Goal: Task Accomplishment & Management: Use online tool/utility

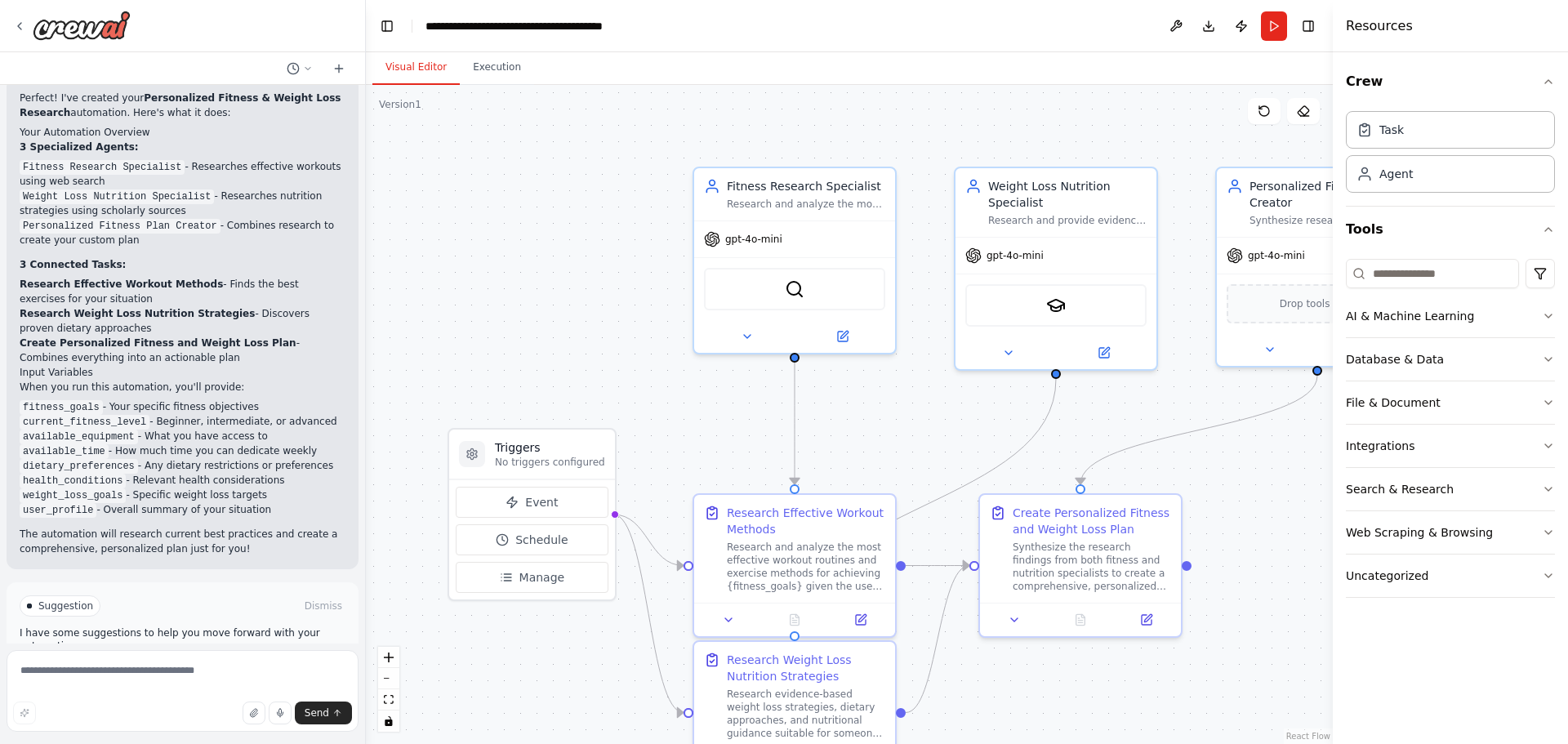
click at [118, 662] on button "Run Automation" at bounding box center [182, 675] width 326 height 26
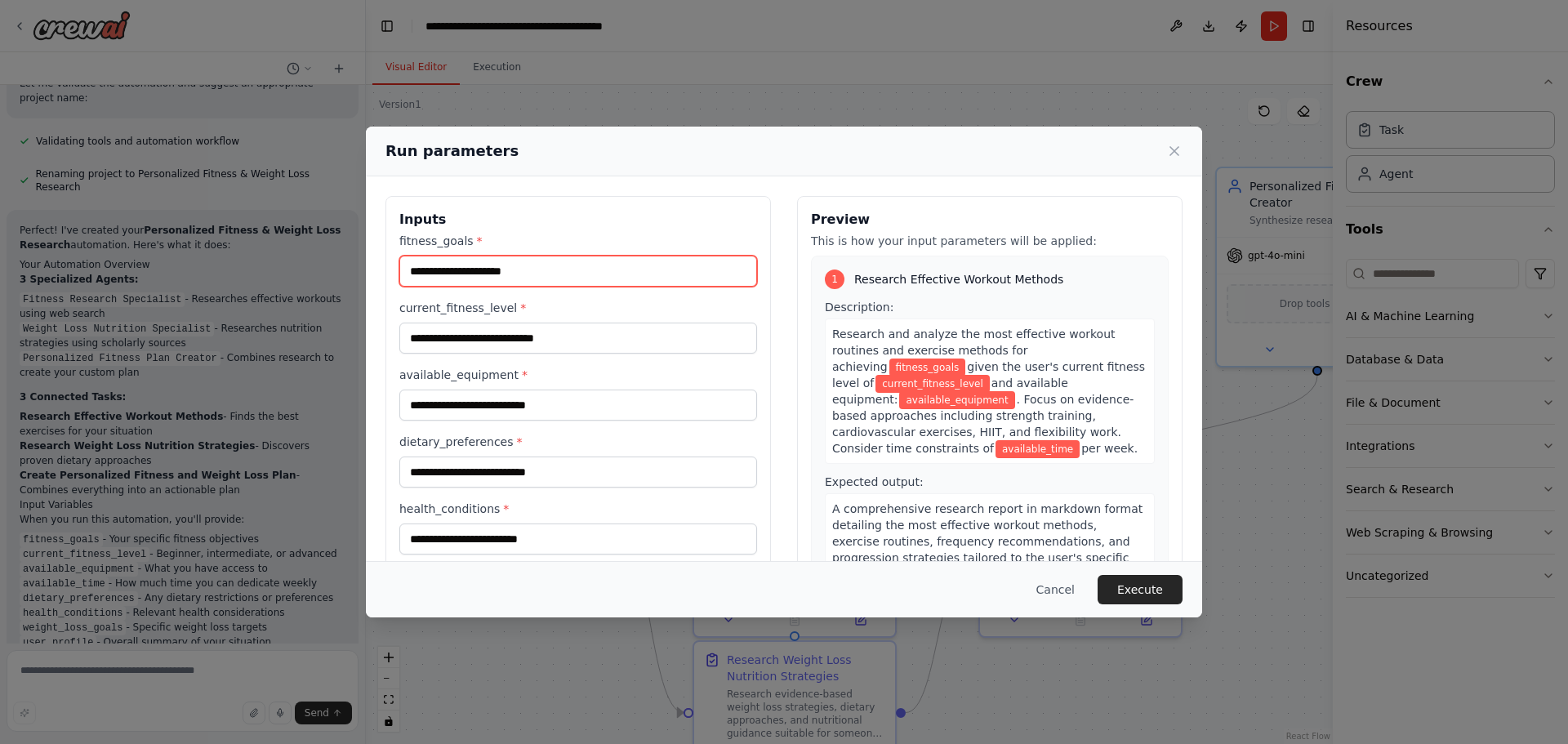
click at [536, 265] on input "fitness_goals *" at bounding box center [578, 270] width 358 height 31
type input "**********"
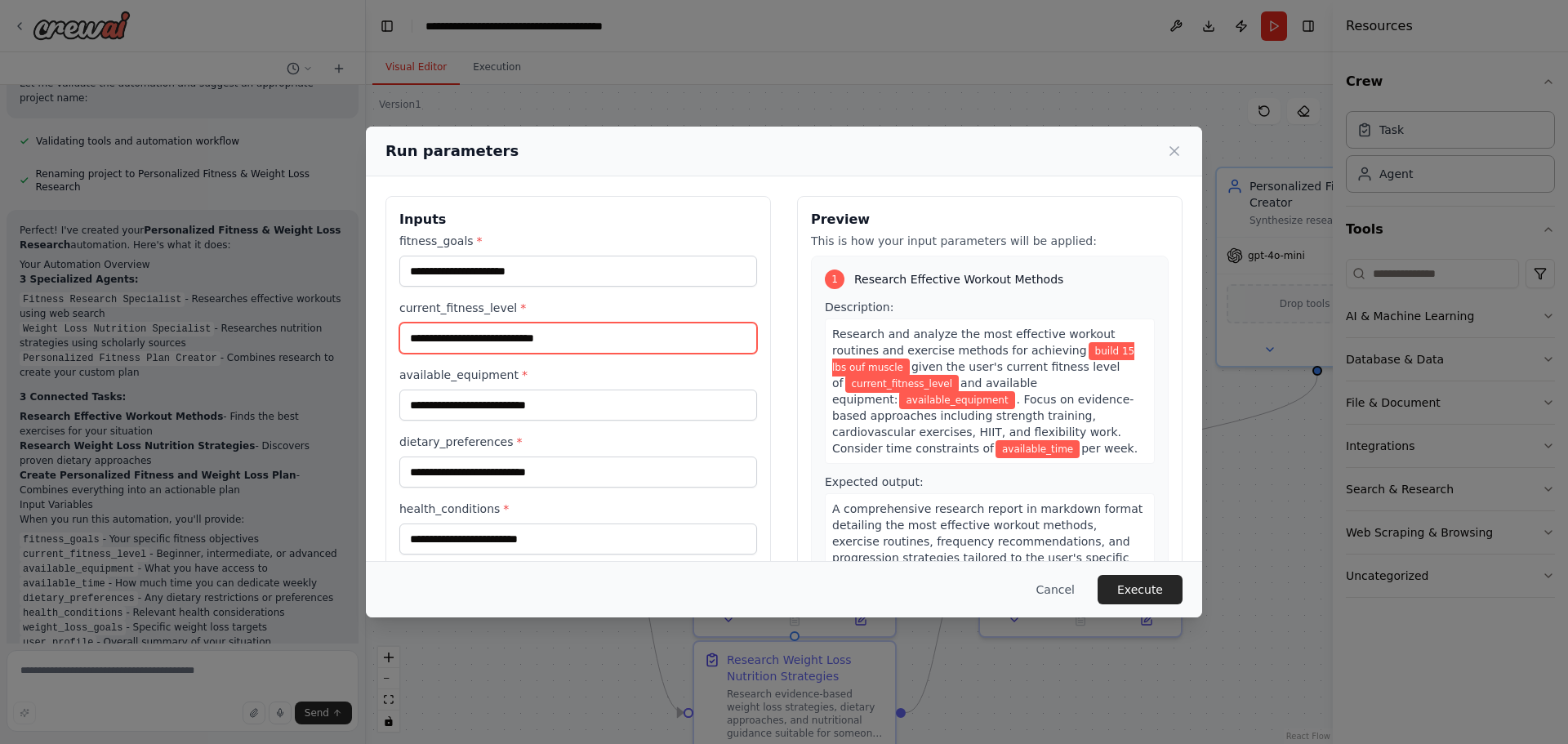
click at [496, 334] on input "current_fitness_level *" at bounding box center [578, 338] width 358 height 31
type input "**********"
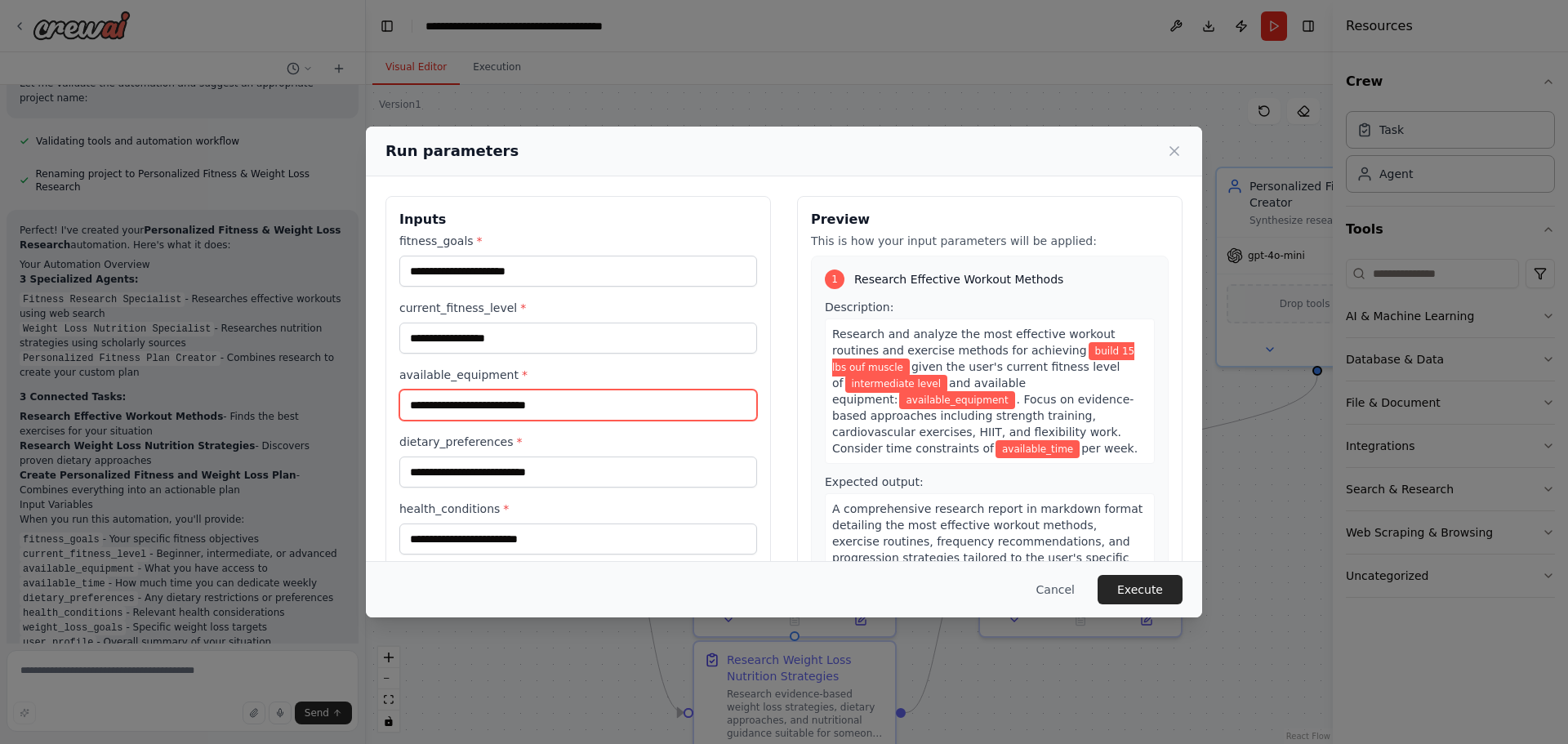
drag, startPoint x: 590, startPoint y: 415, endPoint x: 549, endPoint y: 415, distance: 41.0
click at [549, 415] on input "available_equipment *" at bounding box center [578, 405] width 358 height 31
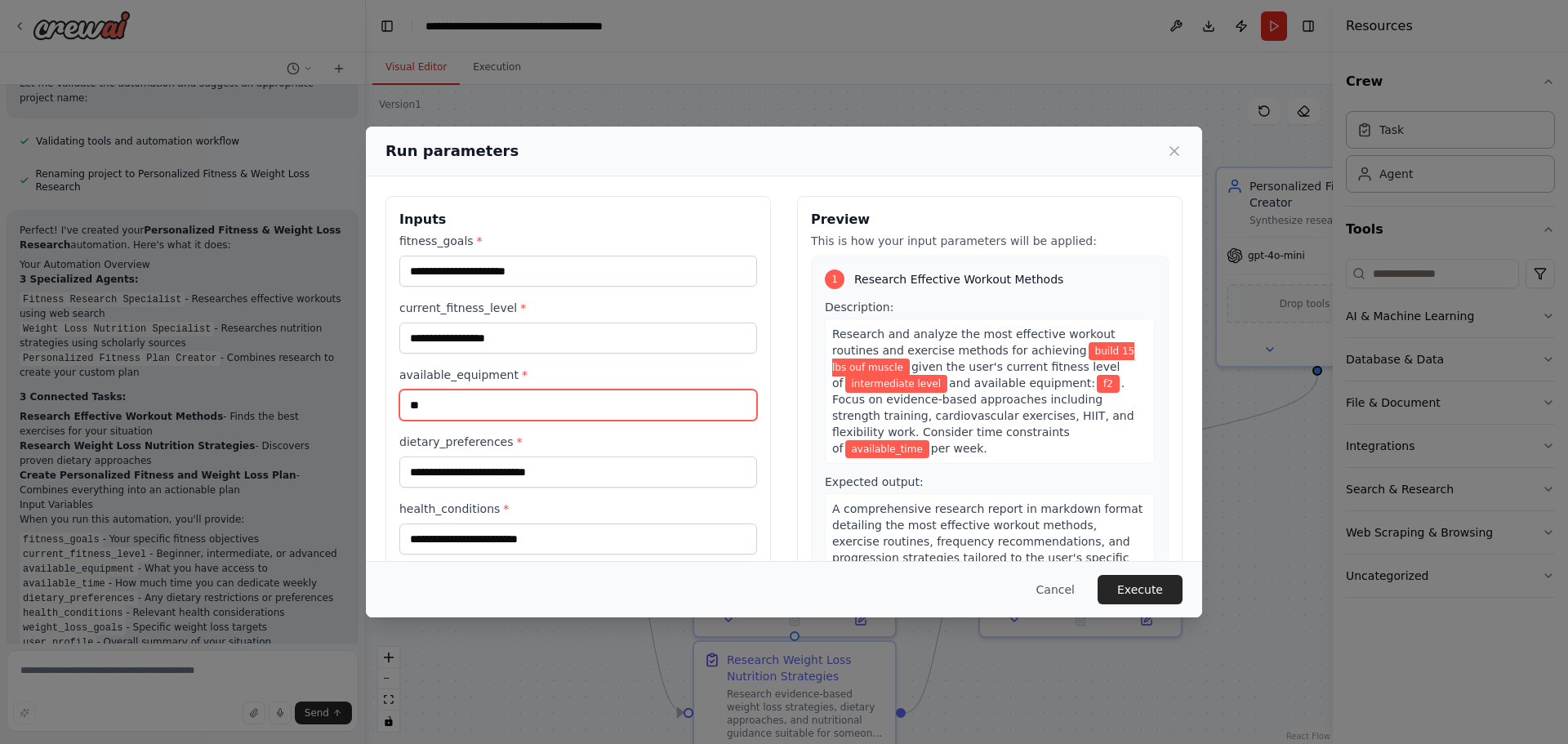
type input "*"
type input "**********"
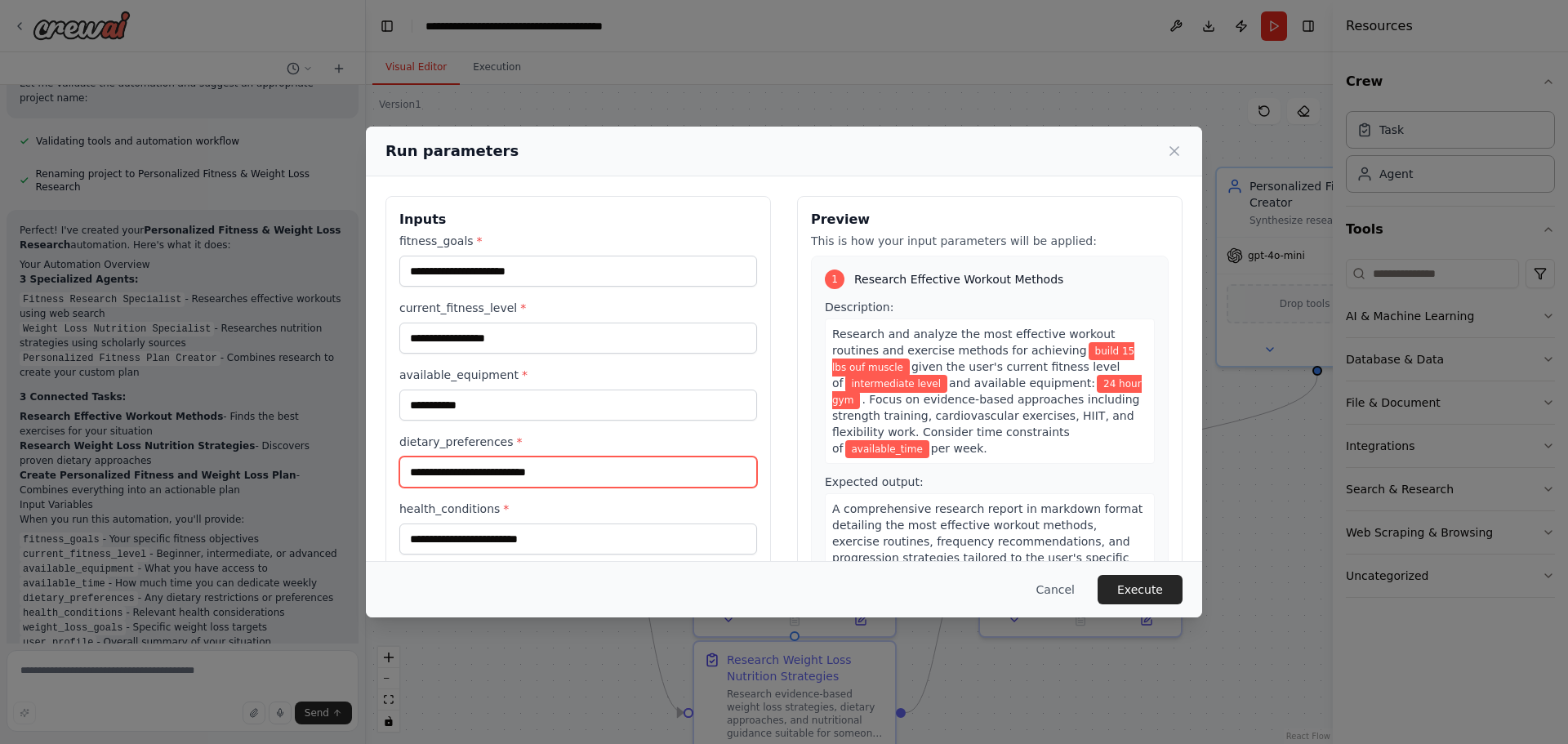
drag, startPoint x: 573, startPoint y: 472, endPoint x: 318, endPoint y: 469, distance: 255.0
click at [319, 466] on div "**********" at bounding box center [784, 372] width 1568 height 744
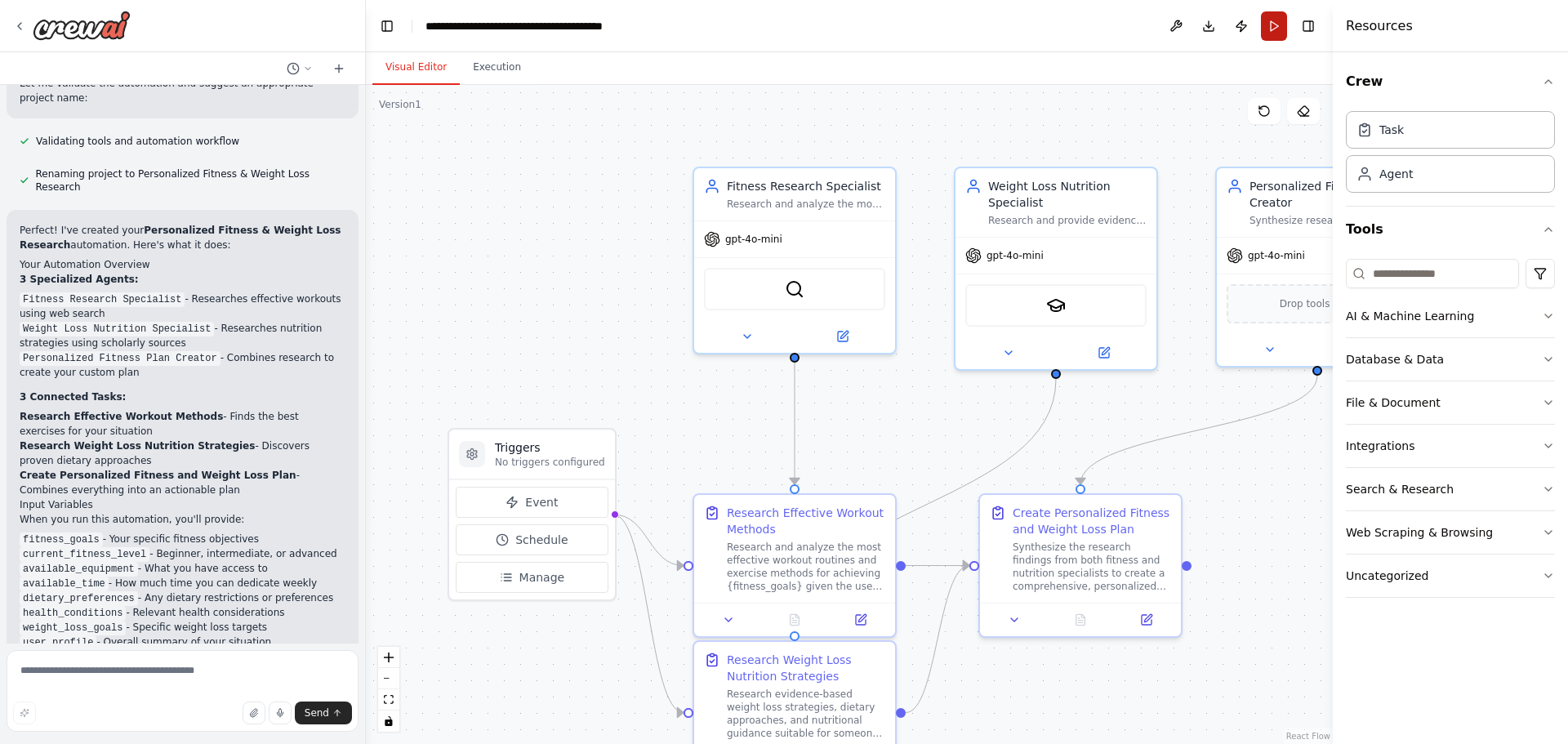
click at [1284, 35] on button "Run" at bounding box center [1274, 26] width 26 height 30
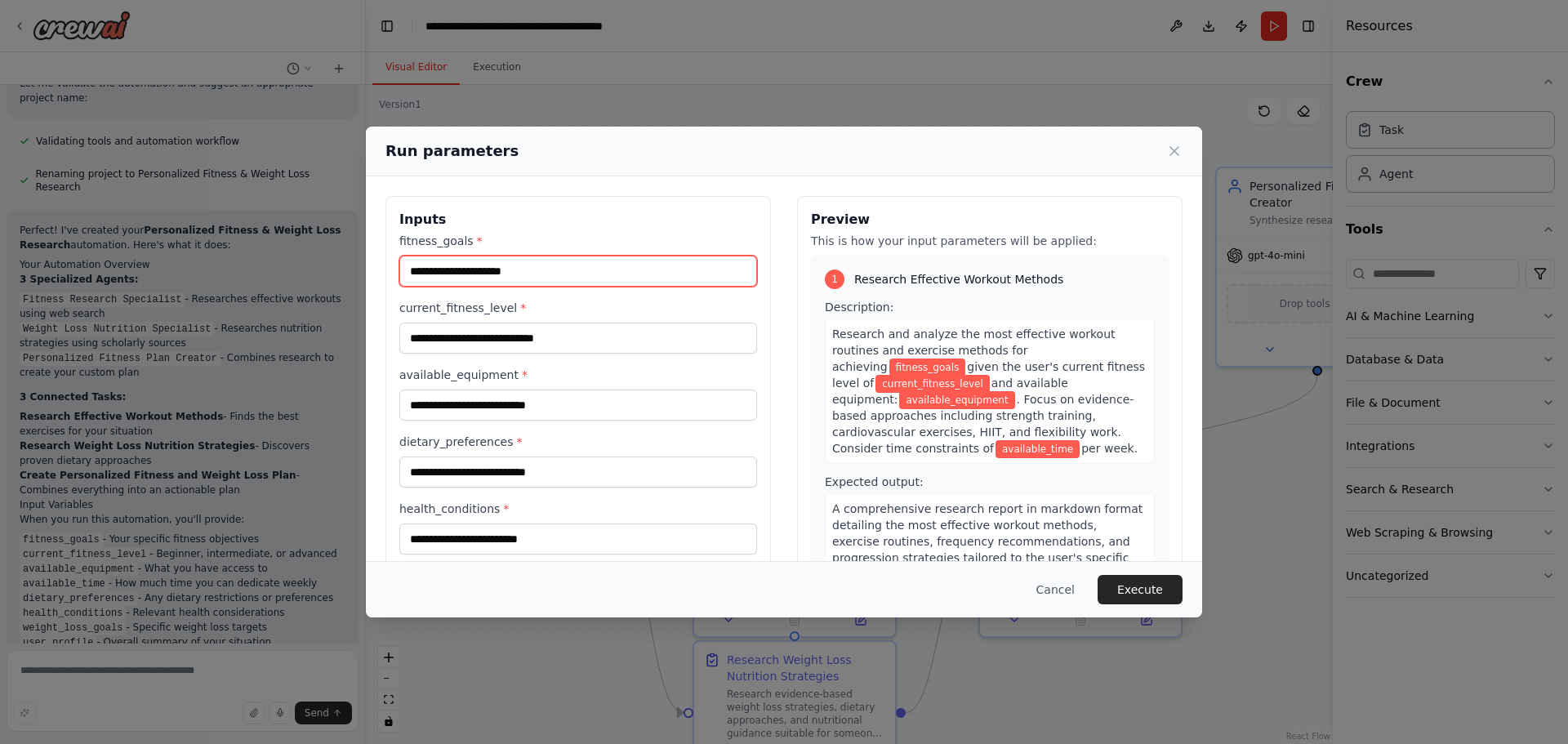
click at [513, 269] on input "fitness_goals *" at bounding box center [578, 270] width 358 height 31
type input "**********"
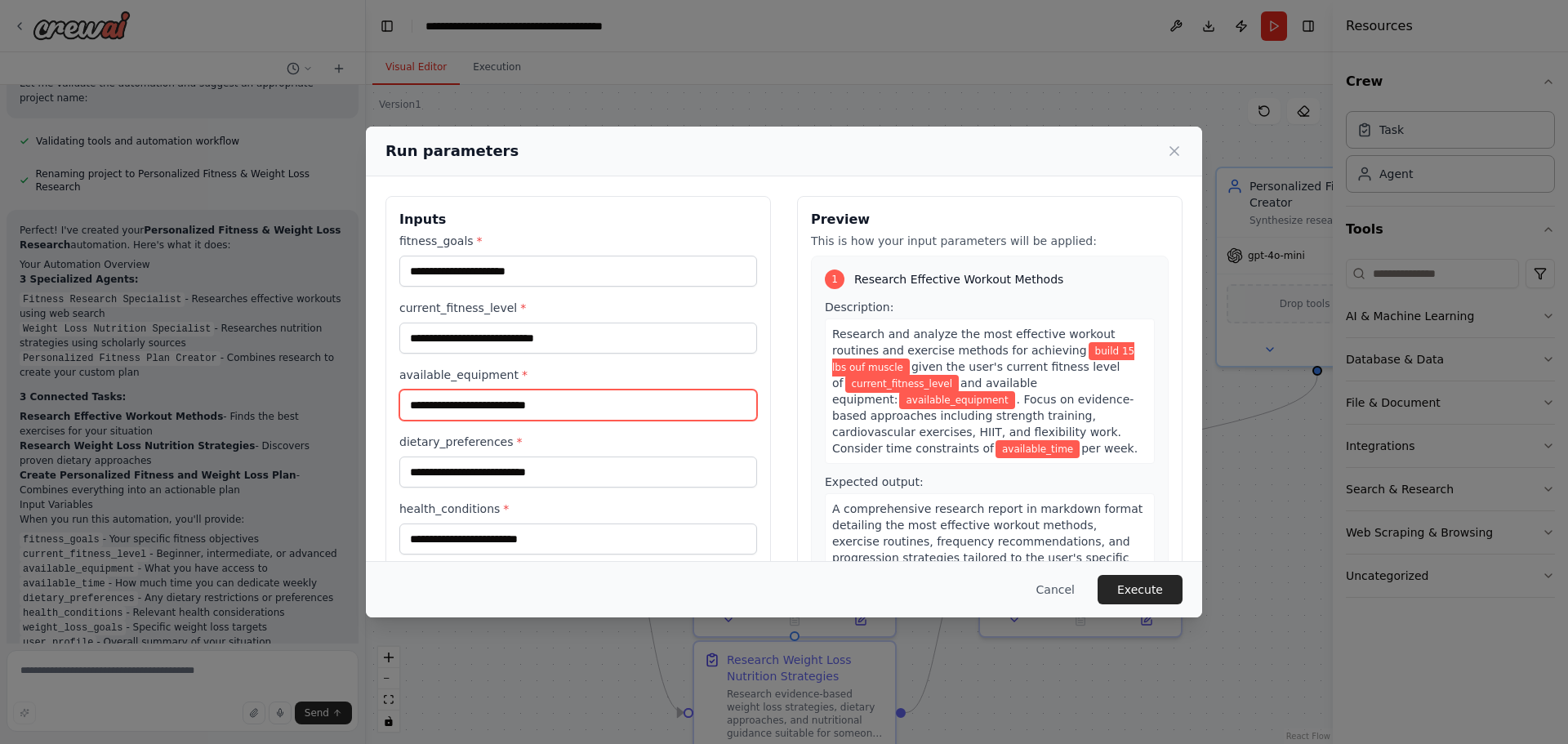
type input "**********"
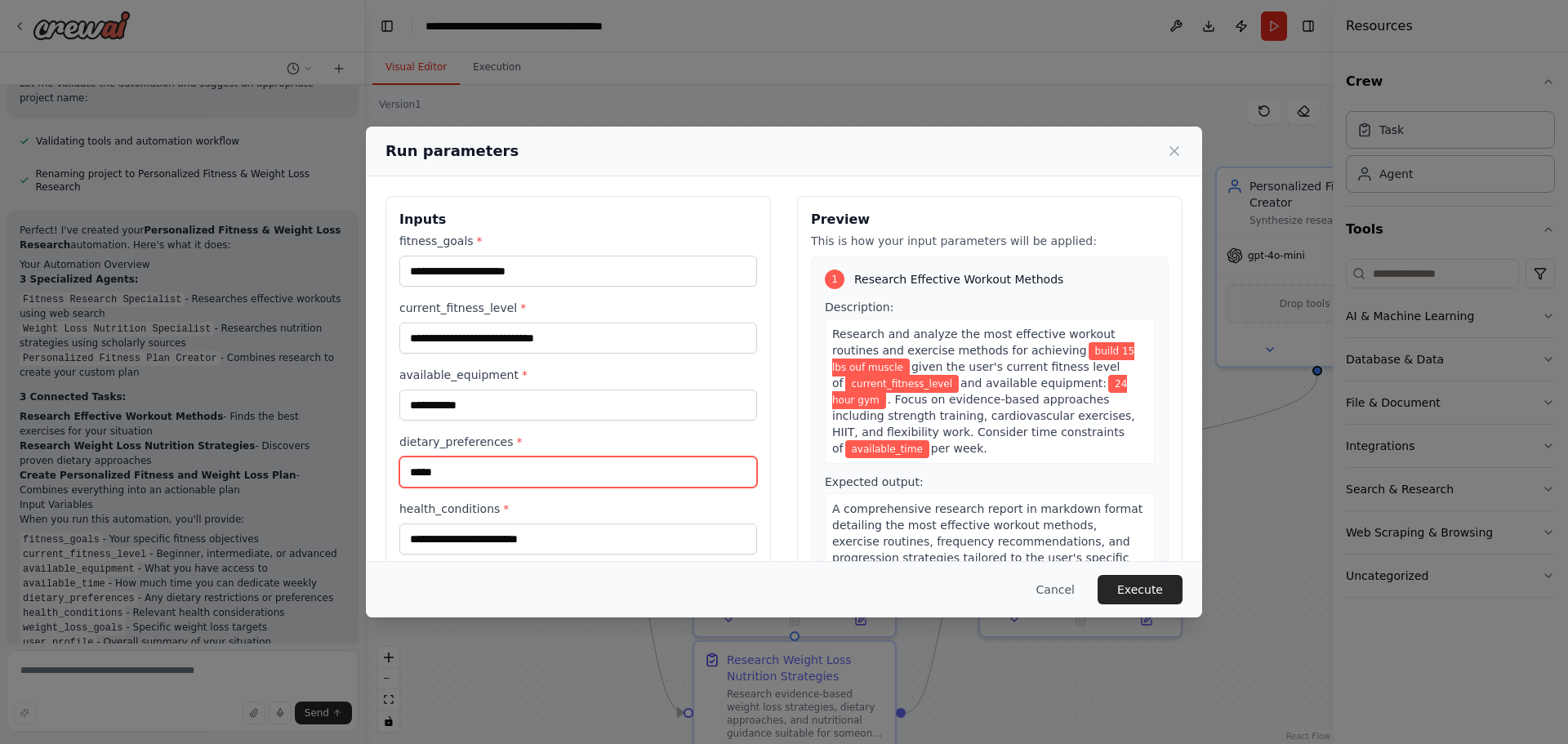
type input "*****"
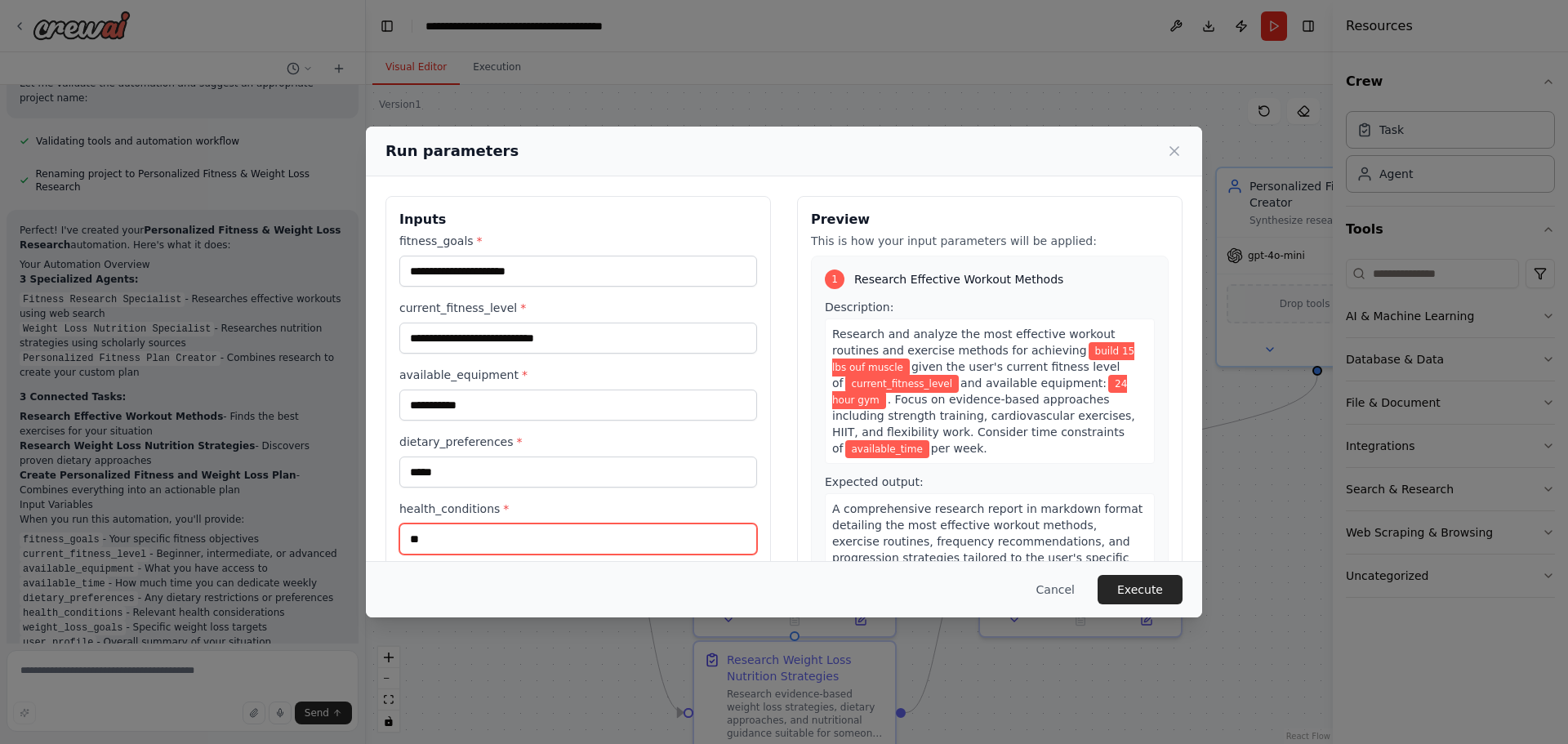
type input "*"
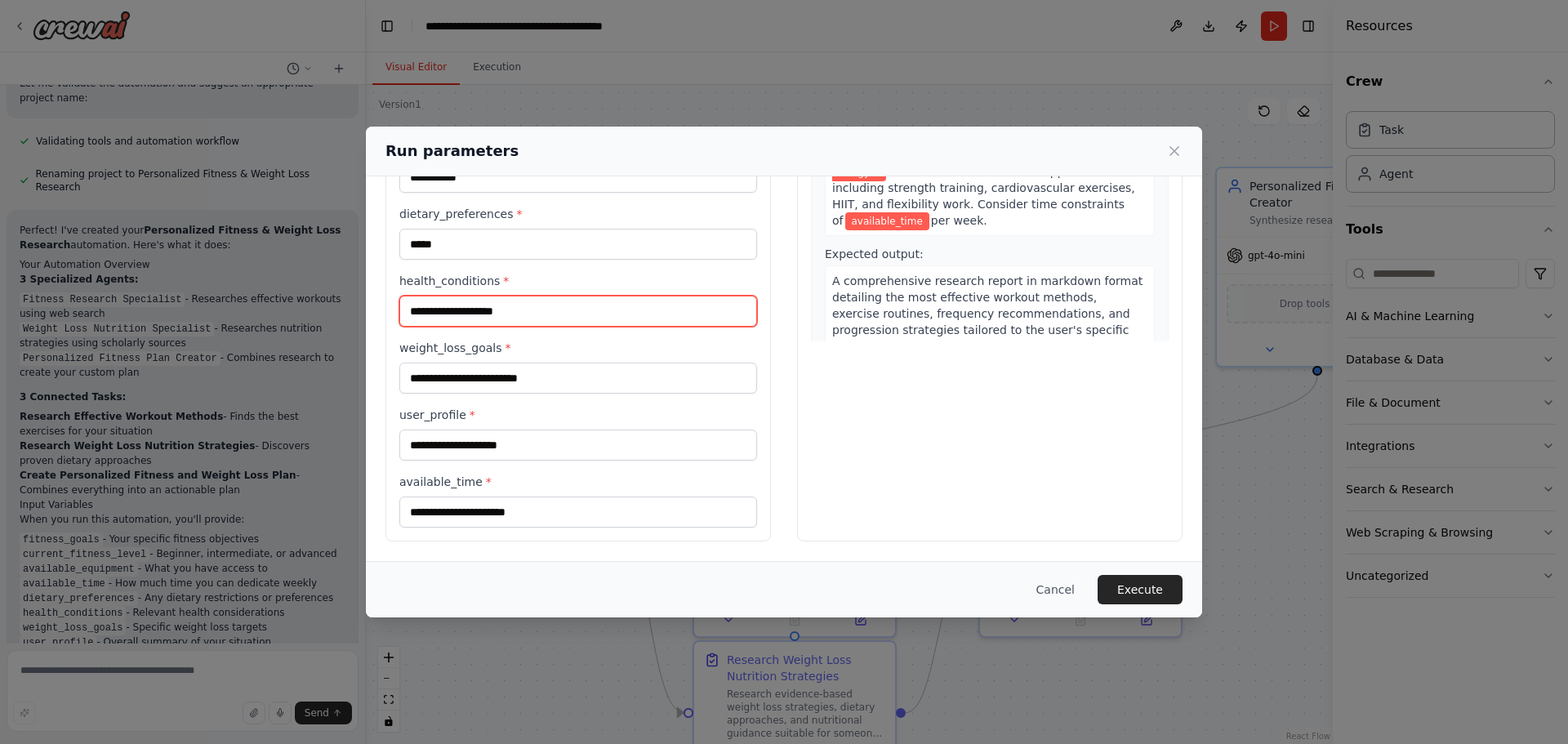
type input "**********"
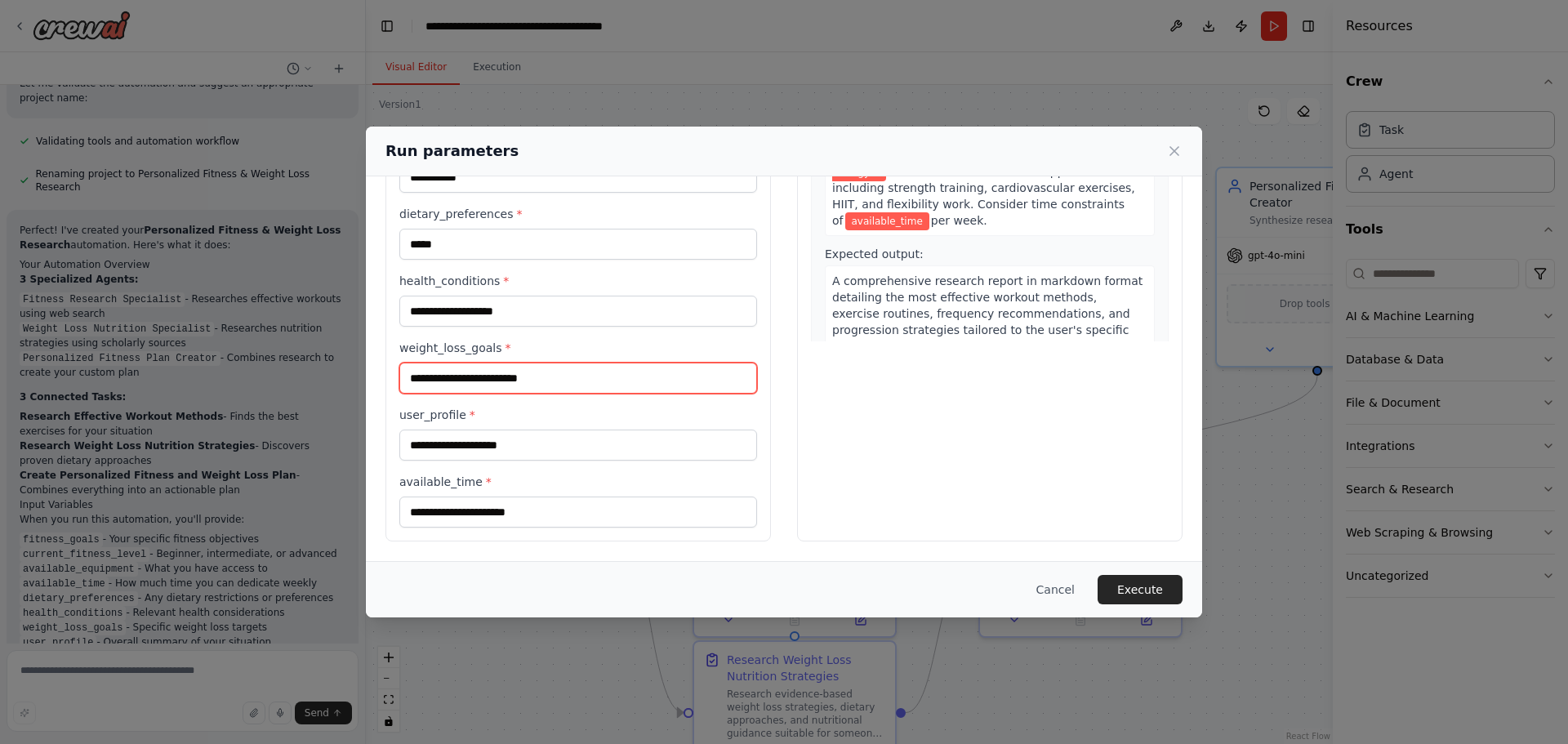
click at [520, 378] on input "weight_loss_goals *" at bounding box center [578, 378] width 358 height 31
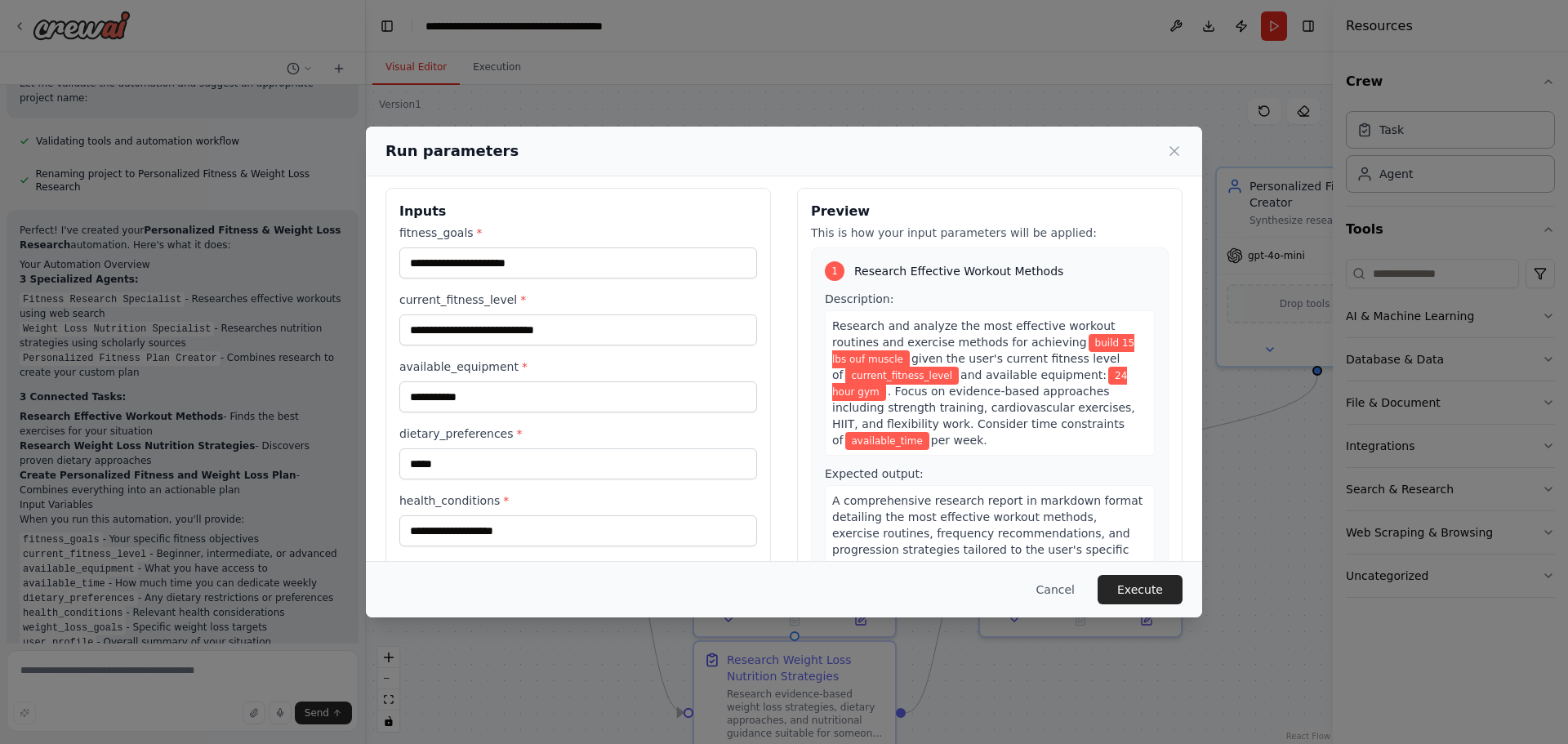
scroll to position [0, 0]
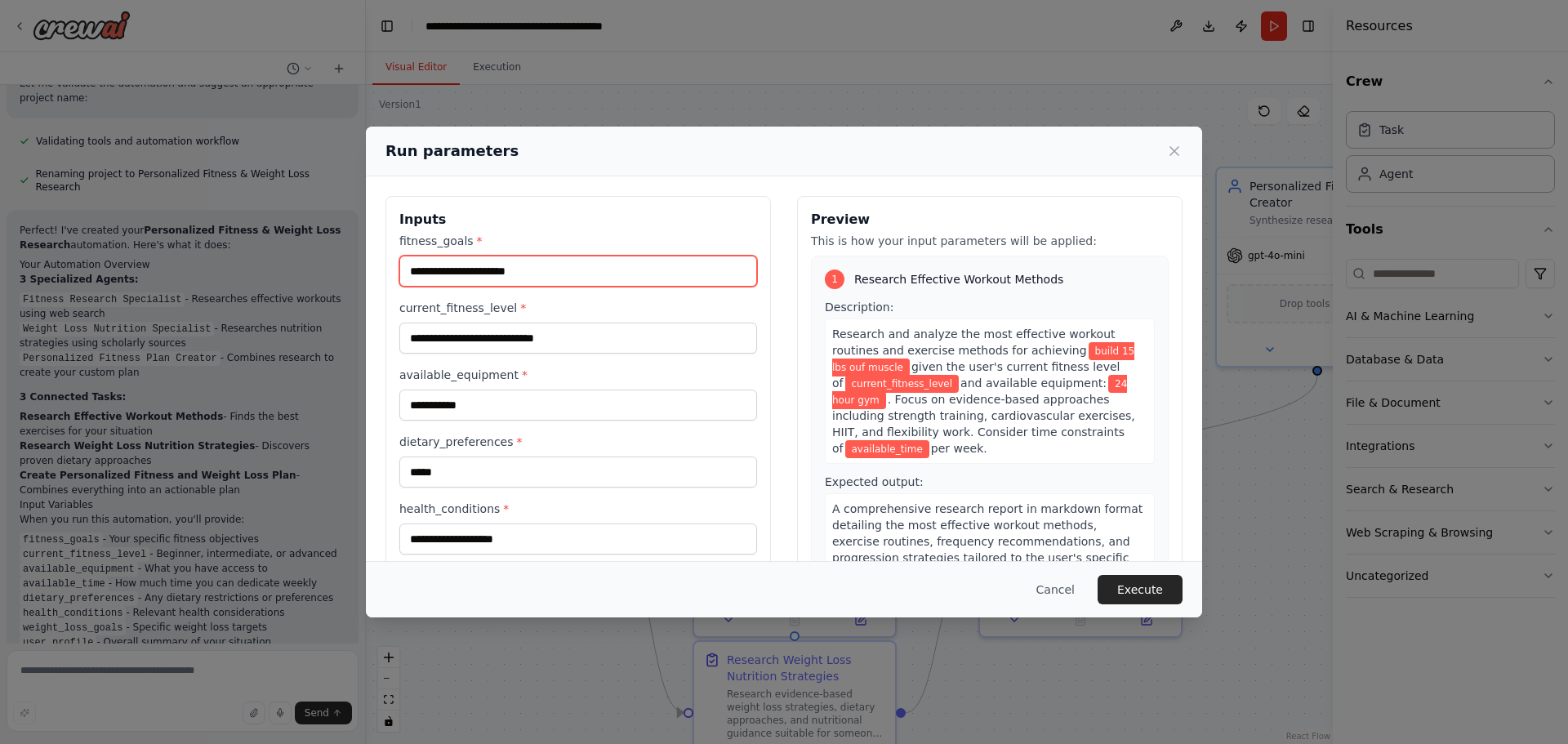
drag, startPoint x: 552, startPoint y: 280, endPoint x: 309, endPoint y: 272, distance: 243.1
click at [312, 271] on div "**********" at bounding box center [784, 372] width 1568 height 744
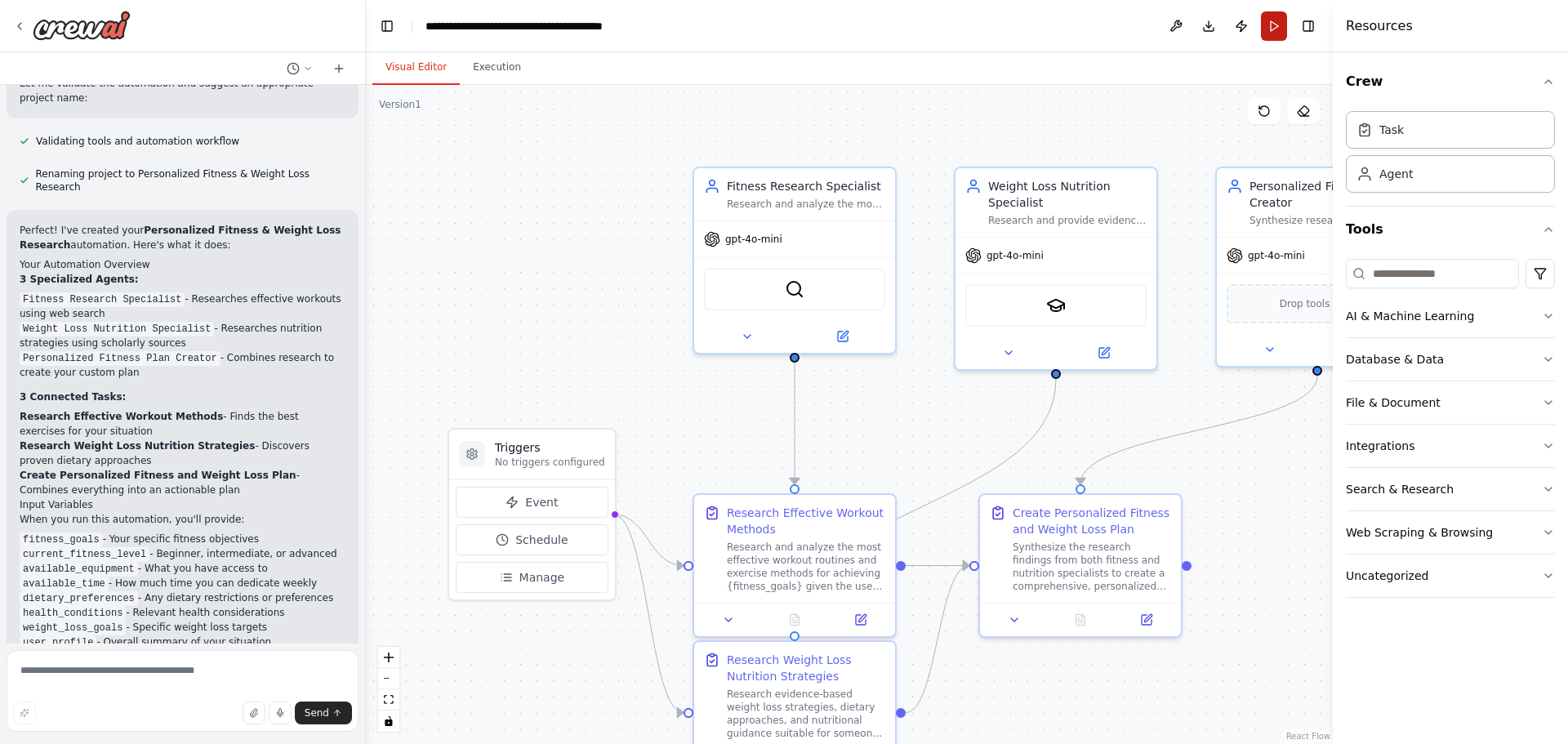
click at [1278, 31] on button "Run" at bounding box center [1274, 26] width 26 height 30
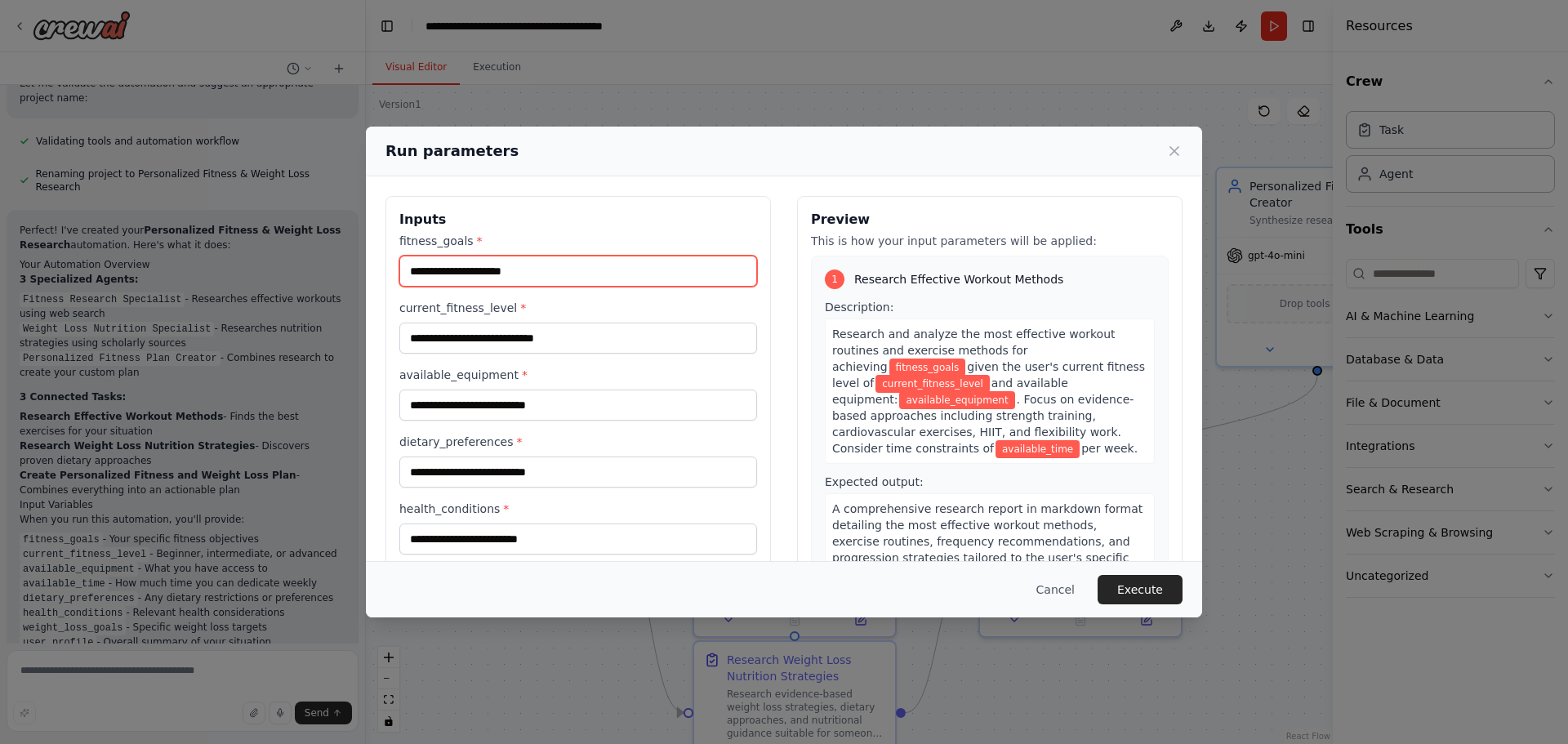
click at [634, 267] on input "fitness_goals *" at bounding box center [578, 270] width 358 height 31
type input "**********"
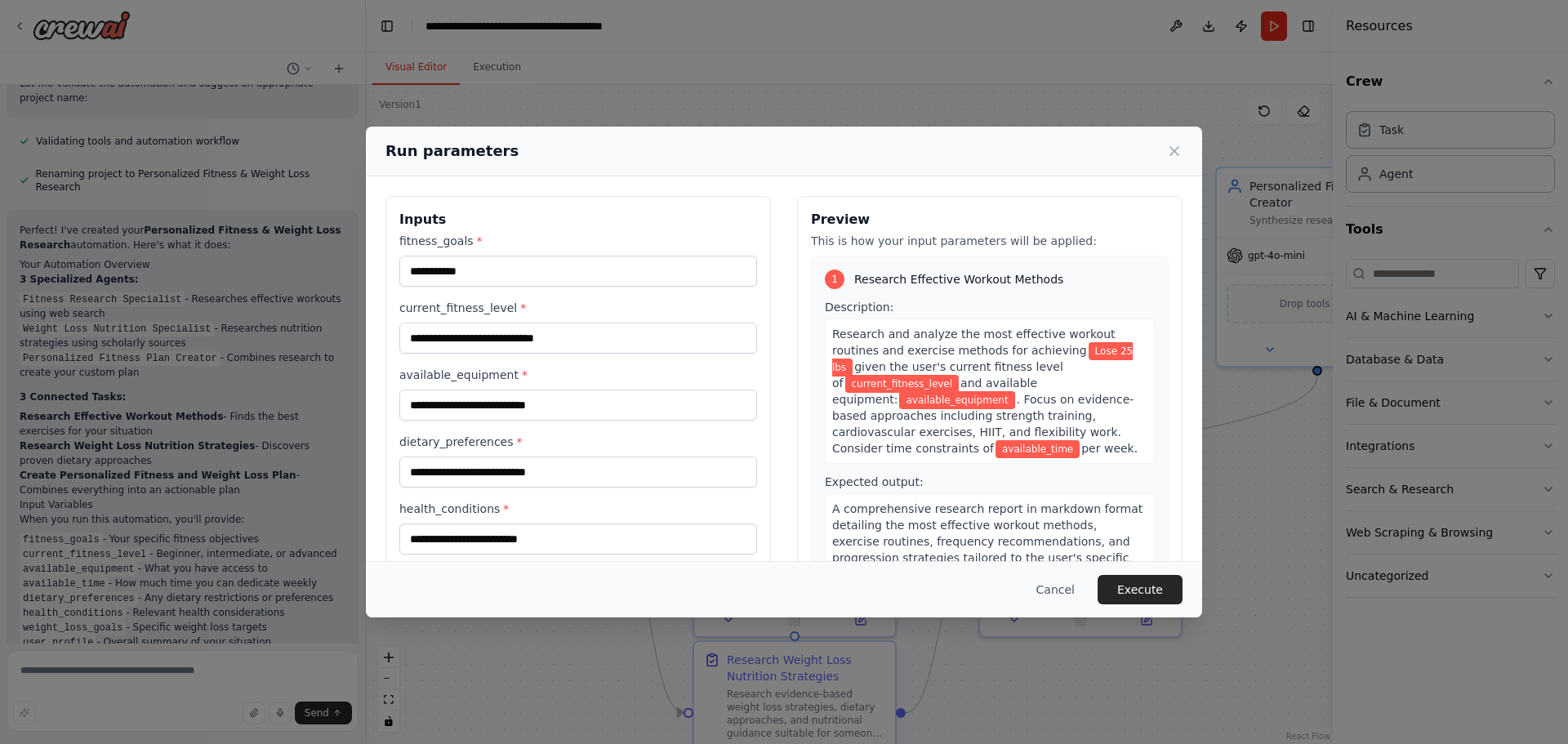
scroll to position [227, 0]
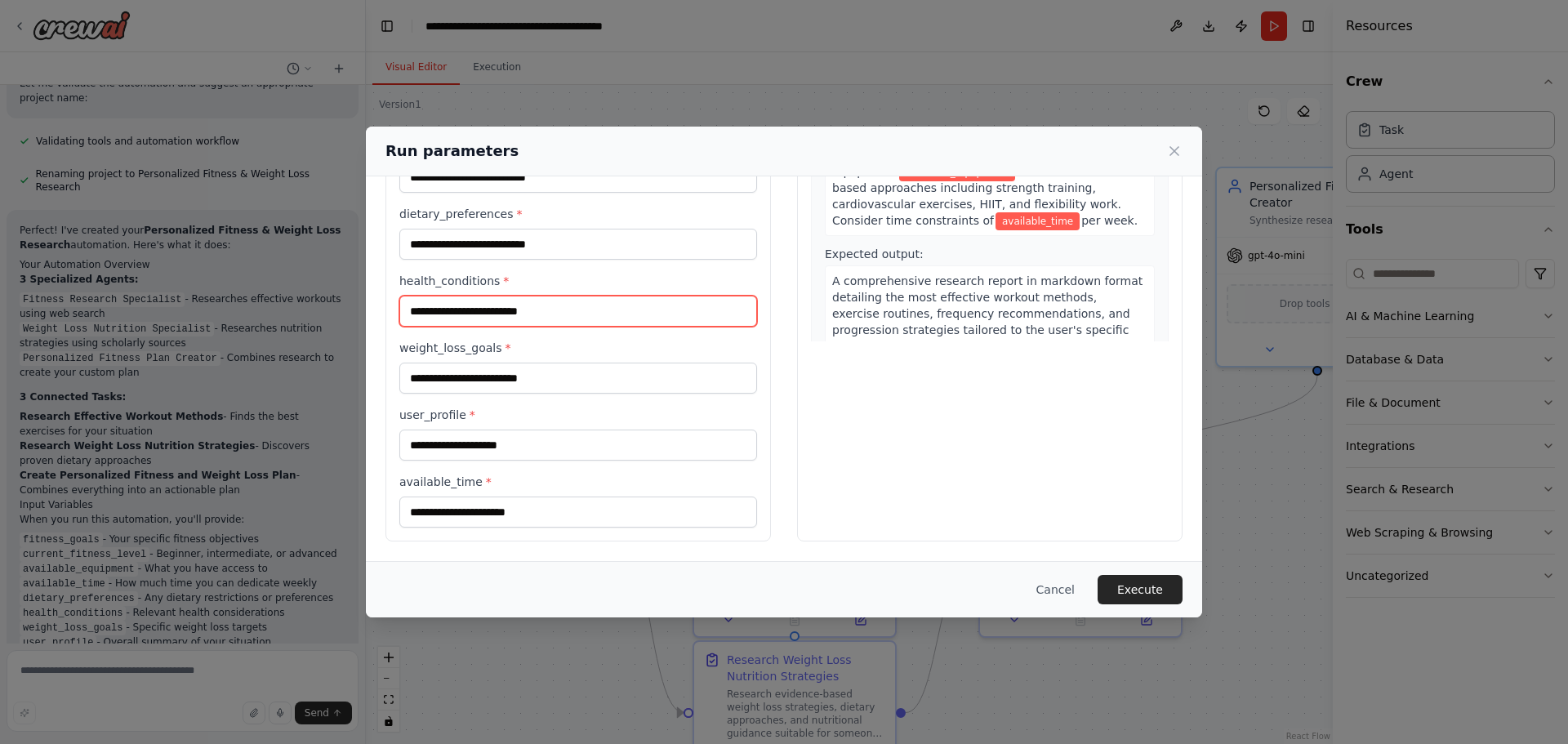
click at [572, 323] on input "health_conditions *" at bounding box center [578, 310] width 358 height 31
type input "**********"
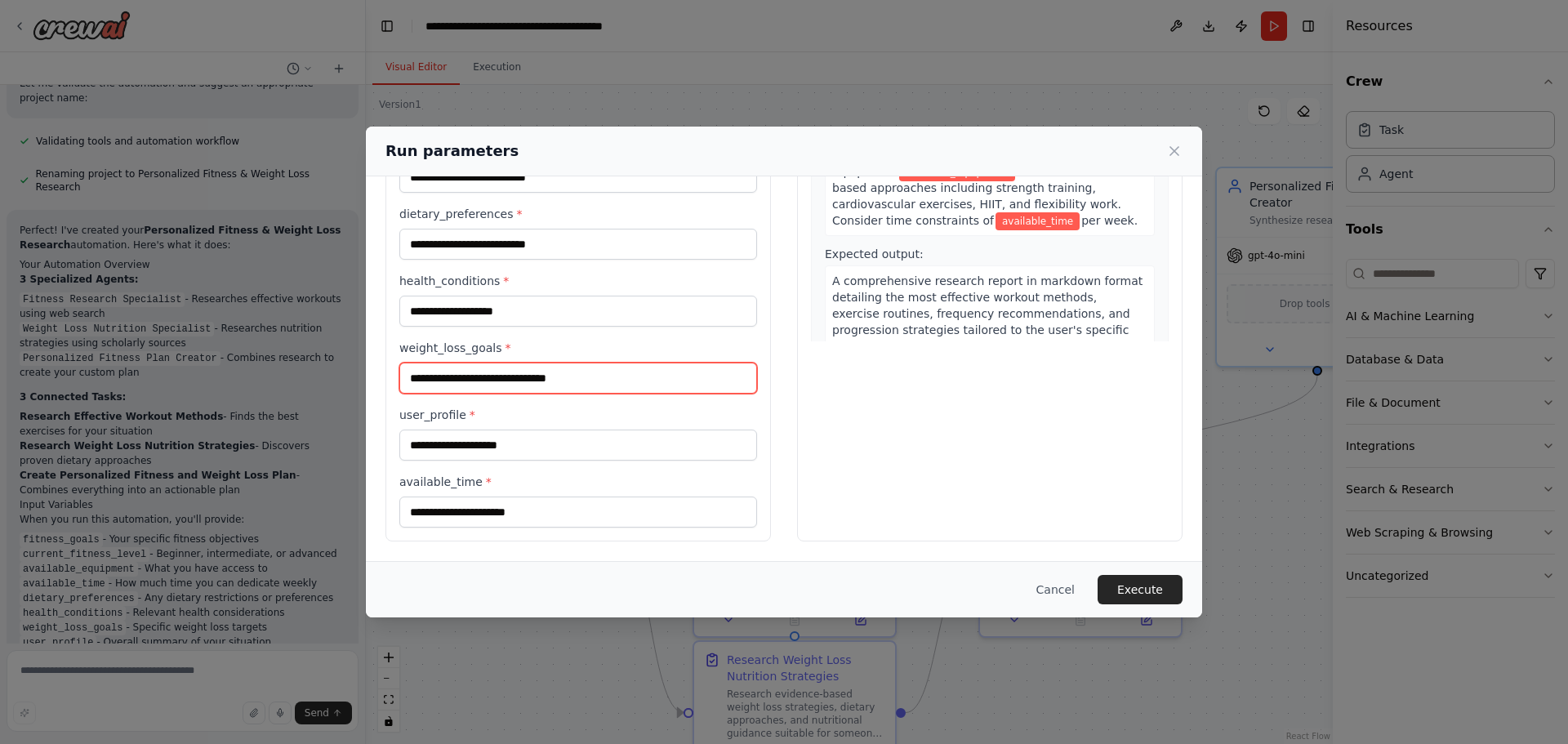
type input "**********"
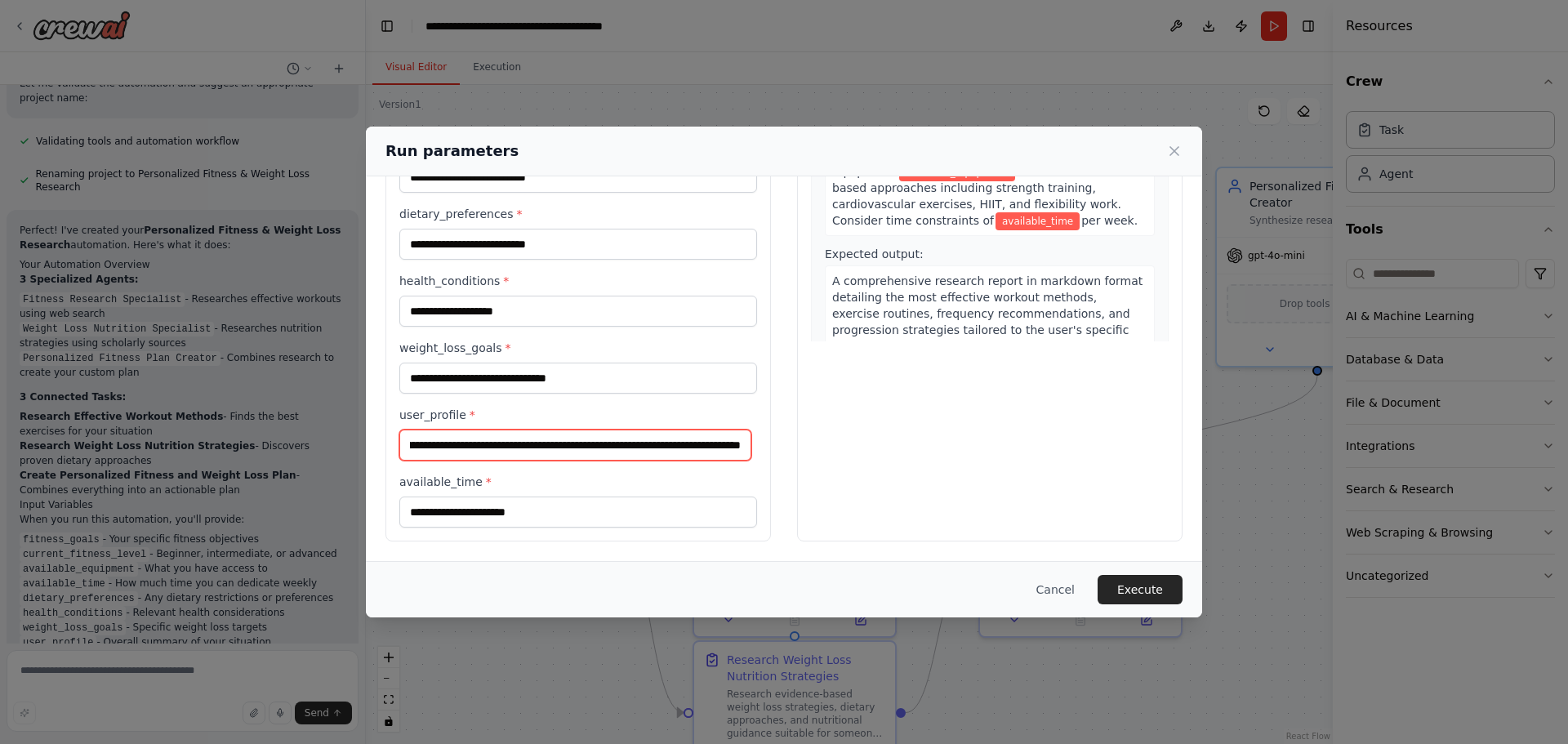
scroll to position [0, 253]
type input "**********"
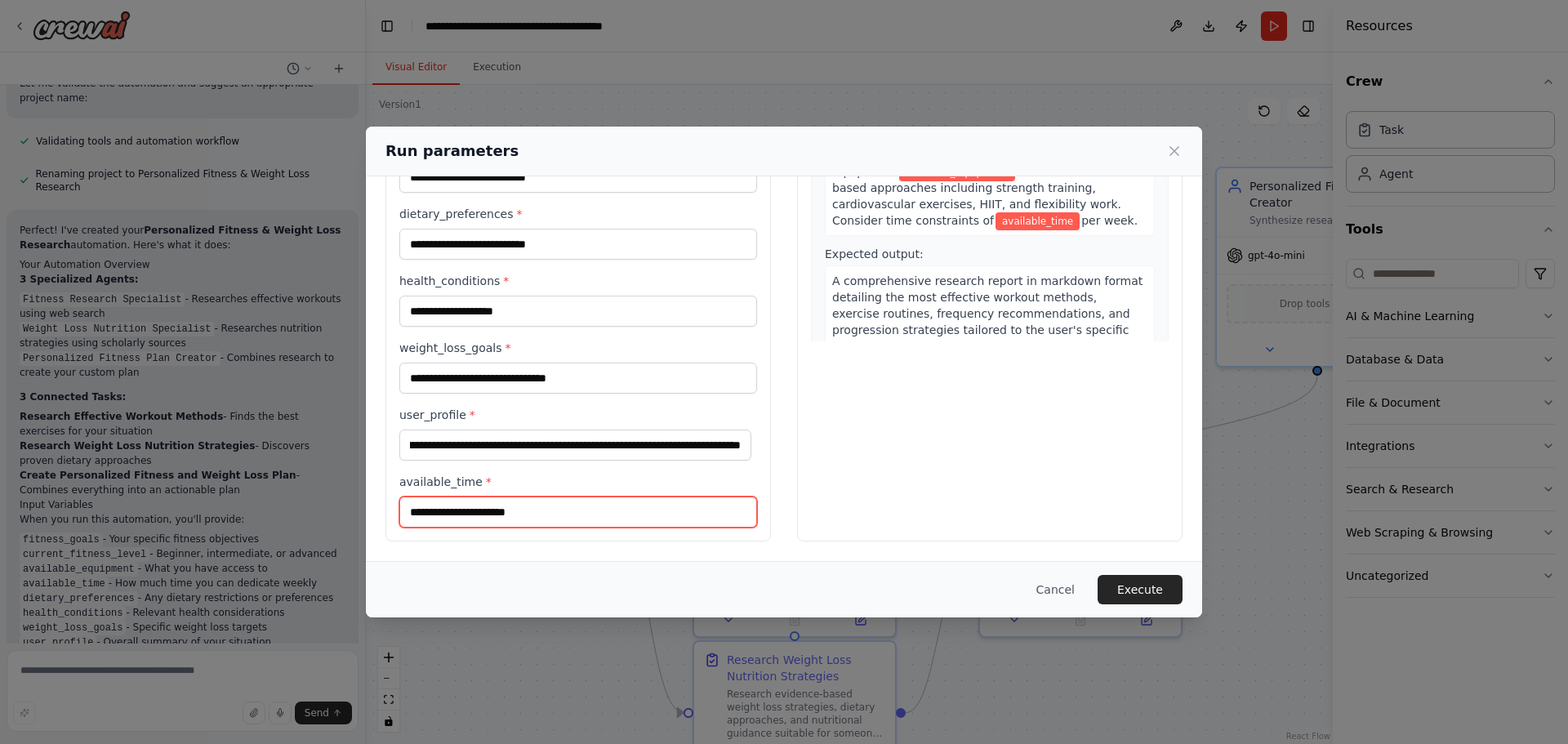
scroll to position [0, 0]
click at [569, 512] on input "available_time *" at bounding box center [578, 511] width 358 height 31
type input "**********"
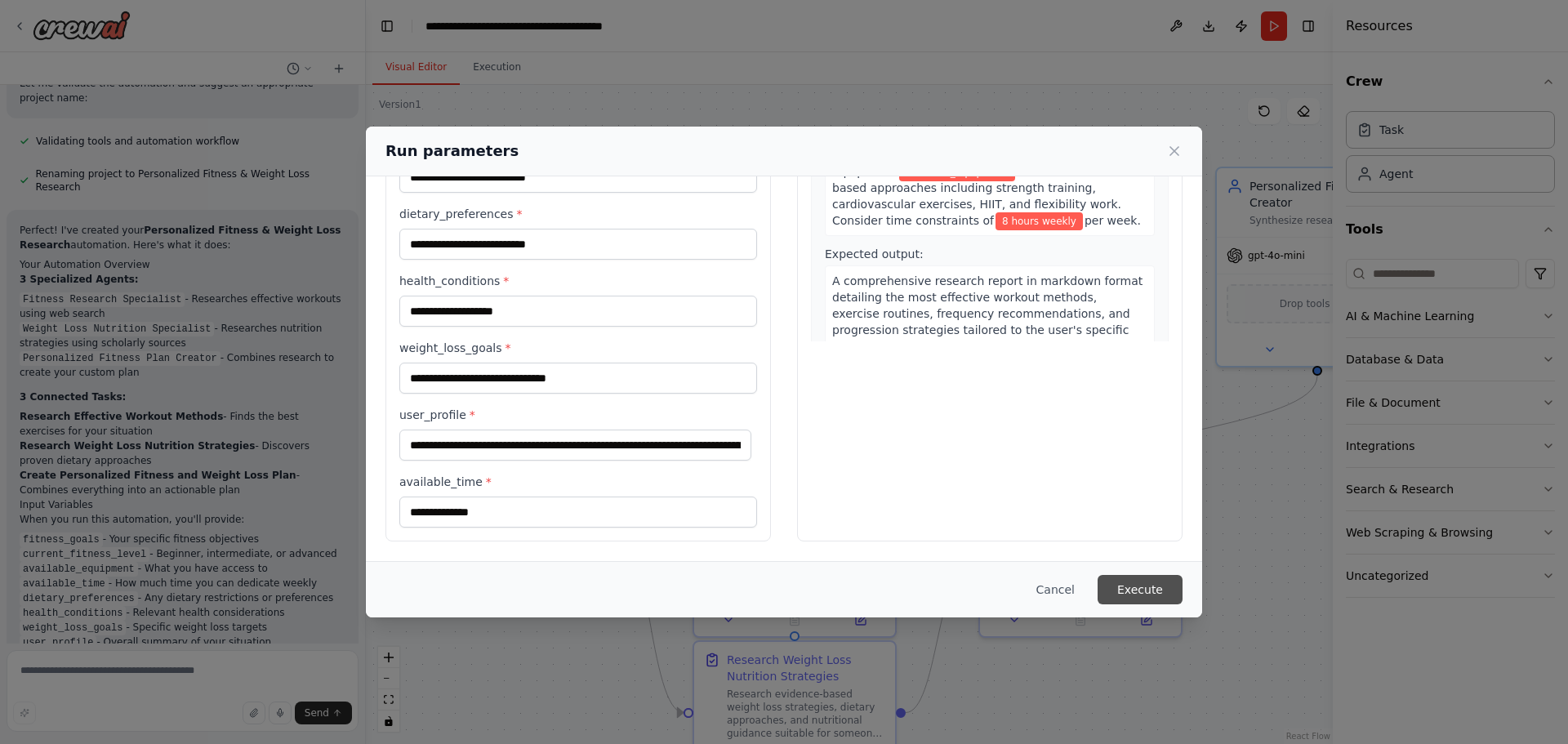
click at [1153, 597] on button "Execute" at bounding box center [1140, 589] width 85 height 30
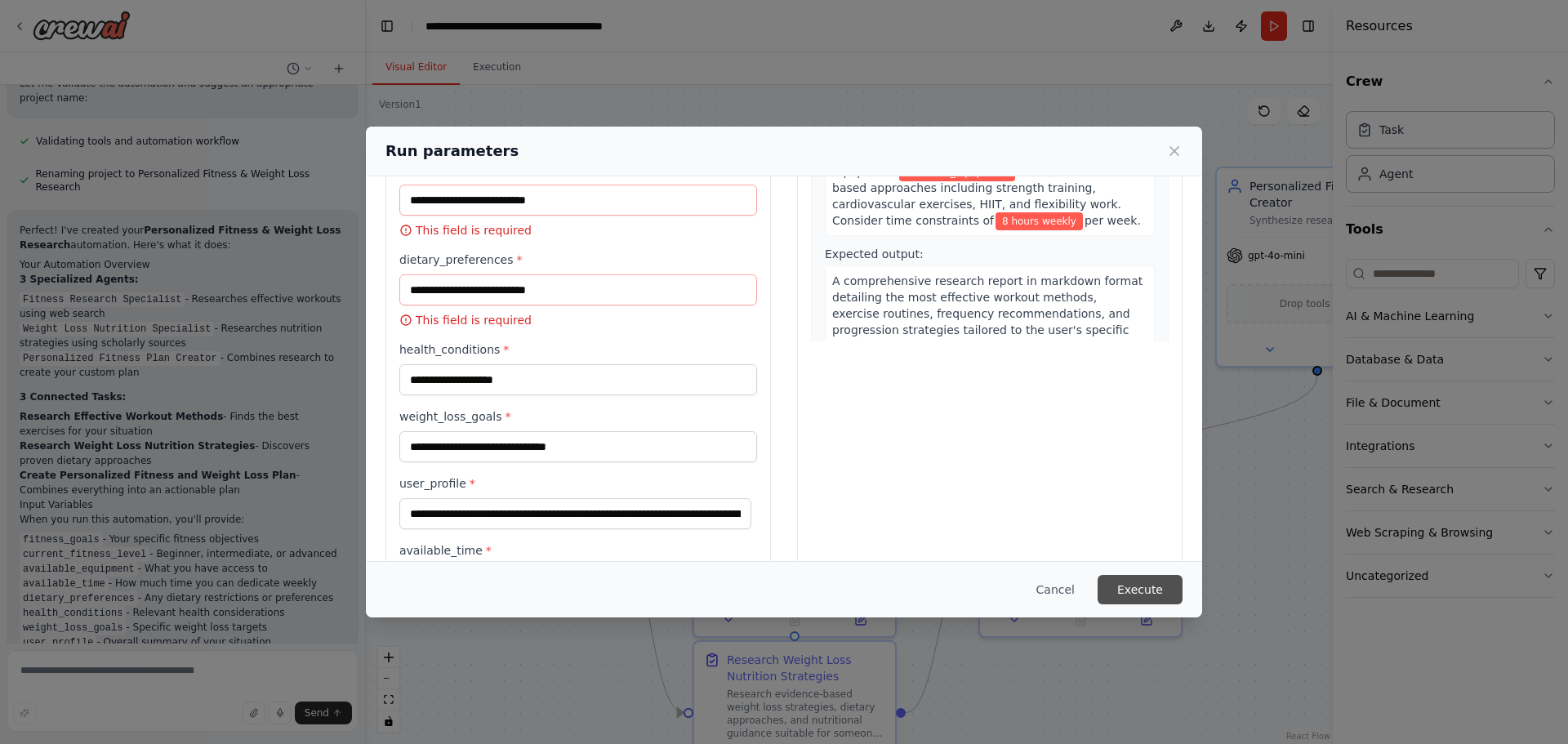
scroll to position [251, 0]
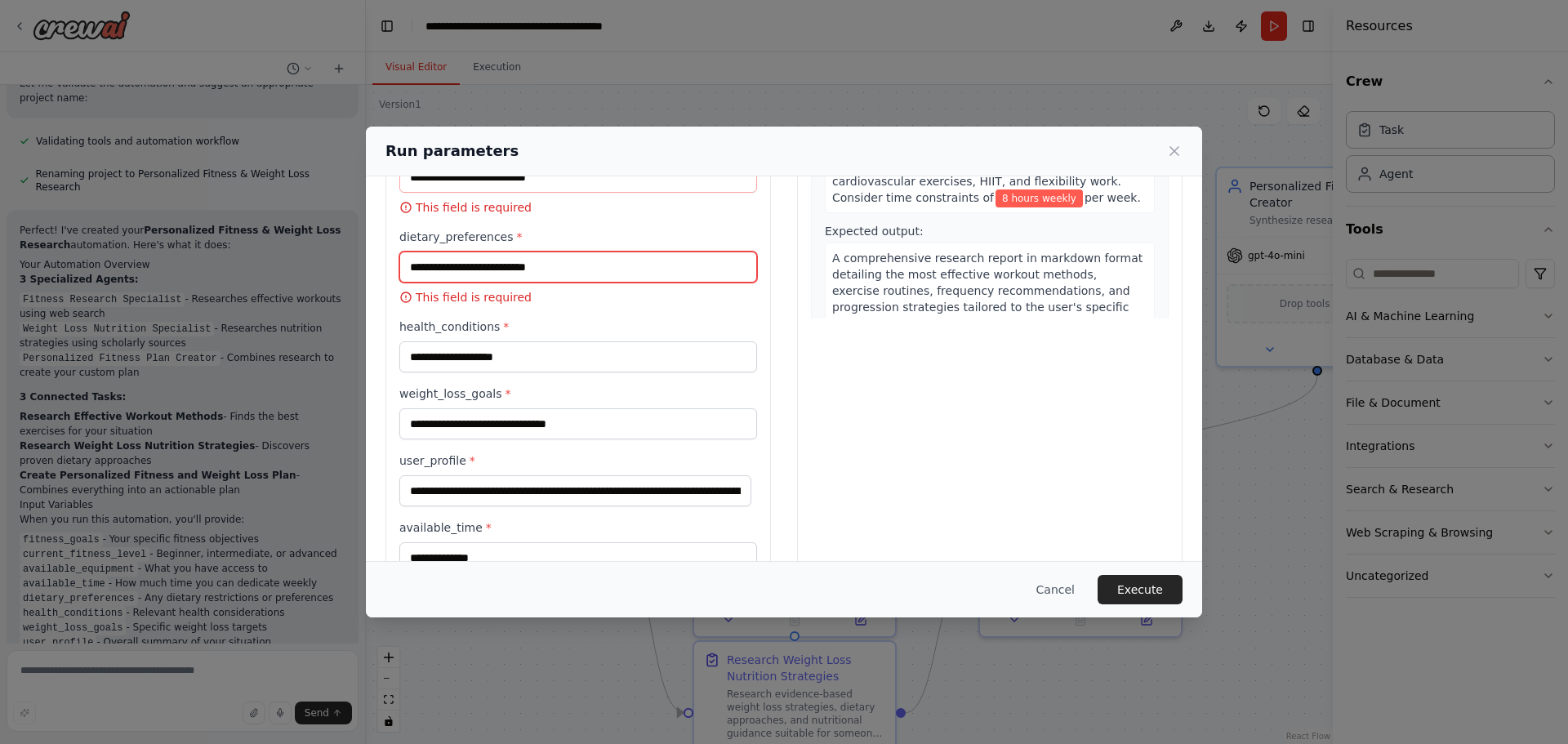
click at [479, 265] on input "dietary_preferences *" at bounding box center [578, 267] width 358 height 31
type input "*****"
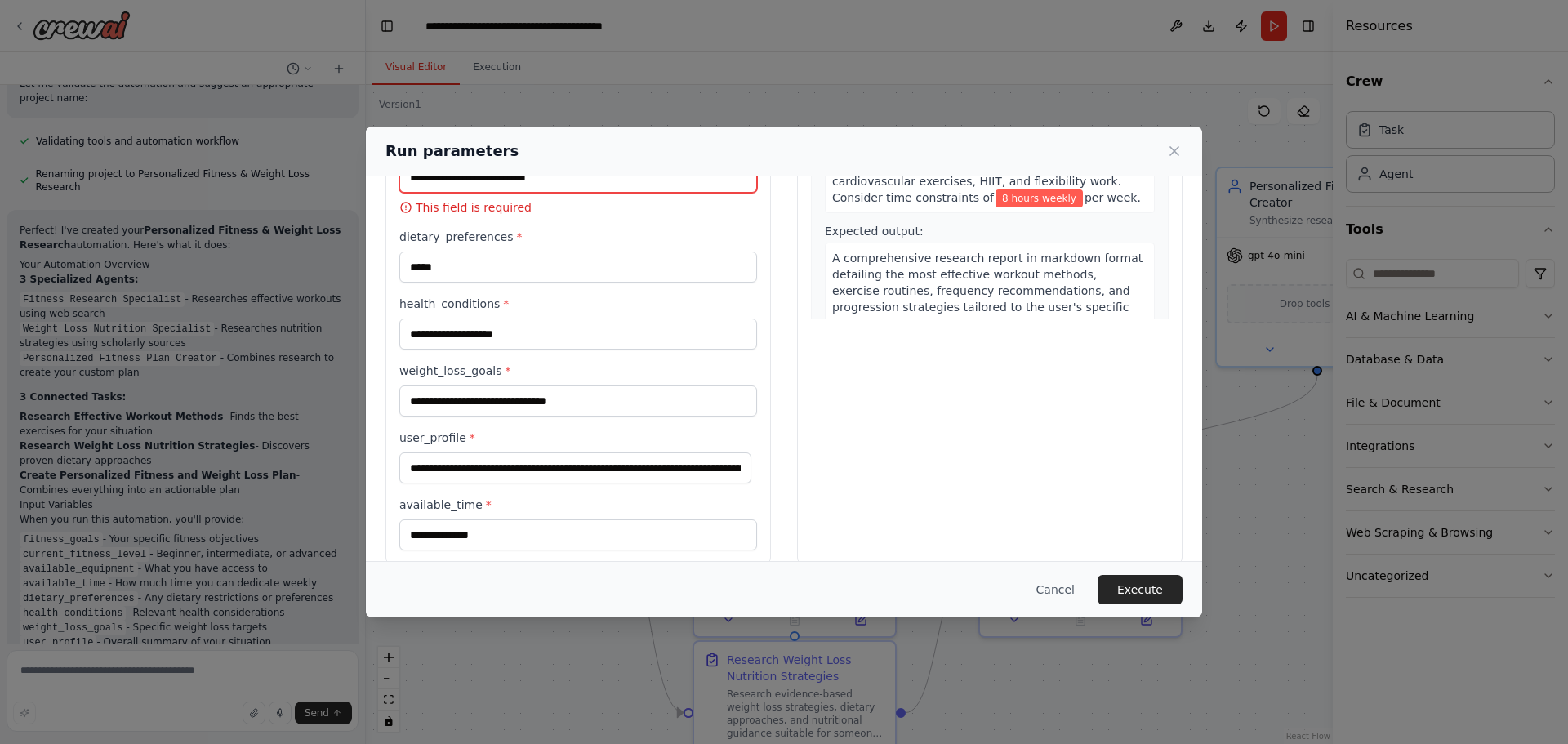
click at [535, 182] on input "available_equipment *" at bounding box center [578, 176] width 358 height 31
type input "**********"
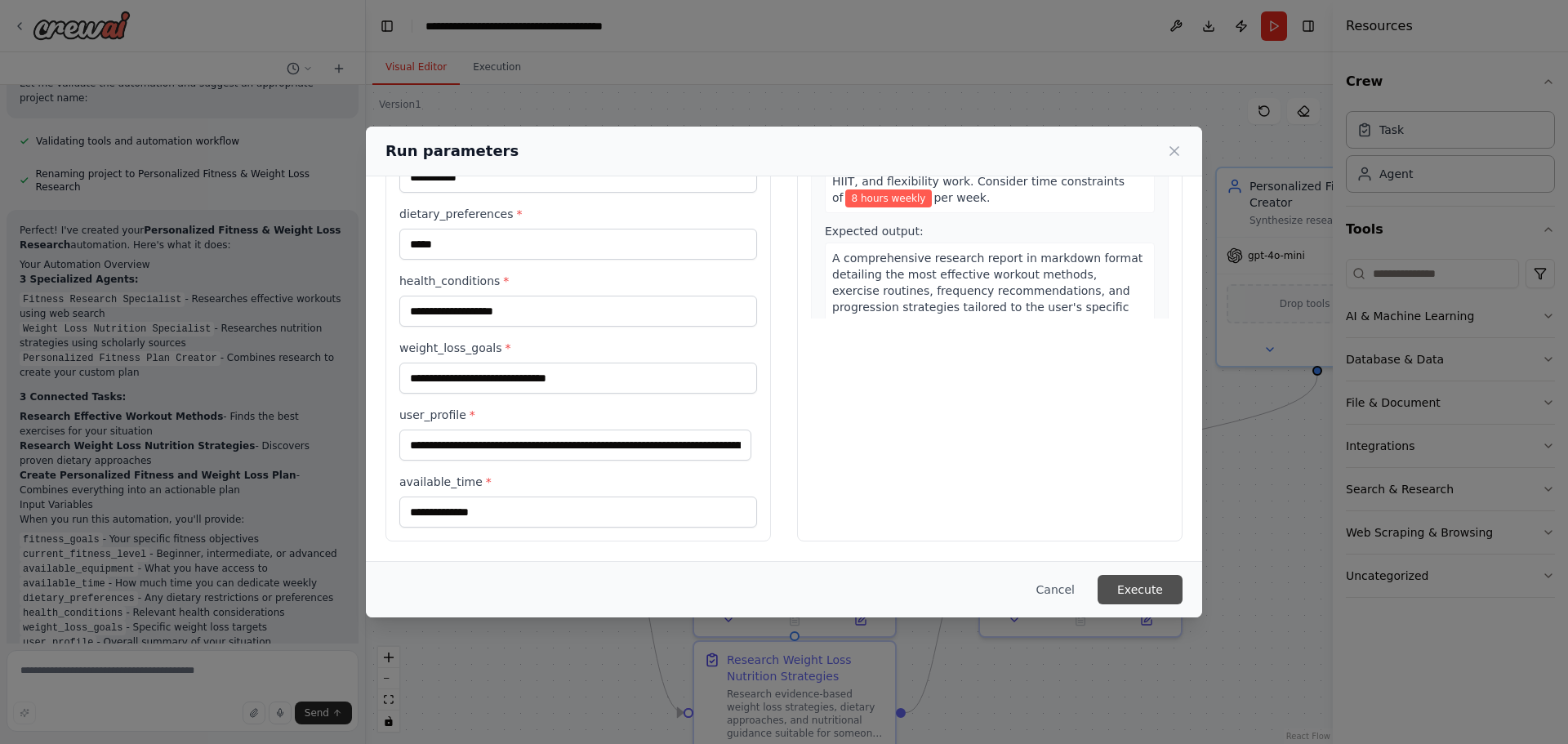
click at [1139, 596] on button "Execute" at bounding box center [1140, 589] width 85 height 30
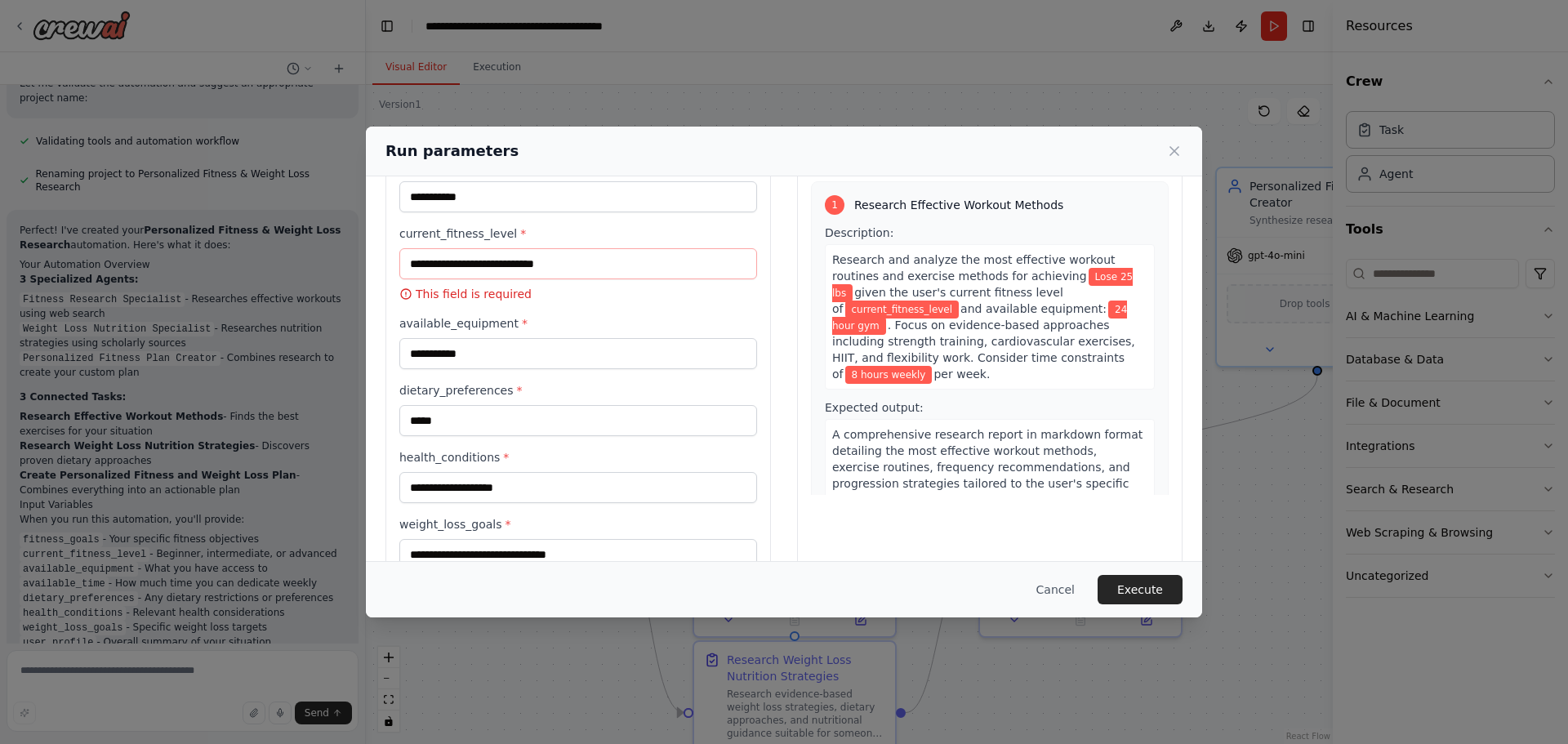
scroll to position [6, 0]
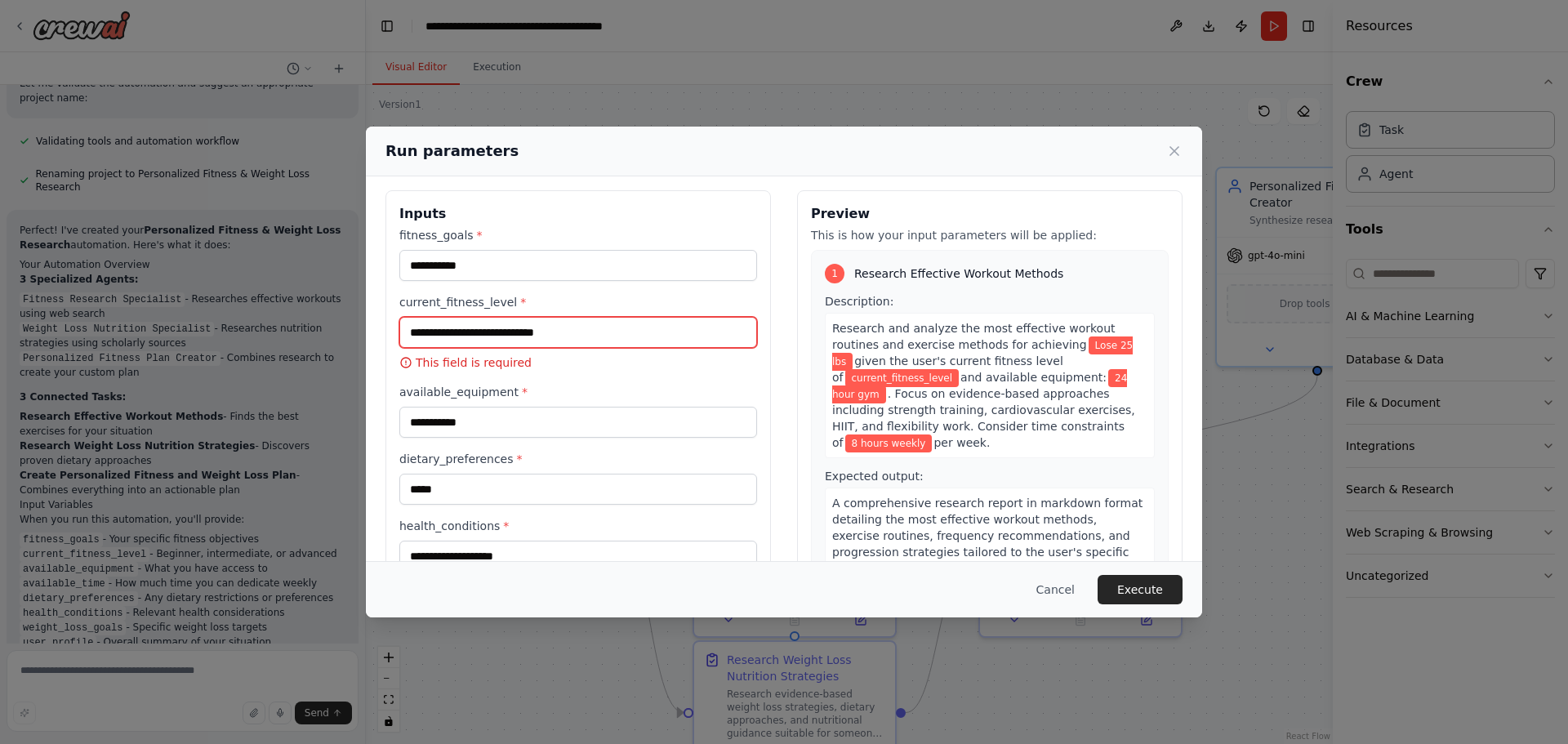
click at [549, 327] on input "current_fitness_level *" at bounding box center [578, 332] width 358 height 31
type input "**********"
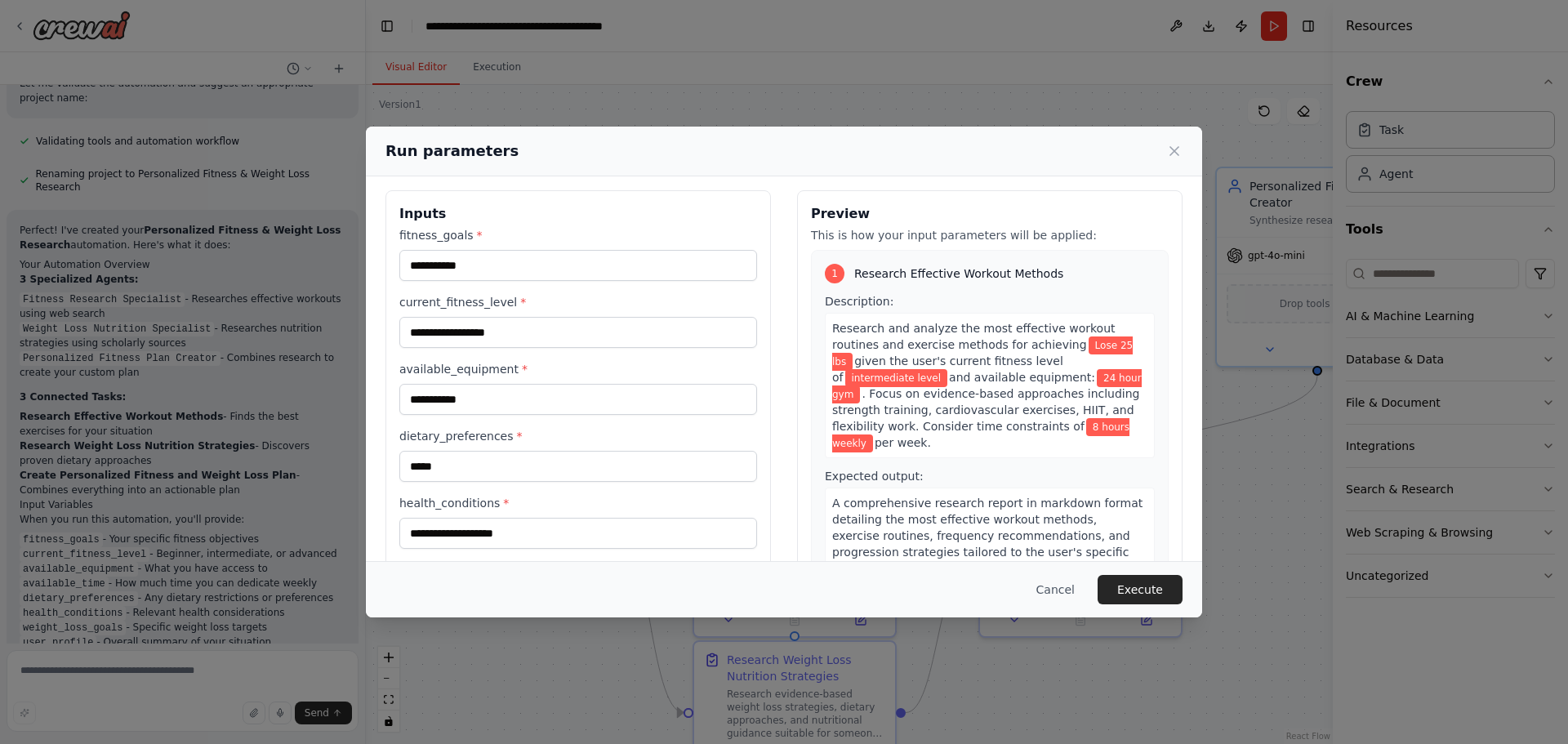
click at [1137, 592] on button "Execute" at bounding box center [1140, 589] width 85 height 30
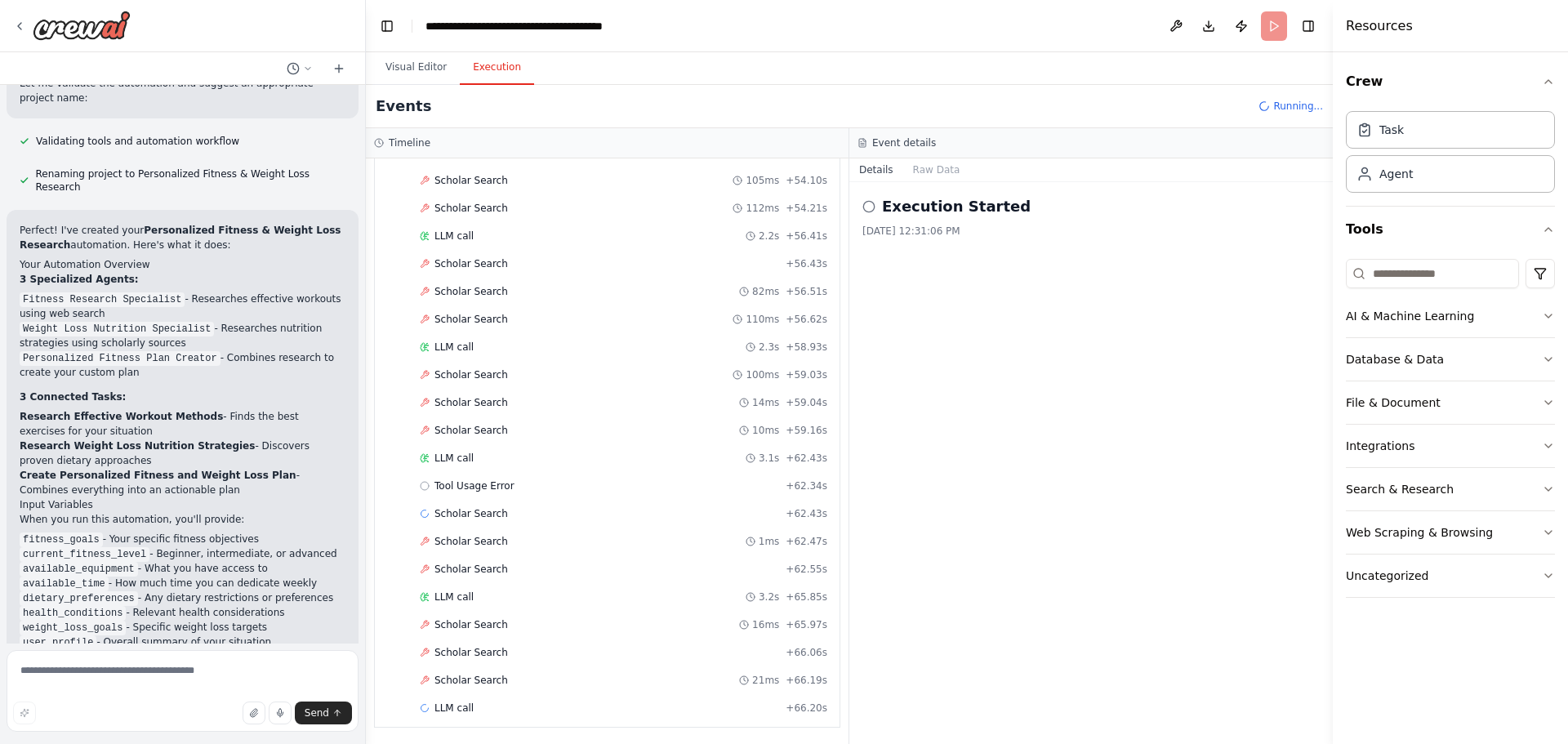
scroll to position [1977, 0]
click at [420, 78] on button "Visual Editor" at bounding box center [416, 67] width 88 height 34
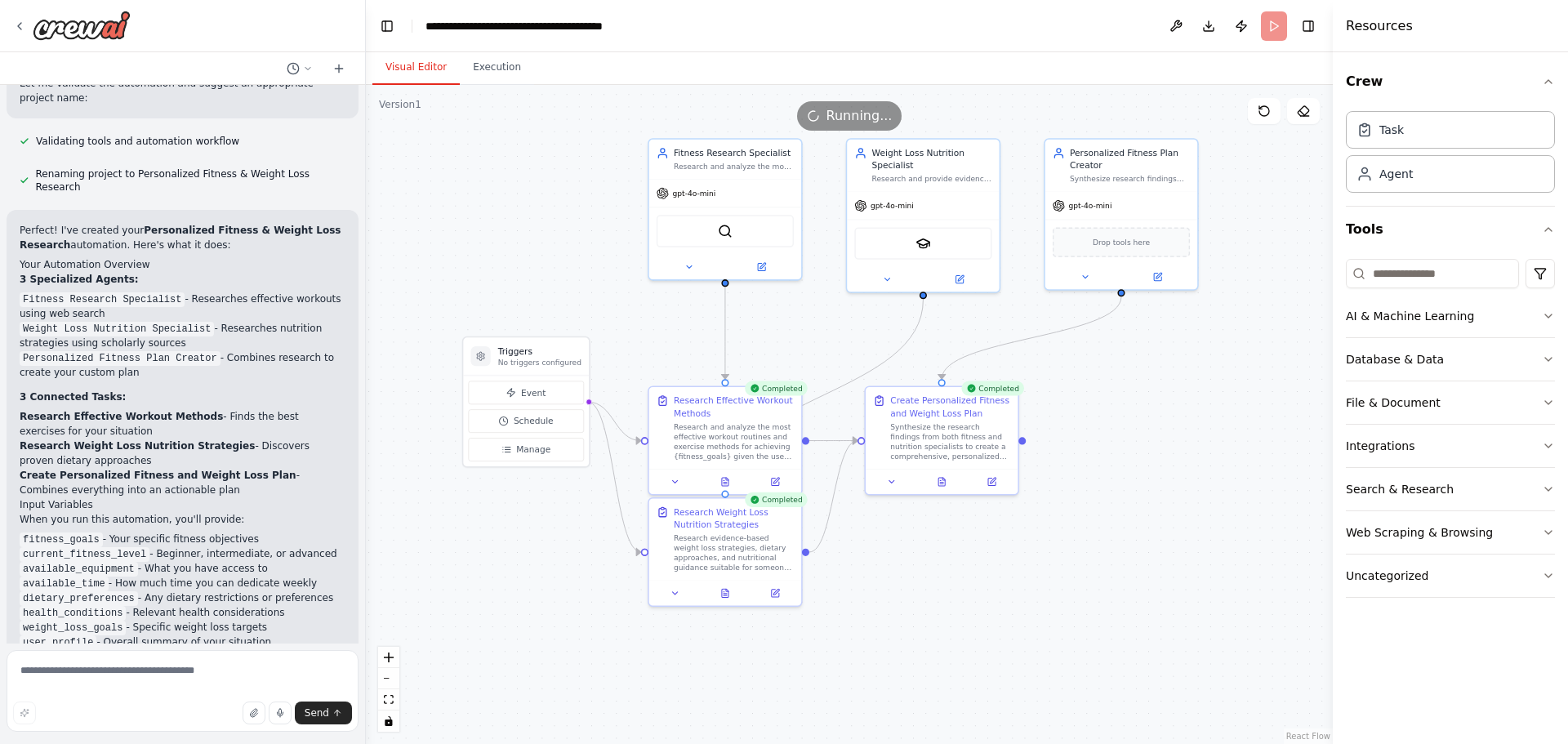
scroll to position [1369, 0]
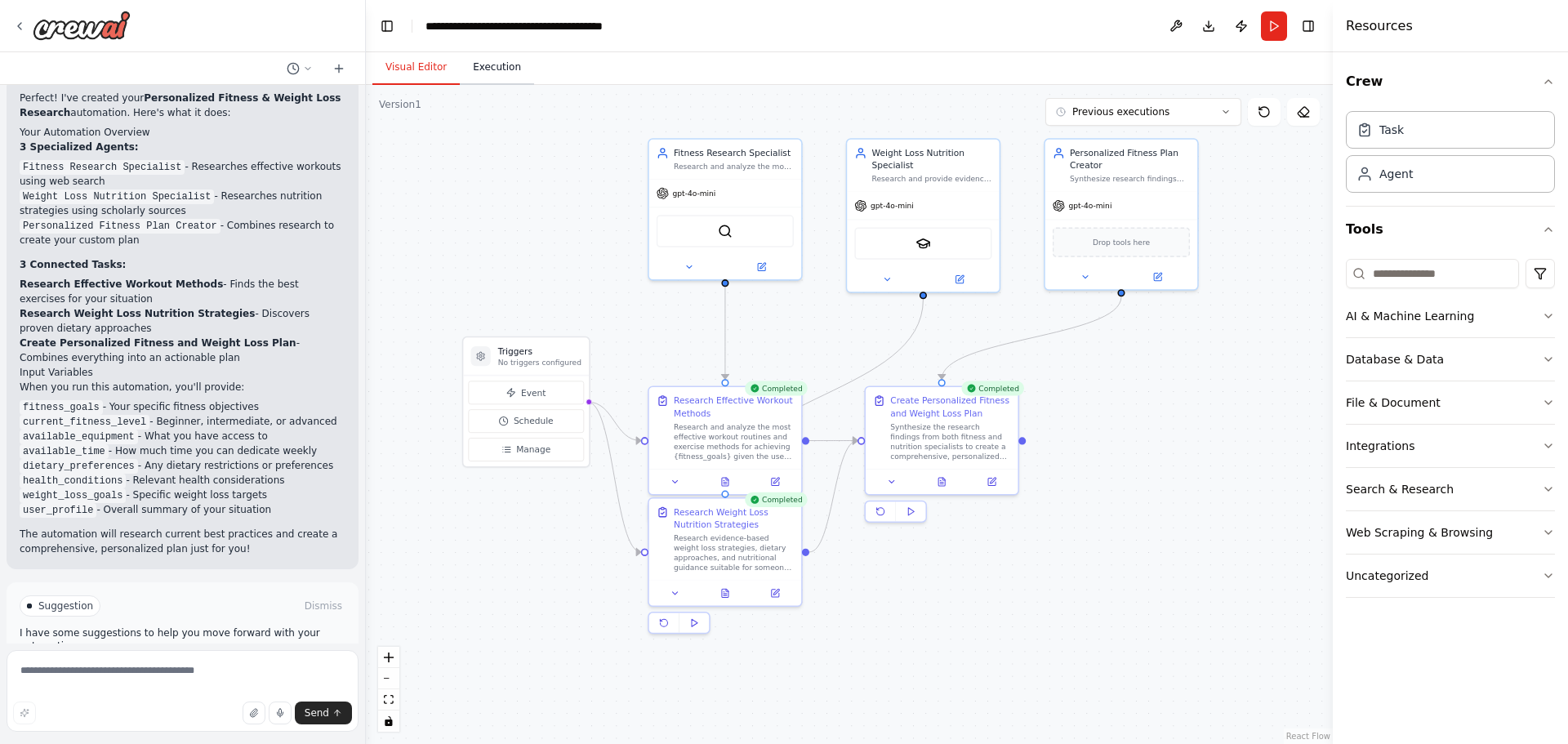
click at [496, 75] on button "Execution" at bounding box center [497, 67] width 75 height 34
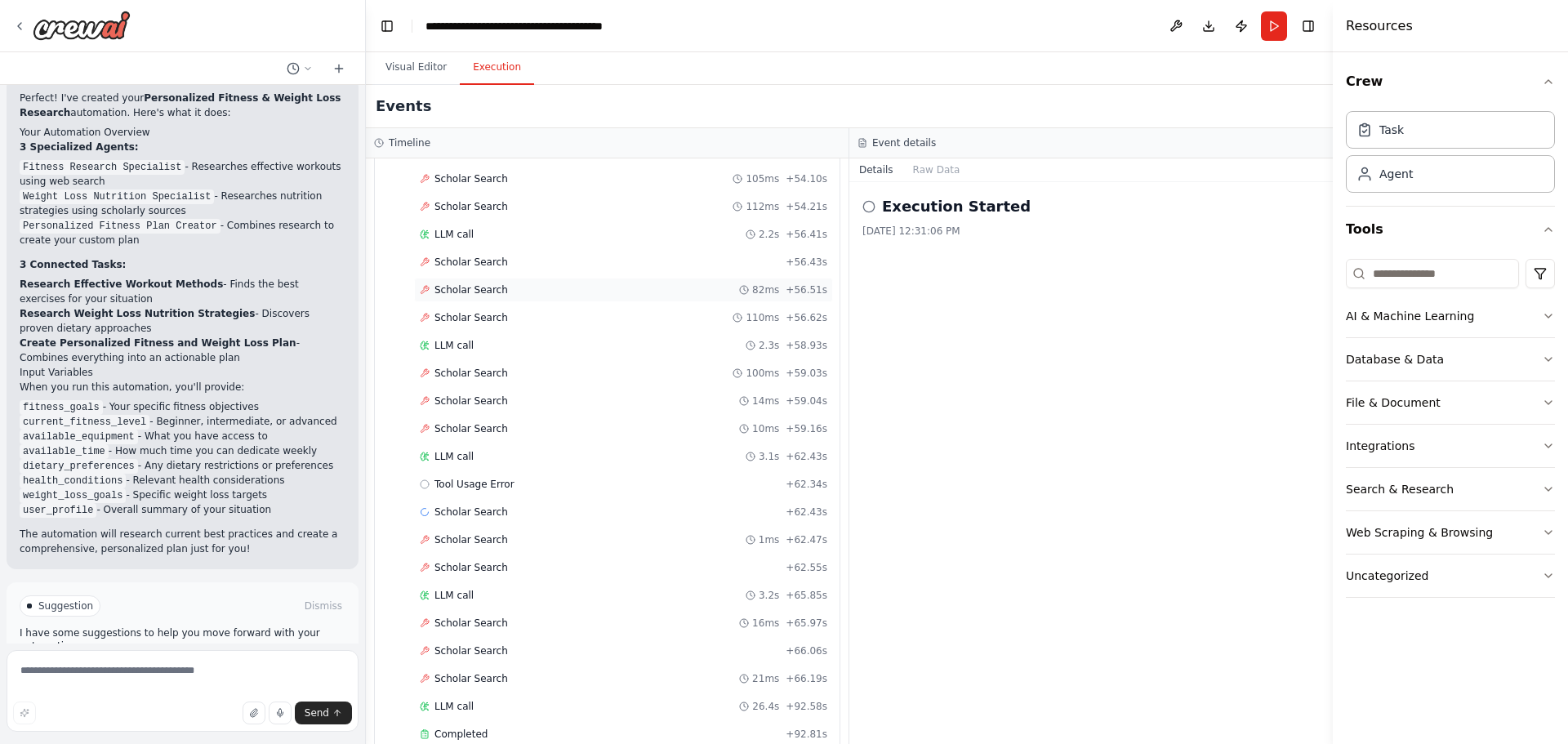
scroll to position [2181, 0]
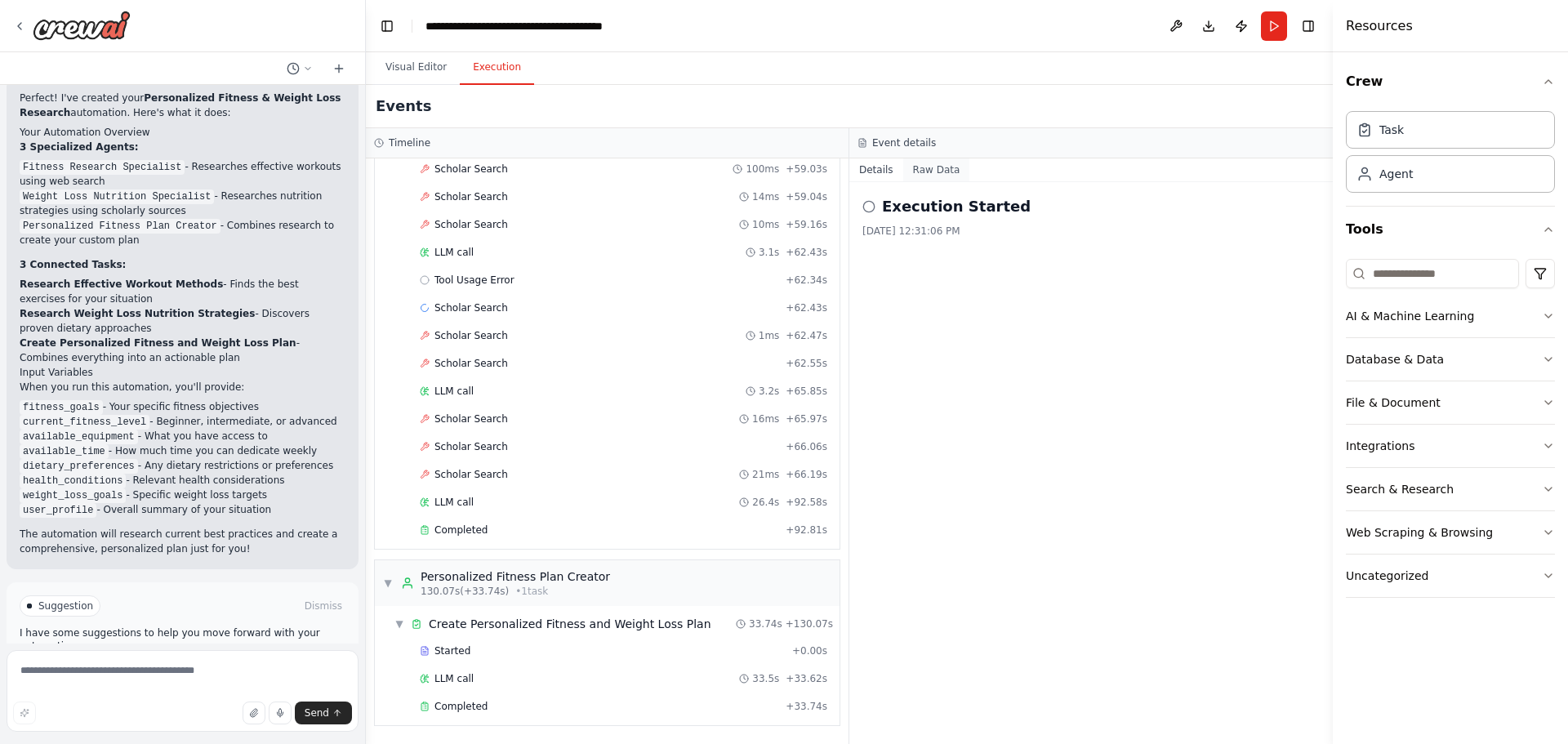
click at [921, 168] on button "Raw Data" at bounding box center [937, 170] width 67 height 23
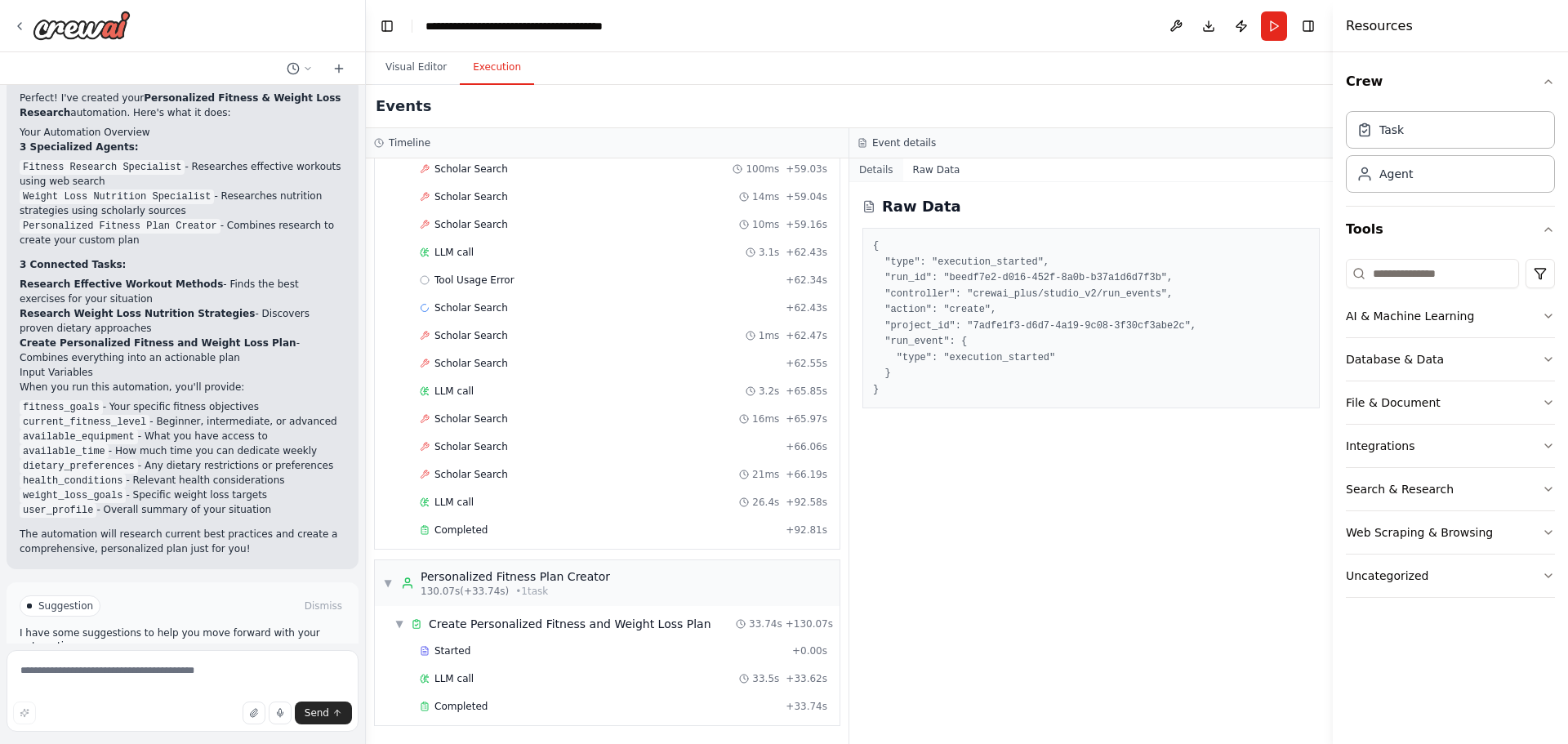
click at [877, 162] on button "Details" at bounding box center [877, 170] width 54 height 23
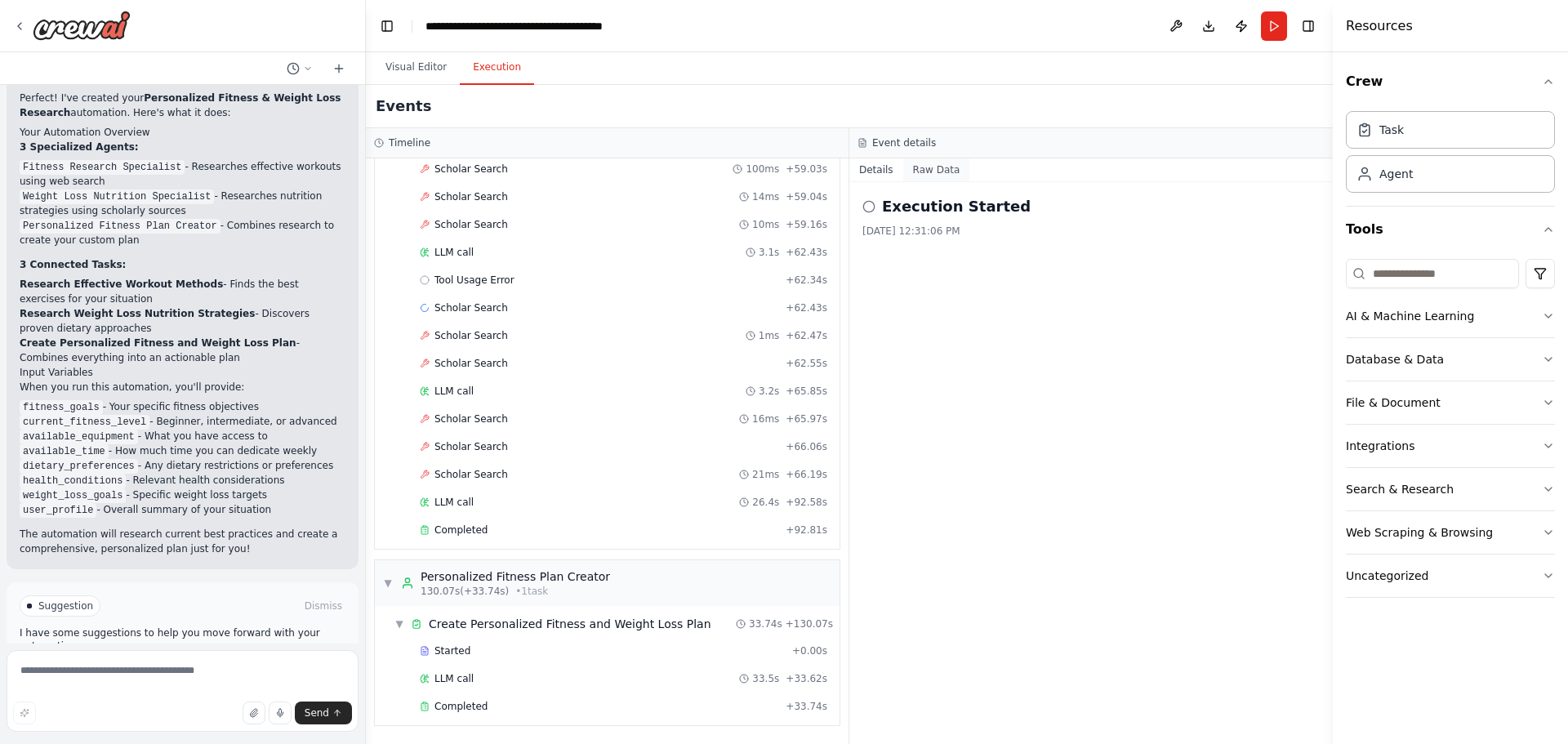
click at [939, 171] on button "Raw Data" at bounding box center [937, 170] width 67 height 23
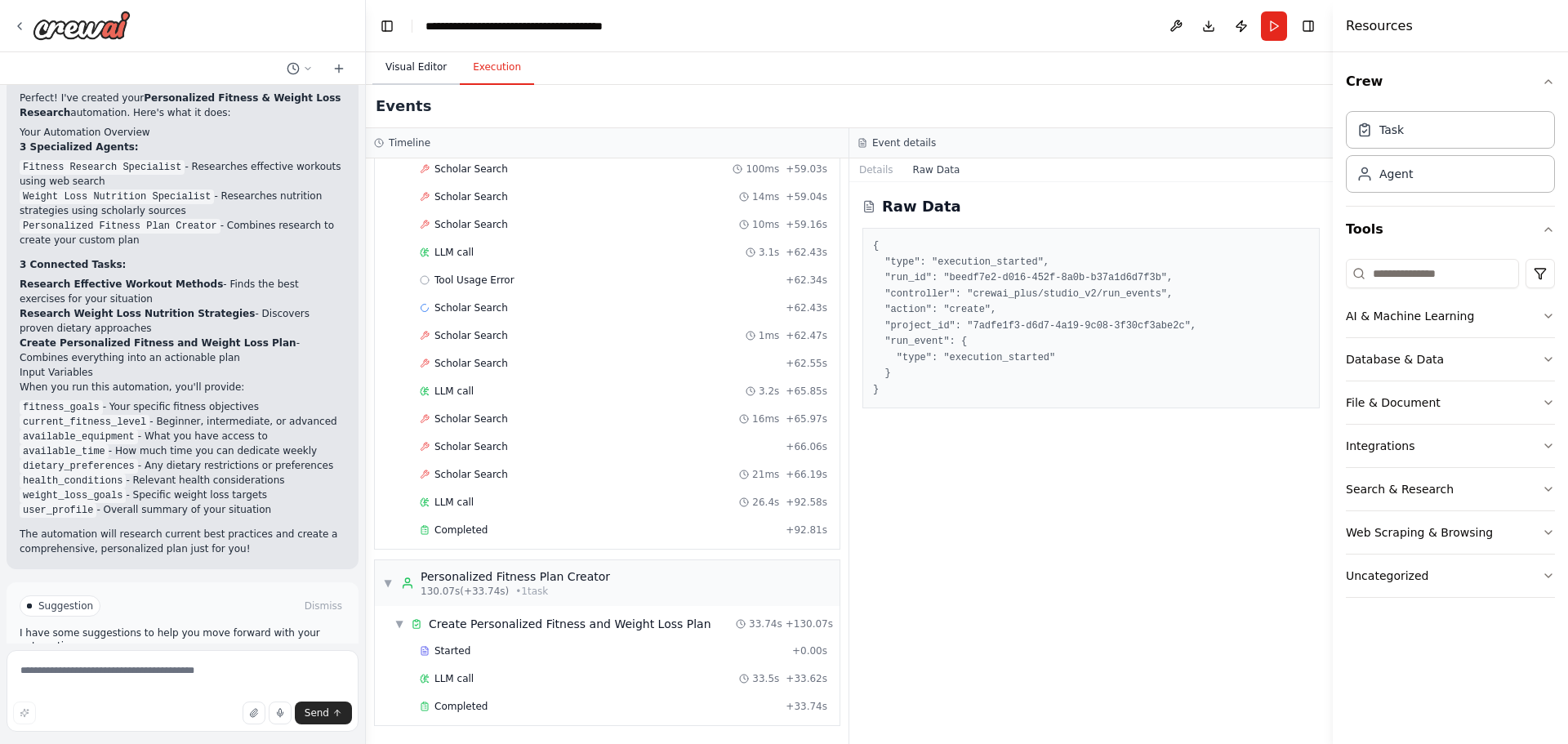
click at [431, 70] on button "Visual Editor" at bounding box center [416, 67] width 88 height 34
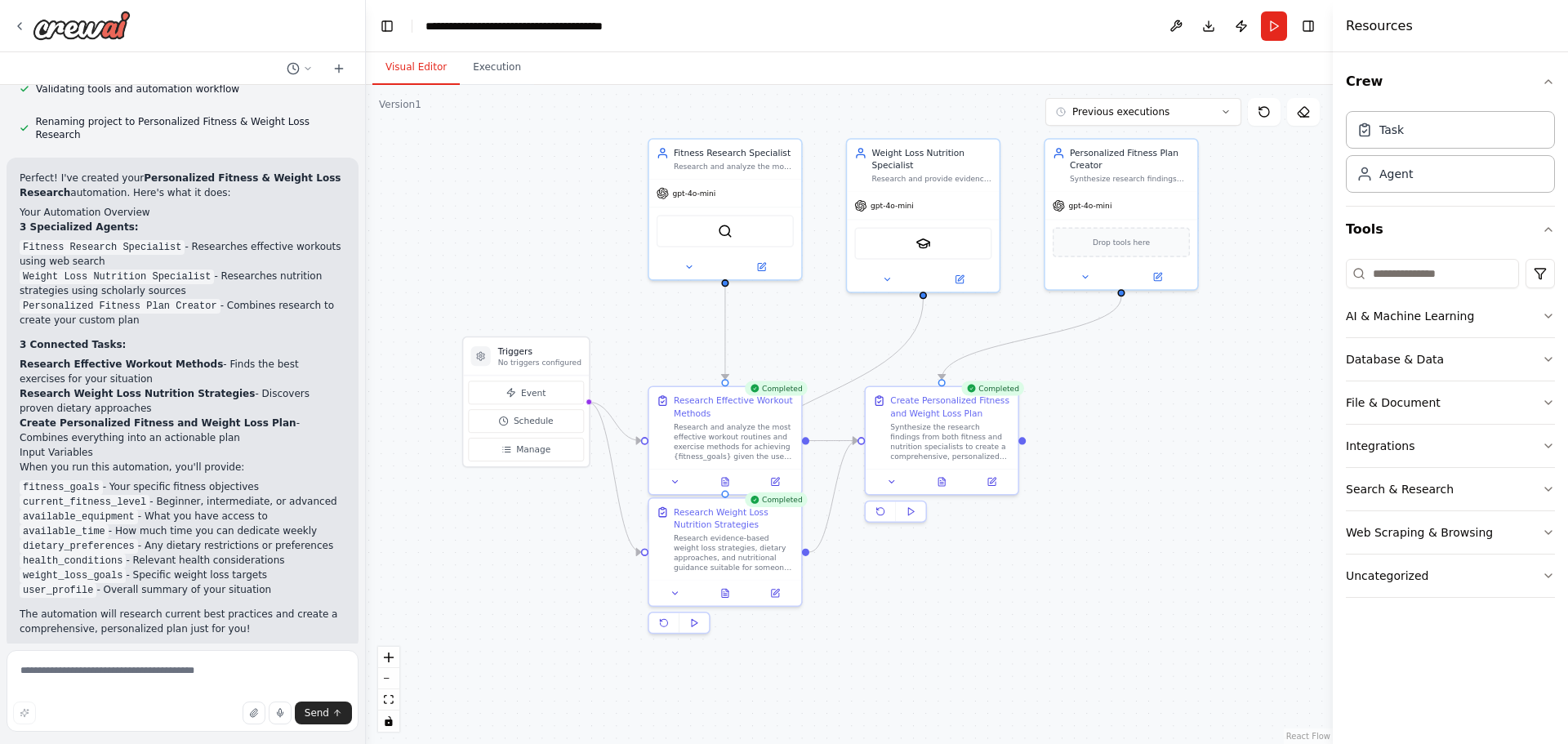
scroll to position [1369, 0]
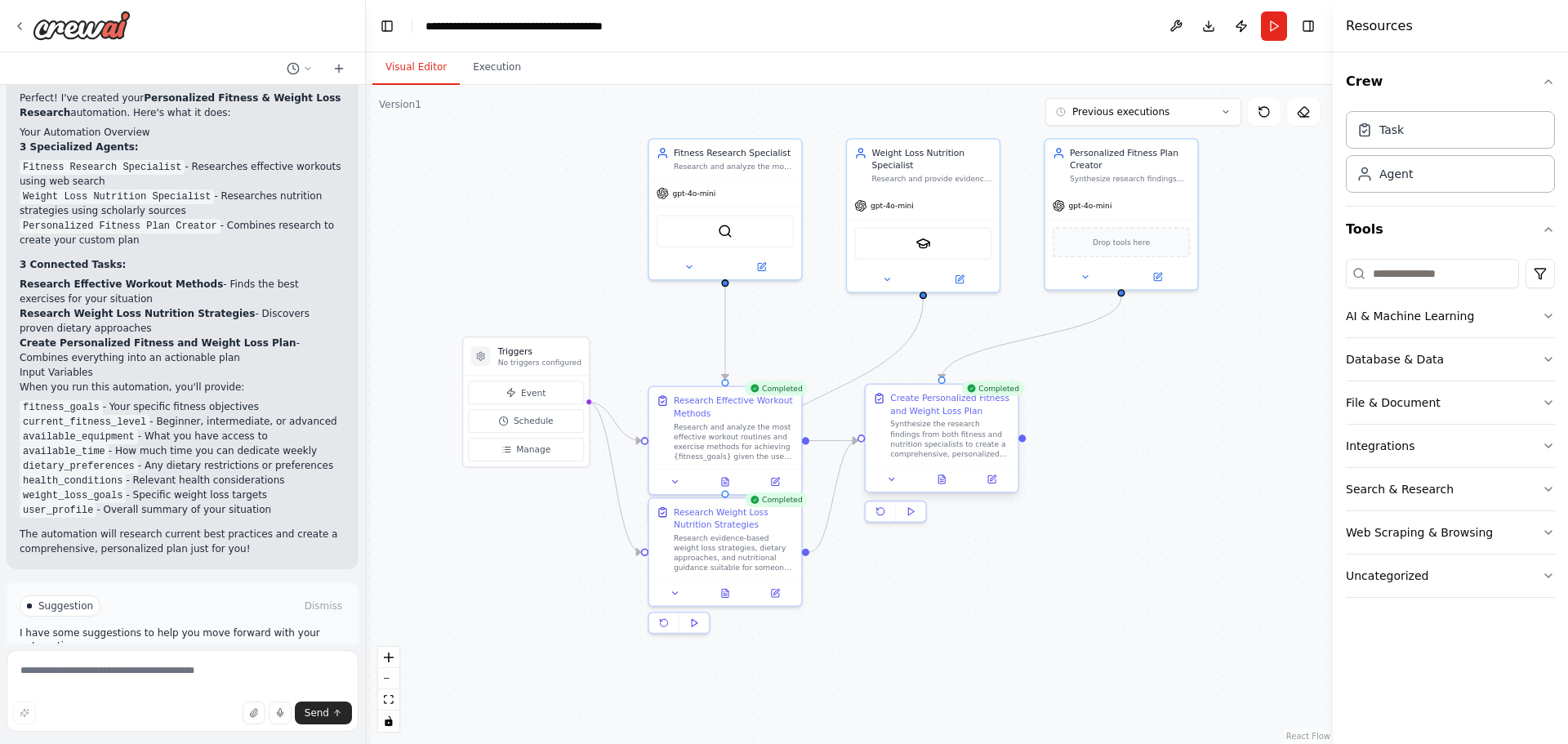
click at [937, 450] on div "Synthesize the research findings from both fitness and nutrition specialists to…" at bounding box center [950, 438] width 120 height 40
click at [880, 480] on button at bounding box center [892, 479] width 43 height 15
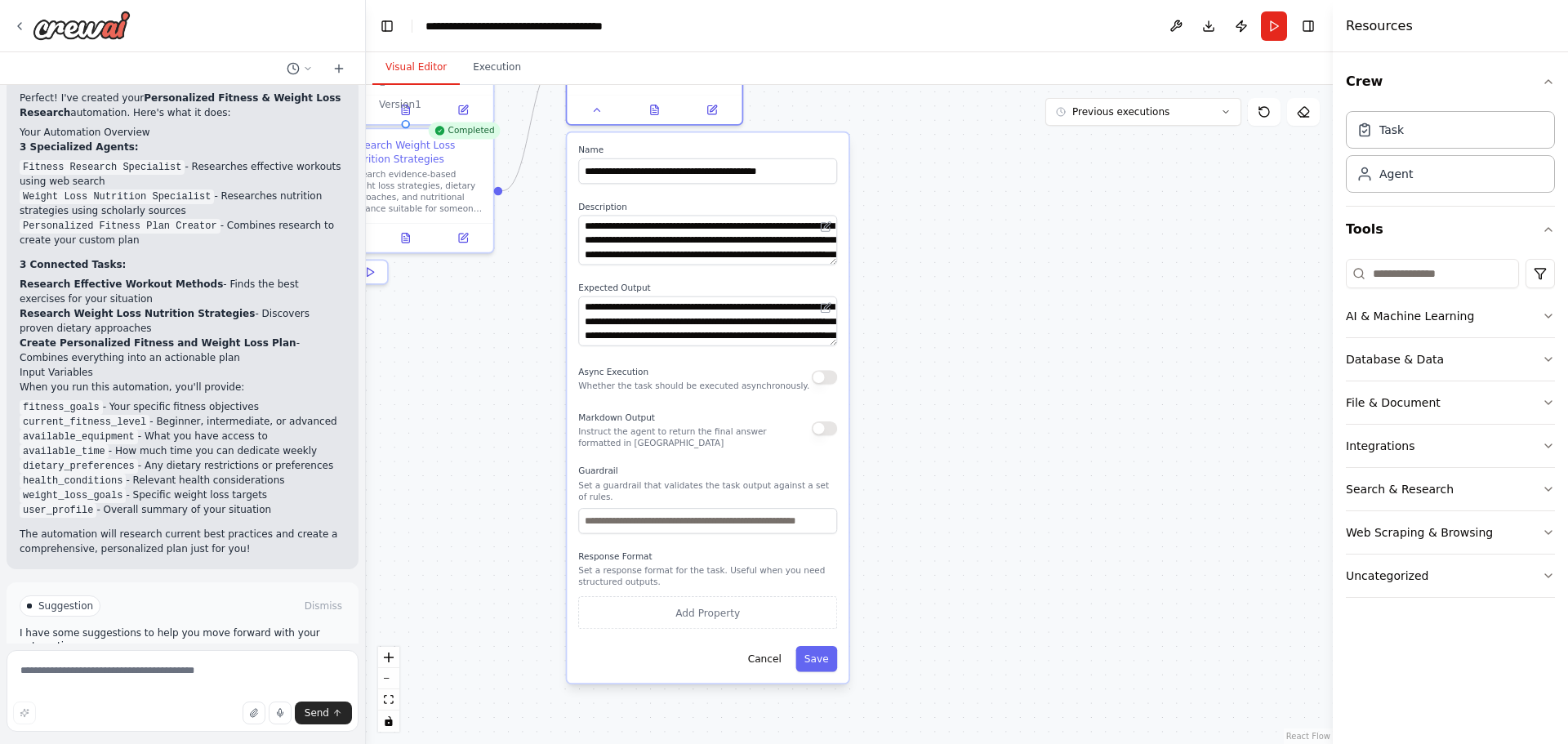
drag, startPoint x: 1185, startPoint y: 648, endPoint x: 995, endPoint y: 236, distance: 453.7
click at [995, 236] on div ".deletable-edge-delete-btn { width: 20px; height: 20px; border: 0px solid #ffff…" at bounding box center [849, 414] width 967 height 659
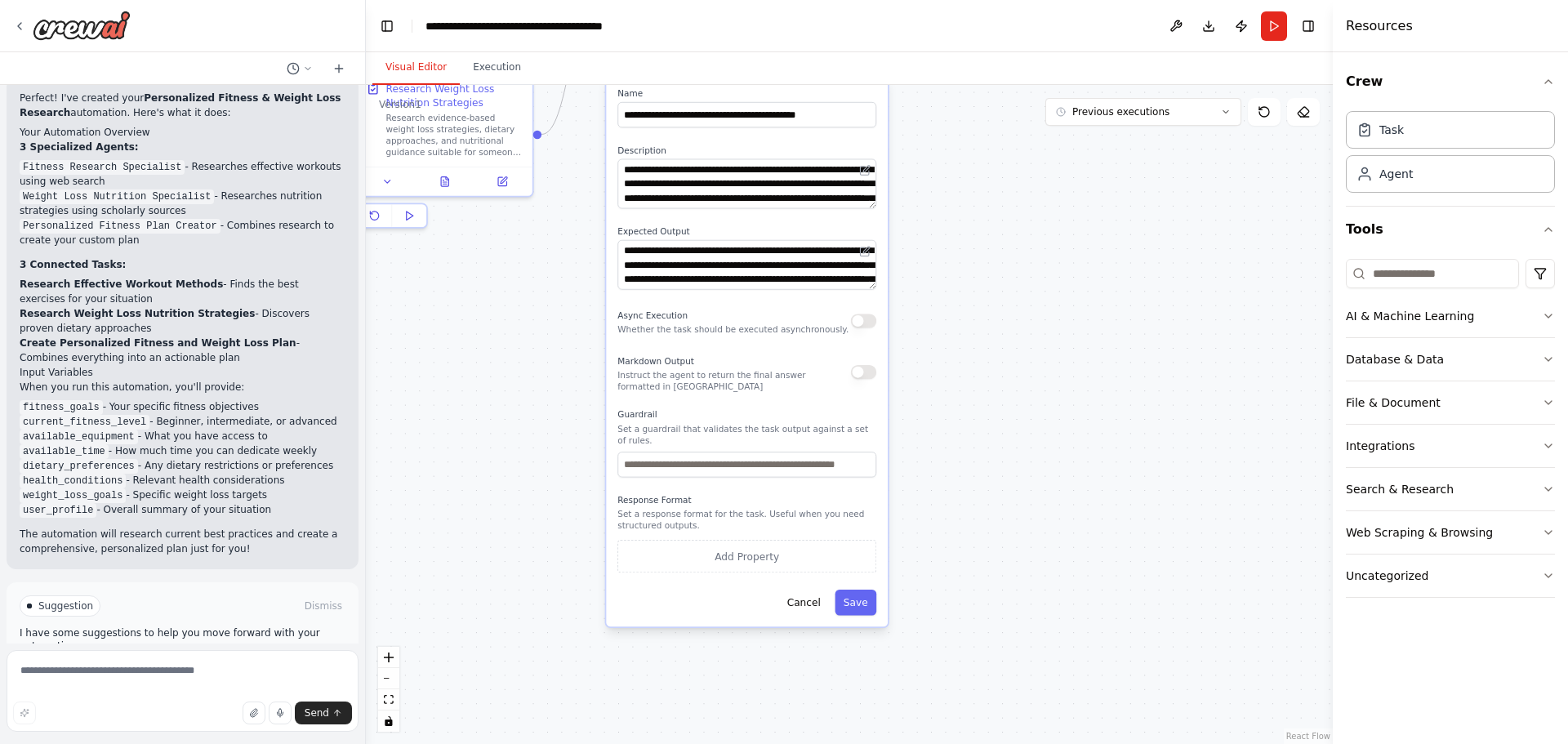
click at [510, 436] on div ".deletable-edge-delete-btn { width: 20px; height: 20px; border: 0px solid #ffff…" at bounding box center [849, 414] width 967 height 659
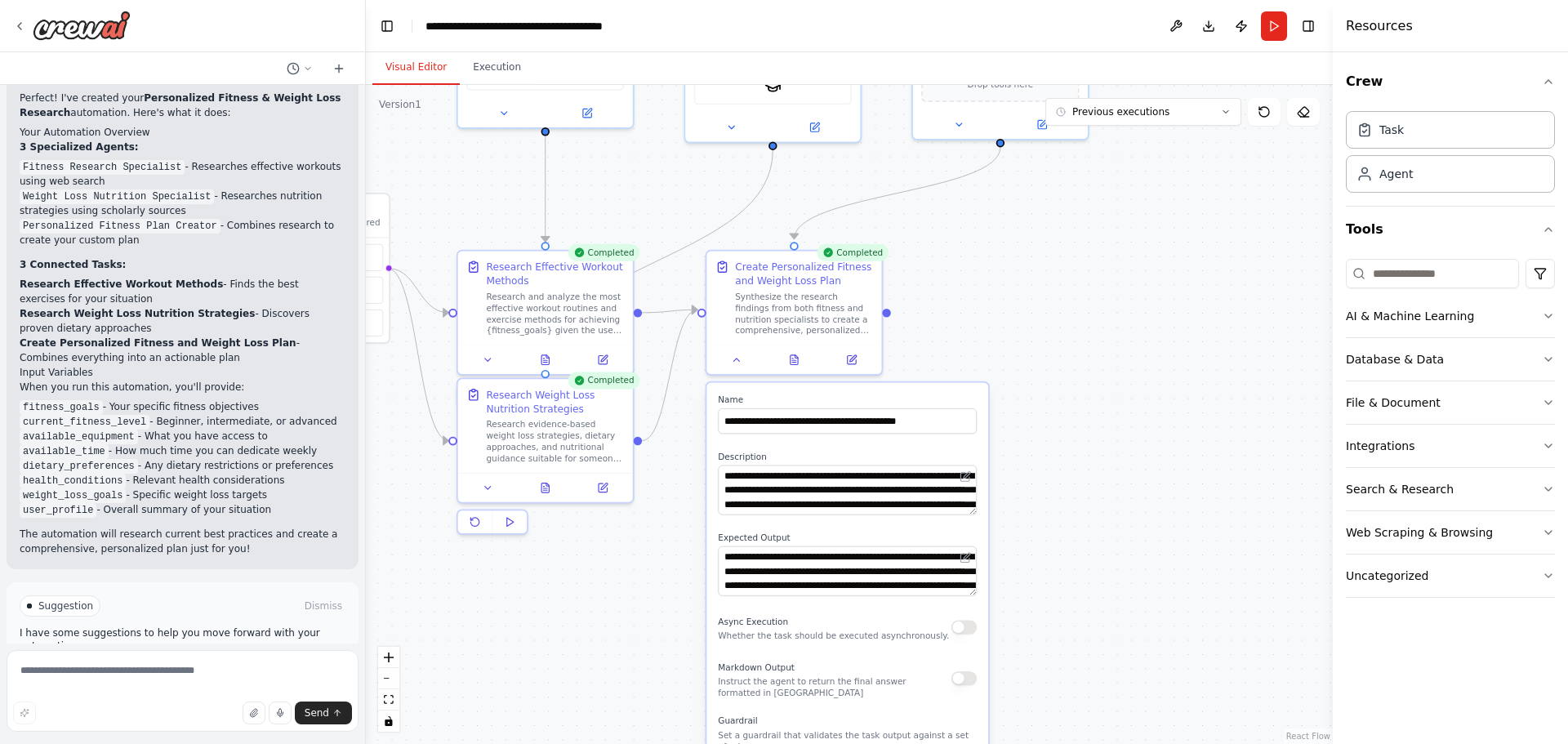
drag, startPoint x: 556, startPoint y: 375, endPoint x: 657, endPoint y: 680, distance: 321.3
click at [657, 680] on div ".deletable-edge-delete-btn { width: 20px; height: 20px; border: 0px solid #ffff…" at bounding box center [849, 414] width 967 height 659
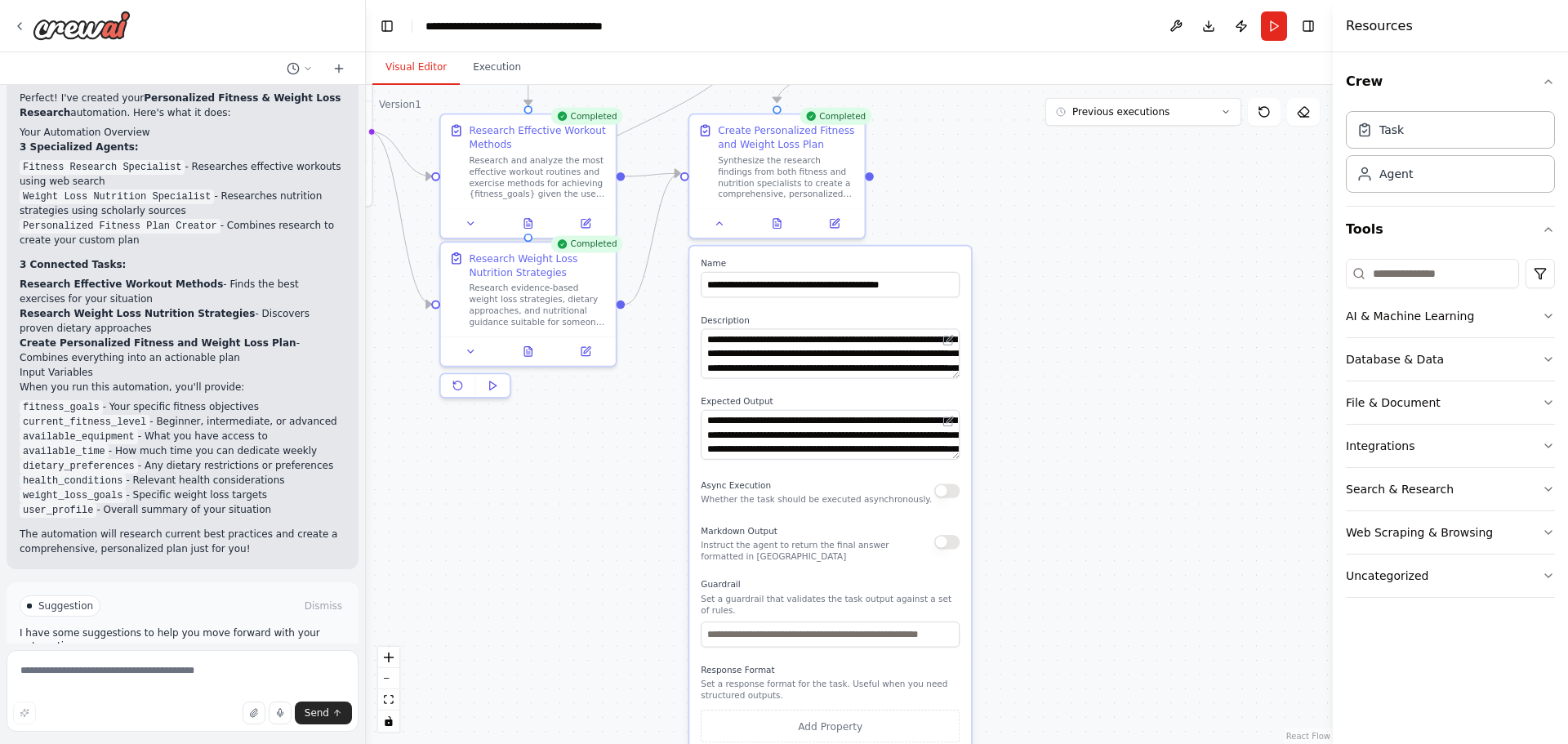
drag, startPoint x: 656, startPoint y: 680, endPoint x: 616, endPoint y: 421, distance: 262.1
click at [616, 423] on div ".deletable-edge-delete-btn { width: 20px; height: 20px; border: 0px solid #ffff…" at bounding box center [849, 414] width 967 height 659
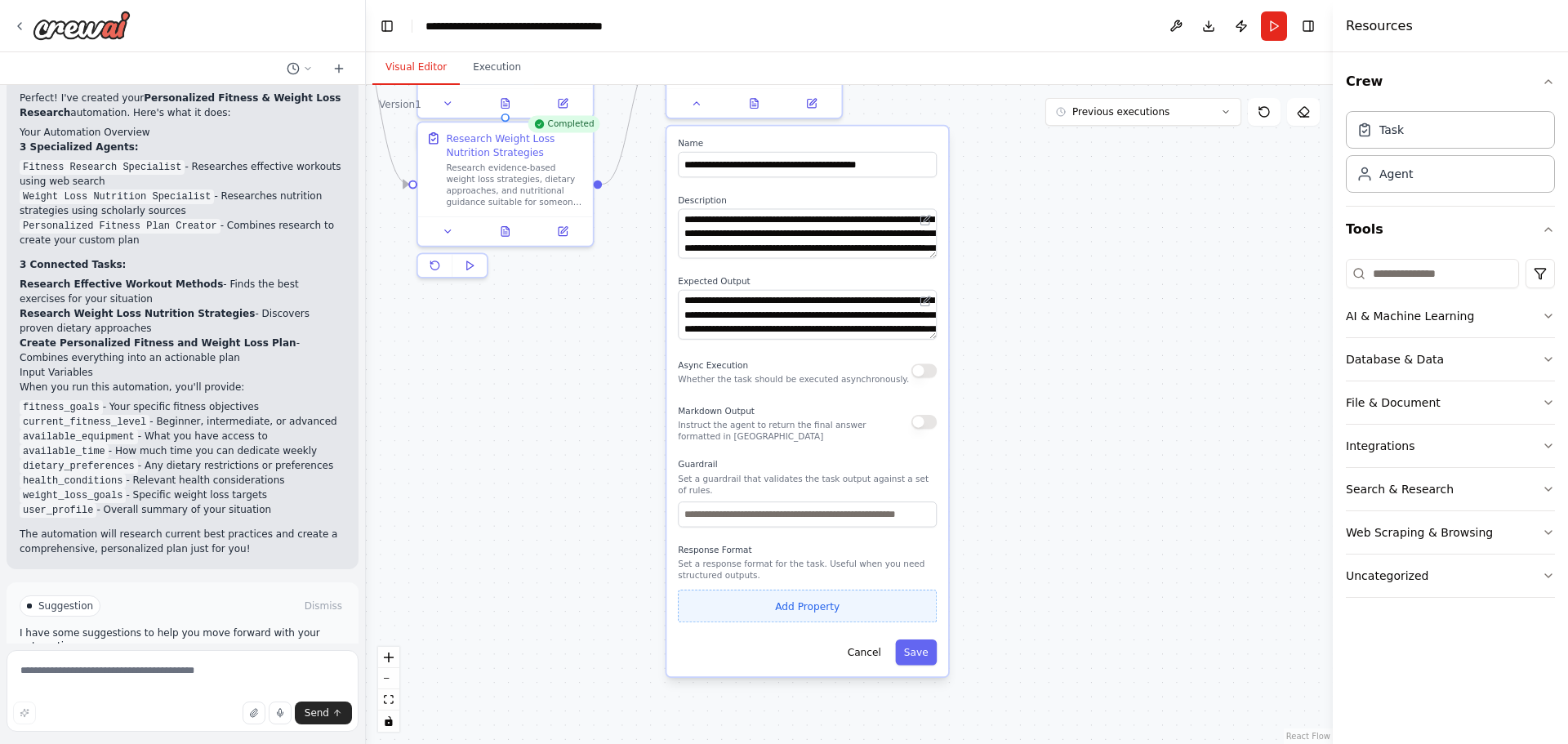
click at [760, 595] on button "Add Property" at bounding box center [808, 605] width 259 height 33
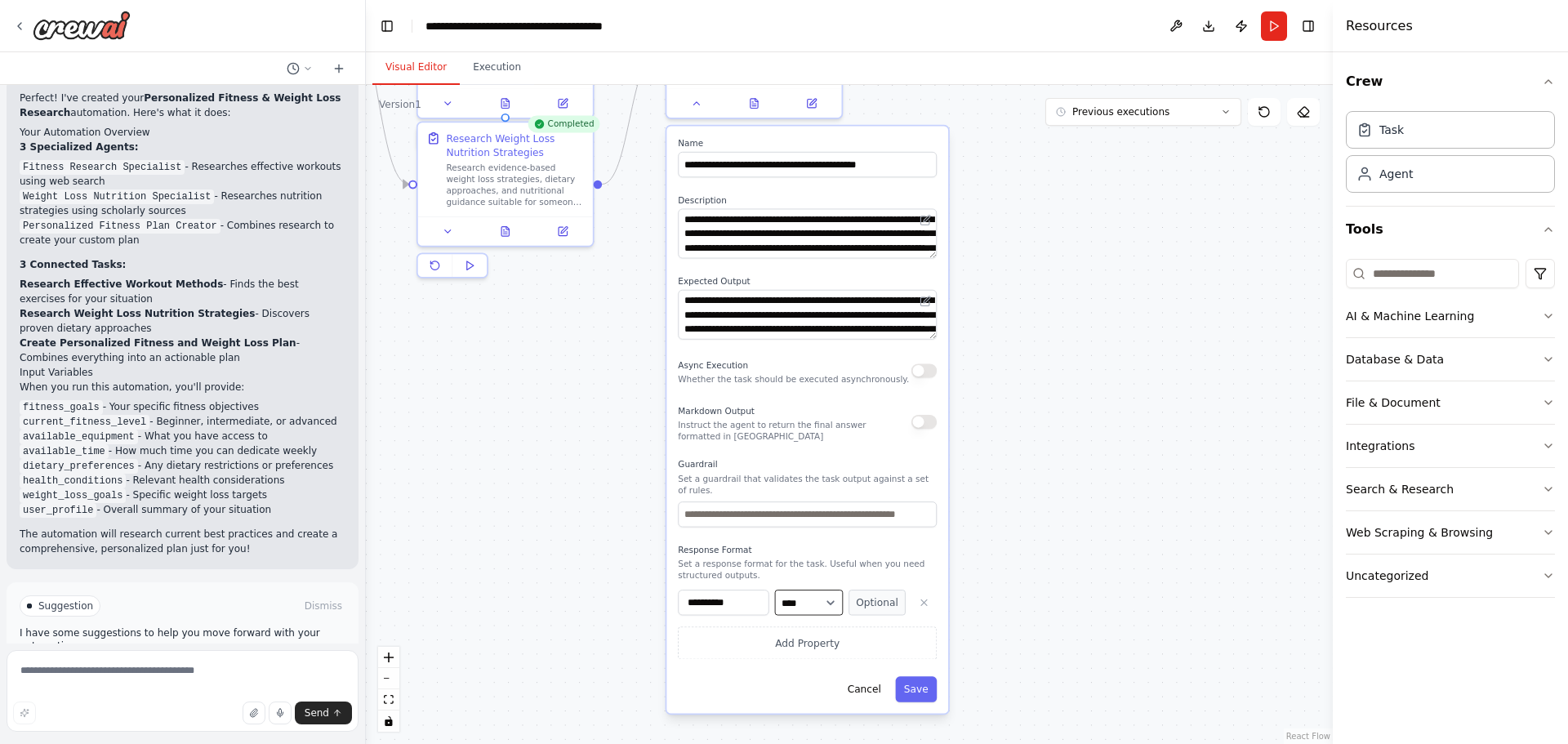
click at [807, 594] on select "**** ******* ******* **** ******" at bounding box center [810, 601] width 69 height 25
click at [807, 596] on select "**** ******* ******* **** ******" at bounding box center [810, 601] width 69 height 25
click at [749, 593] on input "**********" at bounding box center [723, 601] width 90 height 25
click at [930, 593] on button "button" at bounding box center [923, 601] width 25 height 25
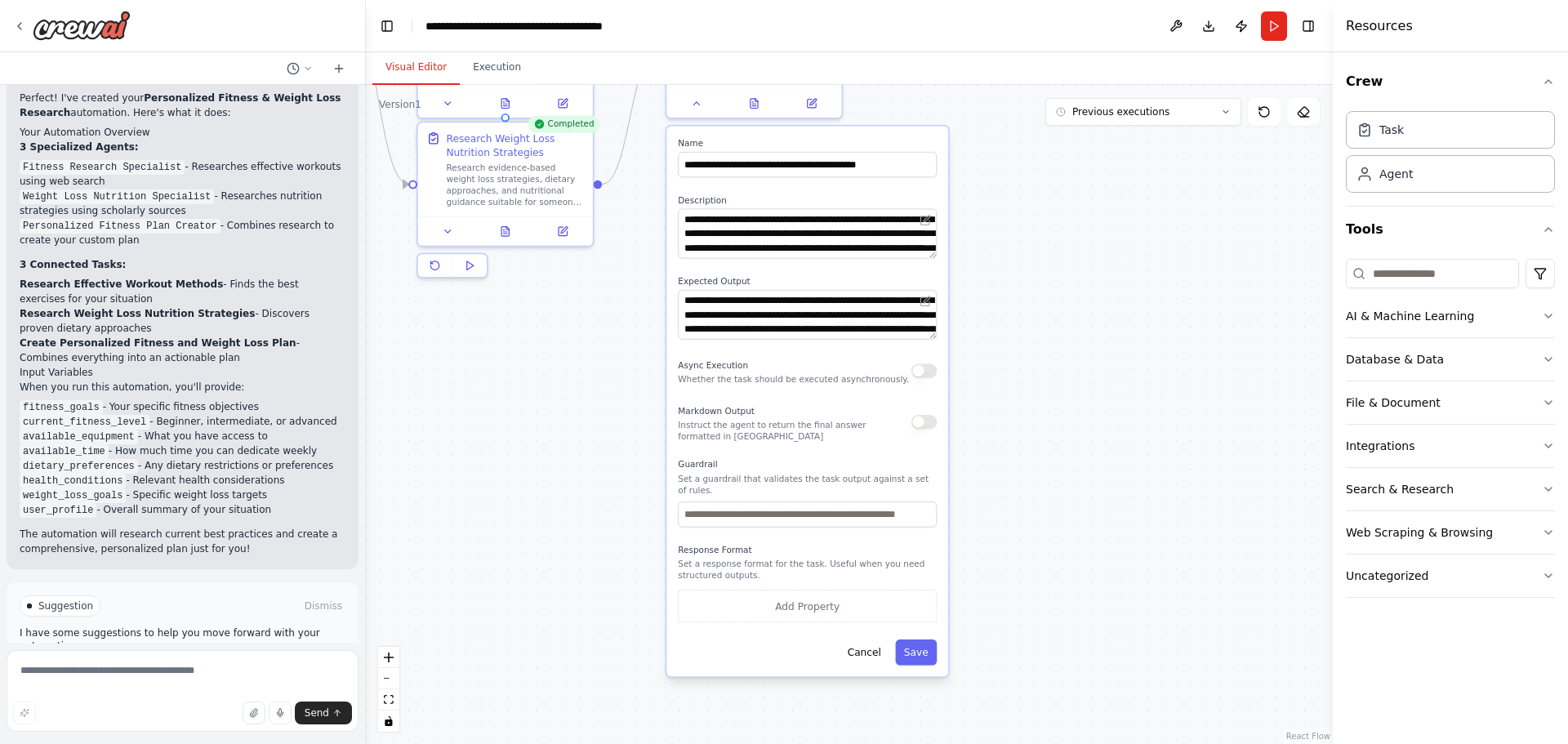
click at [925, 430] on div "Markdown Output Instruct the agent to return the final answer formatted in [GEO…" at bounding box center [808, 421] width 259 height 40
click at [926, 423] on button "button" at bounding box center [931, 421] width 25 height 14
click at [930, 423] on button "button" at bounding box center [931, 421] width 25 height 14
click at [923, 423] on button "button" at bounding box center [931, 421] width 25 height 14
click at [883, 645] on button "Cancel" at bounding box center [871, 652] width 50 height 25
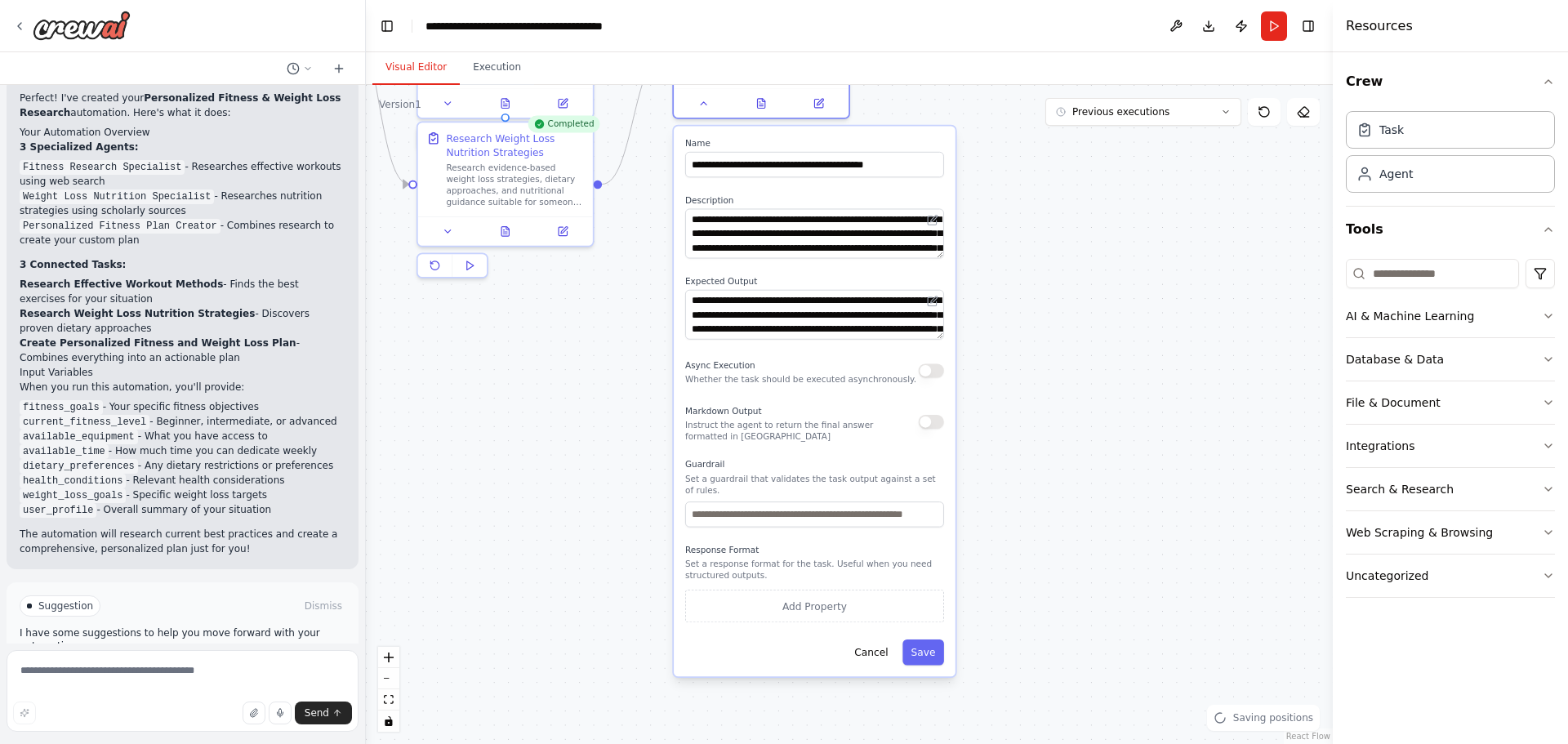
click at [928, 365] on button "button" at bounding box center [931, 370] width 25 height 14
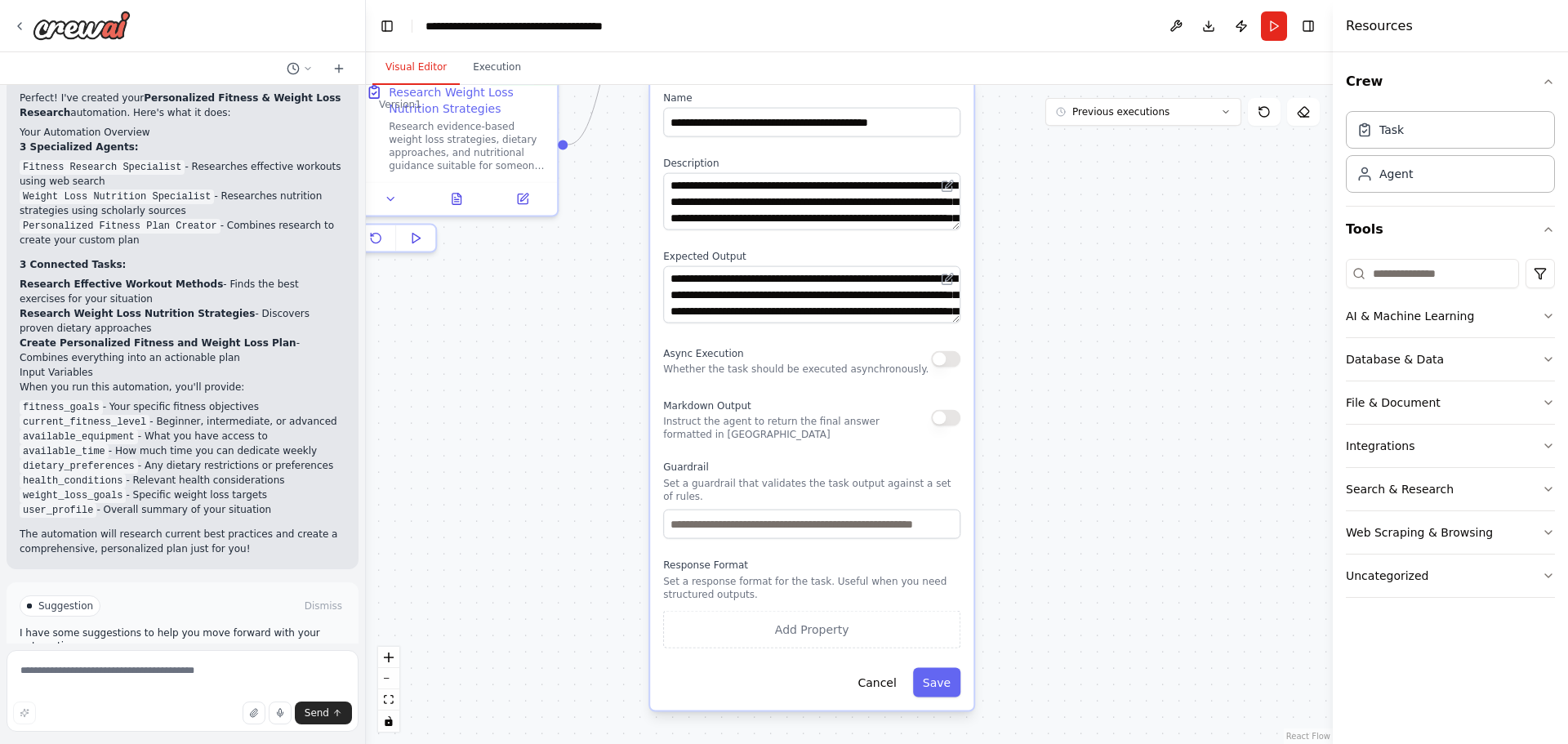
click at [939, 428] on div "Markdown Output Instruct the agent to return the final answer formatted in [GEO…" at bounding box center [812, 418] width 298 height 46
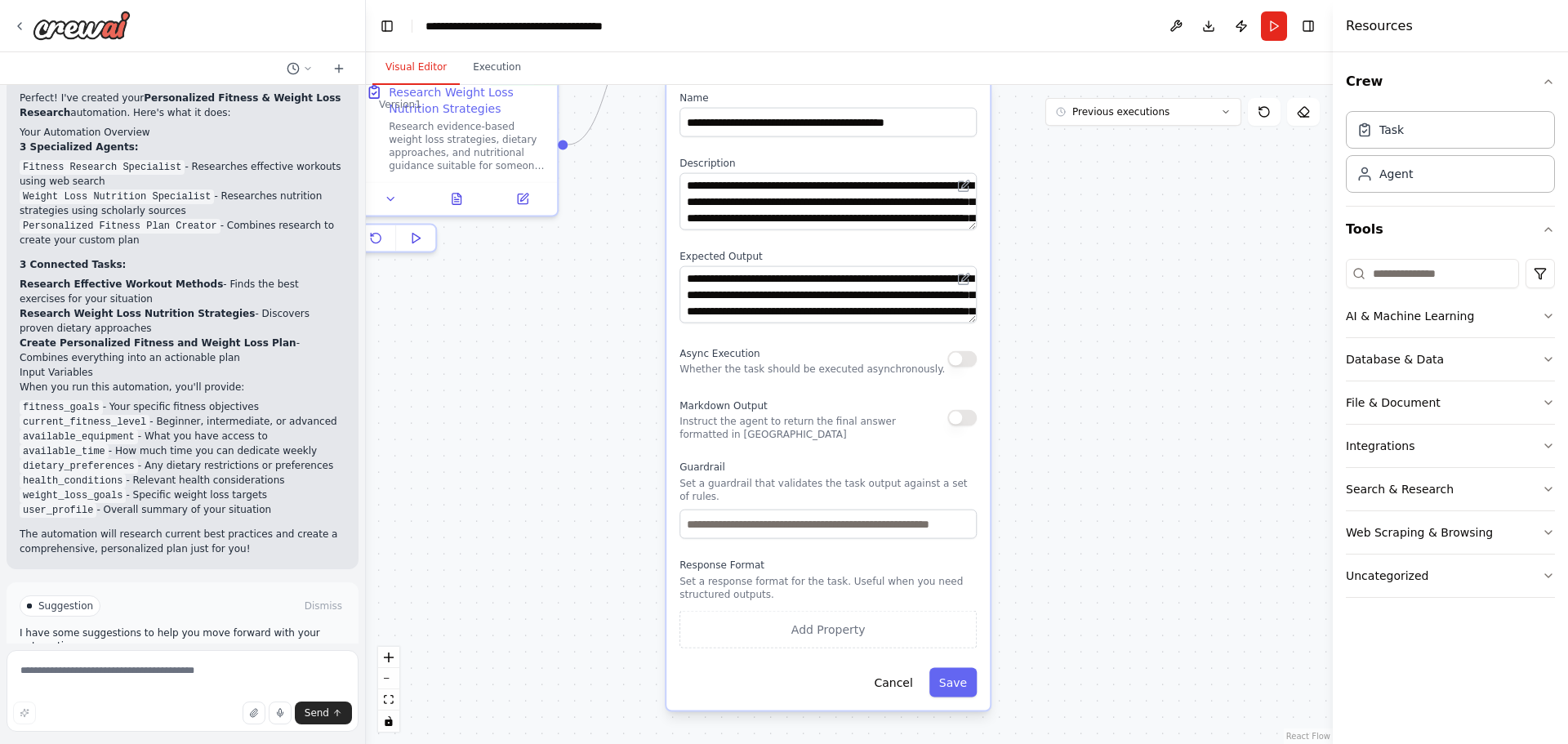
drag, startPoint x: 939, startPoint y: 421, endPoint x: 964, endPoint y: 421, distance: 25.0
click at [964, 421] on button "button" at bounding box center [963, 419] width 30 height 17
drag, startPoint x: 964, startPoint y: 421, endPoint x: 942, endPoint y: 417, distance: 22.4
click at [942, 417] on div "Markdown Output Instruct the agent to return the final answer formatted in [GEO…" at bounding box center [828, 418] width 298 height 46
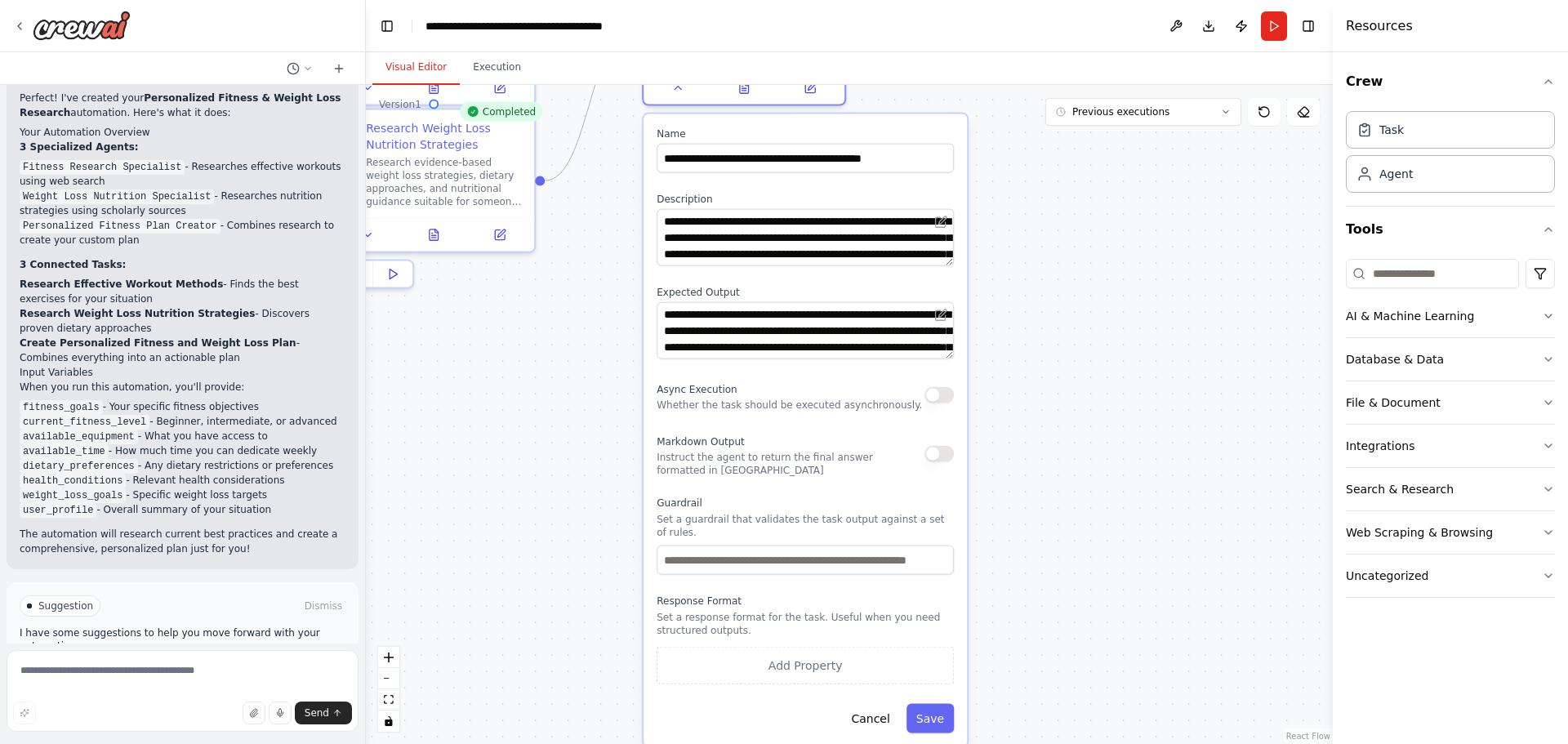
drag, startPoint x: 1037, startPoint y: 396, endPoint x: 1002, endPoint y: 403, distance: 35.7
click at [1012, 418] on div ".deletable-edge-delete-btn { width: 20px; height: 20px; border: 0px solid #ffff…" at bounding box center [849, 414] width 967 height 659
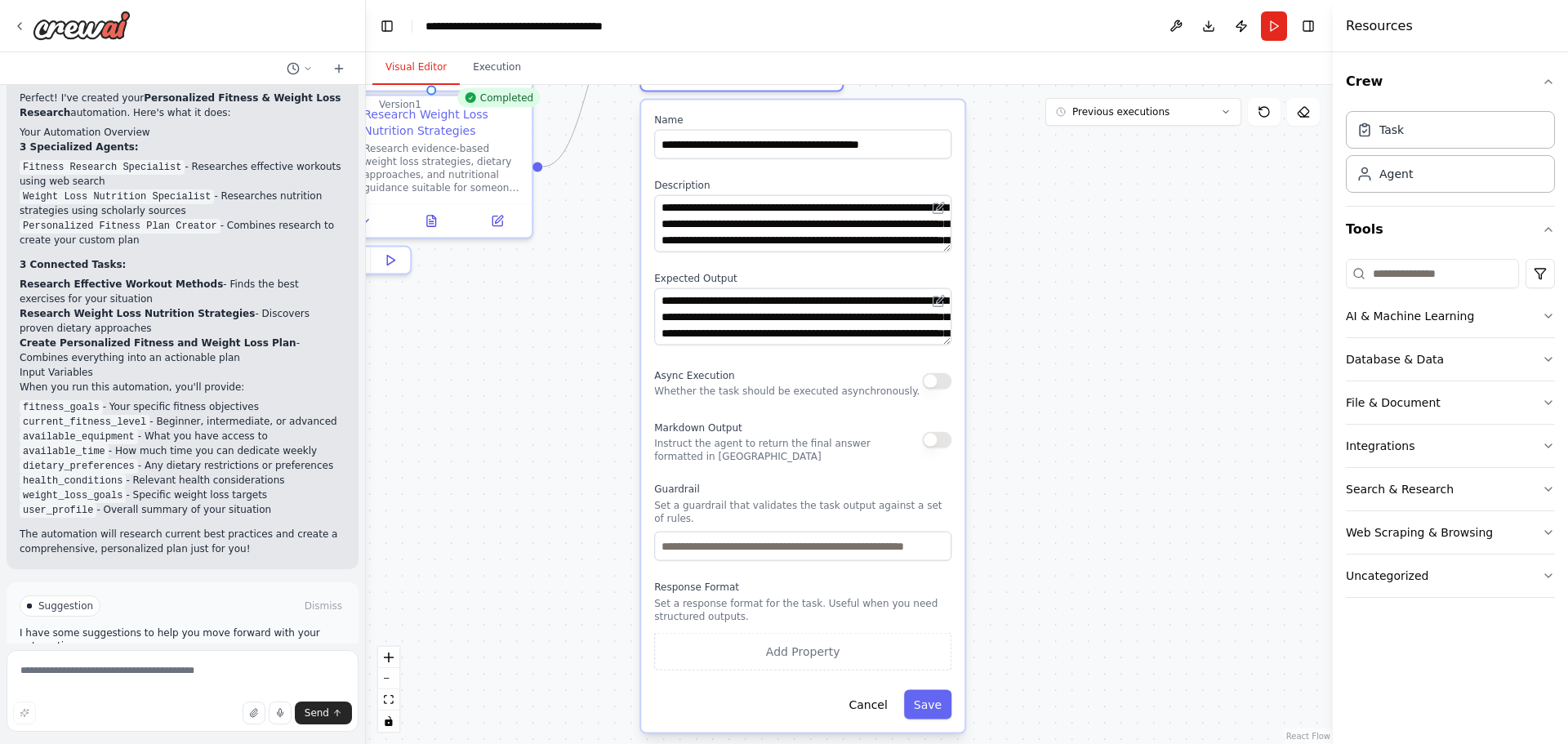
click at [100, 662] on button "Improve automation" at bounding box center [182, 675] width 326 height 26
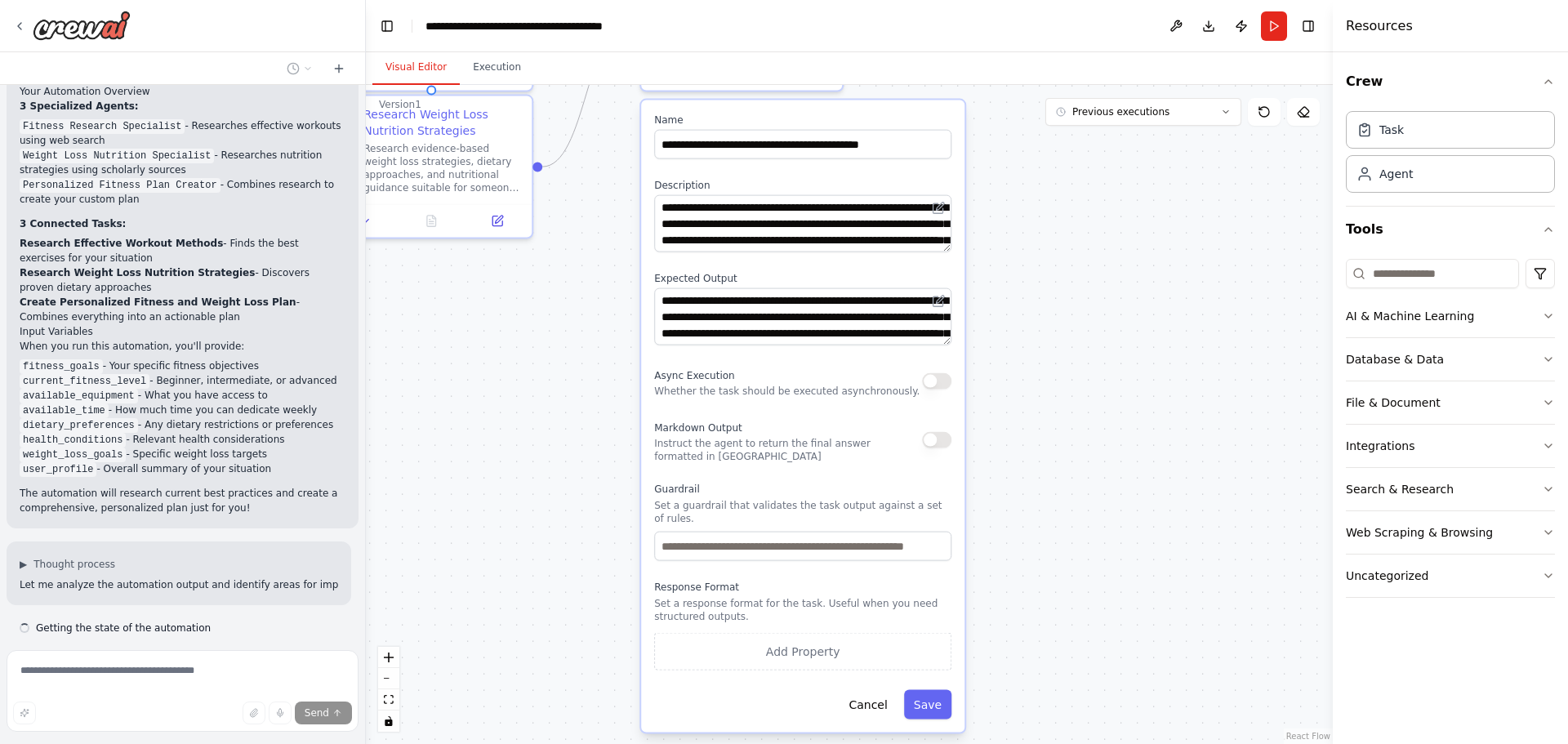
scroll to position [1425, 0]
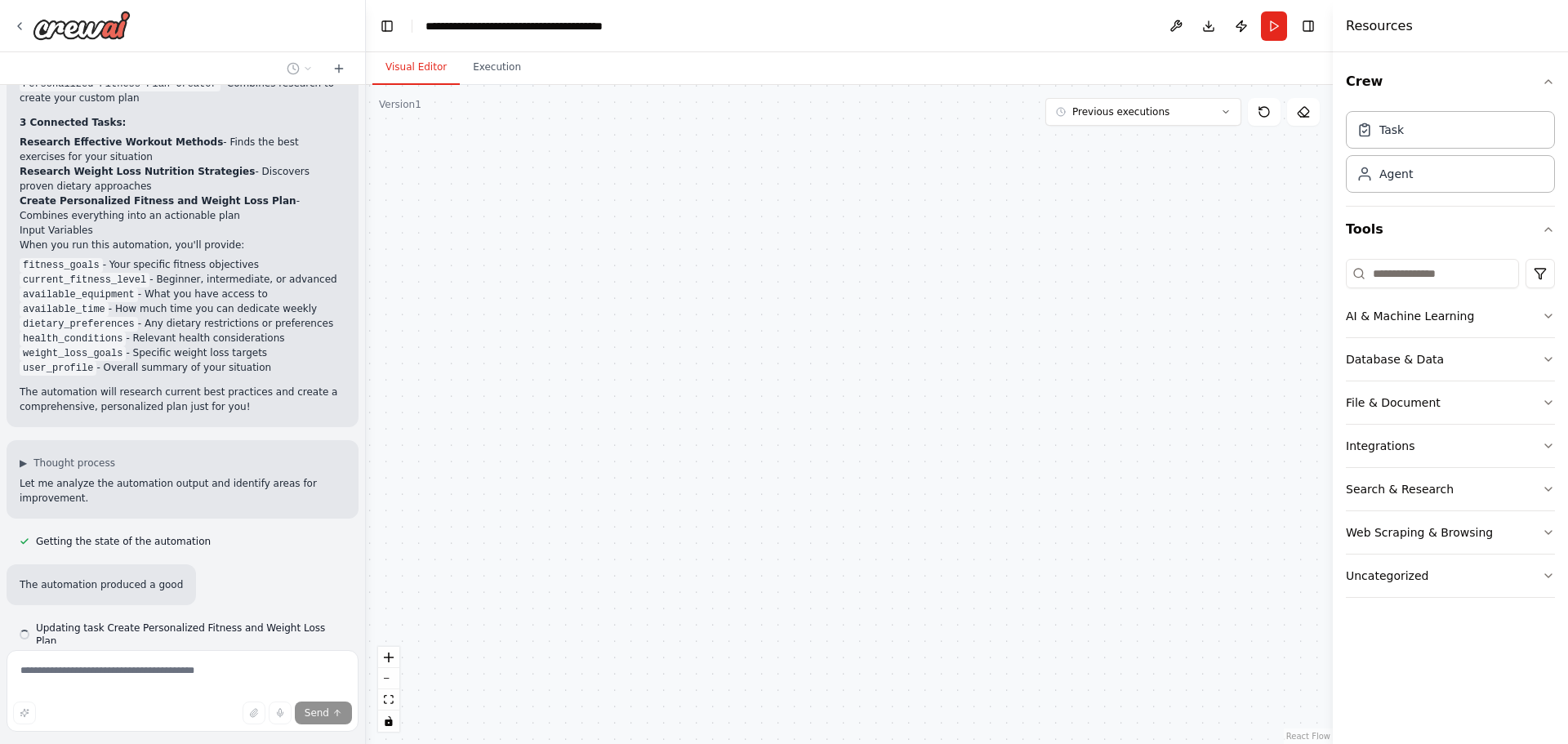
type textarea "**********"
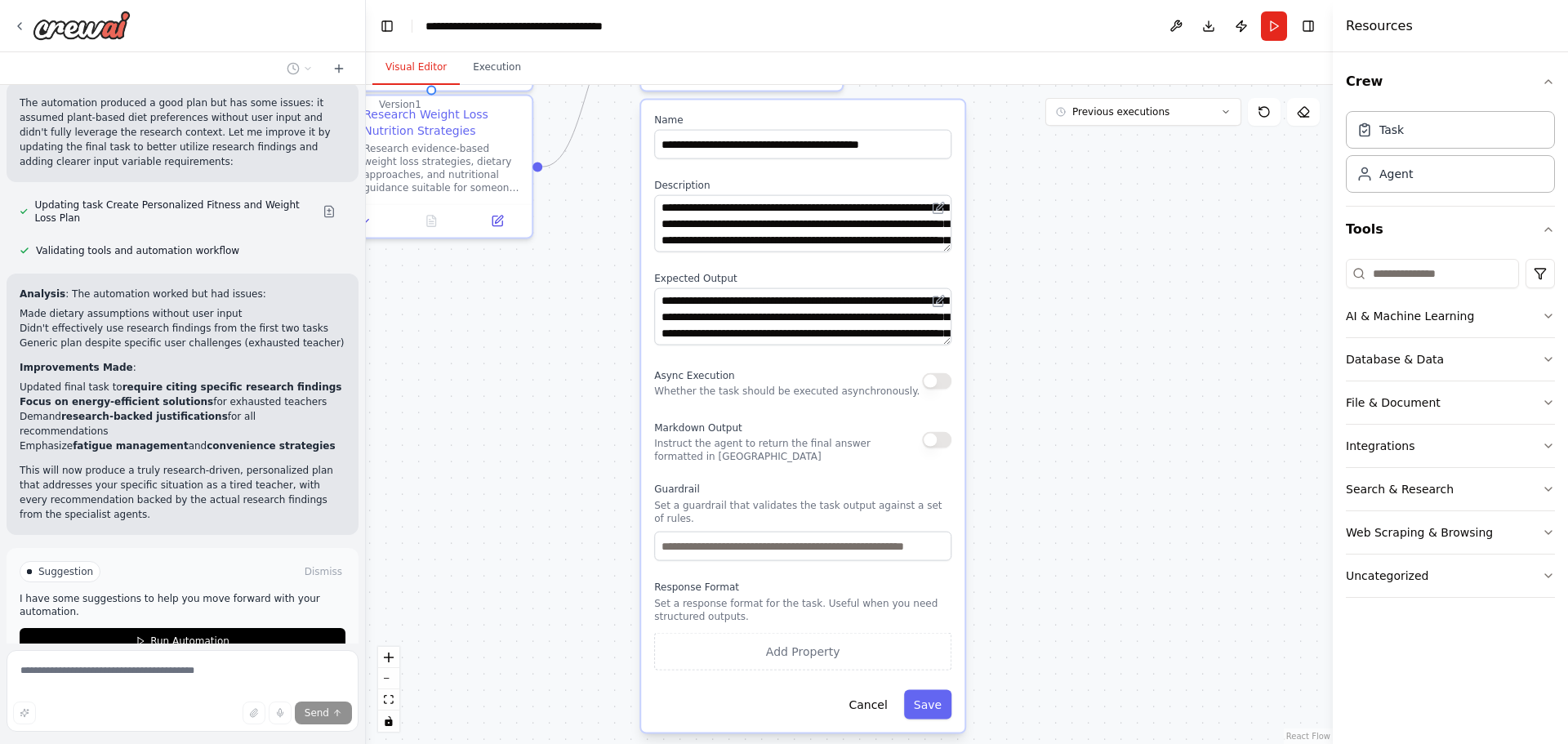
scroll to position [2007, 0]
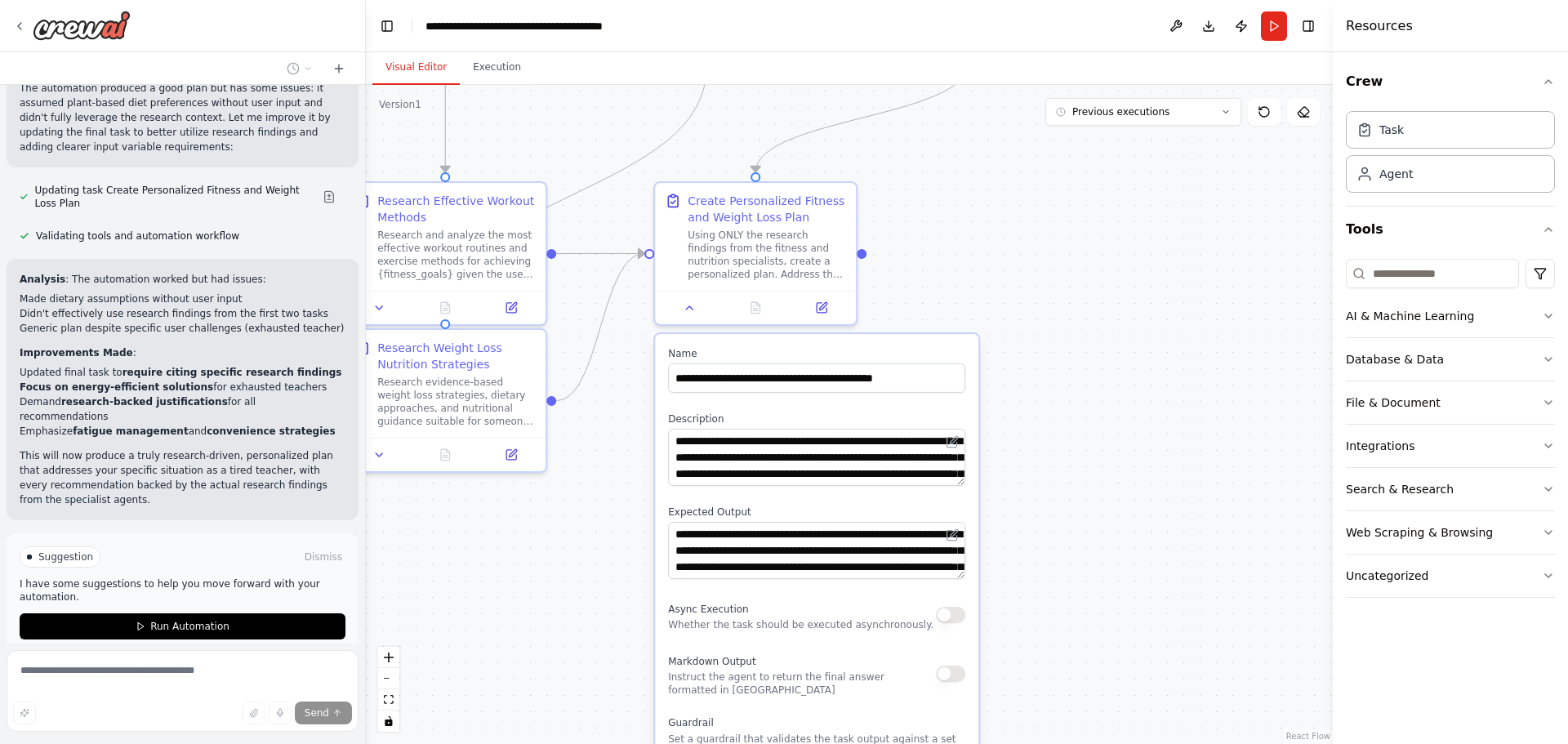
drag, startPoint x: 1082, startPoint y: 393, endPoint x: 1096, endPoint y: 582, distance: 189.5
click at [1099, 589] on div ".deletable-edge-delete-btn { width: 20px; height: 20px; border: 0px solid #ffff…" at bounding box center [849, 414] width 967 height 659
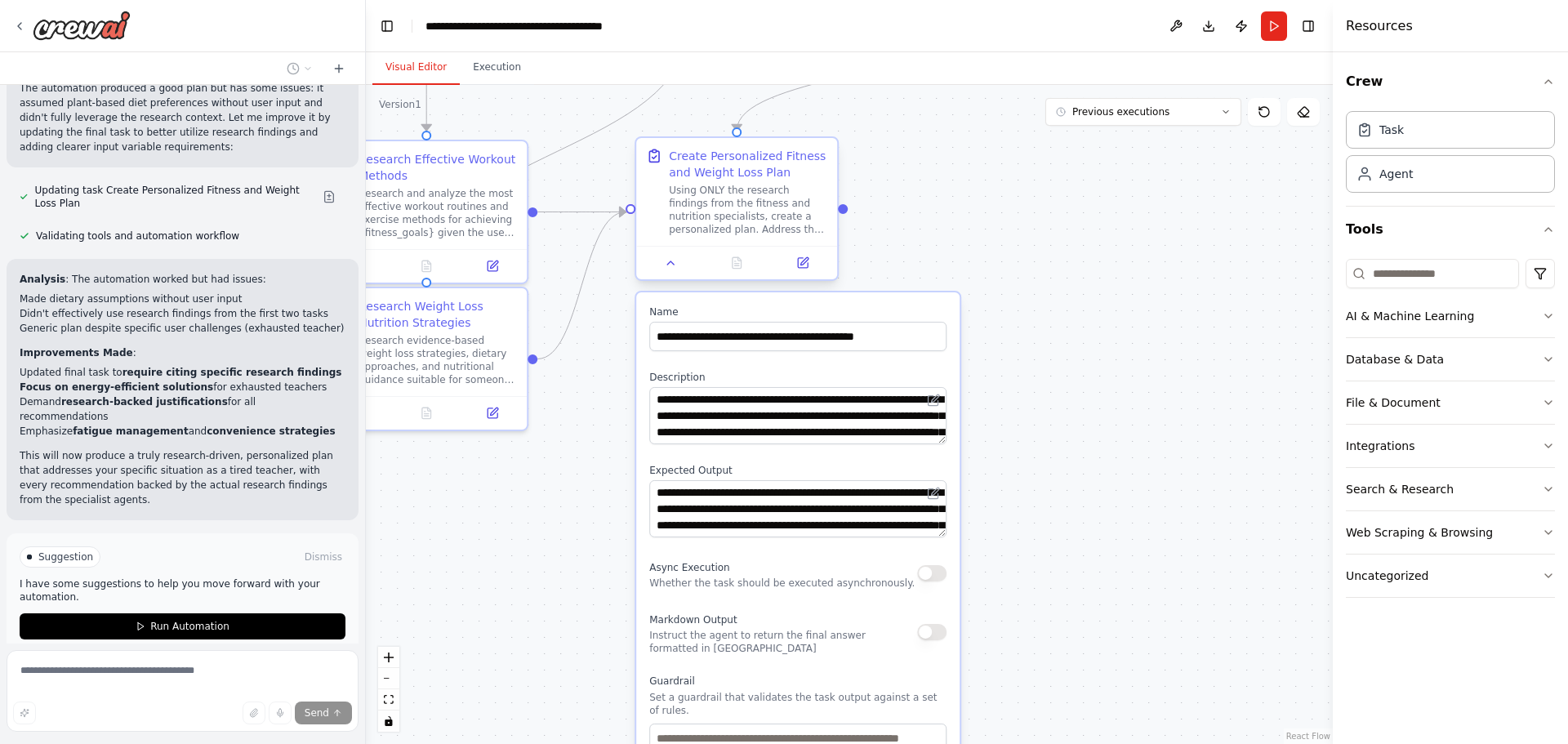
click at [699, 195] on div "Using ONLY the research findings from the fitness and nutrition specialists, cr…" at bounding box center [748, 210] width 159 height 52
click at [678, 266] on button at bounding box center [671, 262] width 56 height 20
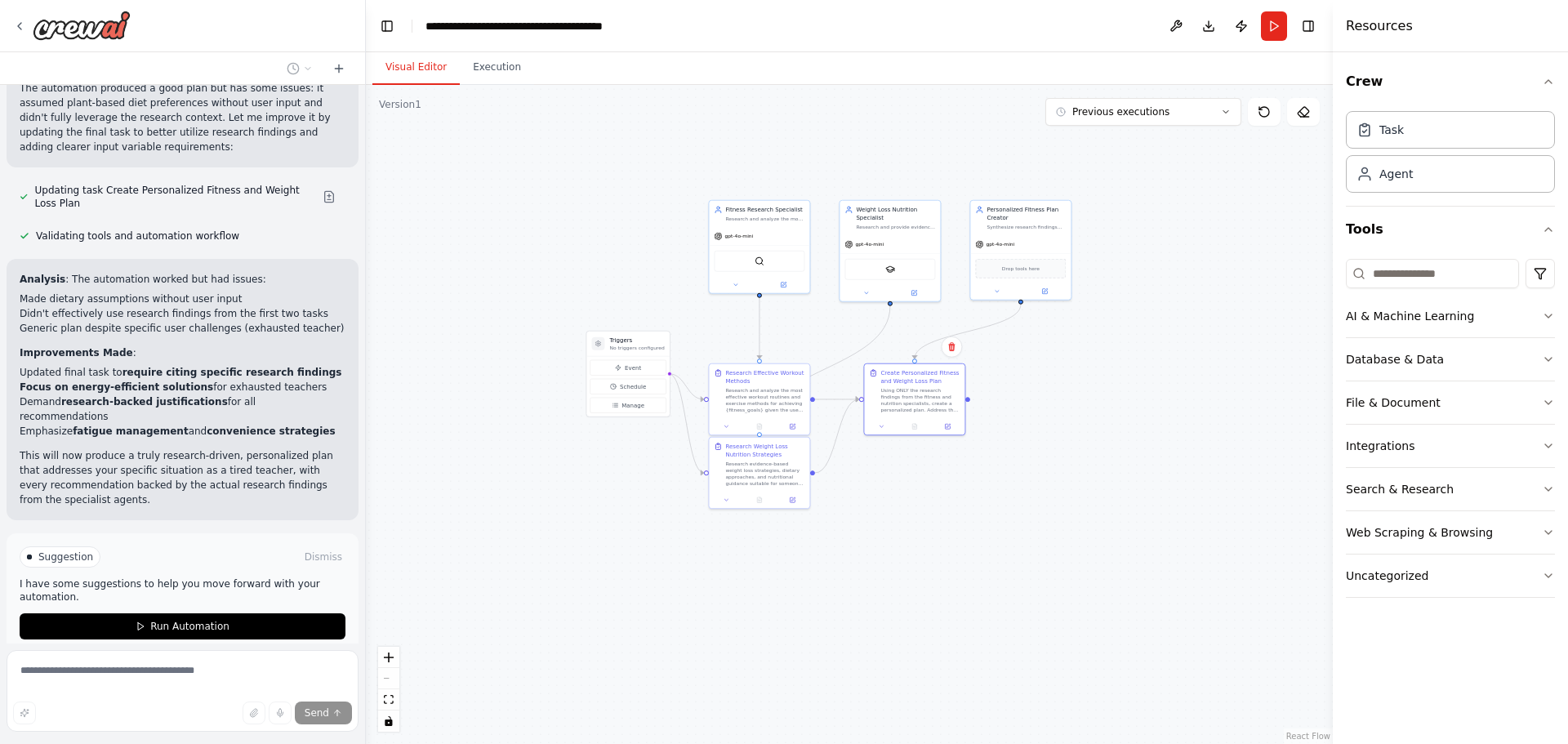
drag, startPoint x: 1187, startPoint y: 262, endPoint x: 1127, endPoint y: 375, distance: 127.9
click at [1130, 378] on div ".deletable-edge-delete-btn { width: 20px; height: 20px; border: 0px solid #ffff…" at bounding box center [849, 414] width 967 height 659
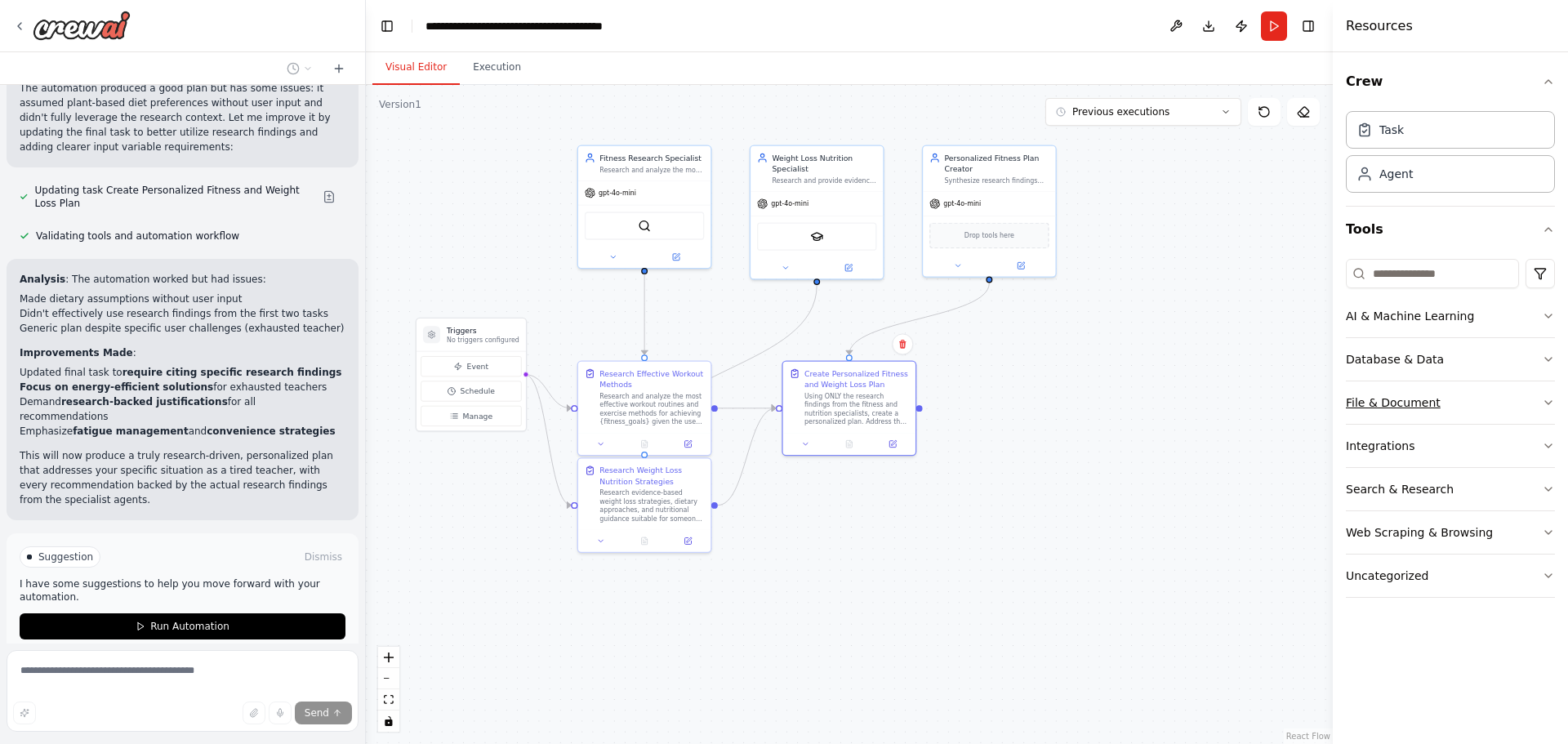
click at [1427, 401] on div "File & Document" at bounding box center [1394, 403] width 95 height 17
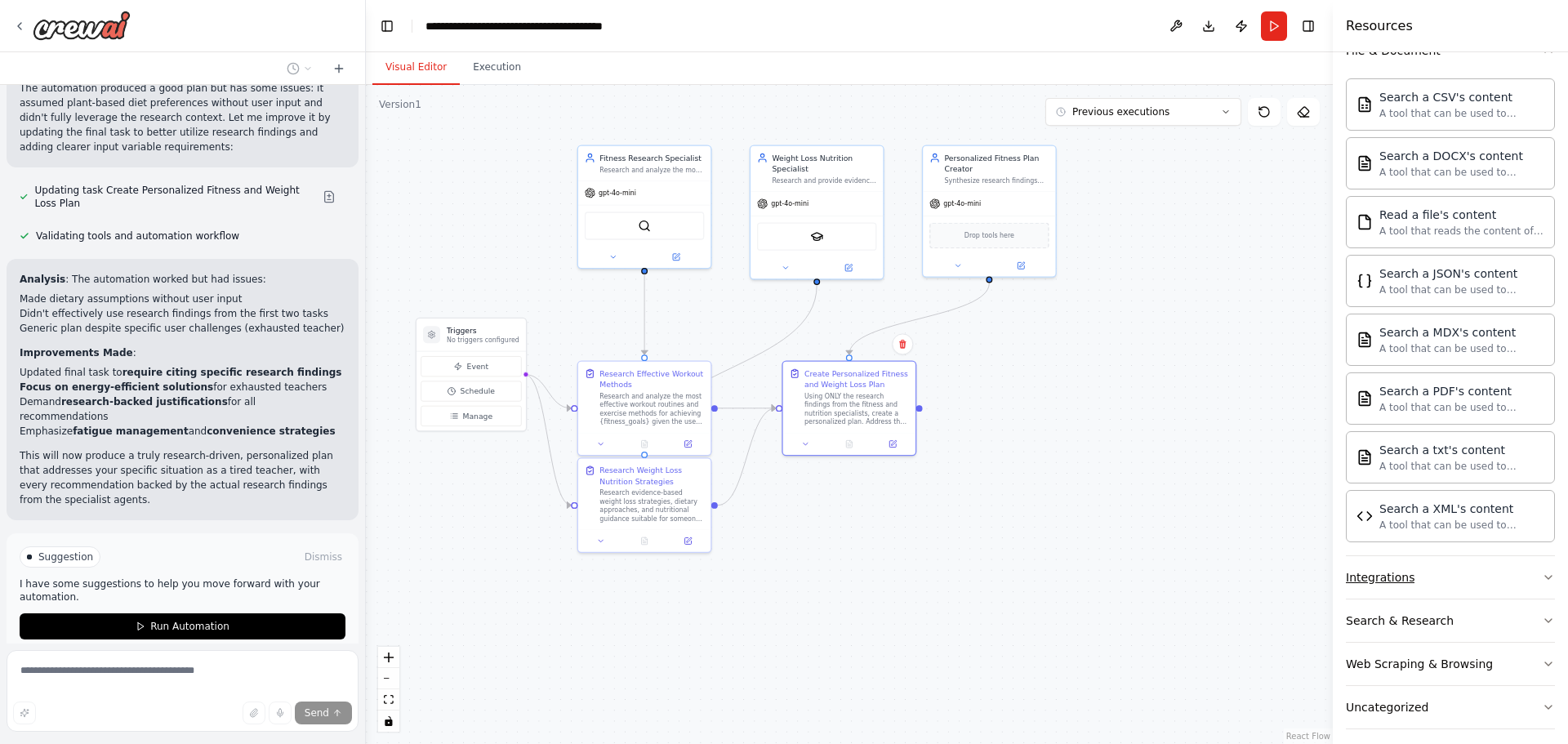
scroll to position [364, 0]
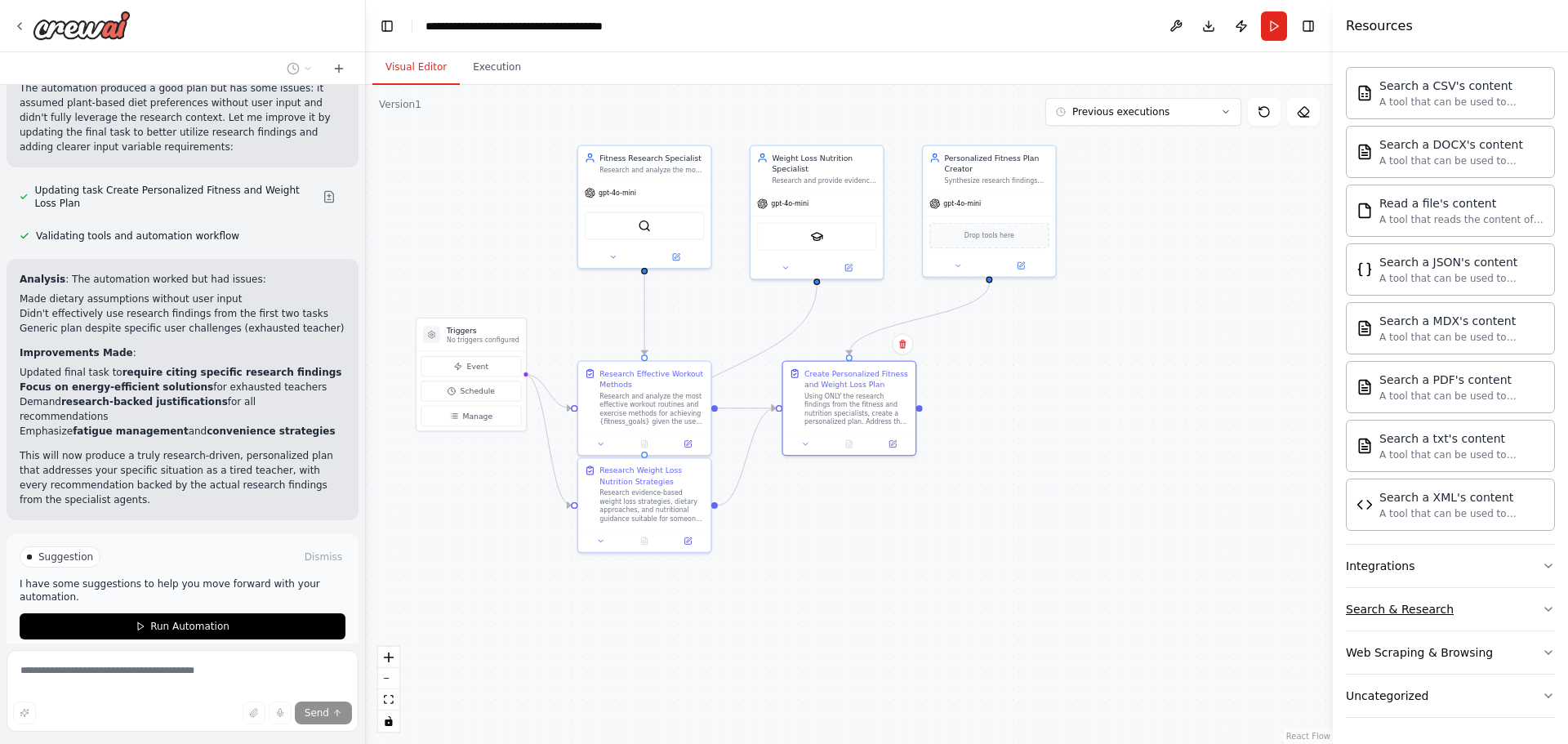
click at [1497, 610] on button "Search & Research" at bounding box center [1450, 609] width 209 height 43
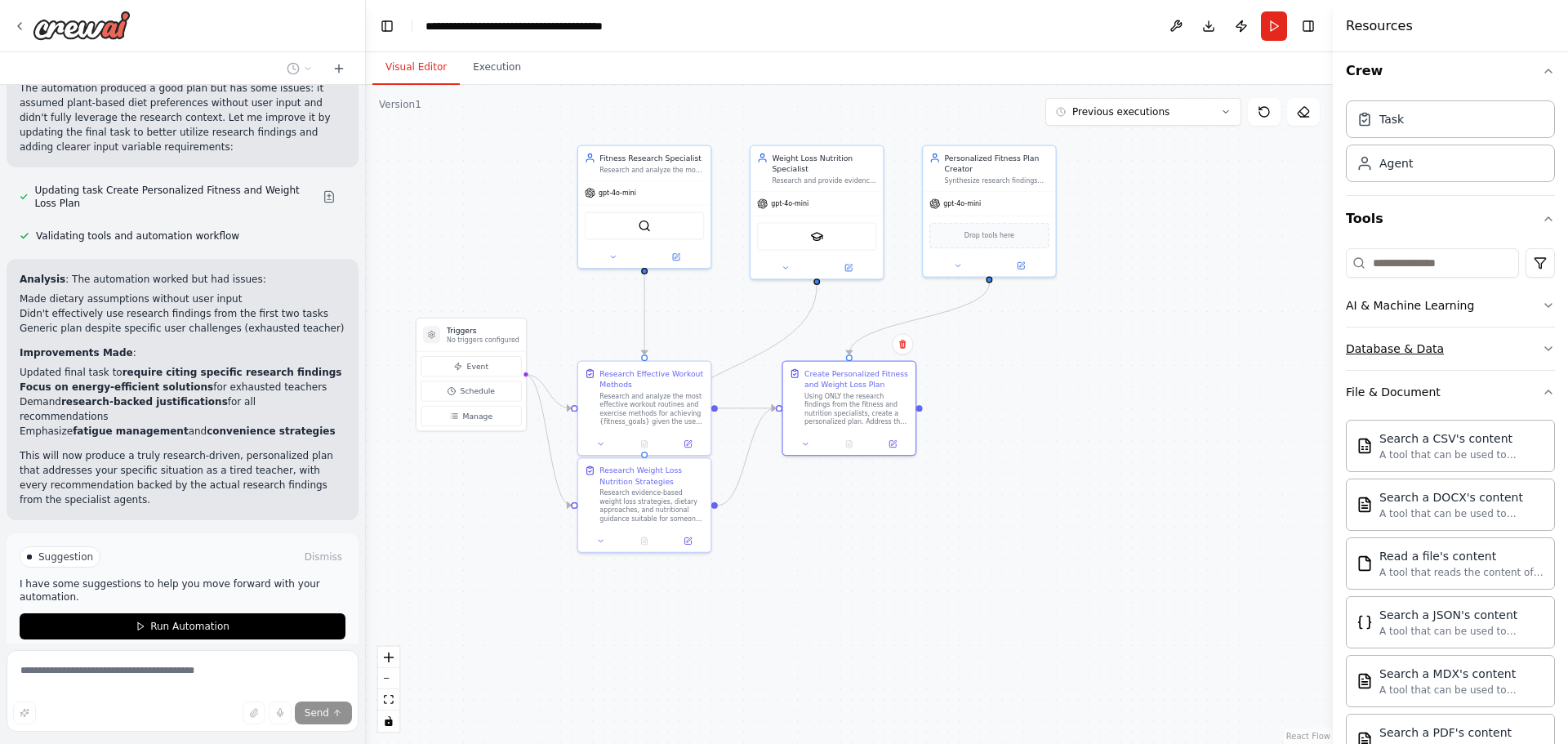
scroll to position [0, 0]
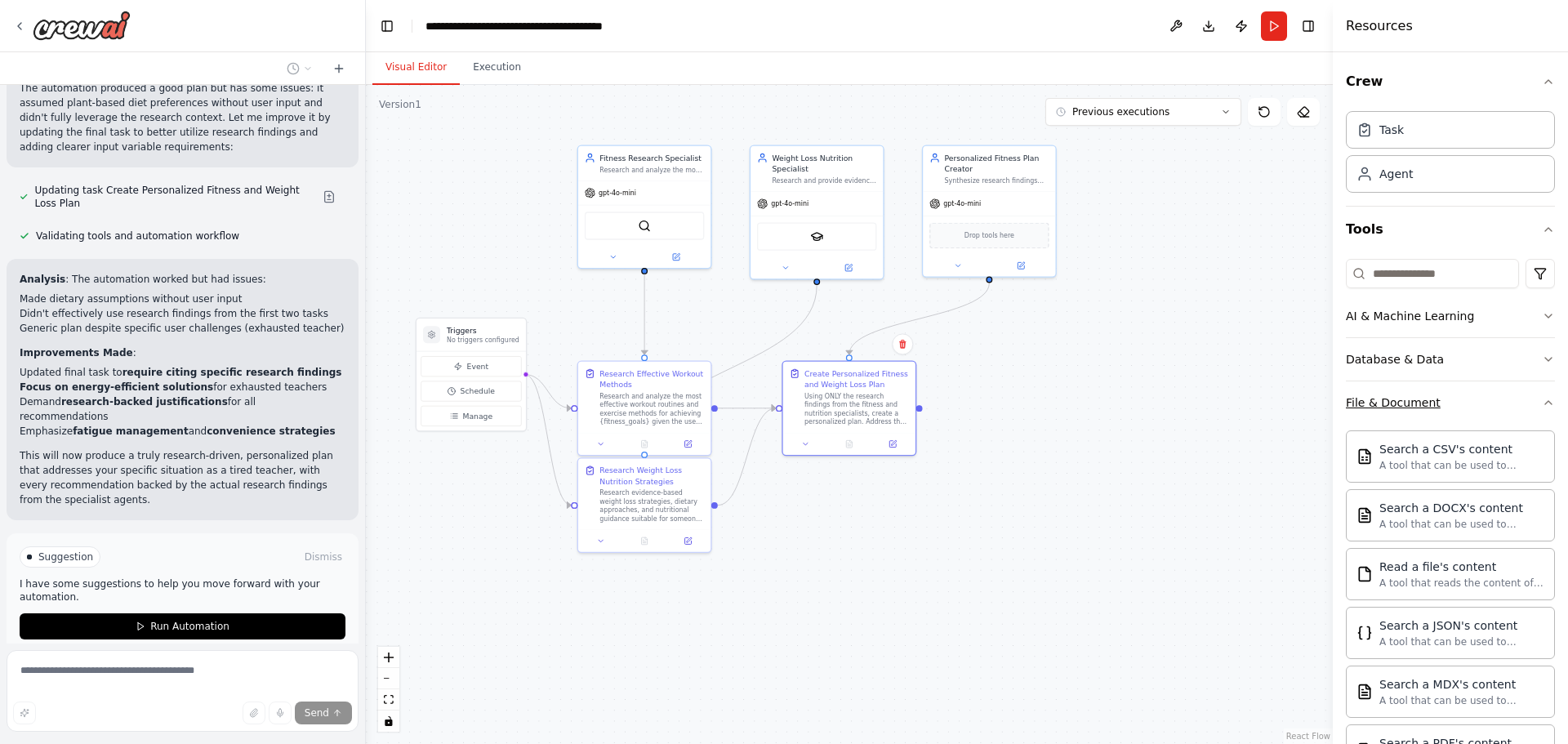
click at [1529, 397] on button "File & Document" at bounding box center [1450, 403] width 209 height 43
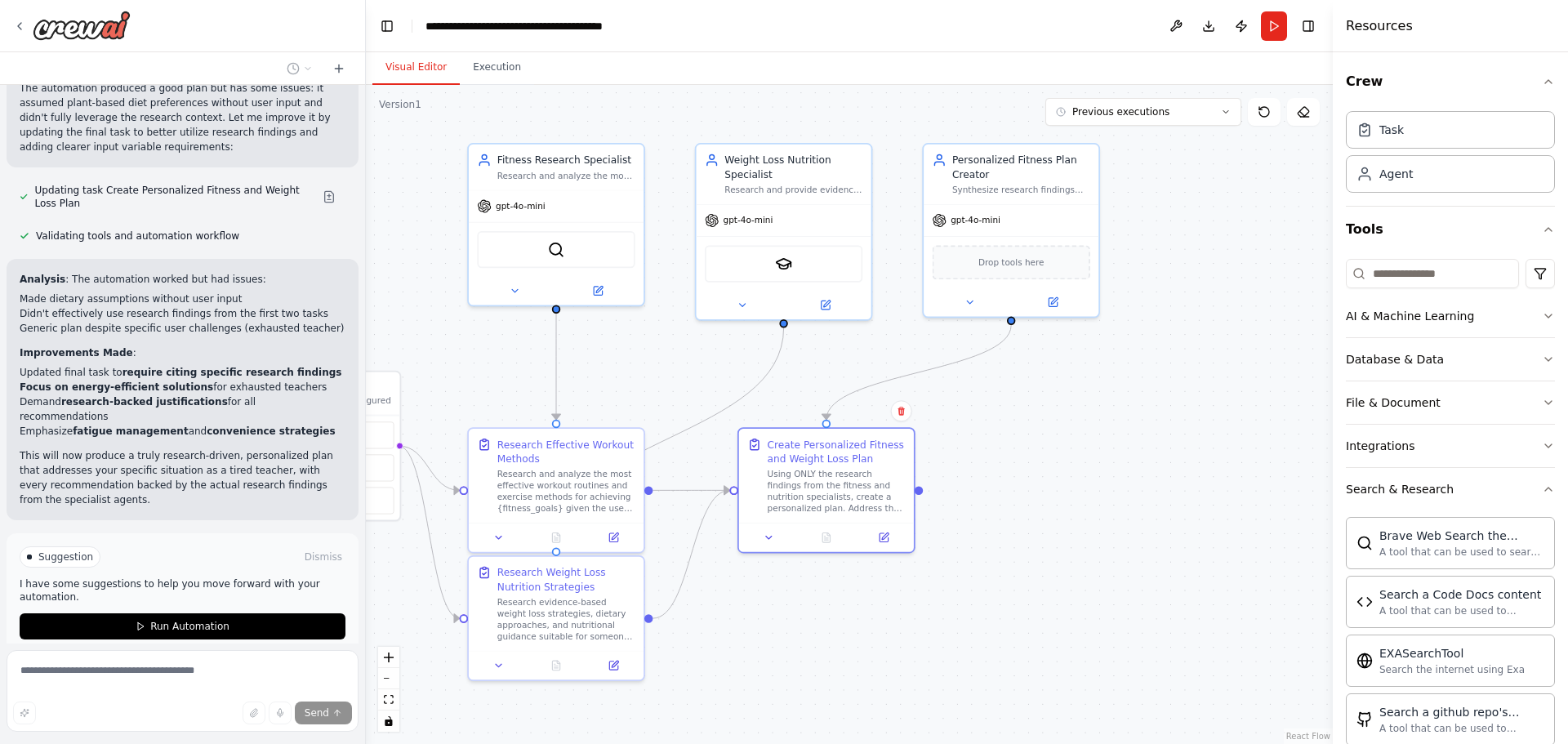
drag, startPoint x: 1100, startPoint y: 420, endPoint x: 1070, endPoint y: 511, distance: 95.8
click at [1070, 511] on div ".deletable-edge-delete-btn { width: 20px; height: 20px; border: 0px solid #ffff…" at bounding box center [849, 414] width 967 height 659
click at [979, 259] on div "Drop tools here" at bounding box center [1011, 259] width 158 height 34
click at [812, 265] on div "SerplyScholarSearchTool" at bounding box center [784, 260] width 158 height 36
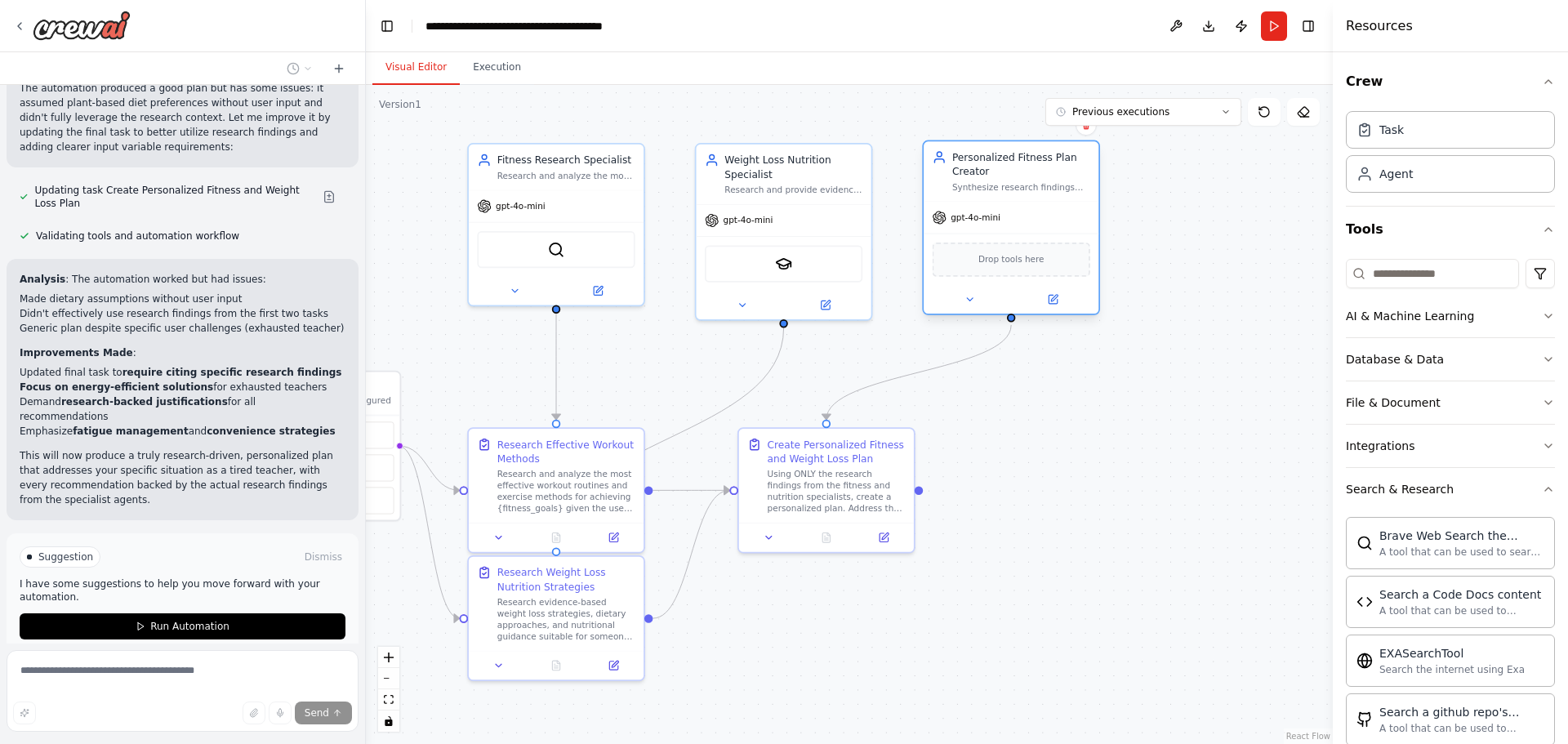
click at [1044, 267] on div "Drop tools here" at bounding box center [1011, 259] width 158 height 34
click at [1048, 268] on div "Drop tools here" at bounding box center [1011, 259] width 158 height 34
click at [960, 298] on button at bounding box center [969, 299] width 80 height 17
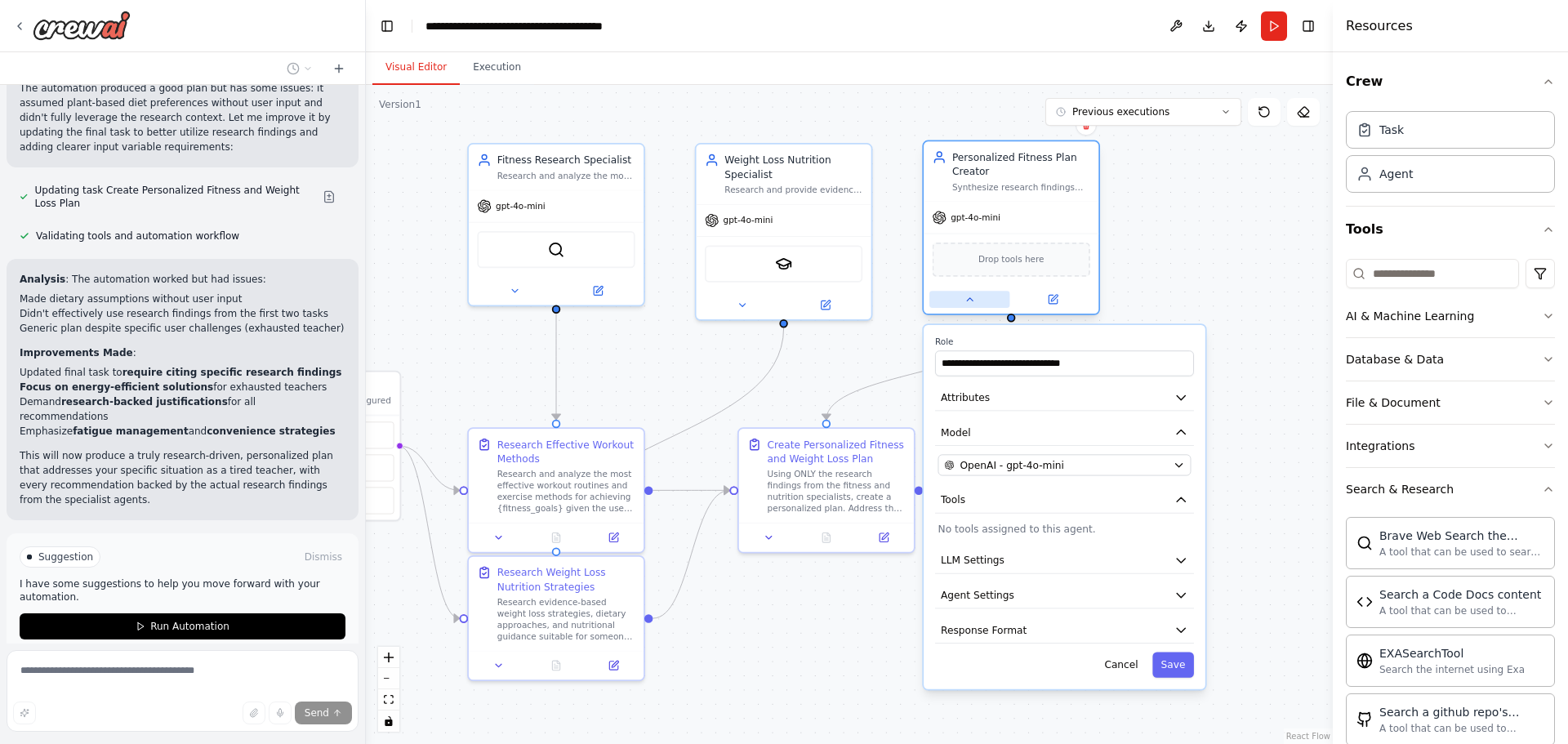
click at [960, 298] on button at bounding box center [969, 299] width 80 height 17
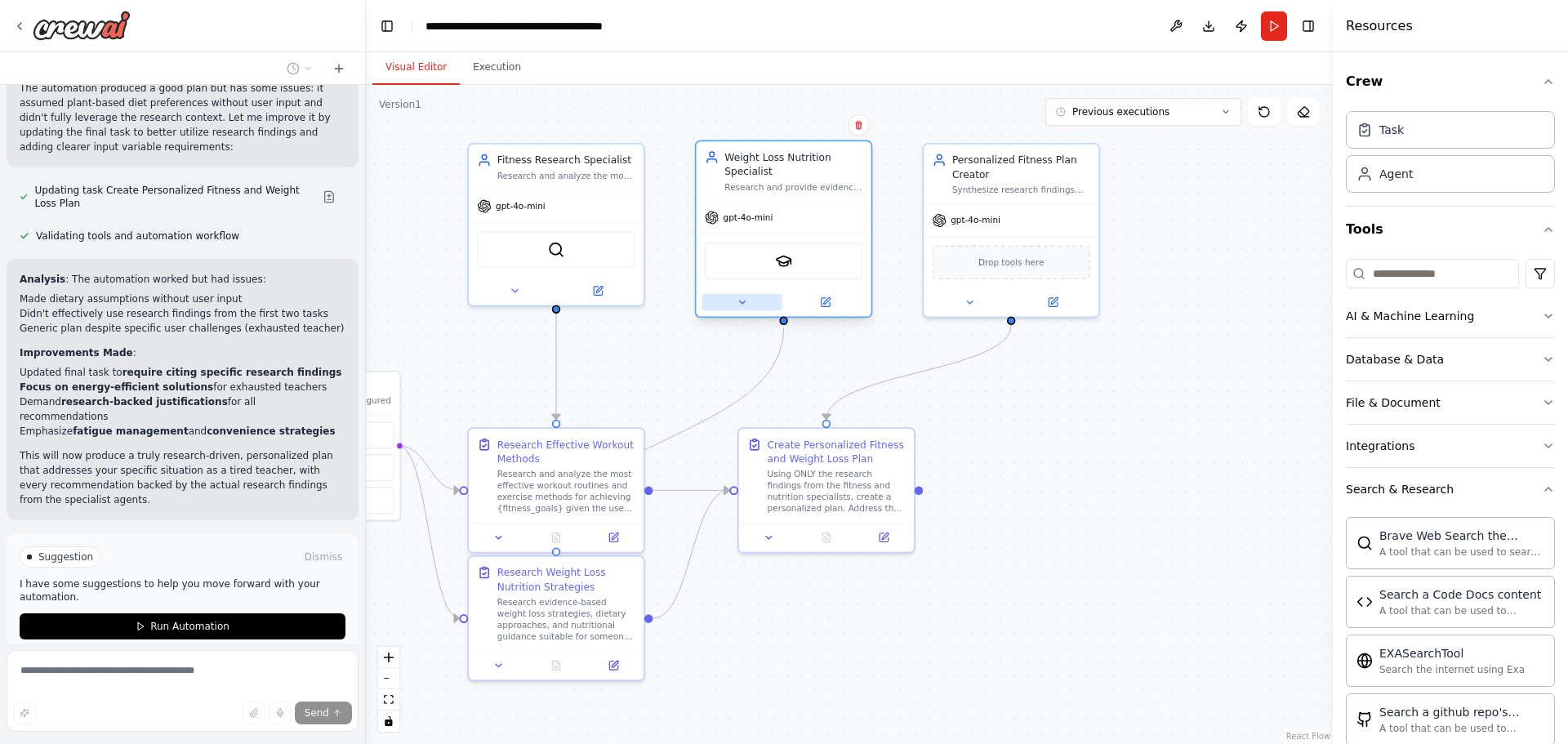
click at [738, 301] on icon at bounding box center [742, 302] width 11 height 11
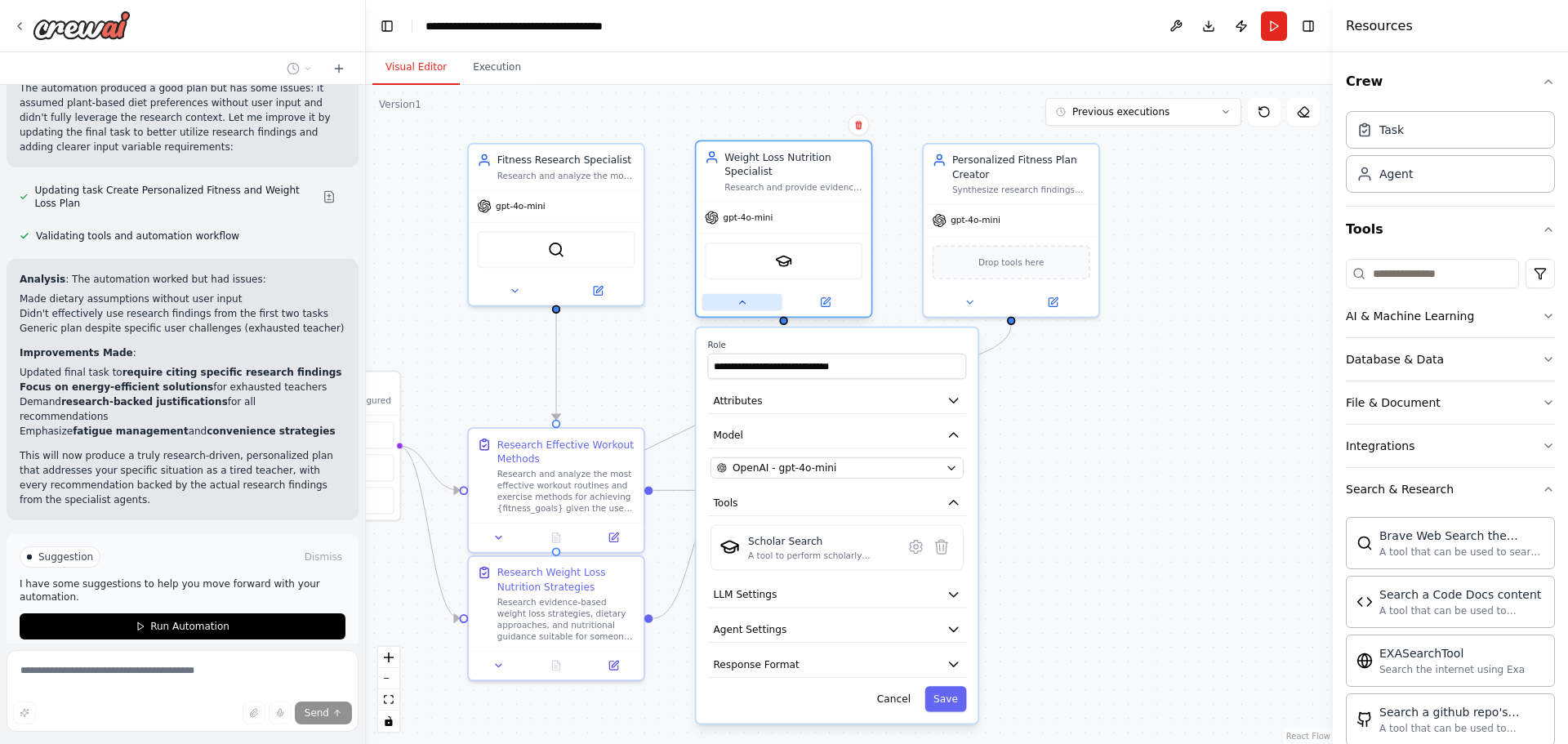
click at [738, 301] on icon at bounding box center [742, 302] width 11 height 11
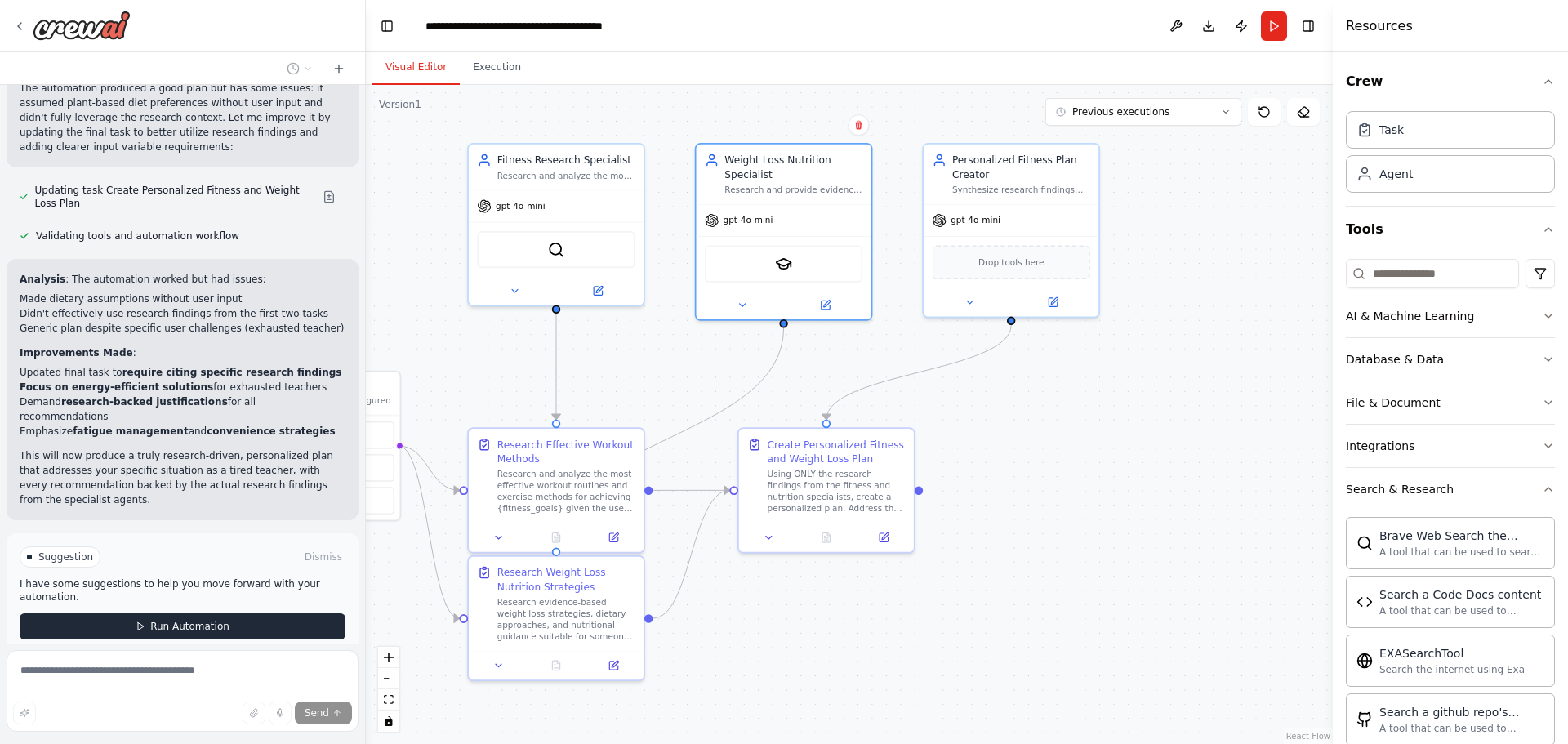
click at [187, 613] on button "Run Automation" at bounding box center [182, 627] width 326 height 26
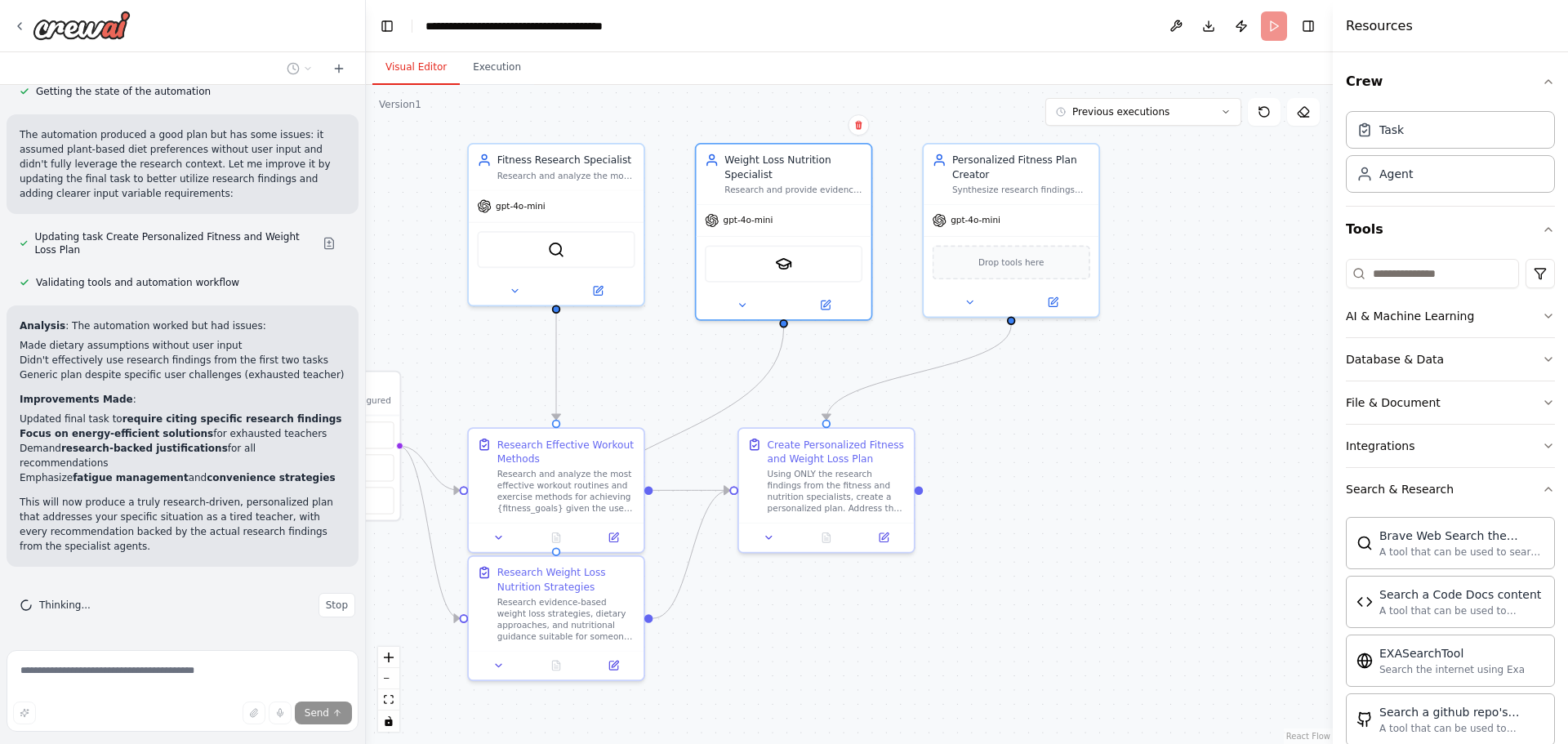
scroll to position [1875, 0]
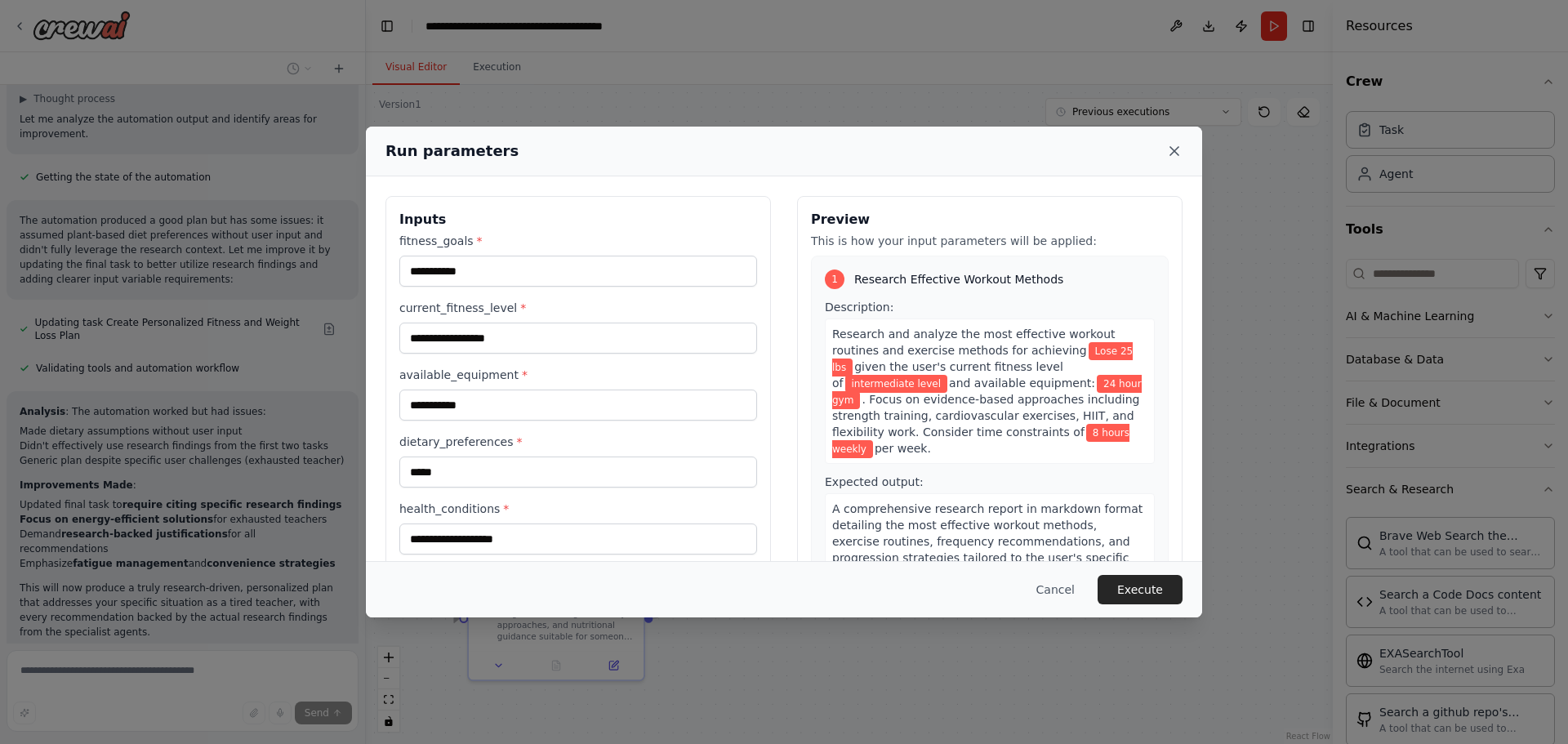
click at [1173, 154] on icon at bounding box center [1174, 151] width 8 height 8
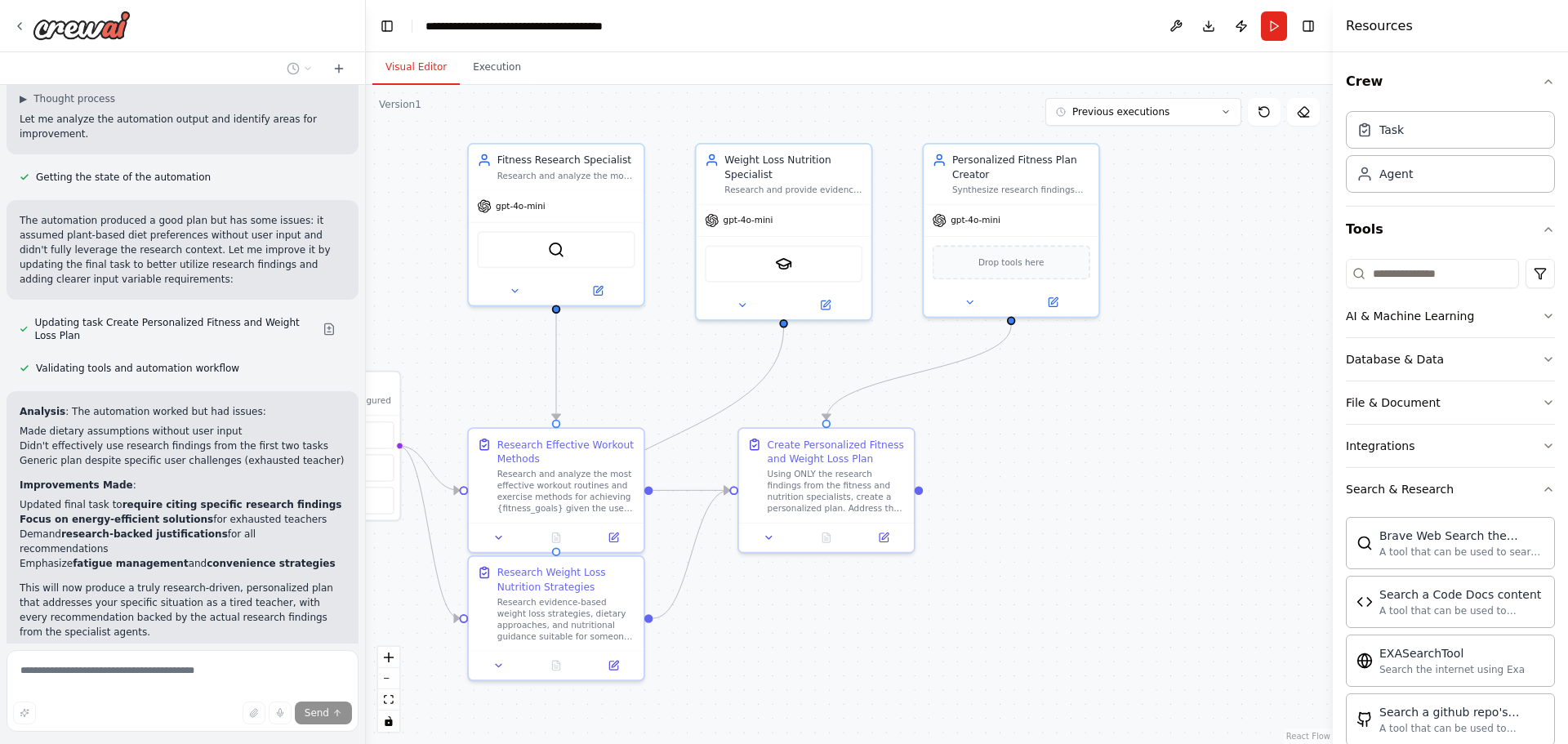
scroll to position [1812, 0]
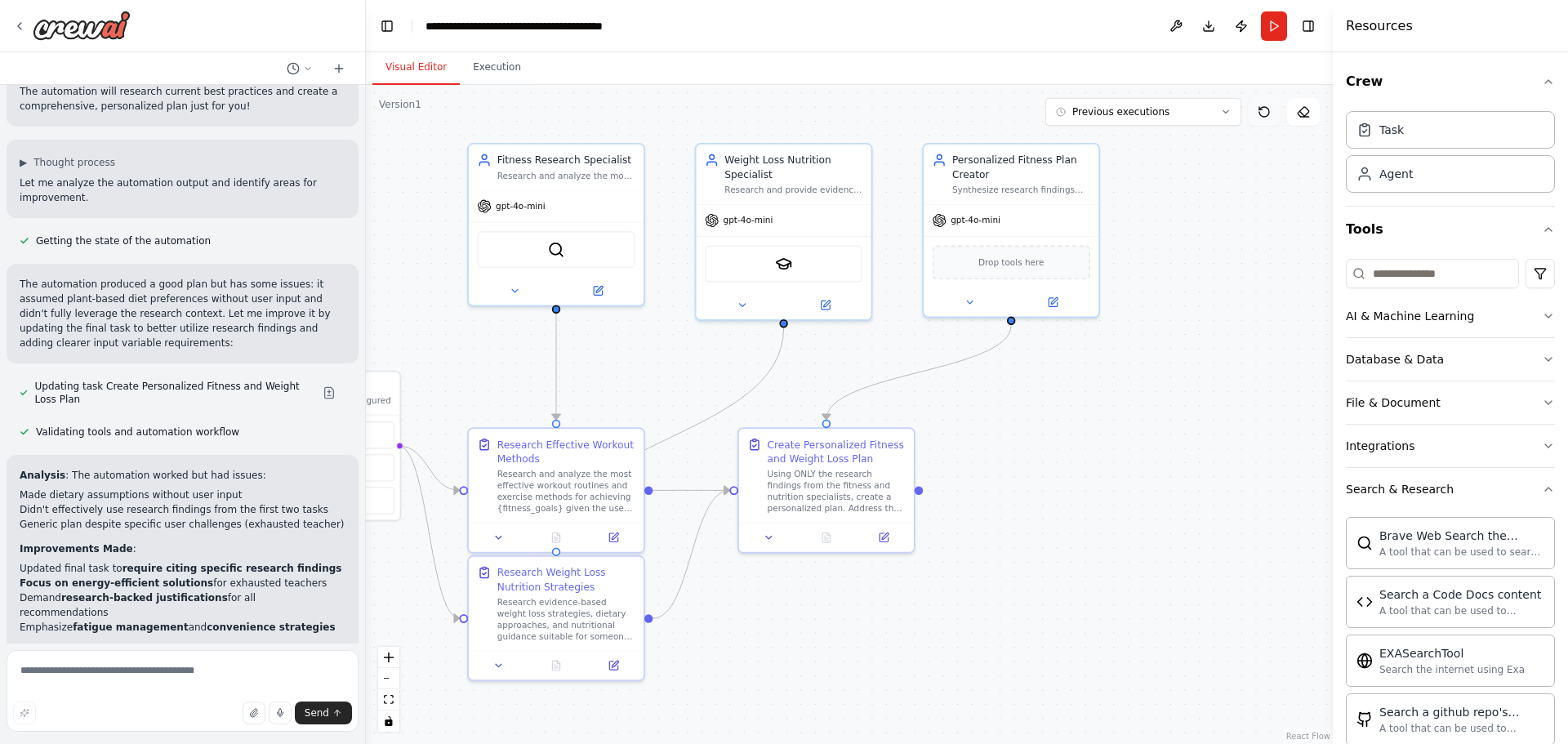
click at [1265, 121] on button at bounding box center [1264, 112] width 33 height 28
click at [1268, 107] on icon at bounding box center [1264, 112] width 13 height 13
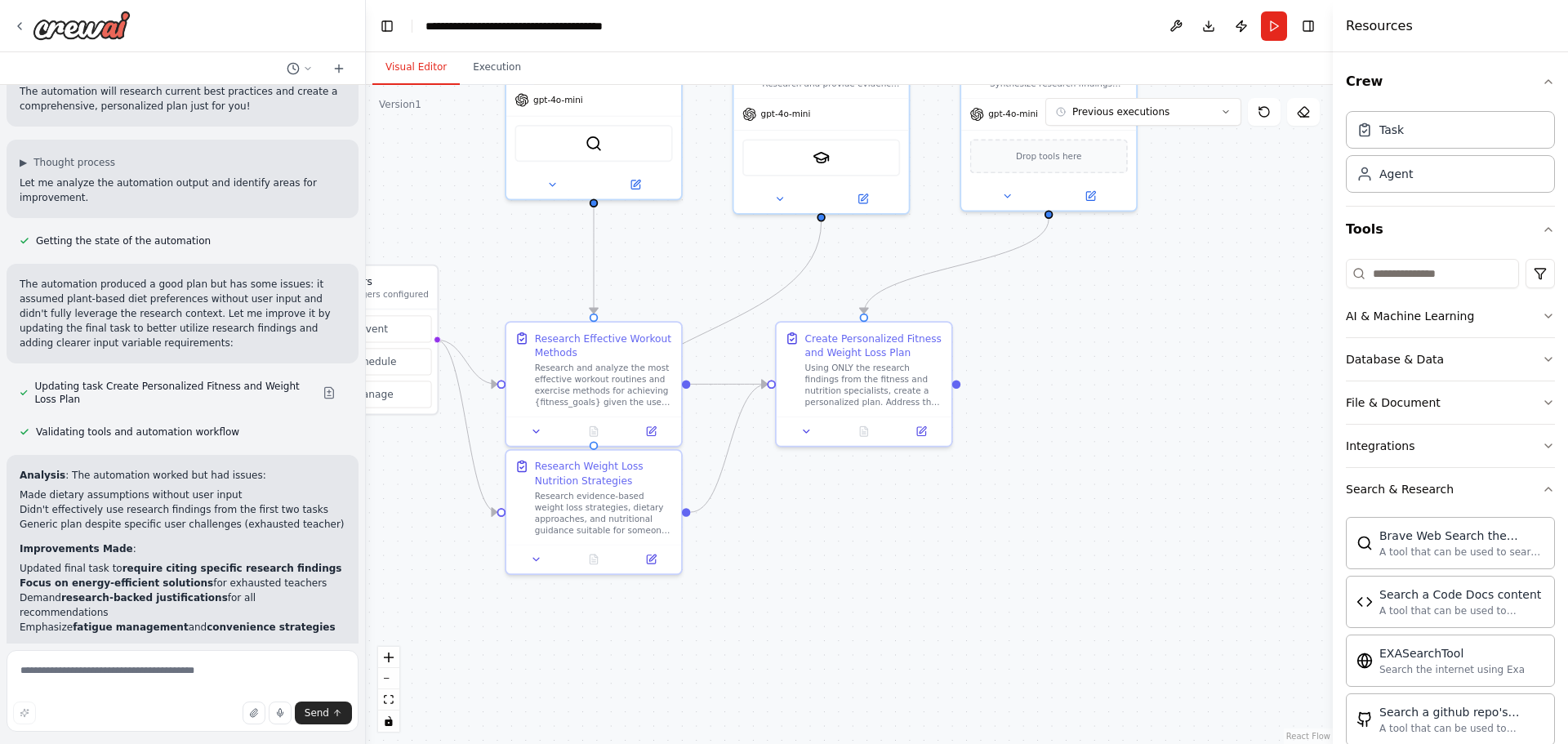
drag, startPoint x: 878, startPoint y: 634, endPoint x: 916, endPoint y: 528, distance: 112.6
click at [916, 528] on div ".deletable-edge-delete-btn { width: 20px; height: 20px; border: 0px solid #ffff…" at bounding box center [849, 414] width 967 height 659
click at [900, 396] on div "Using ONLY the research findings from the fitness and nutrition specialists, cr…" at bounding box center [874, 381] width 138 height 46
click at [813, 430] on button at bounding box center [807, 428] width 49 height 17
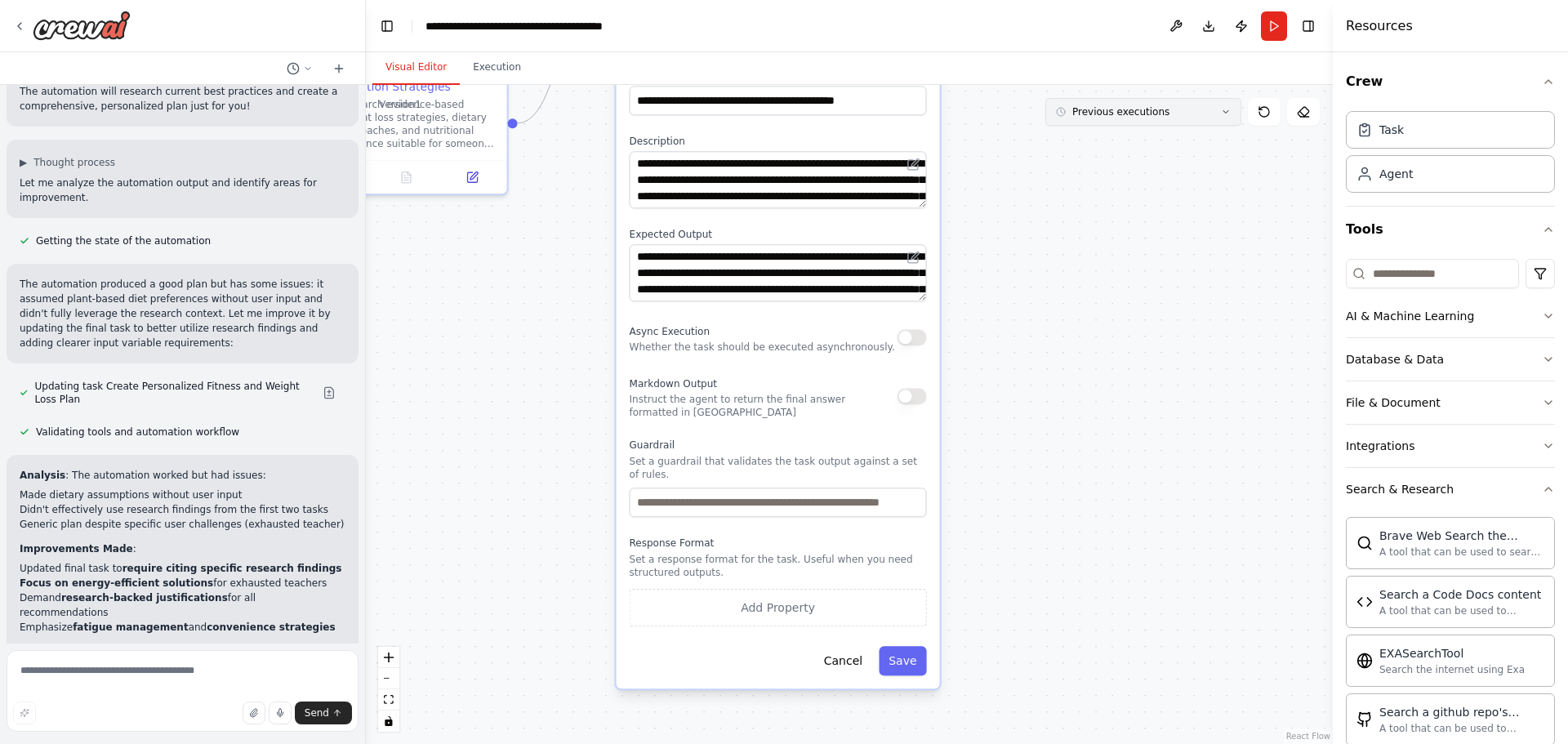
drag, startPoint x: 1273, startPoint y: 482, endPoint x: 1165, endPoint y: 112, distance: 385.4
click at [1165, 112] on div "Version 1 Previous executions Show Tools Hide Agents .deletable-edge-delete-btn…" at bounding box center [849, 414] width 967 height 659
click at [909, 652] on button "Save" at bounding box center [902, 661] width 48 height 30
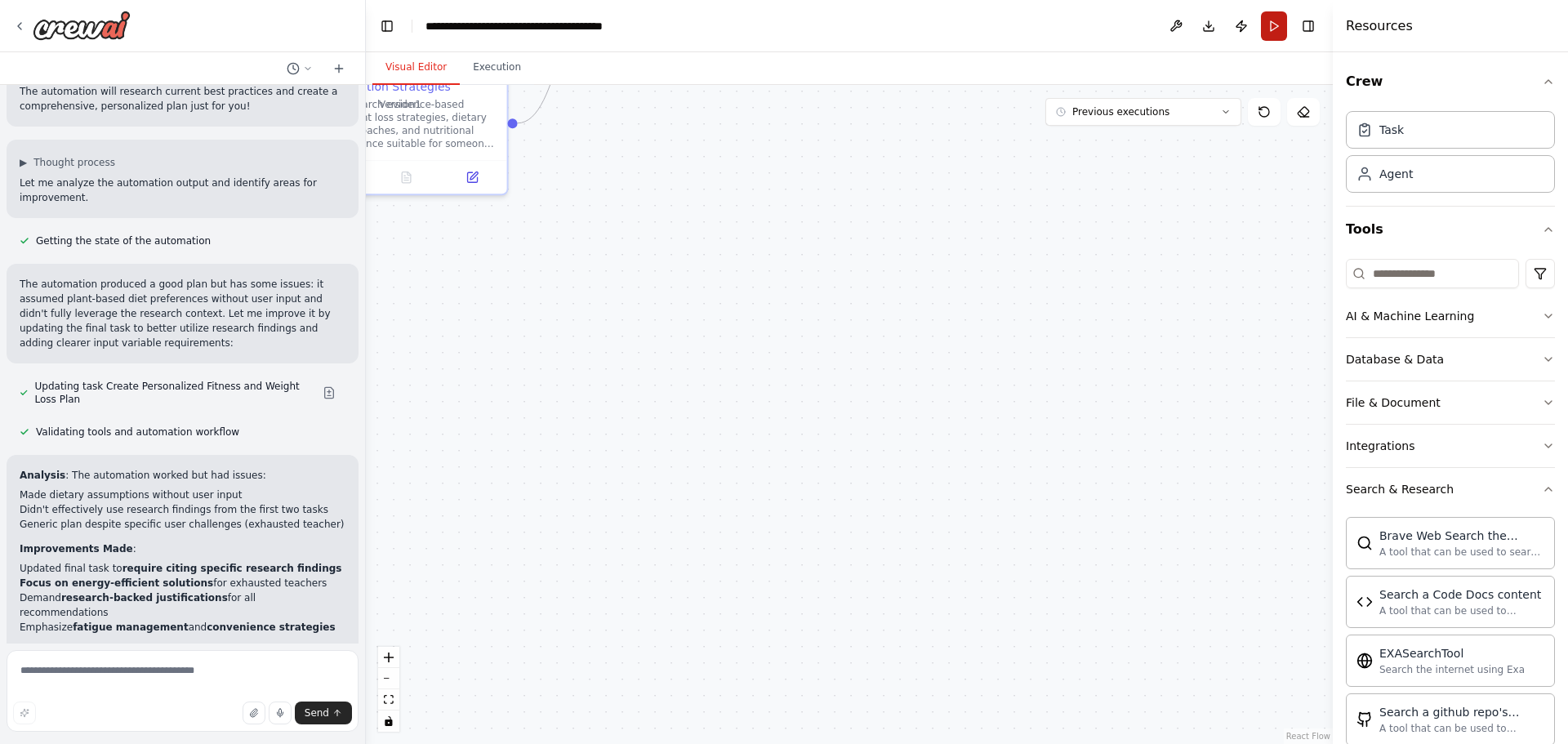
click at [1276, 29] on button "Run" at bounding box center [1274, 26] width 26 height 30
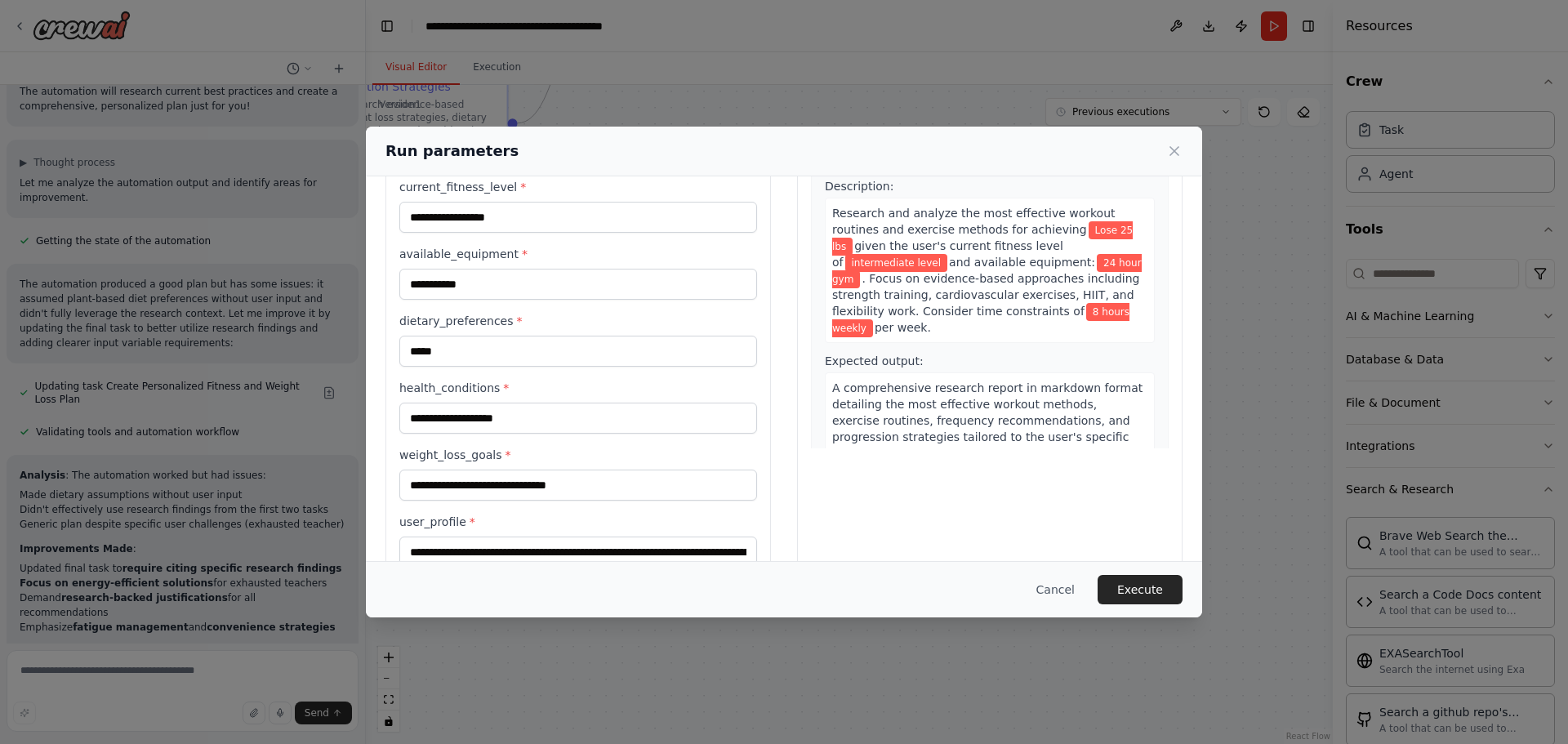
scroll to position [227, 0]
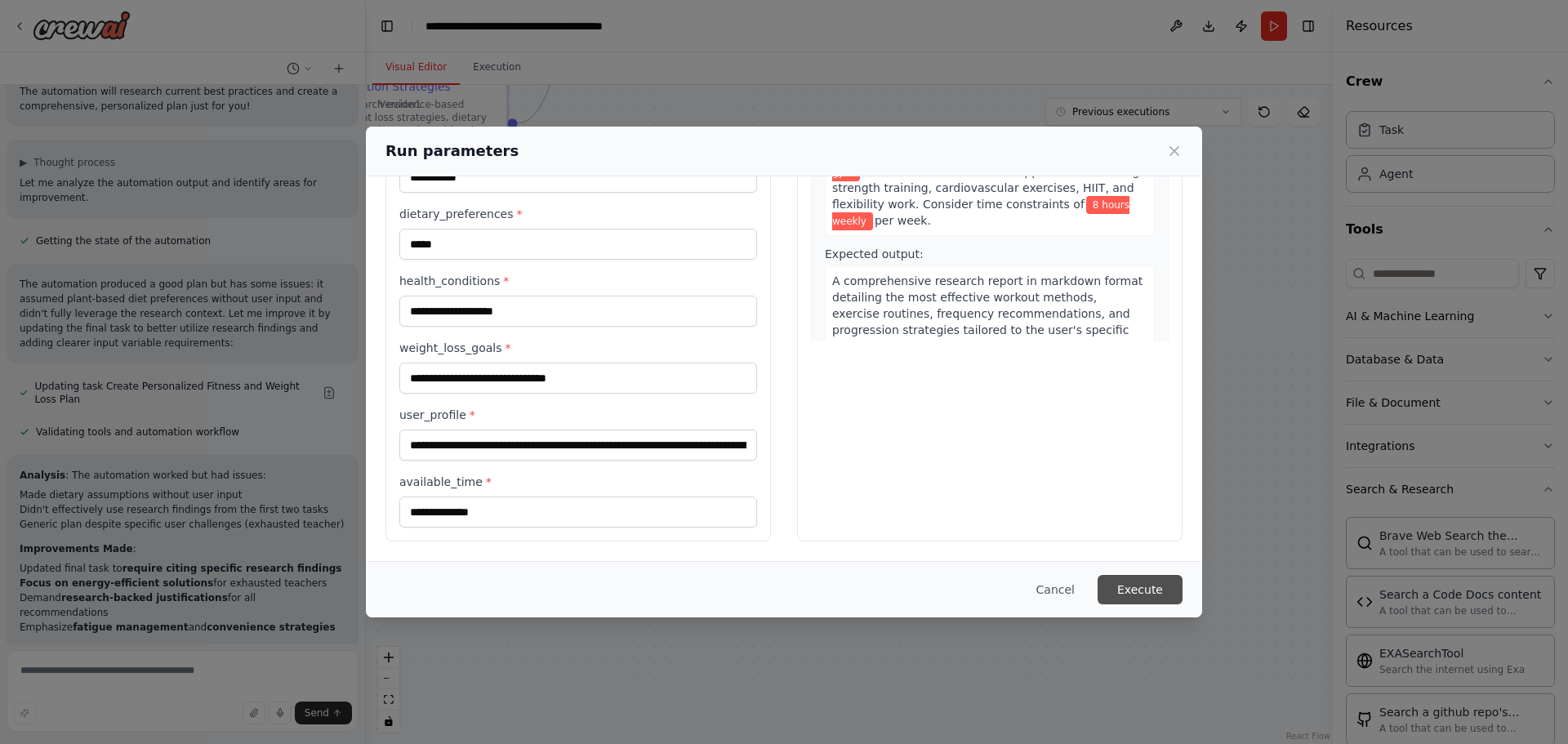
click at [1132, 595] on button "Execute" at bounding box center [1140, 589] width 85 height 30
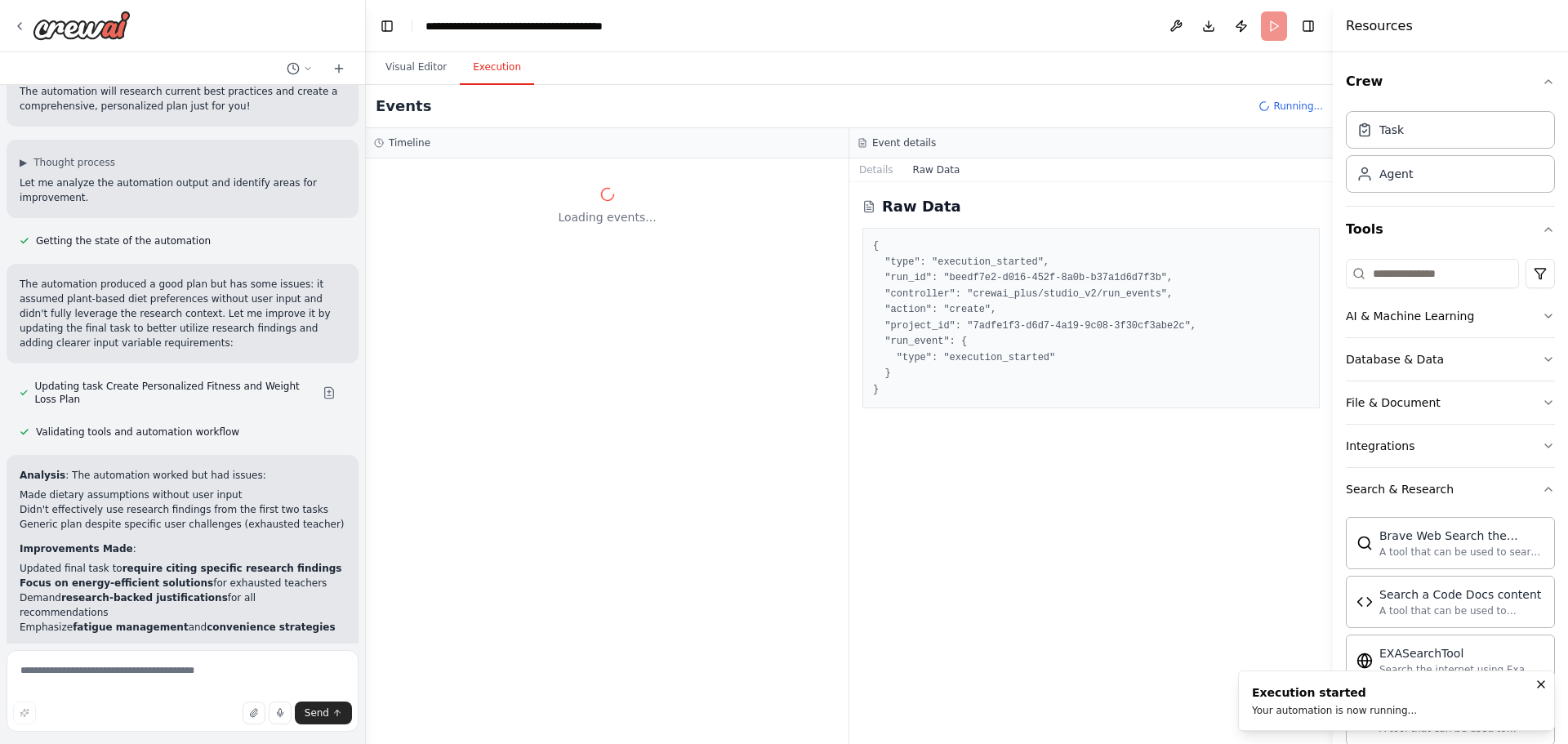
scroll to position [0, 0]
click at [417, 58] on button "Visual Editor" at bounding box center [416, 67] width 88 height 34
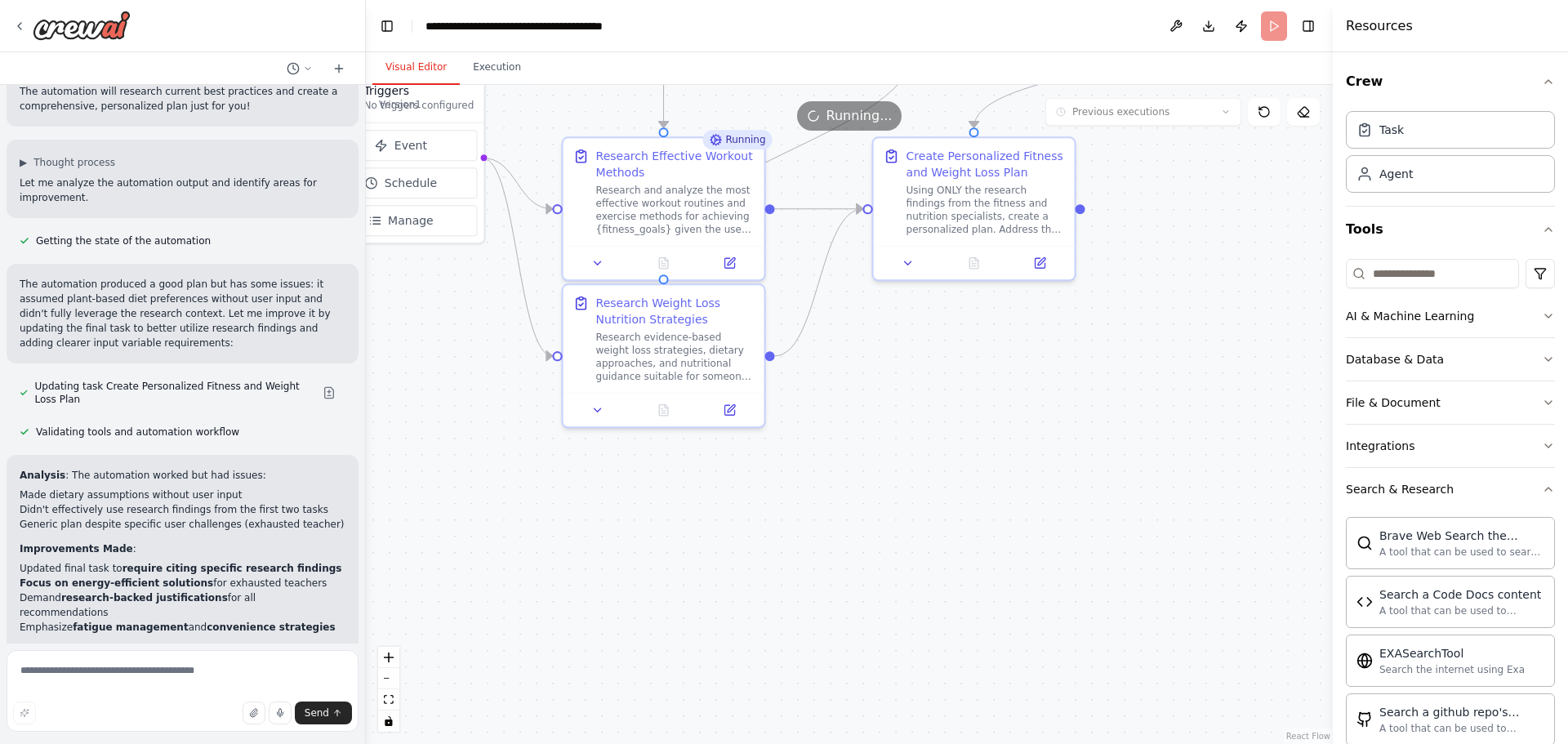
drag, startPoint x: 495, startPoint y: 387, endPoint x: 745, endPoint y: 621, distance: 342.4
click at [745, 621] on div ".deletable-edge-delete-btn { width: 20px; height: 20px; border: 0px solid #ffff…" at bounding box center [849, 414] width 967 height 659
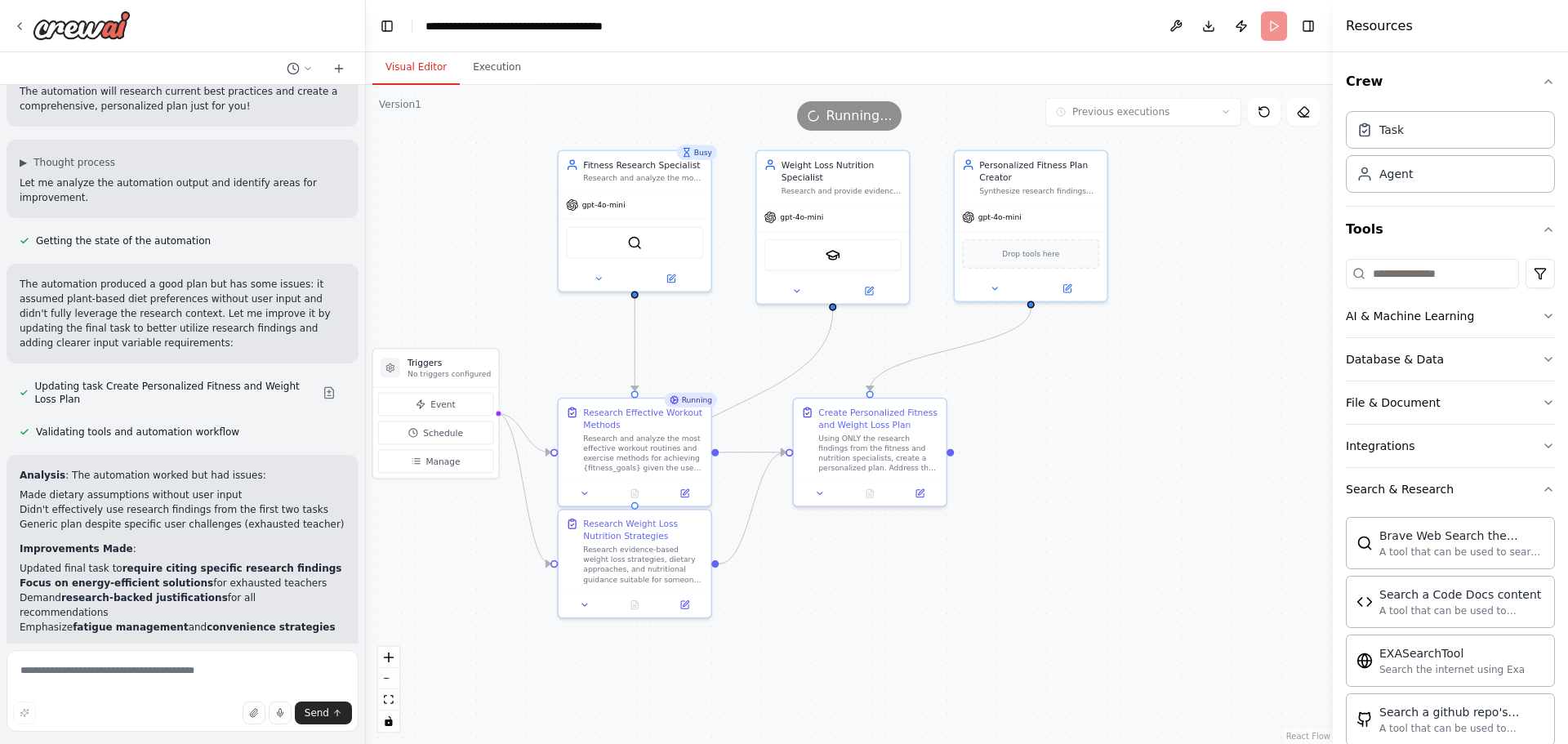
drag, startPoint x: 936, startPoint y: 537, endPoint x: 864, endPoint y: 686, distance: 165.5
click at [864, 686] on div ".deletable-edge-delete-btn { width: 20px; height: 20px; border: 0px solid #ffff…" at bounding box center [849, 414] width 967 height 659
click at [222, 677] on textarea at bounding box center [182, 691] width 352 height 82
type textarea "**********"
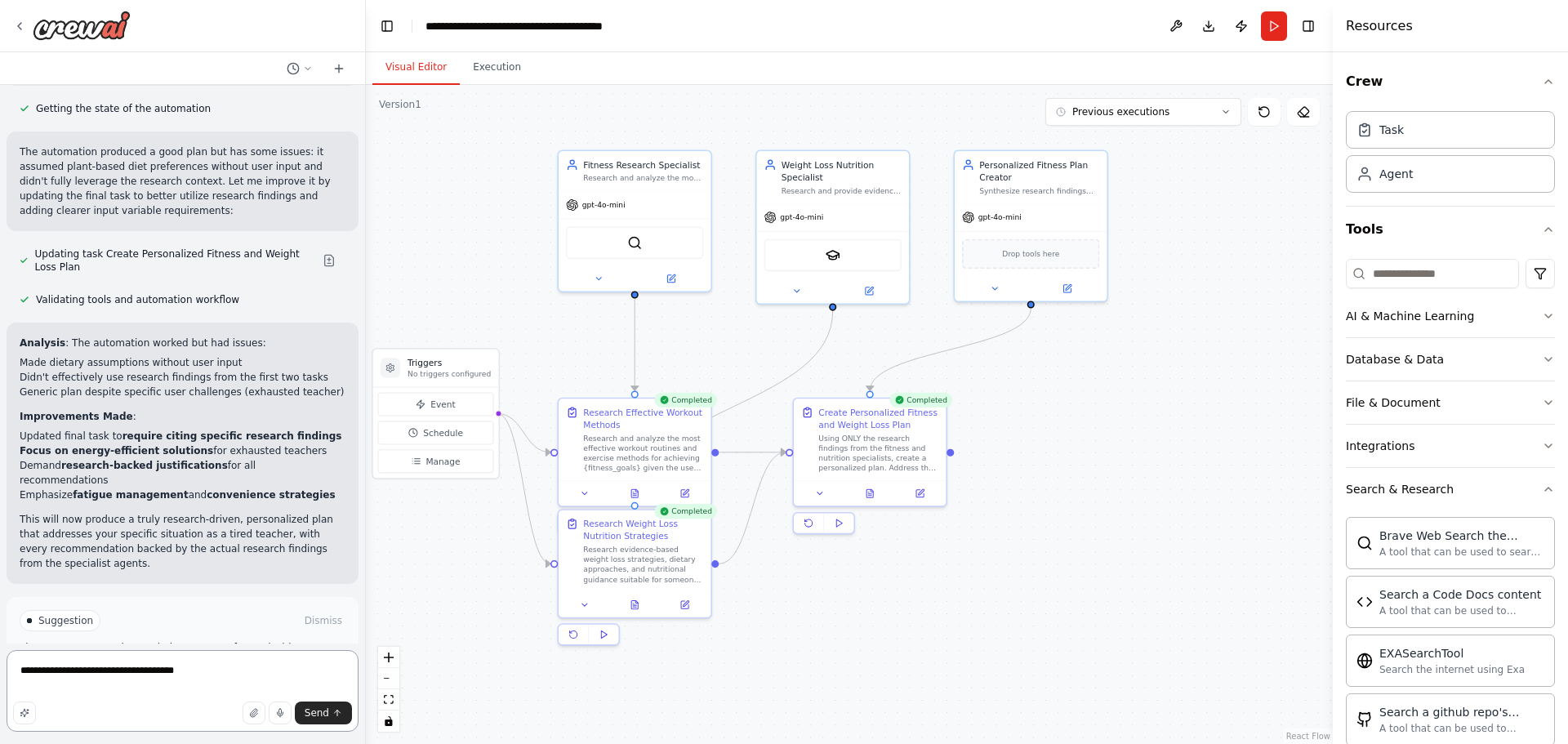
click at [238, 685] on textarea "**********" at bounding box center [182, 691] width 352 height 82
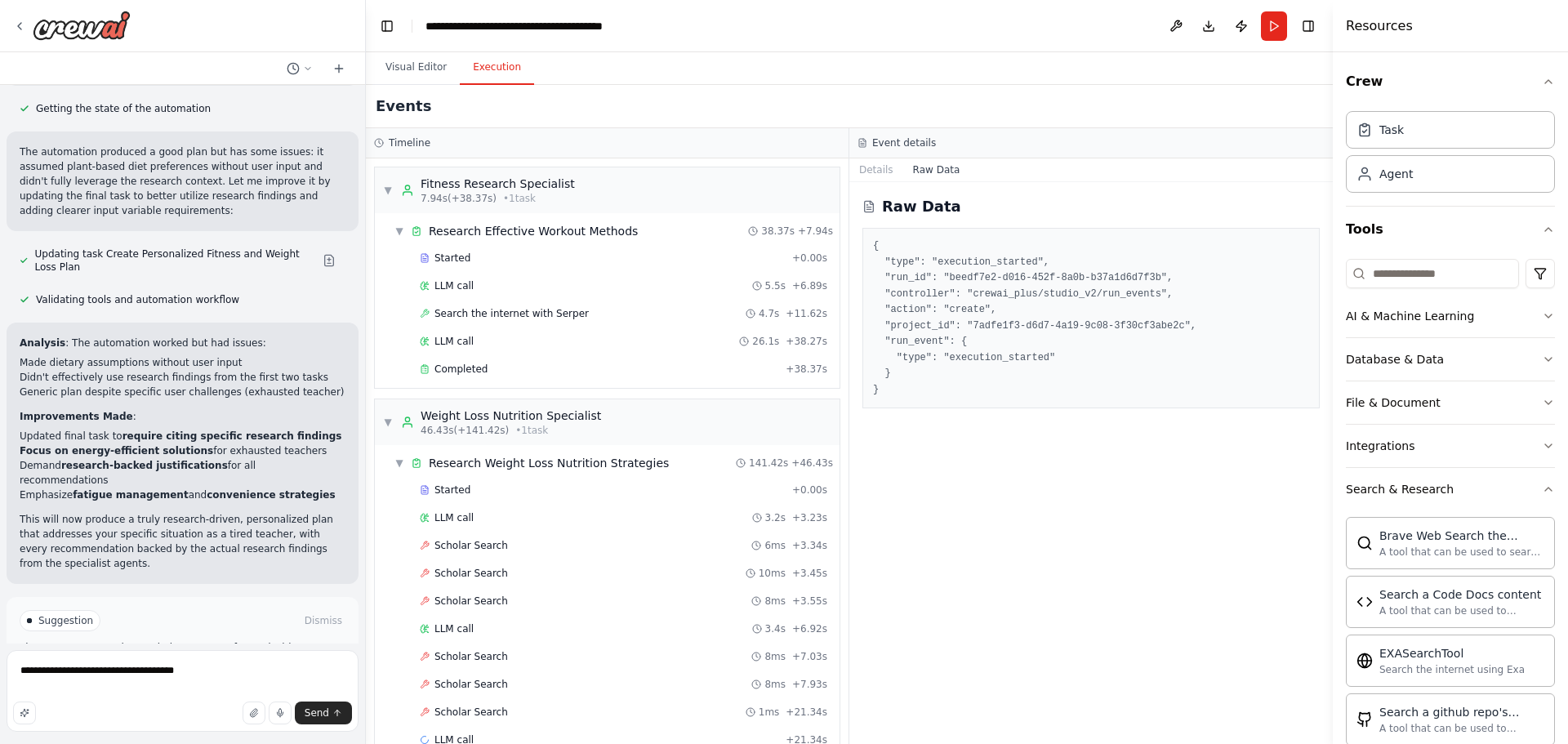
click at [496, 62] on button "Execution" at bounding box center [497, 67] width 75 height 34
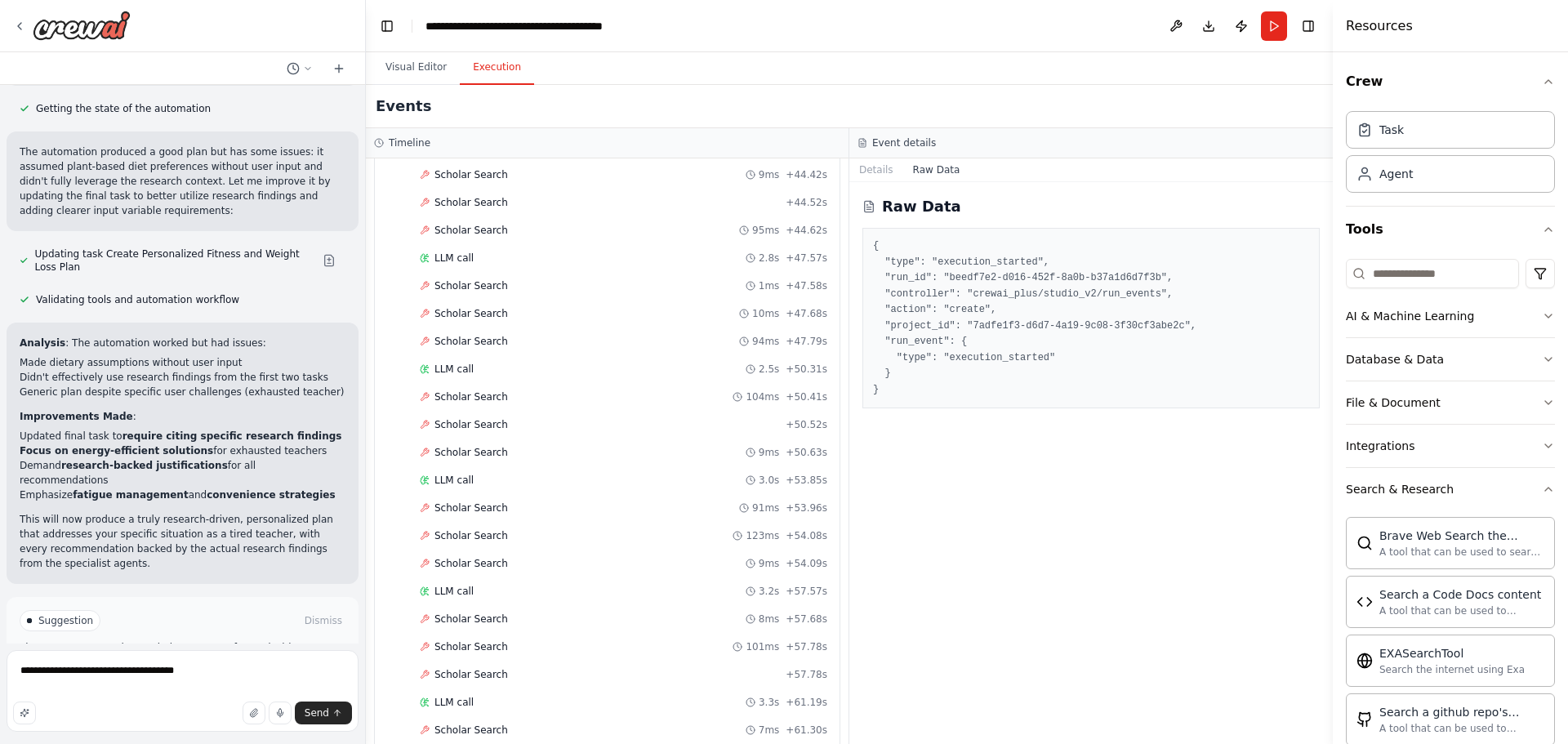
scroll to position [489, 0]
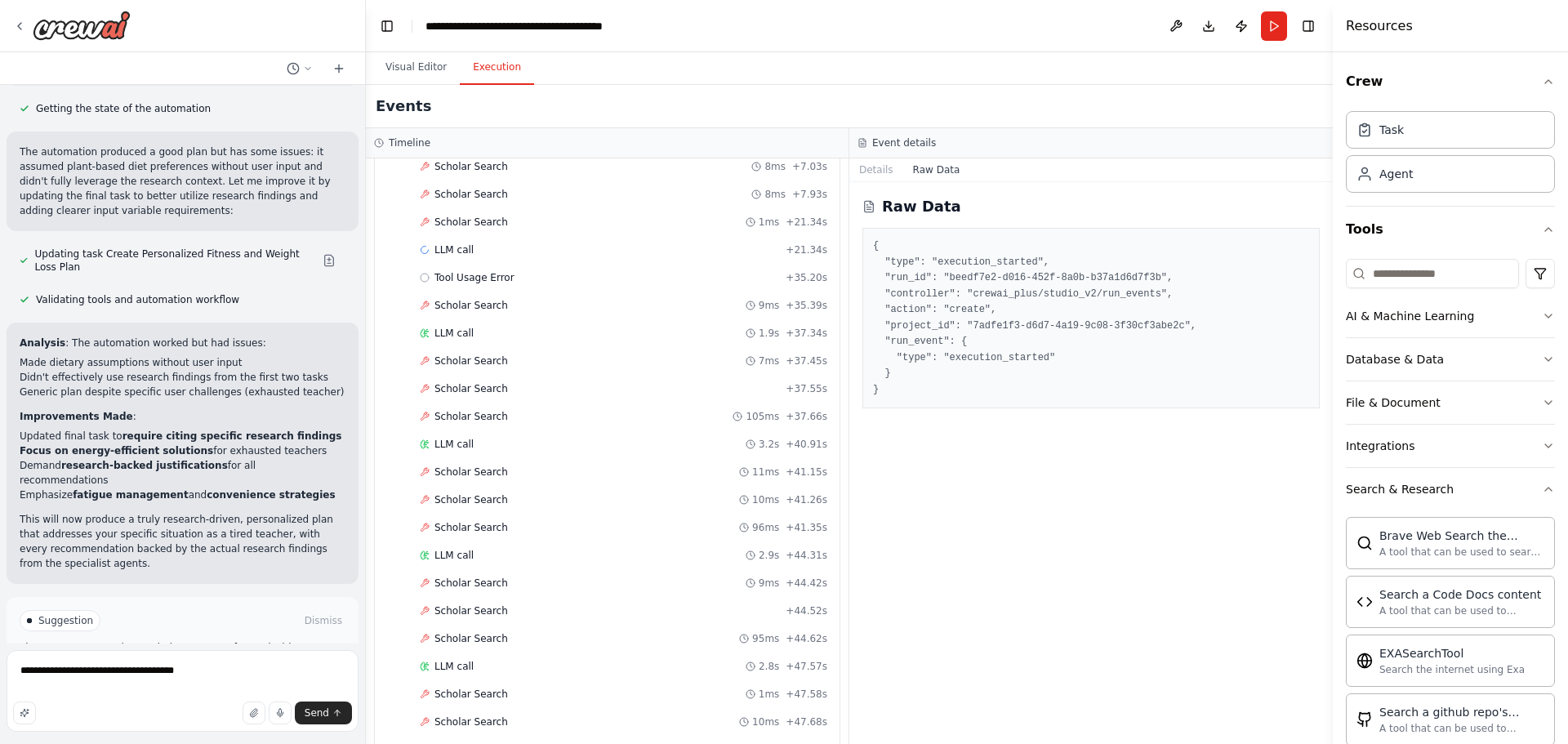
click at [475, 248] on div "LLM call + 21.34s" at bounding box center [623, 250] width 408 height 13
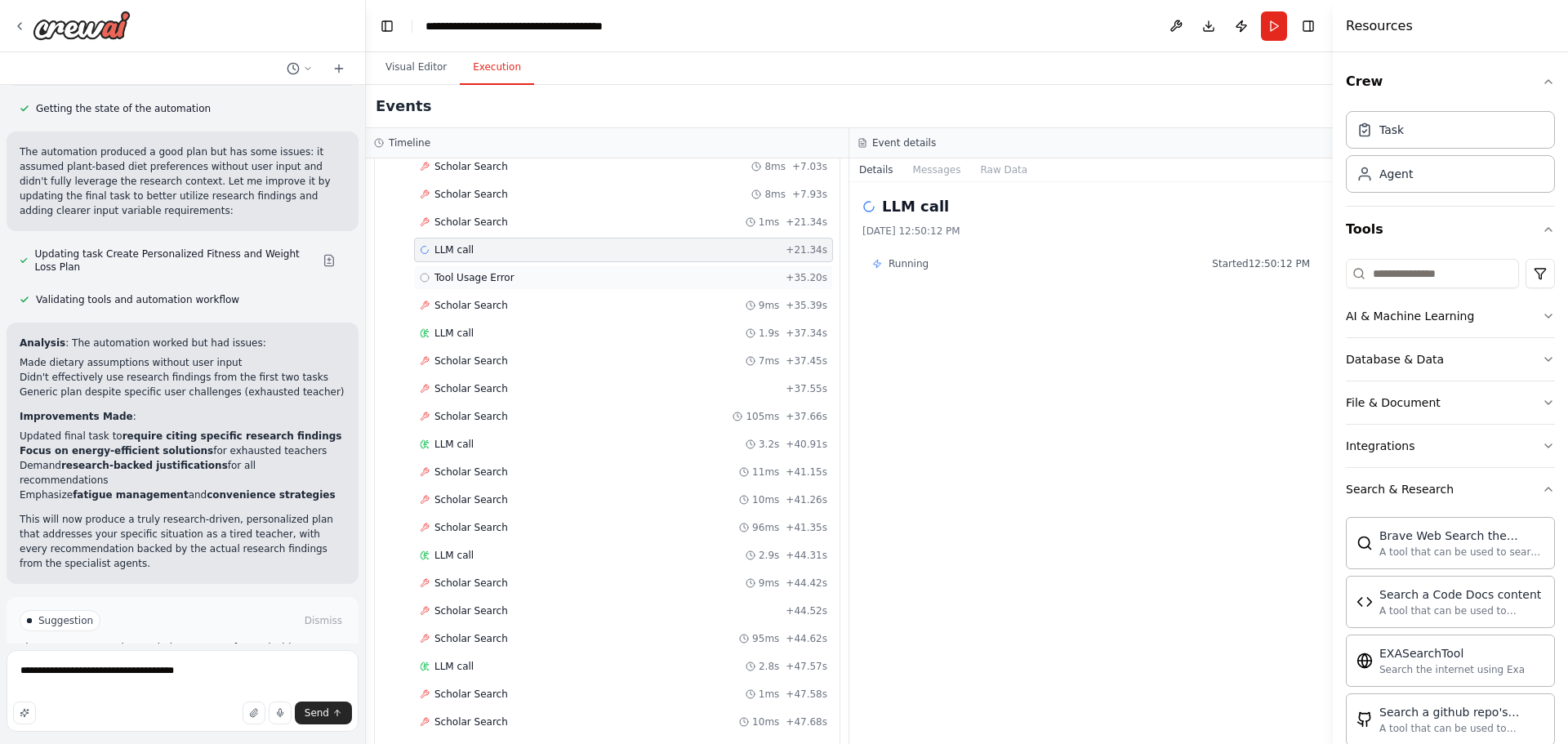
click at [497, 276] on span "Tool Usage Error" at bounding box center [475, 278] width 80 height 13
click at [503, 247] on div "LLM call + 21.34s" at bounding box center [623, 250] width 408 height 13
click at [922, 172] on button "Messages" at bounding box center [937, 170] width 68 height 23
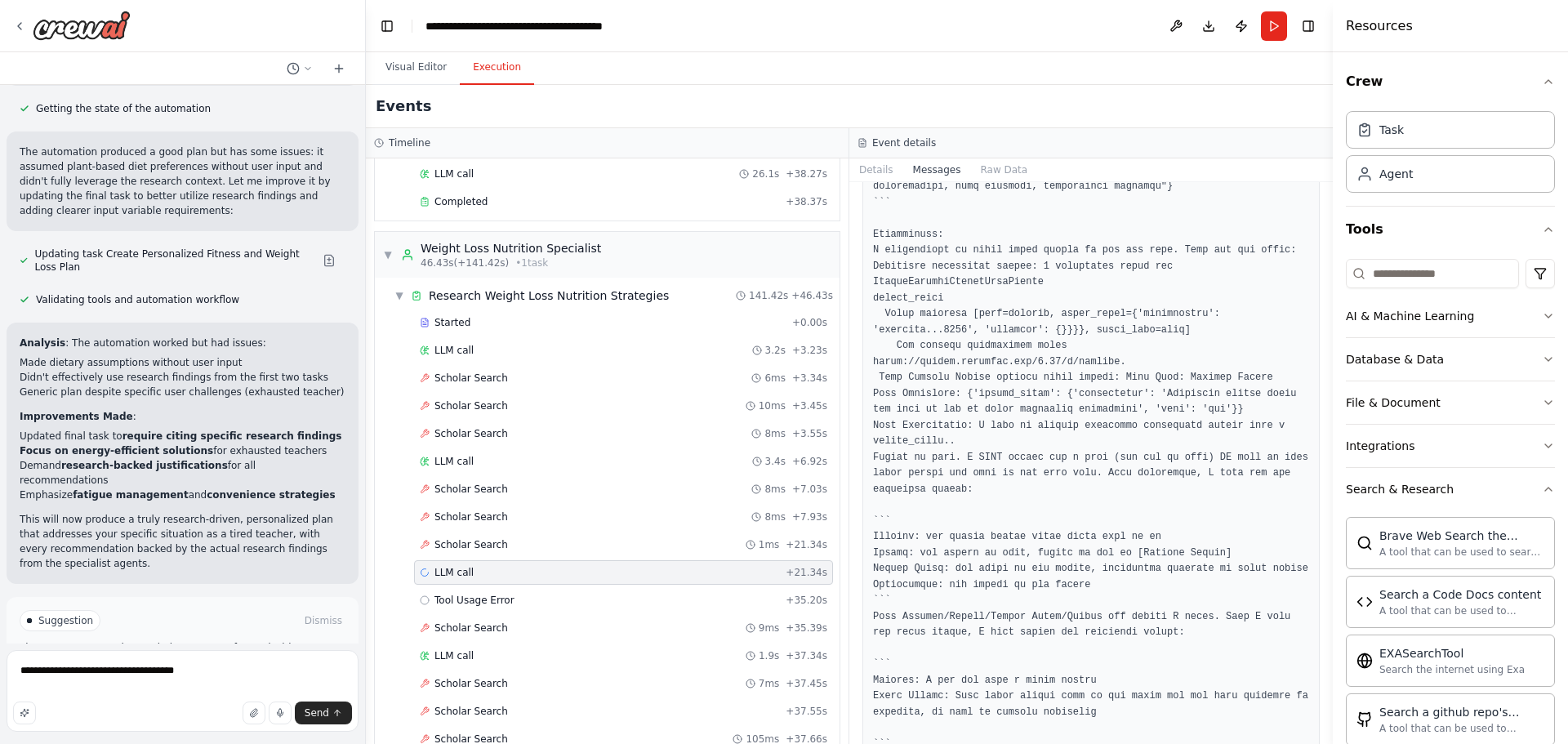
scroll to position [0, 0]
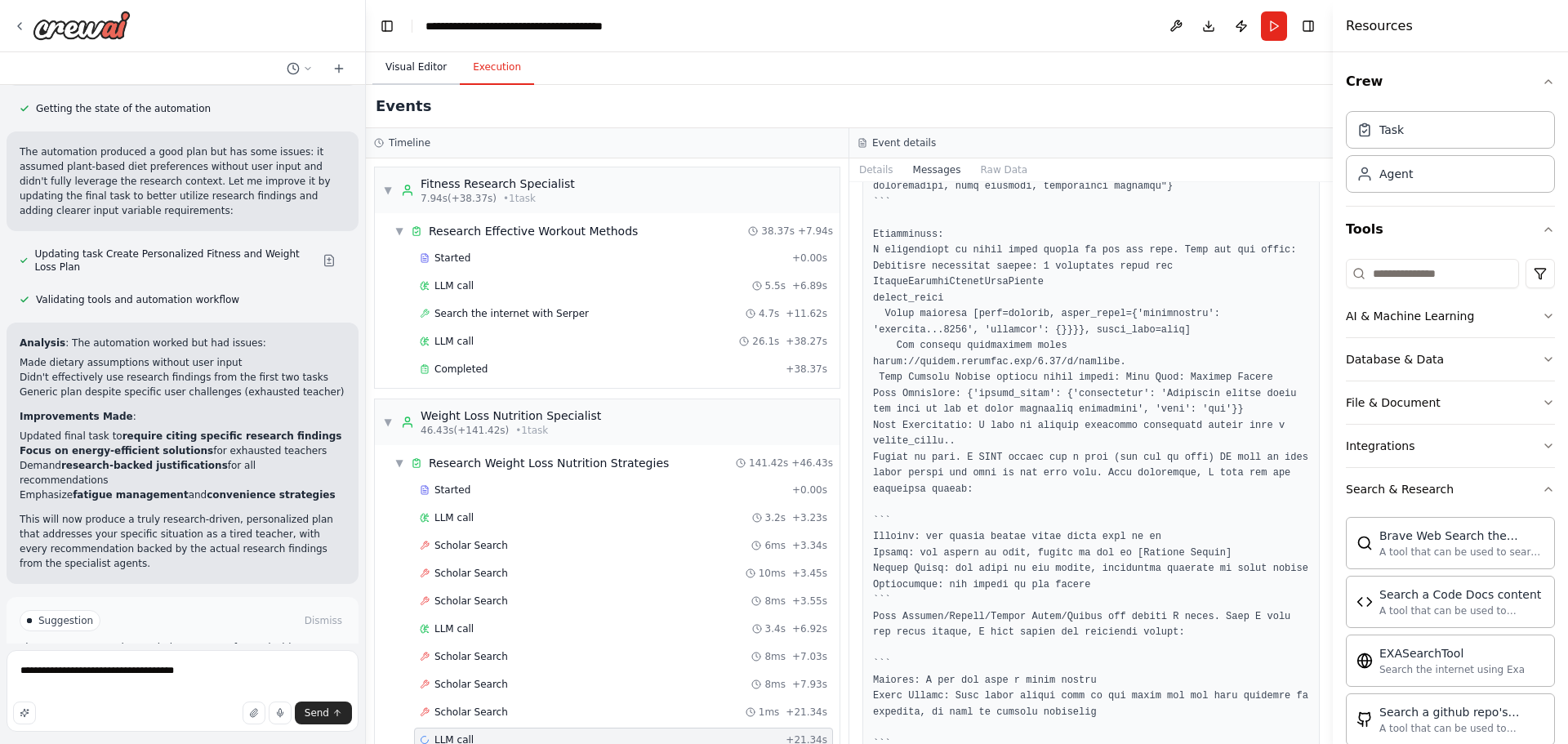
click at [405, 67] on button "Visual Editor" at bounding box center [416, 67] width 88 height 34
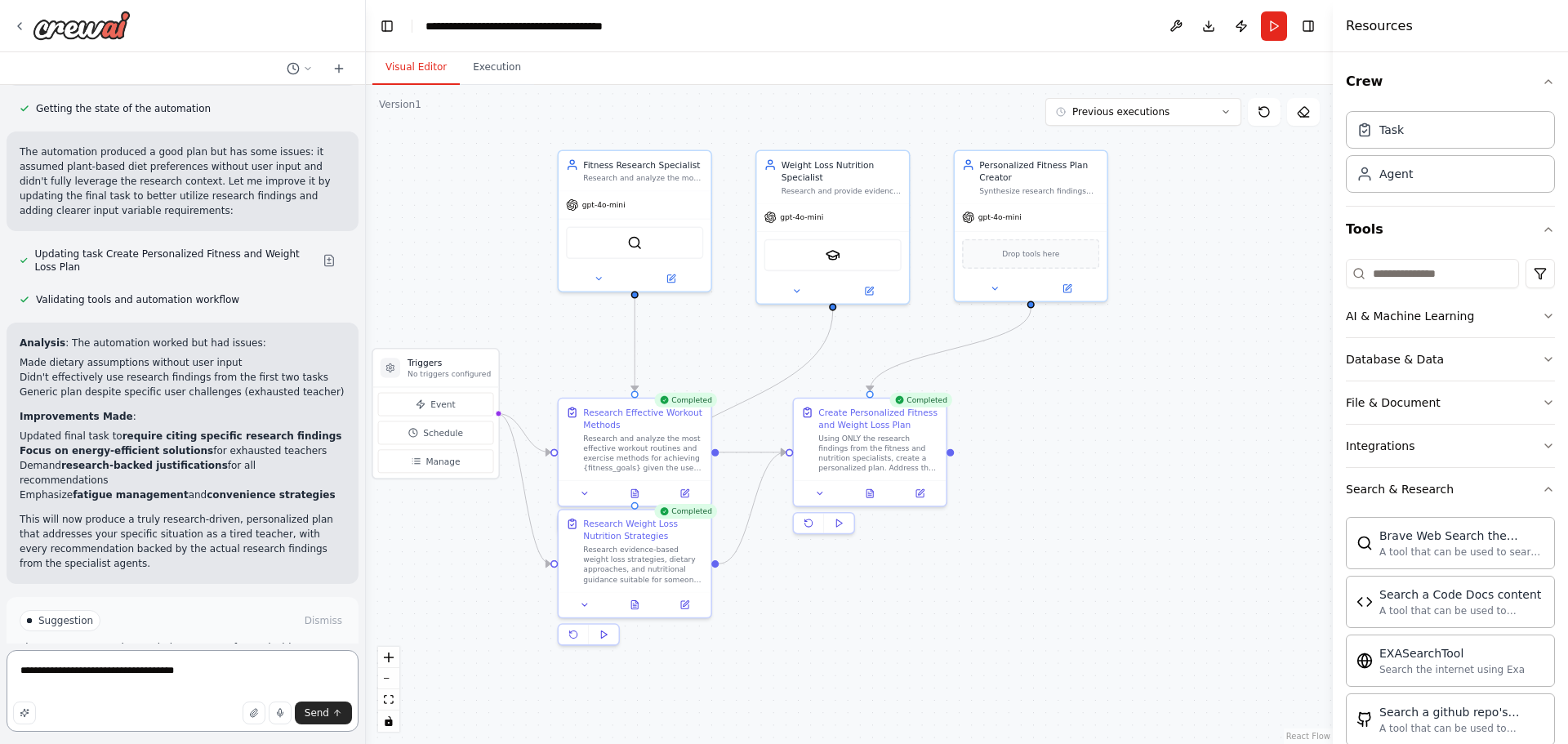
click at [257, 662] on textarea "**********" at bounding box center [182, 691] width 352 height 82
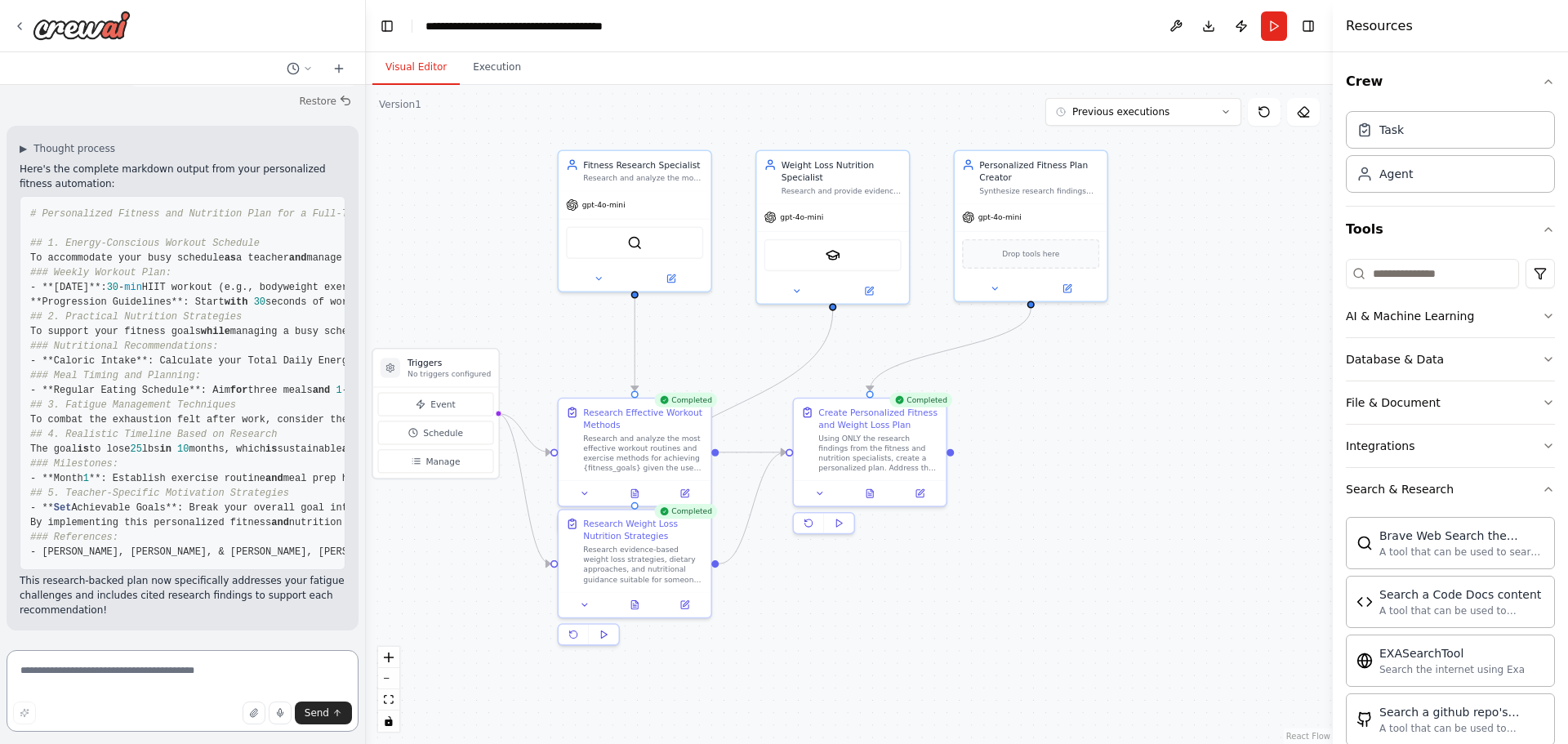
scroll to position [2921, 0]
click at [195, 682] on textarea at bounding box center [182, 691] width 352 height 82
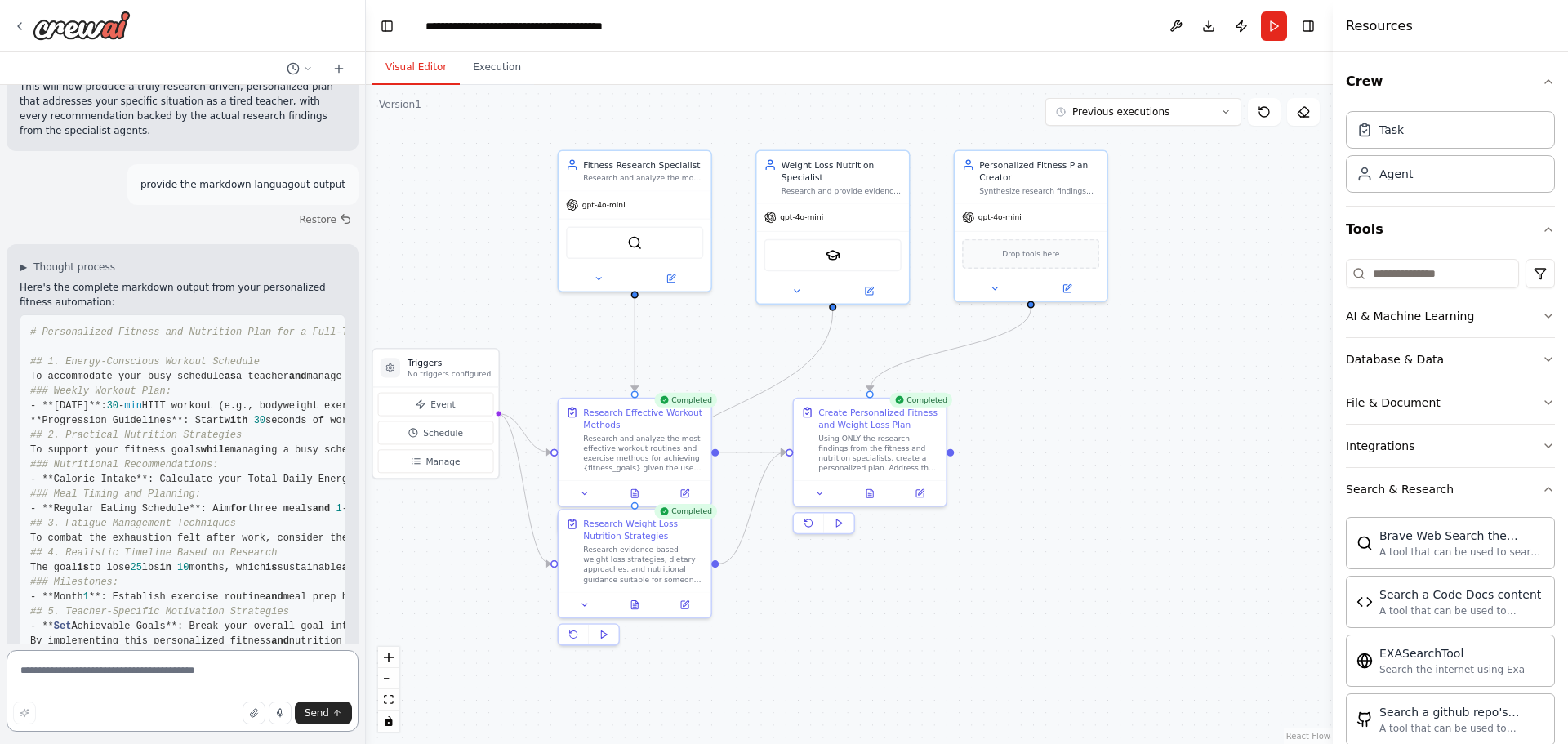
scroll to position [2349, 0]
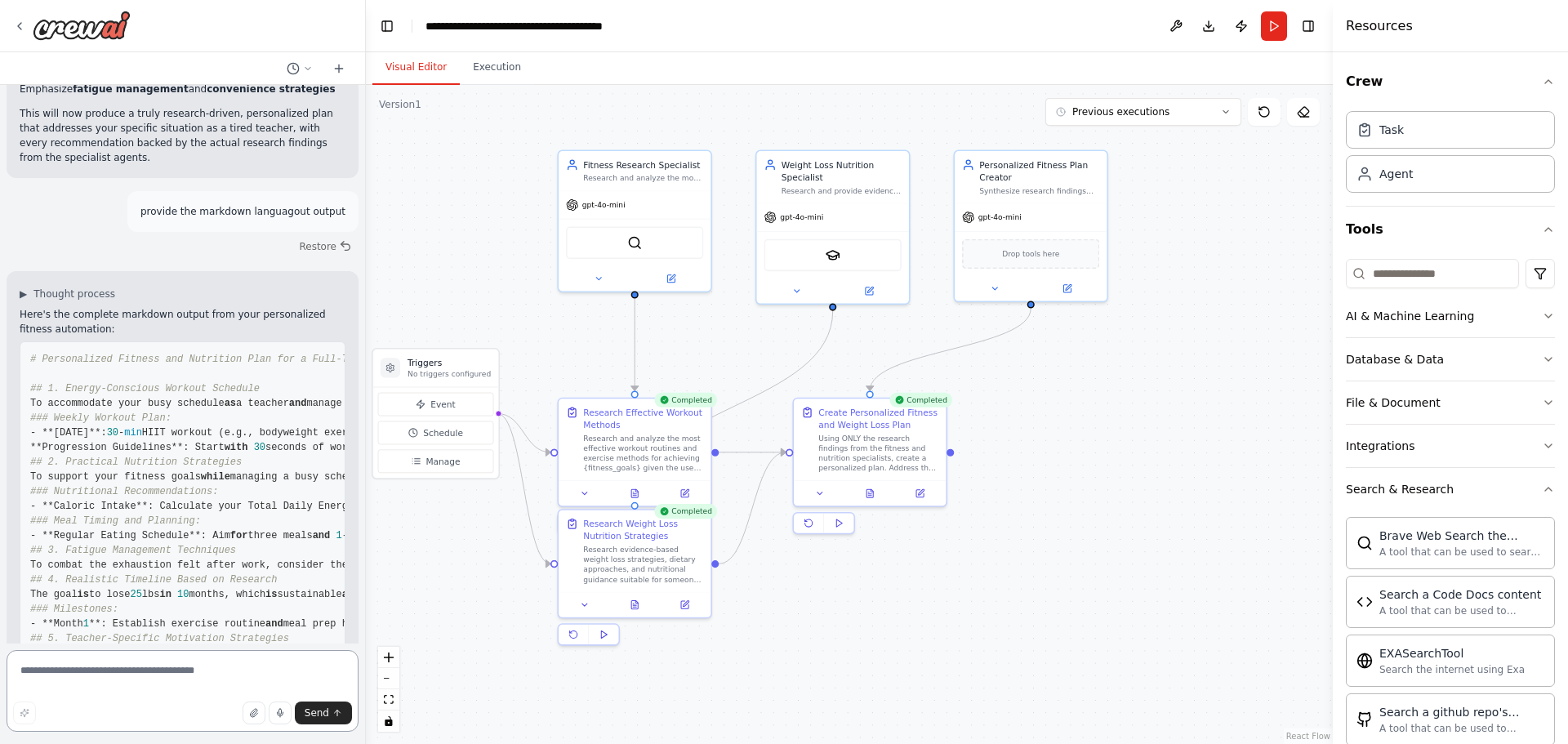
click at [167, 693] on textarea at bounding box center [182, 691] width 352 height 82
type textarea "**********"
click at [23, 710] on icon "button" at bounding box center [24, 712] width 10 height 10
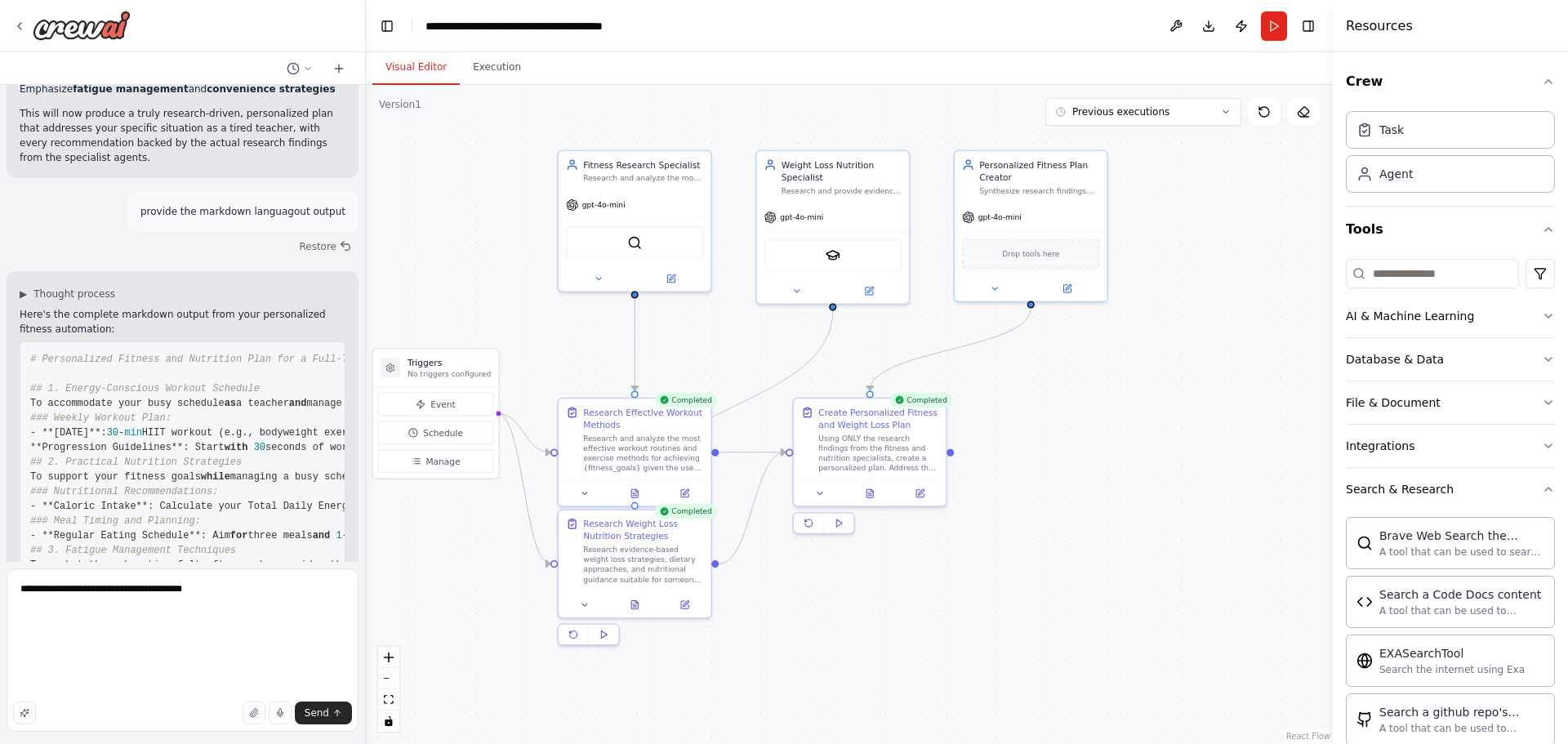
scroll to position [139, 0]
click at [317, 714] on span "Send" at bounding box center [317, 712] width 24 height 13
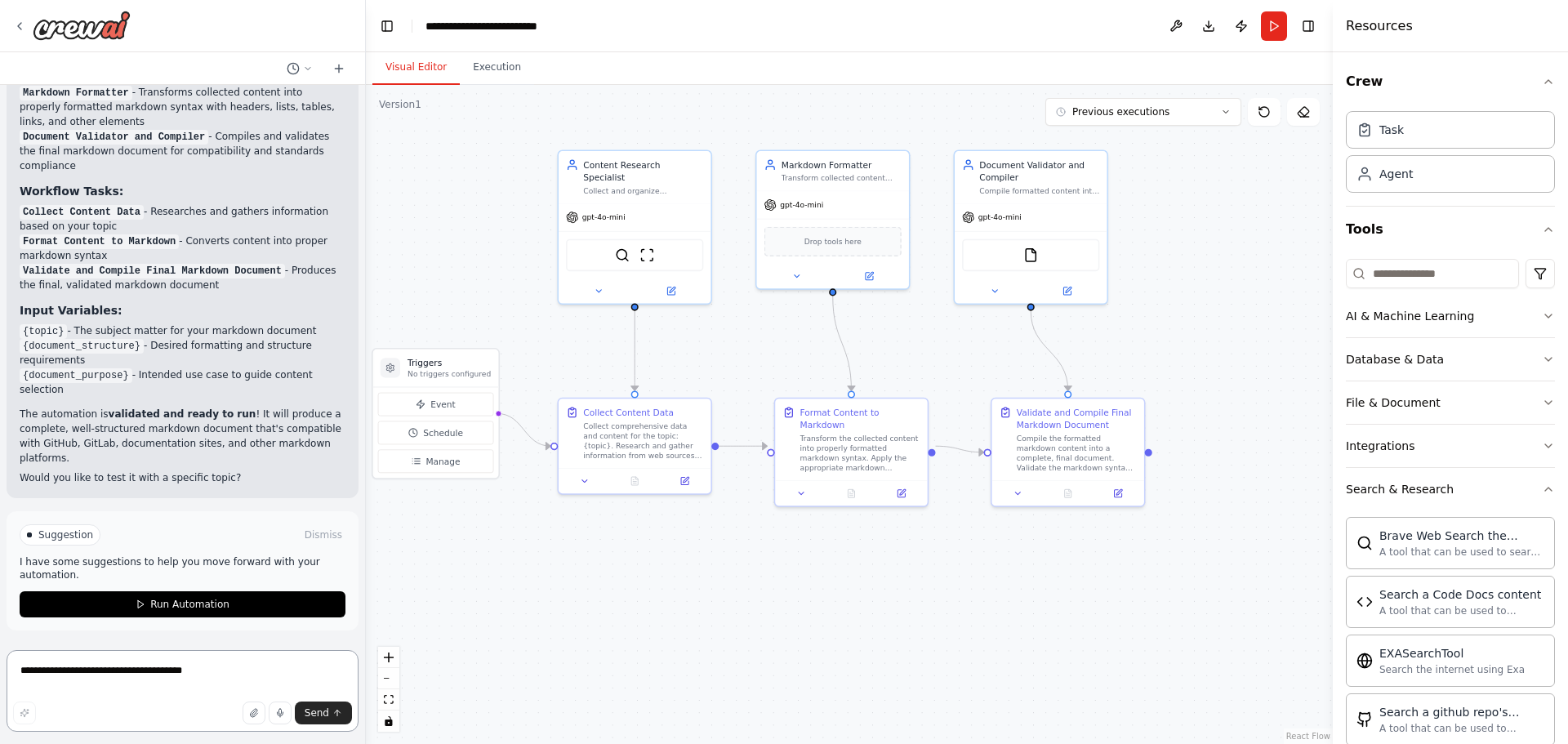
scroll to position [5442, 0]
click at [186, 674] on textarea "**********" at bounding box center [182, 691] width 352 height 82
click at [176, 677] on textarea "**********" at bounding box center [182, 691] width 352 height 82
type textarea "*"
type textarea "**********"
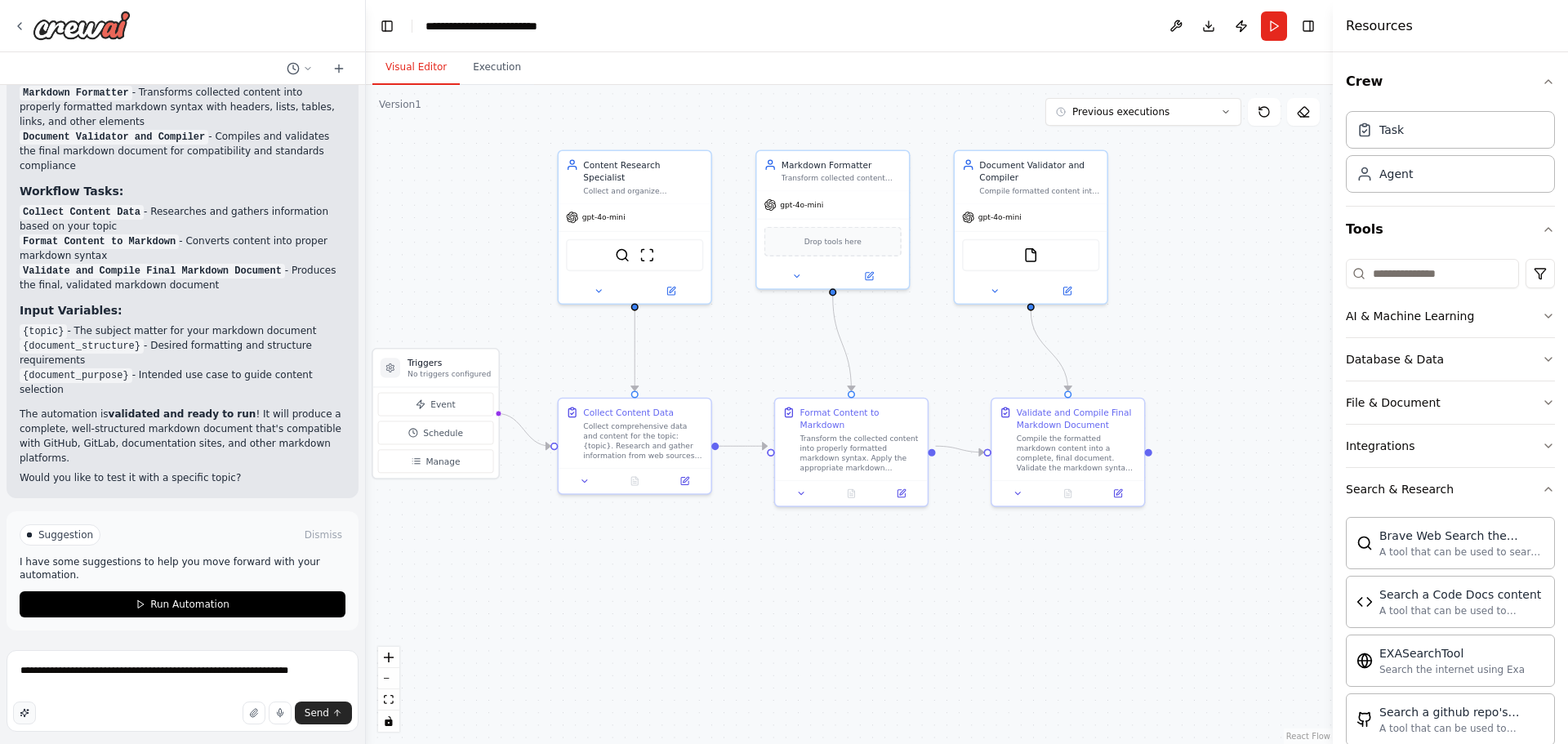
click at [25, 717] on icon "button" at bounding box center [24, 712] width 10 height 10
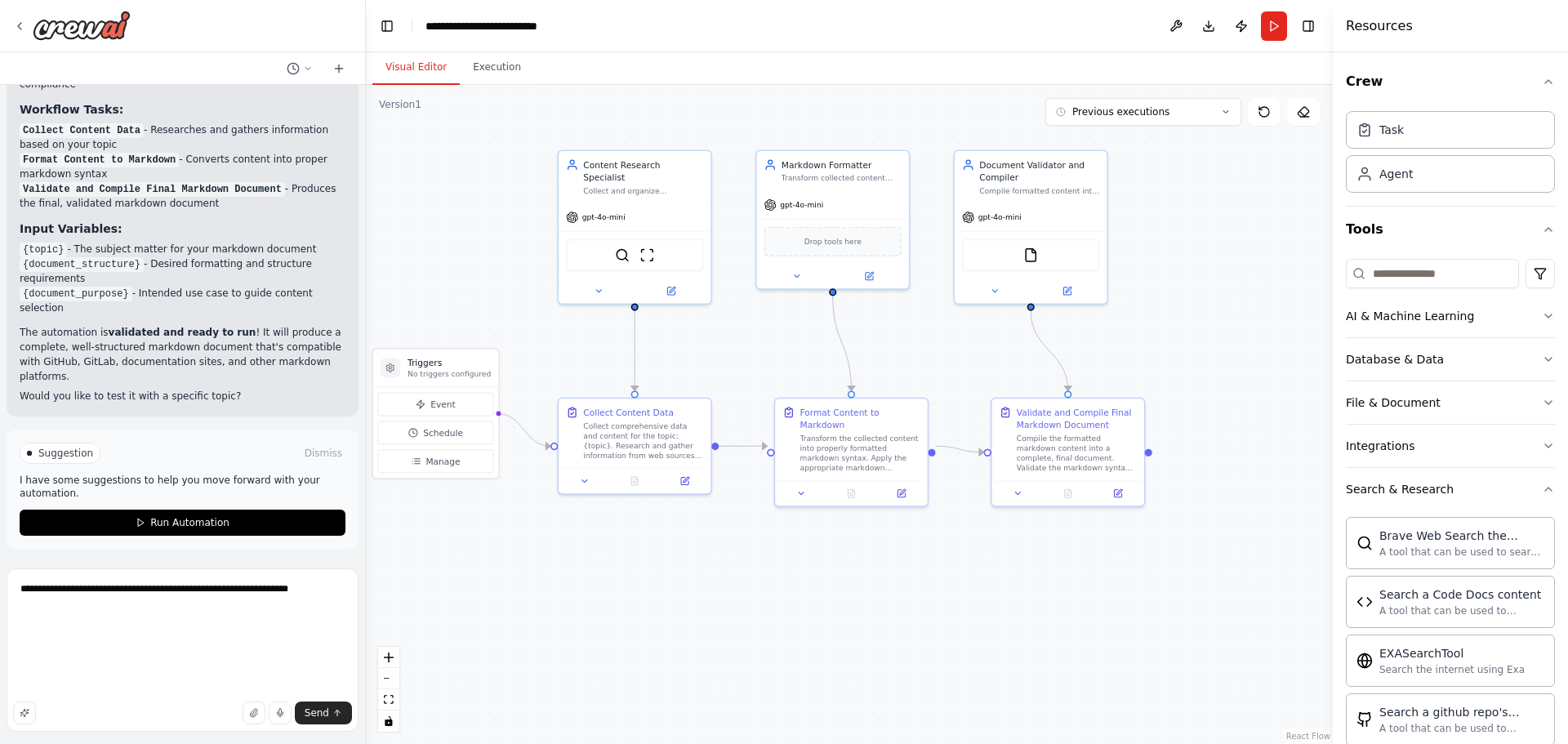
scroll to position [74, 0]
click at [320, 718] on span "Send" at bounding box center [317, 712] width 24 height 13
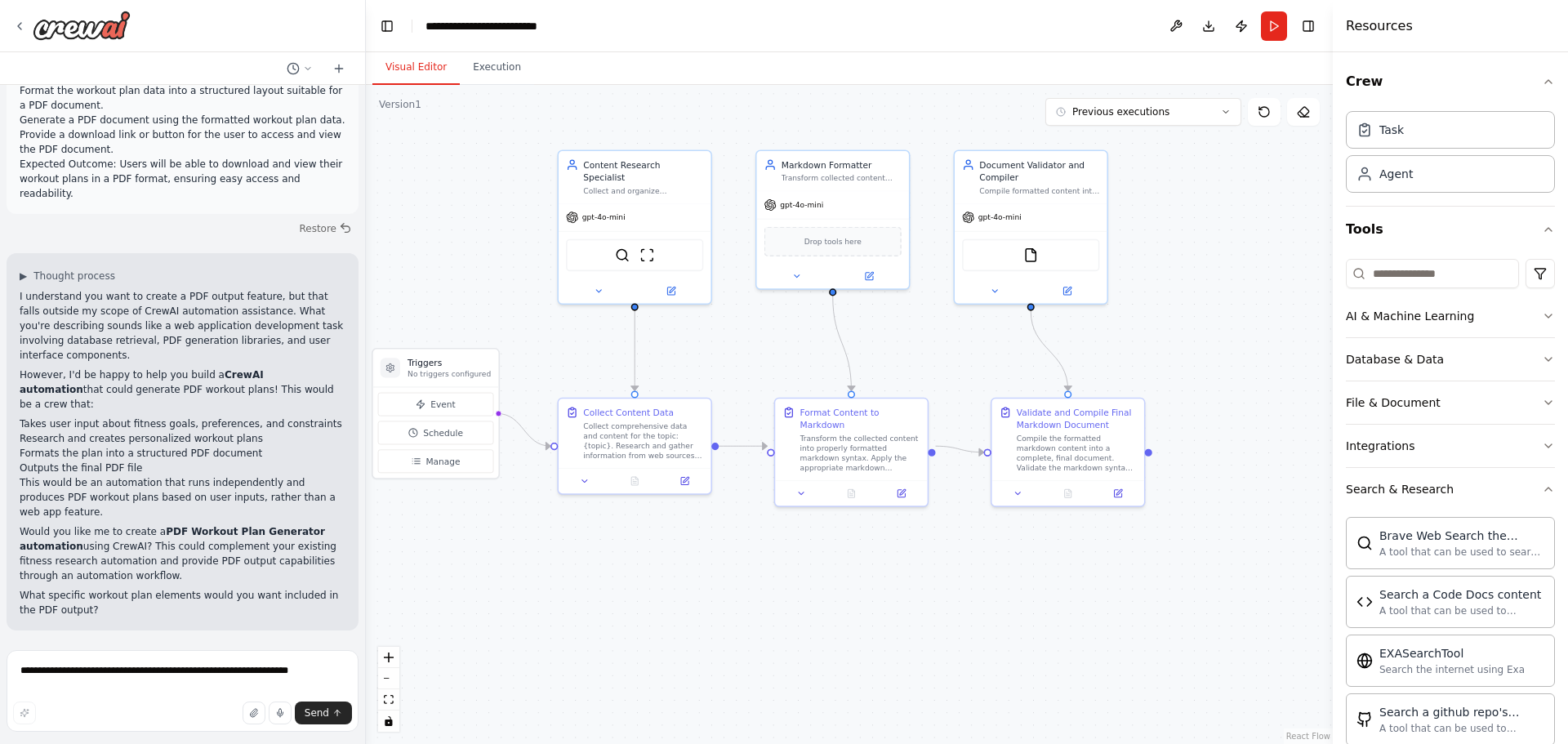
scroll to position [6004, 0]
click at [235, 680] on textarea "**********" at bounding box center [182, 691] width 352 height 82
type textarea "****"
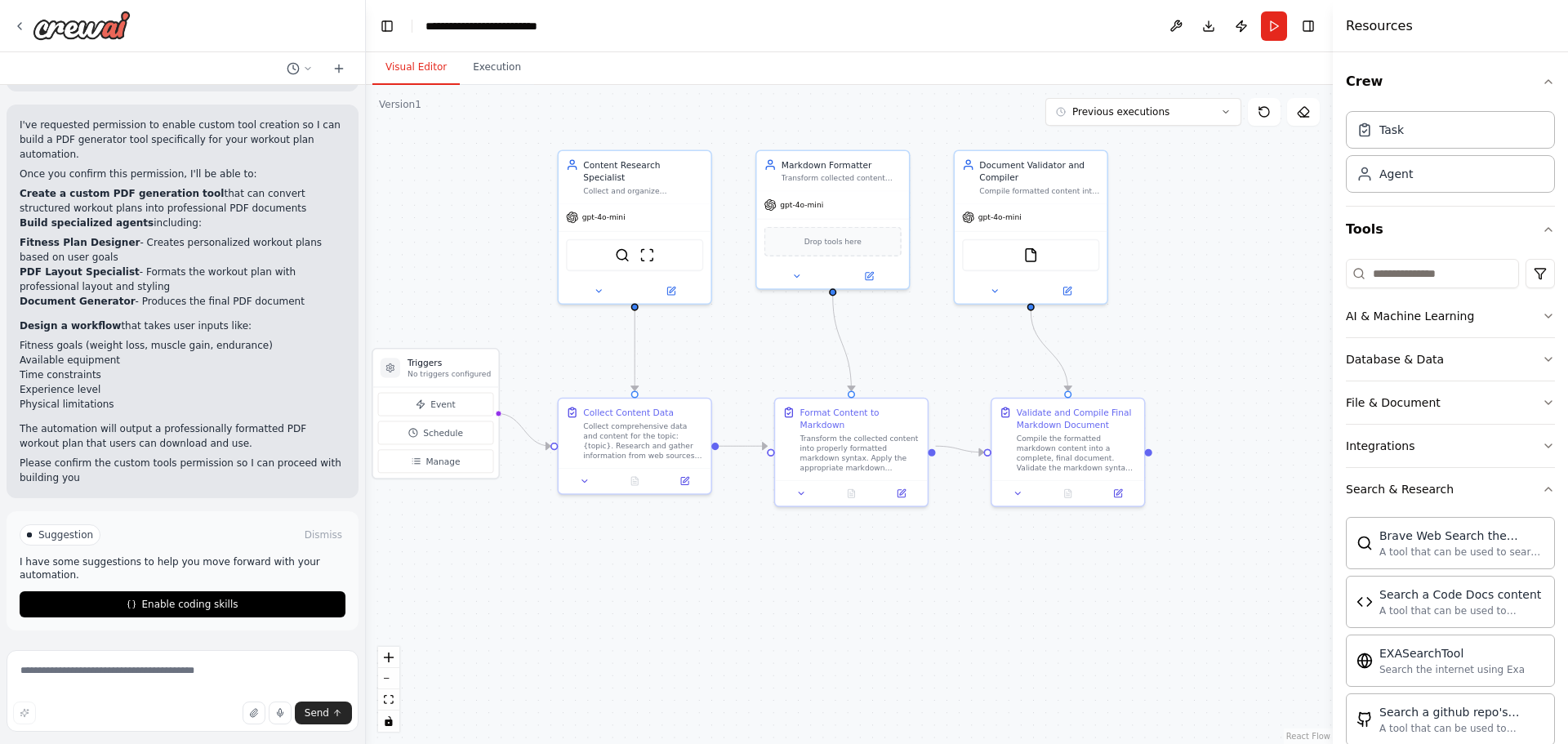
scroll to position [6935, 0]
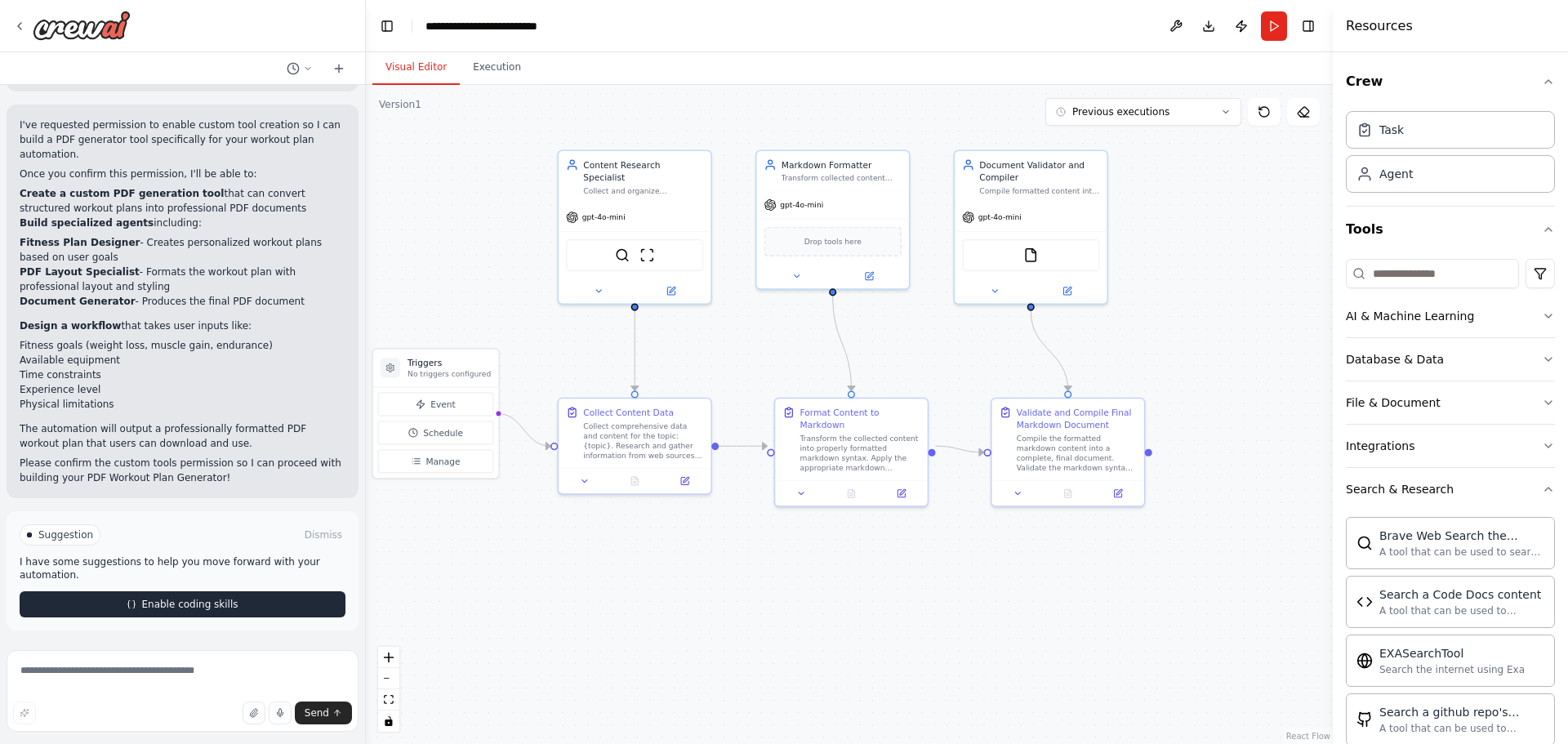
click at [188, 603] on span "Enable coding skills" at bounding box center [188, 604] width 96 height 13
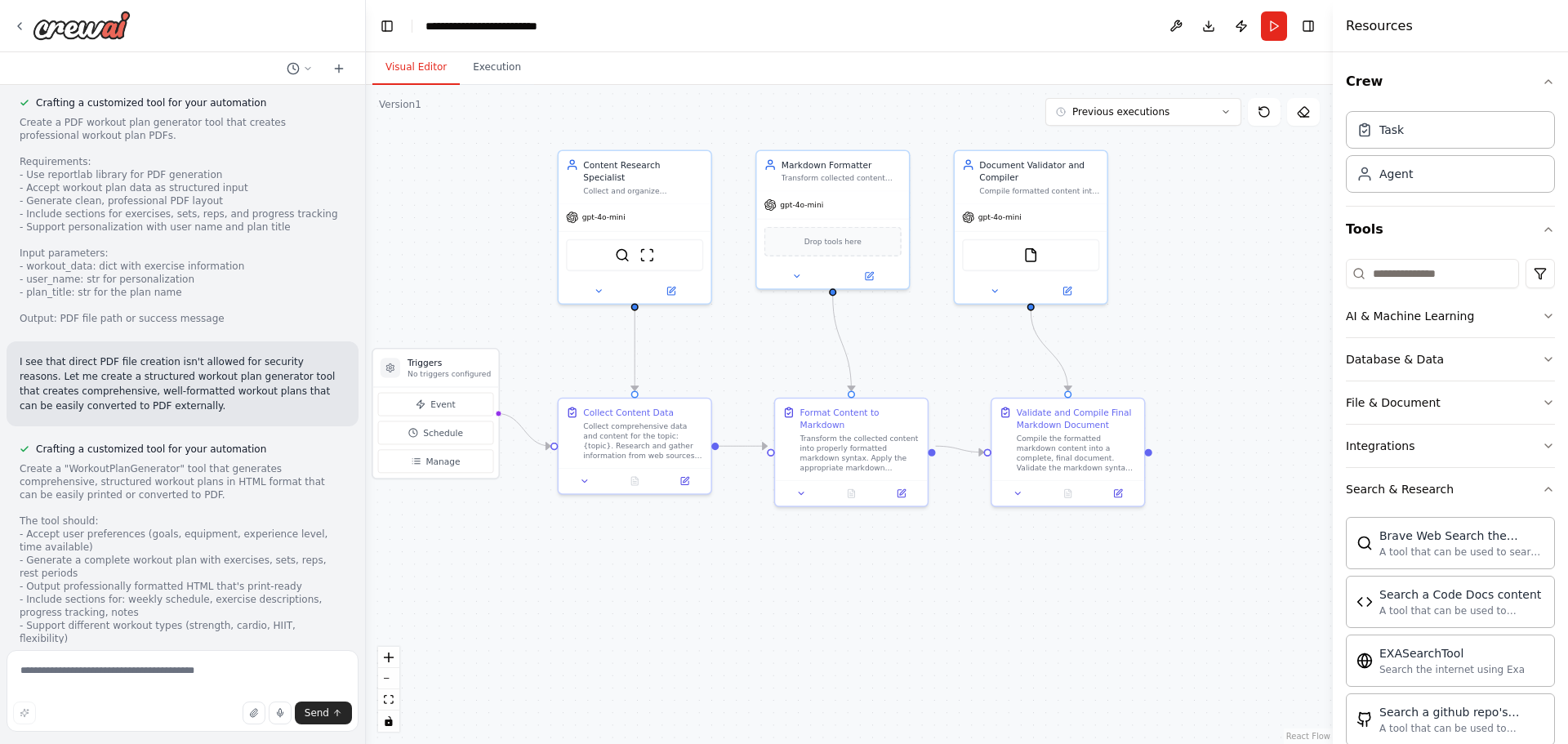
scroll to position [8084, 0]
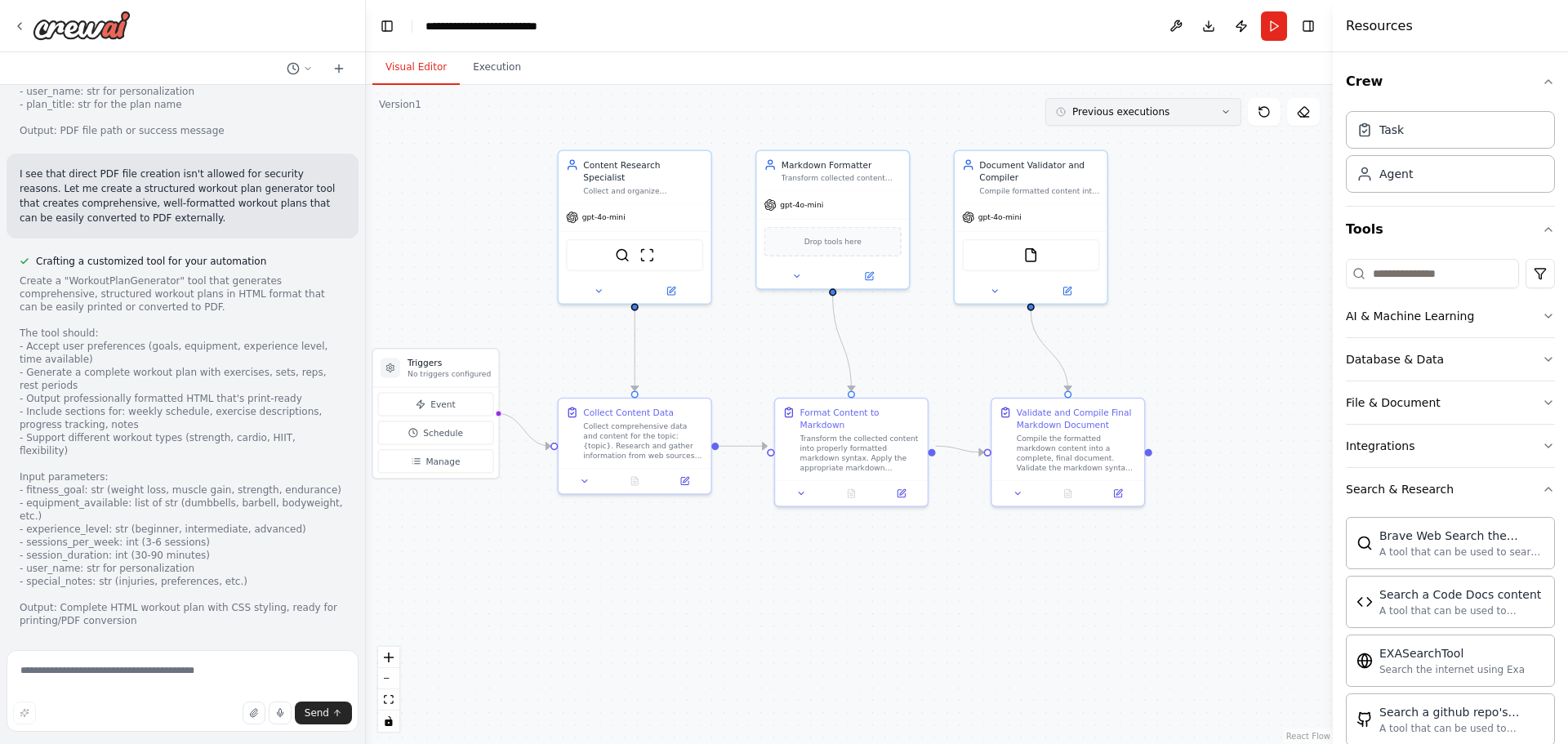
click at [1227, 114] on icon at bounding box center [1226, 112] width 10 height 10
click at [1214, 226] on div ".deletable-edge-delete-btn { width: 20px; height: 20px; border: 0px solid #ffff…" at bounding box center [849, 414] width 967 height 659
click at [1265, 122] on button at bounding box center [1264, 112] width 33 height 28
click at [1265, 115] on icon at bounding box center [1264, 112] width 13 height 13
click at [1278, 36] on button "Run" at bounding box center [1274, 26] width 26 height 30
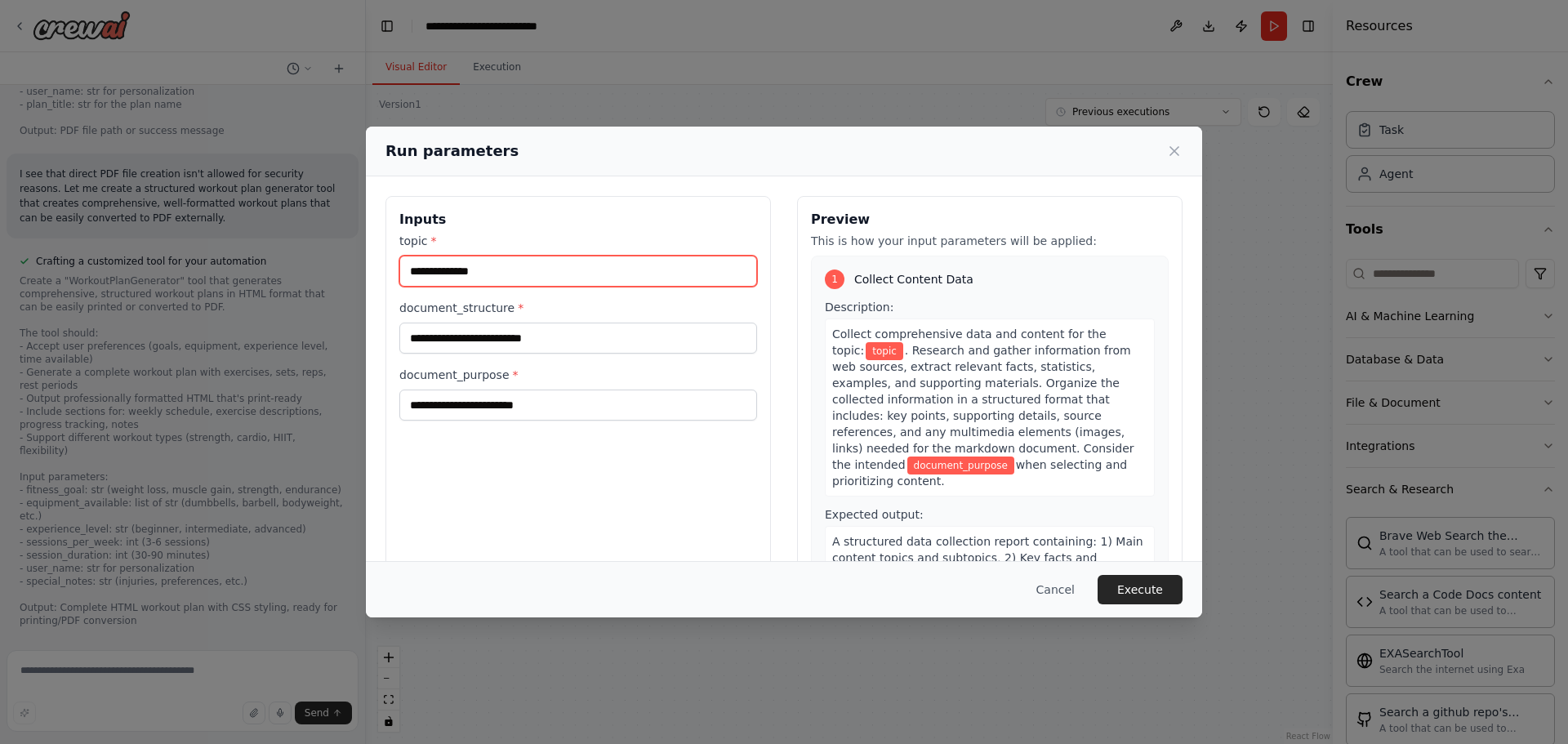
click at [569, 280] on input "topic *" at bounding box center [578, 270] width 358 height 31
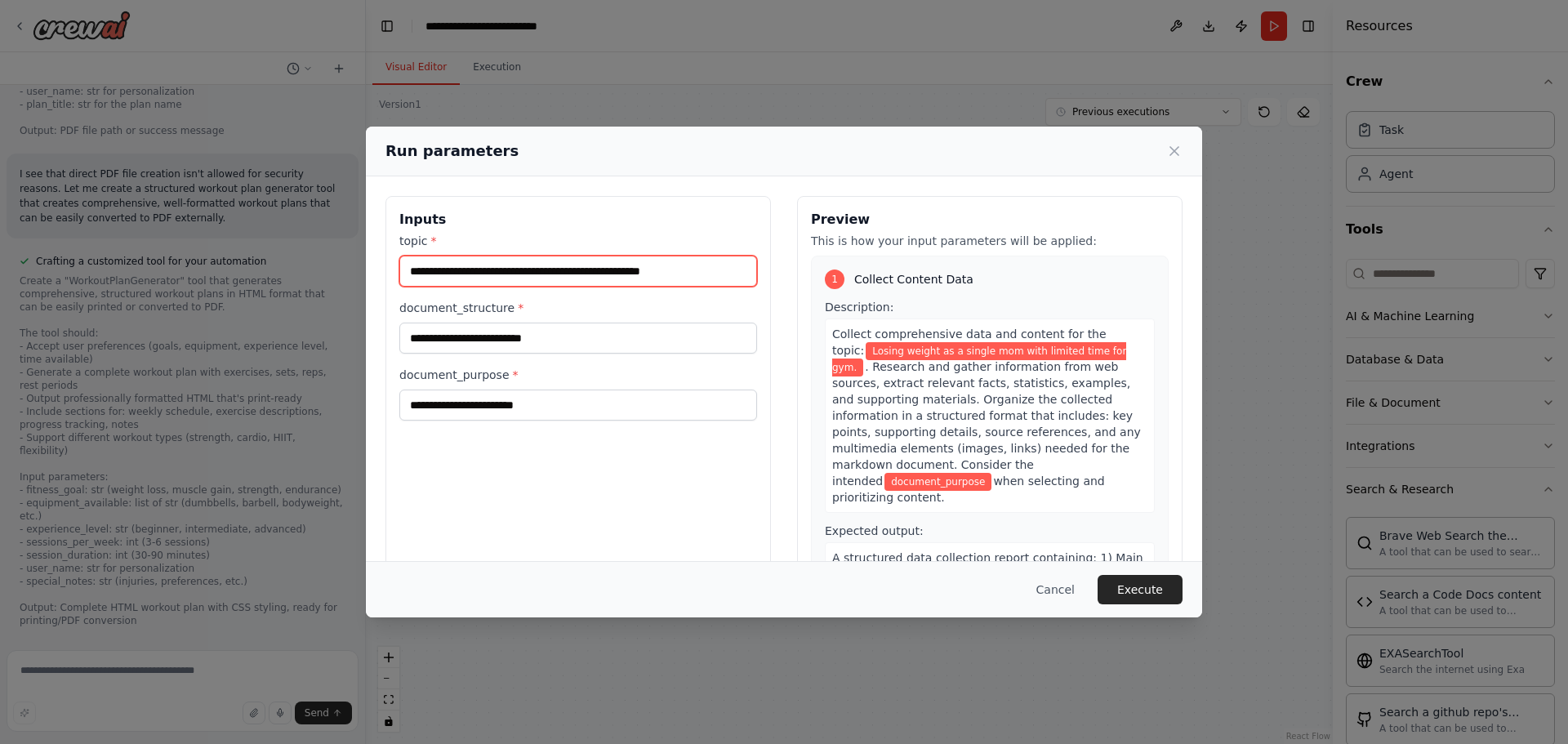
type input "**********"
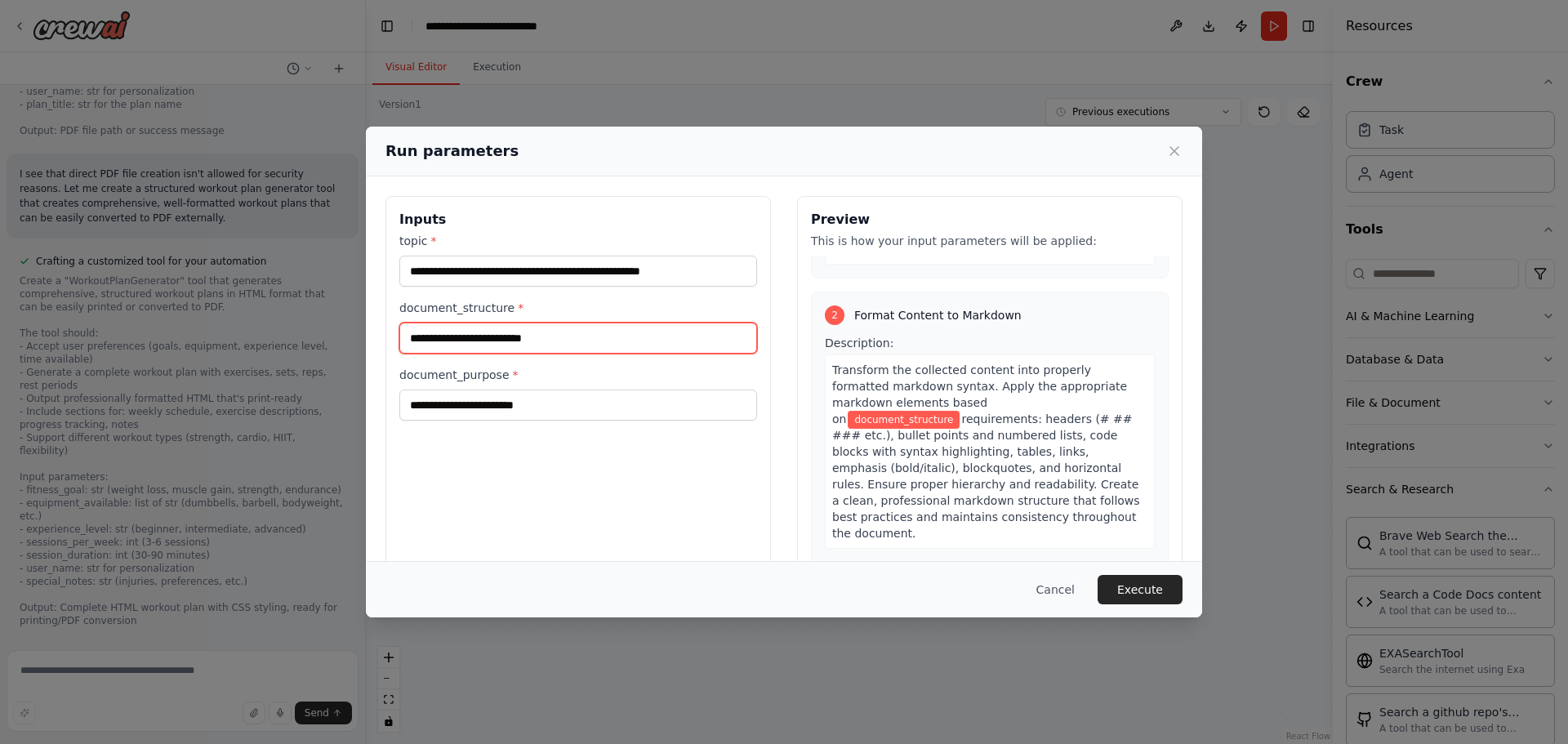
scroll to position [408, 0]
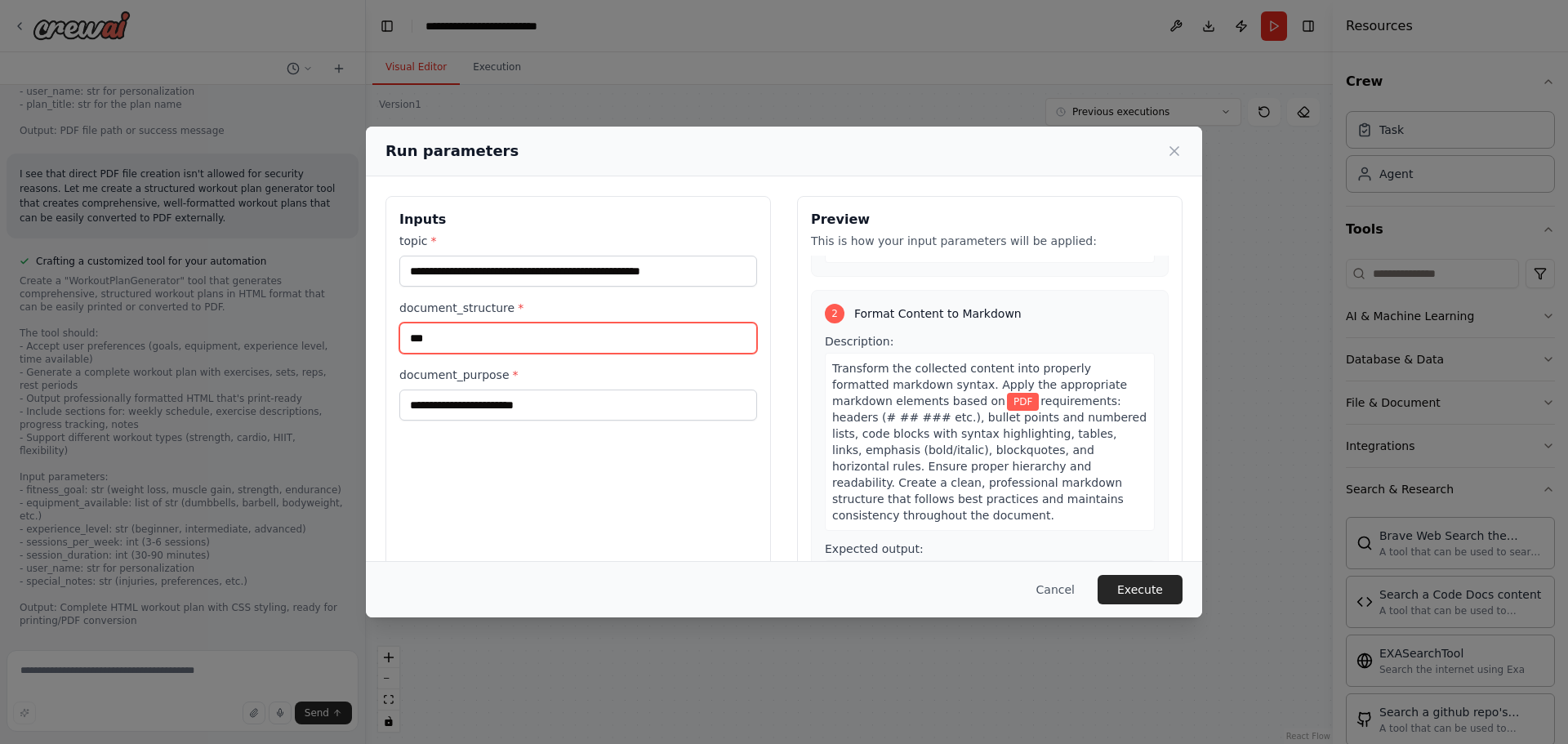
type input "***"
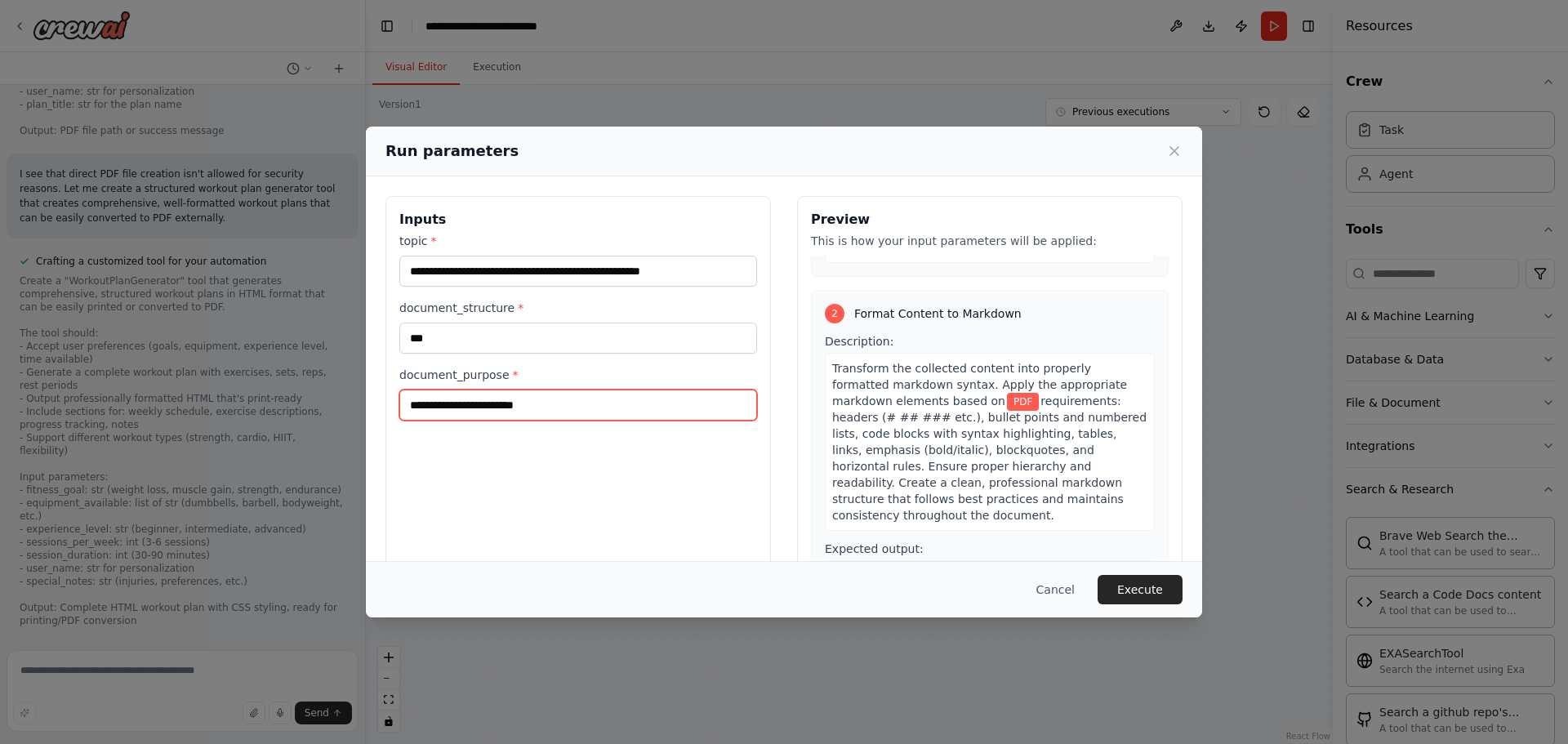
click at [503, 412] on input "document_purpose *" at bounding box center [578, 405] width 358 height 31
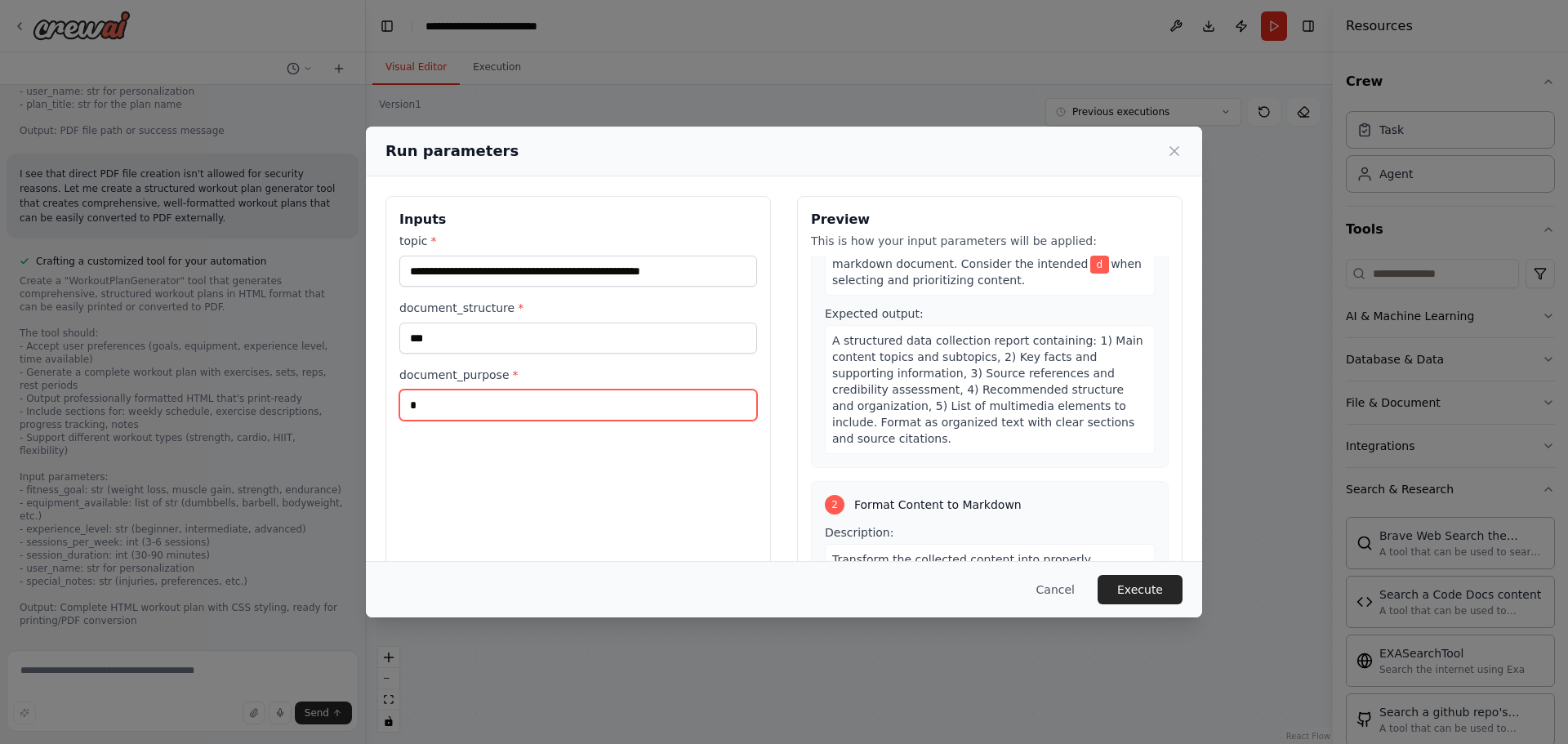
scroll to position [0, 0]
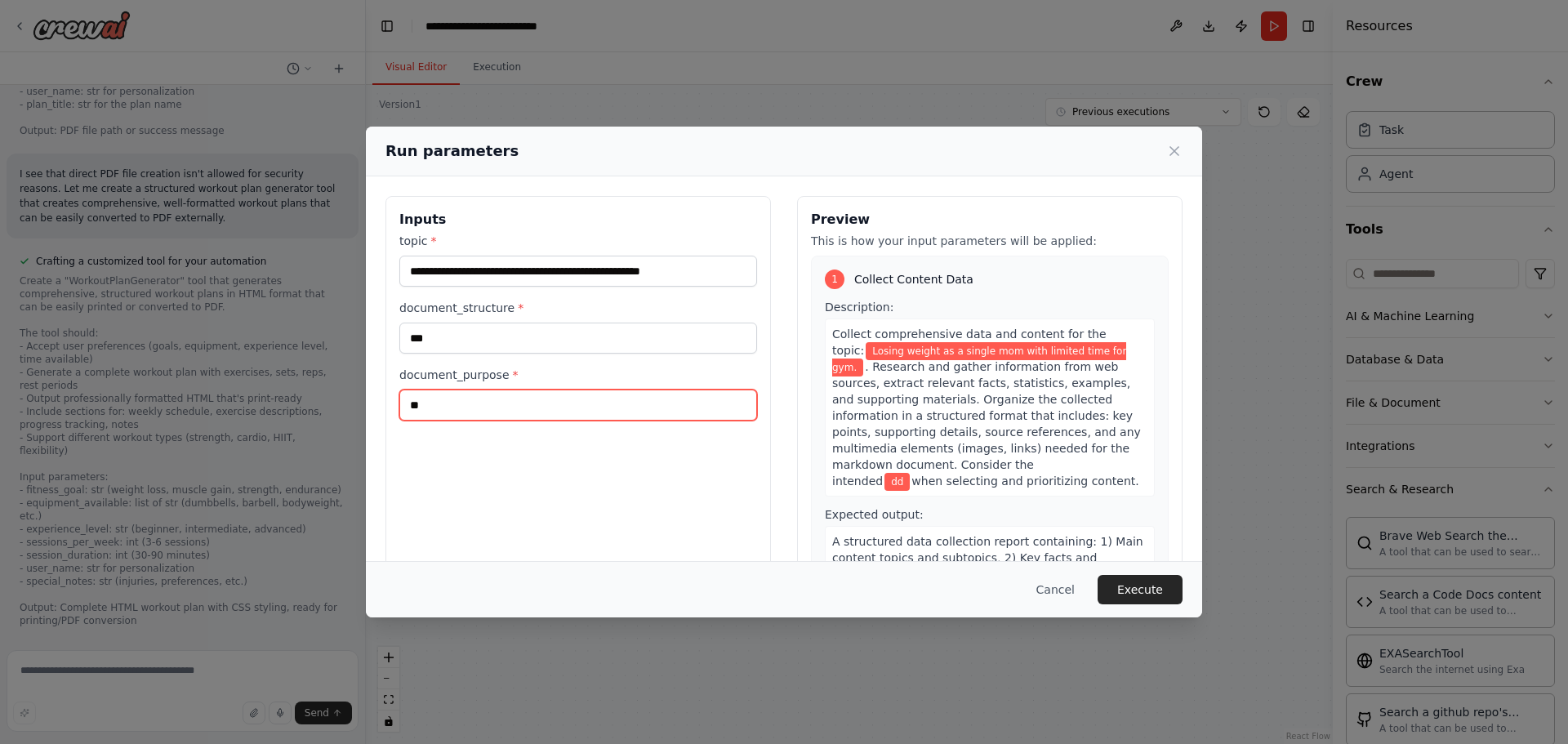
type input "*"
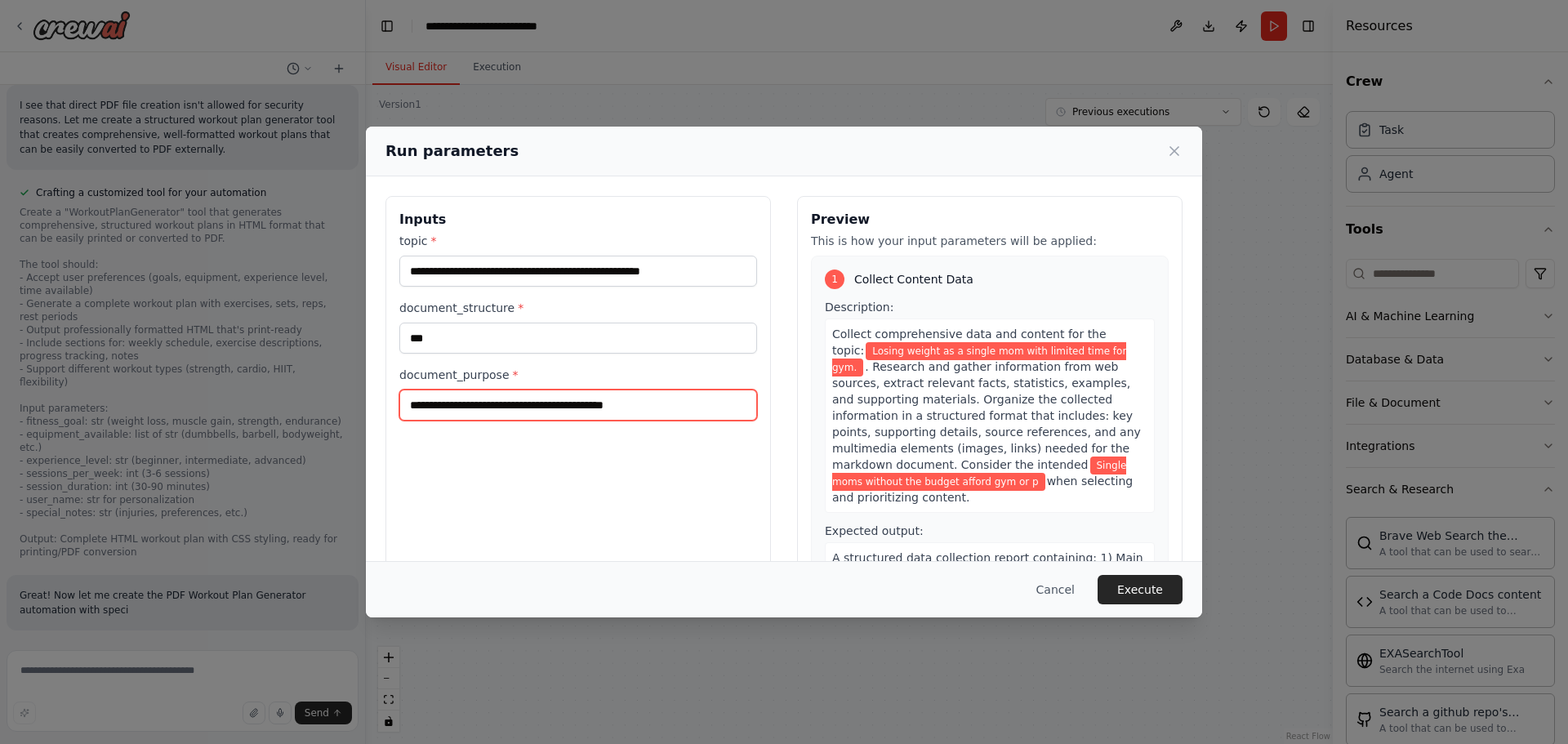
scroll to position [8152, 0]
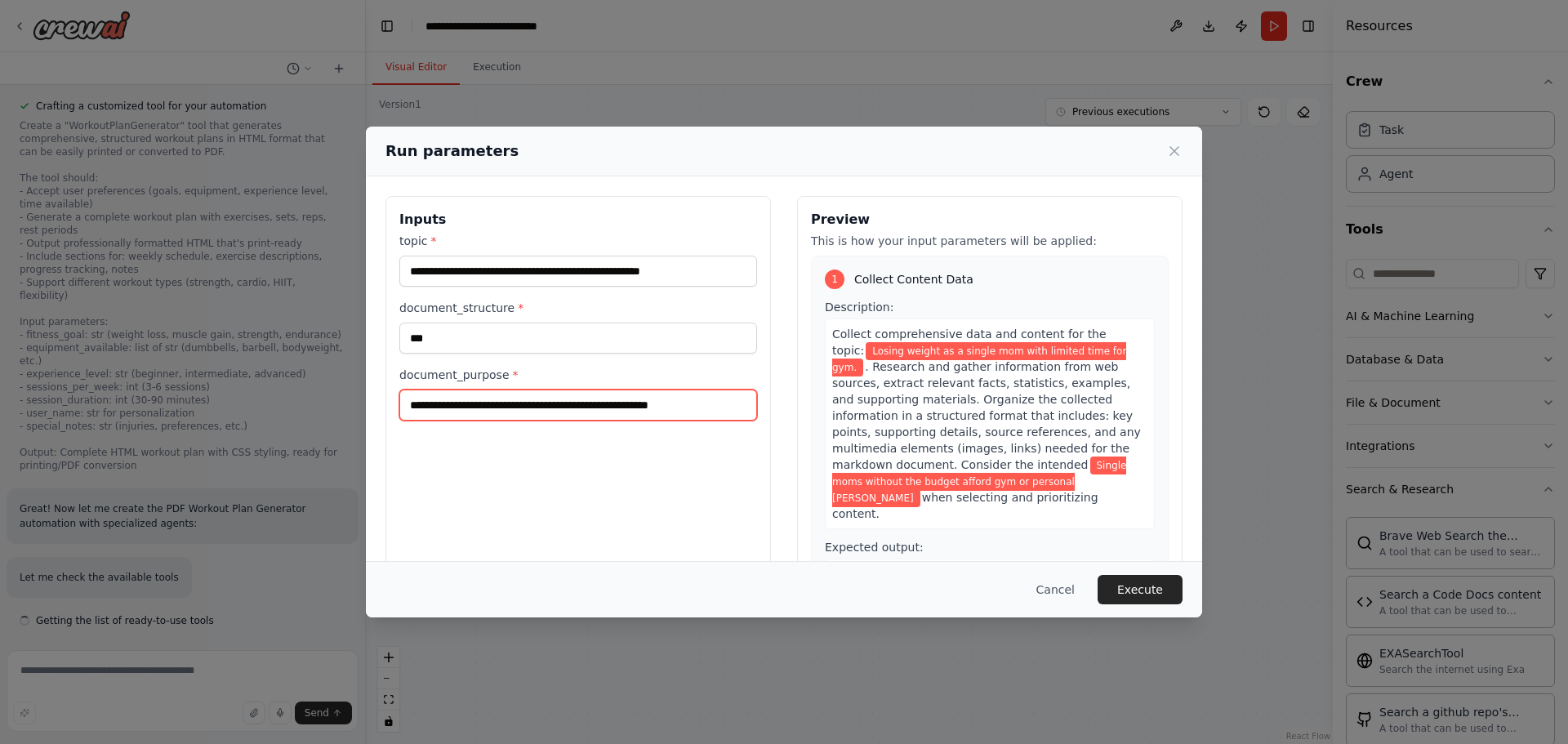
type input "**********"
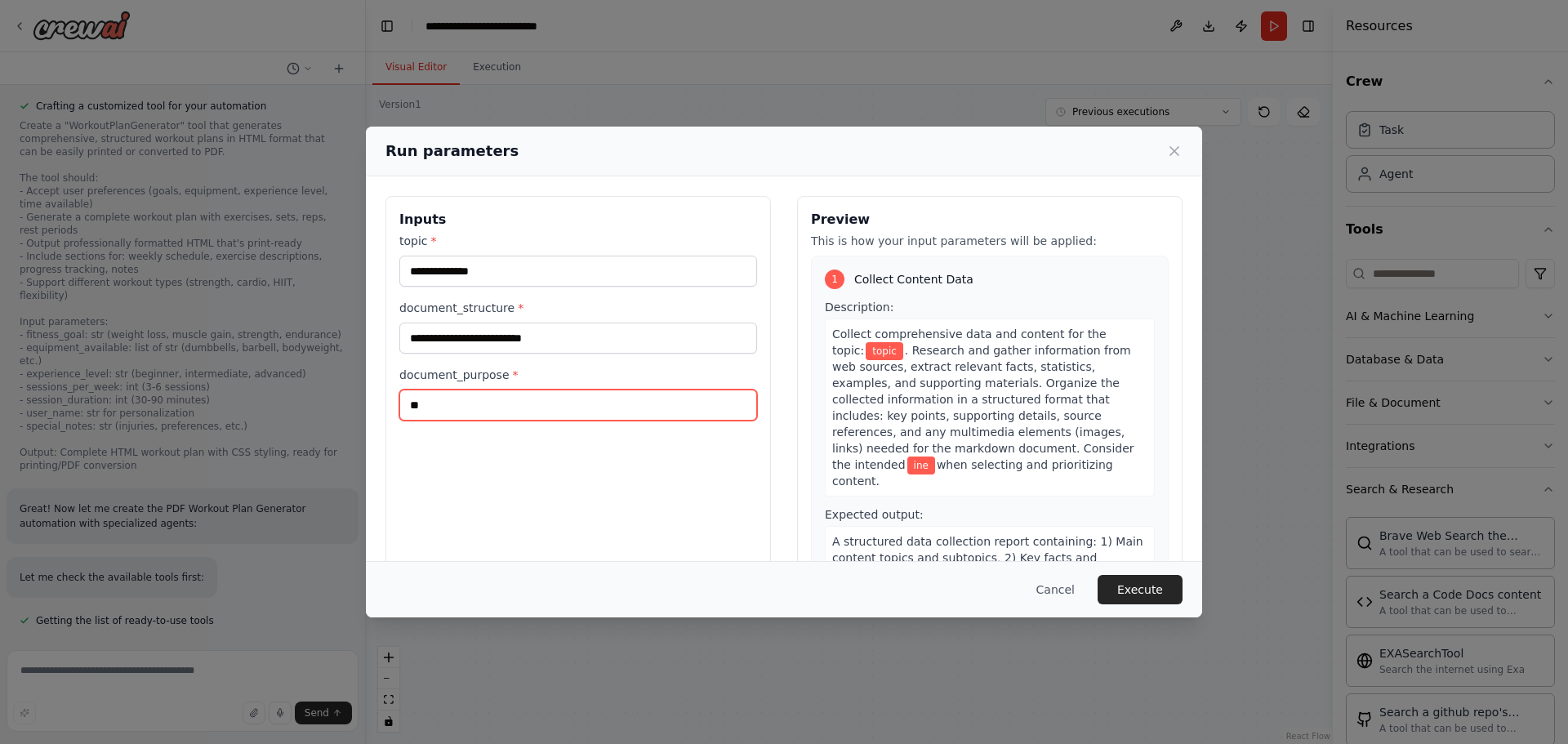
type input "*"
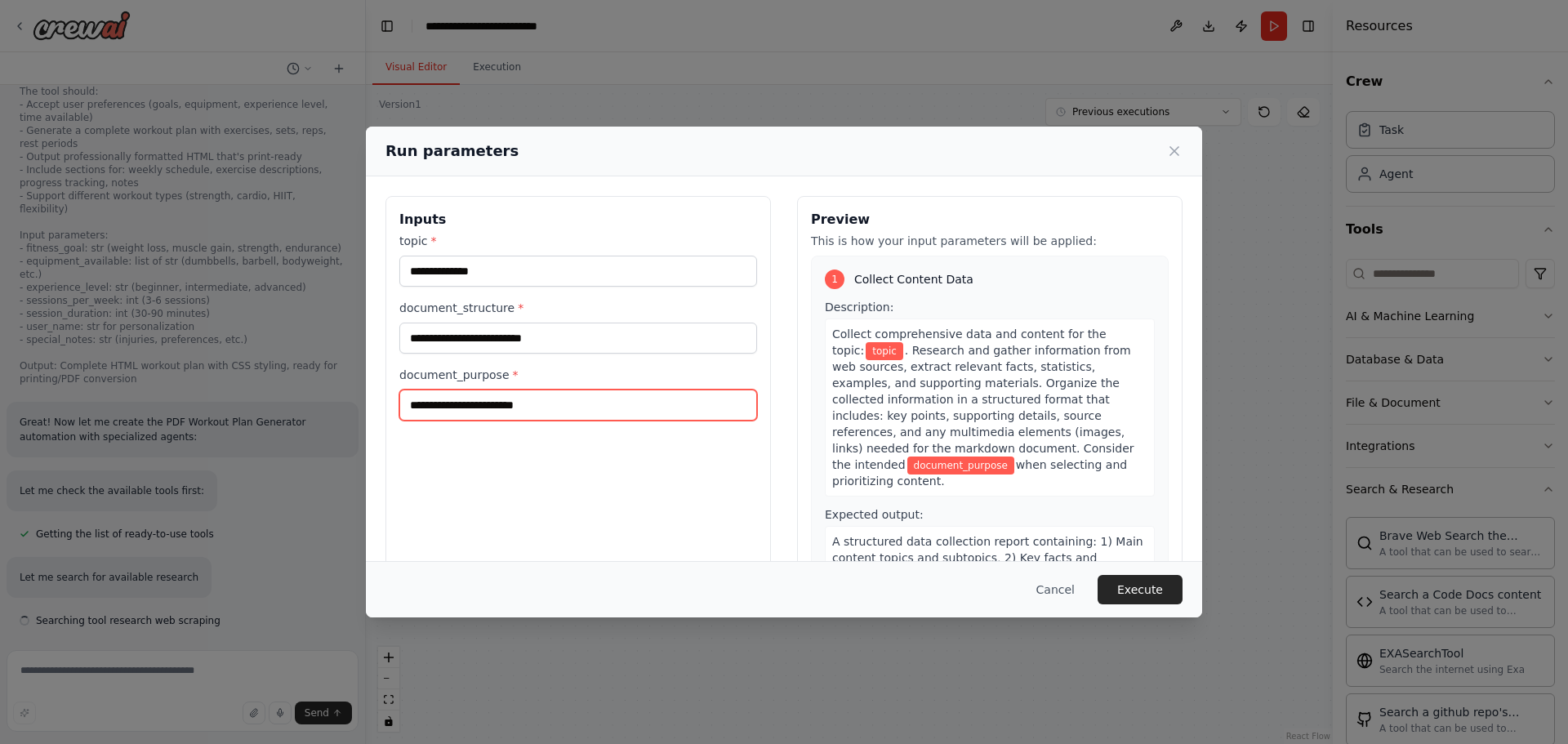
scroll to position [8326, 0]
click at [1067, 586] on button "Cancel" at bounding box center [1055, 589] width 64 height 30
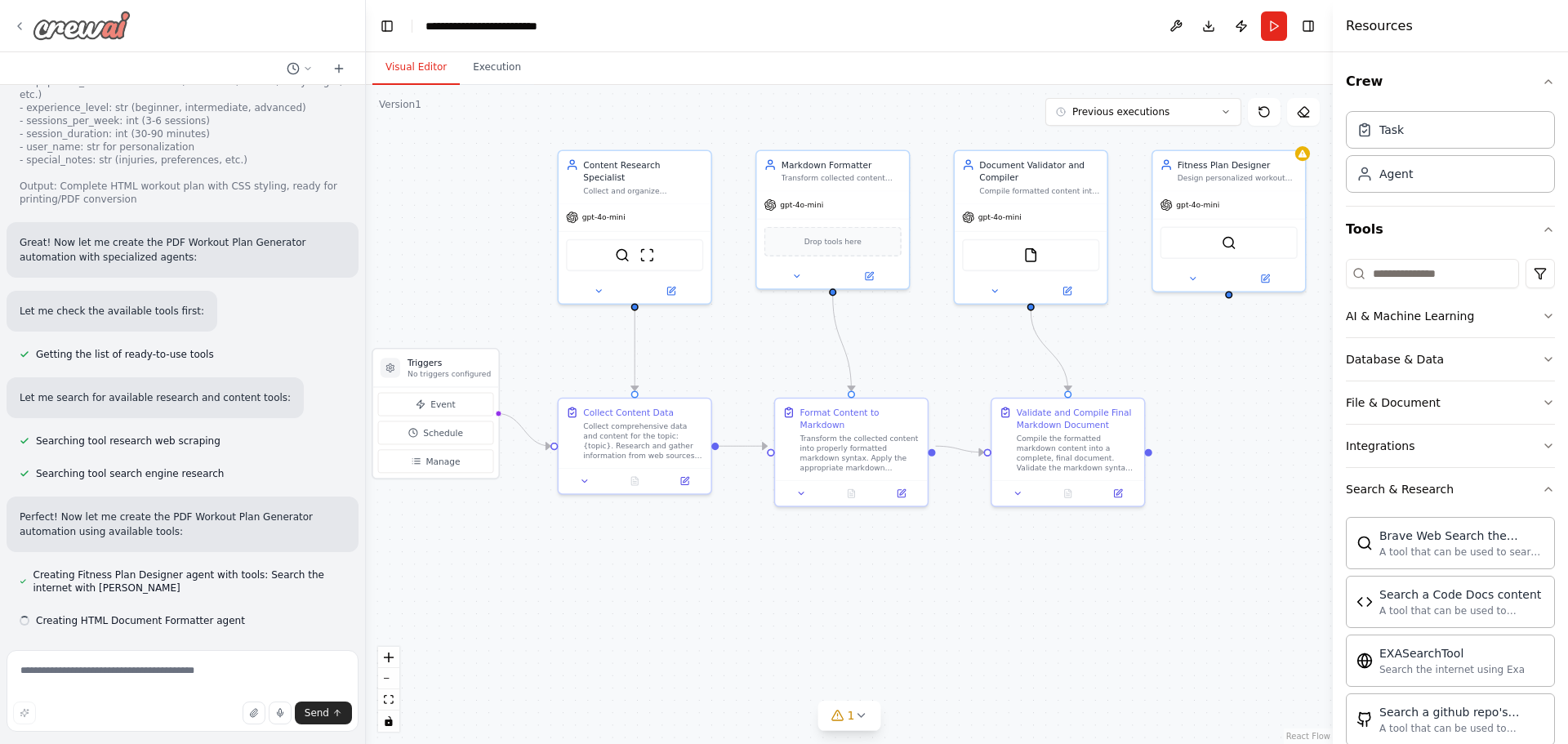
scroll to position [8505, 0]
drag, startPoint x: 102, startPoint y: 23, endPoint x: 17, endPoint y: 31, distance: 85.4
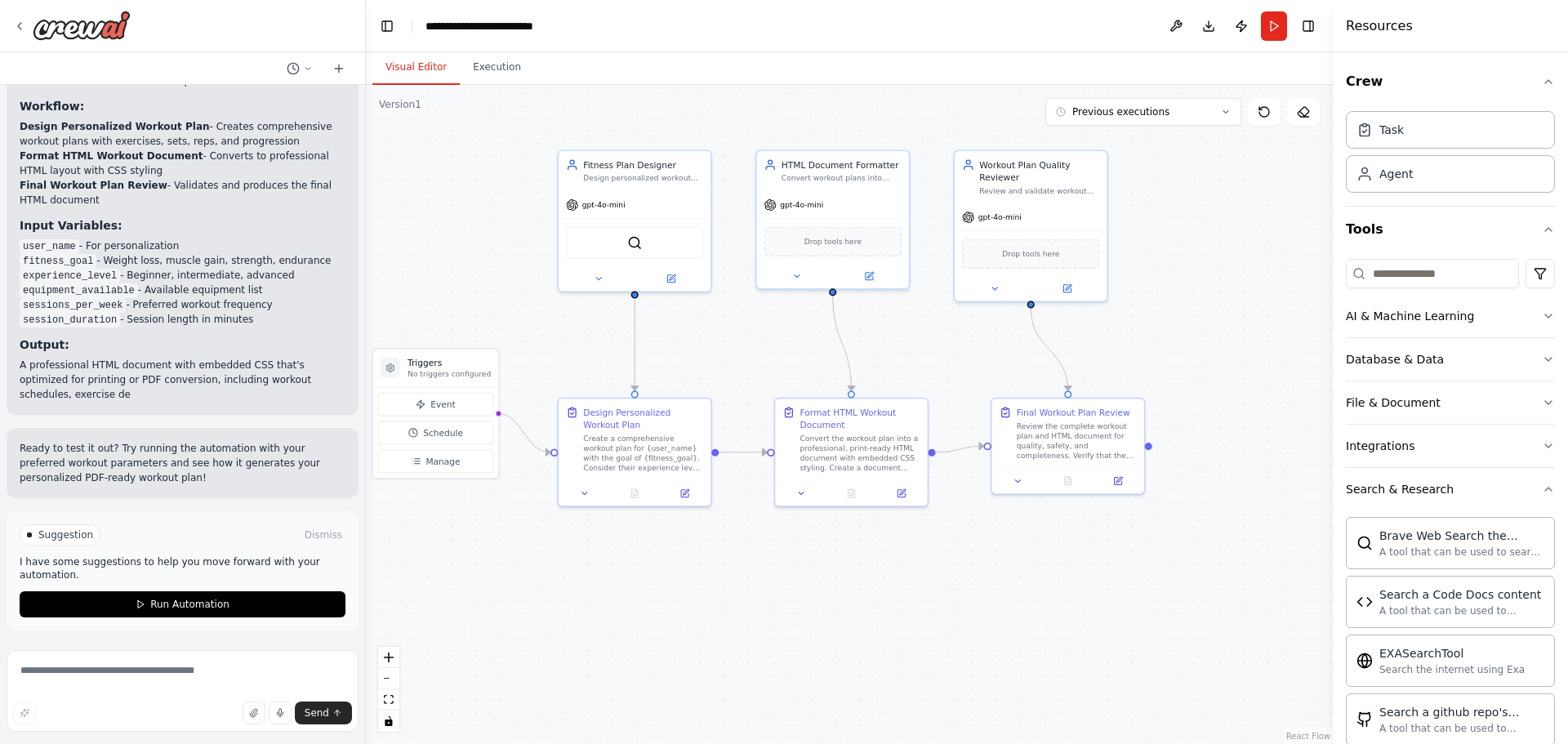
scroll to position [10241, 0]
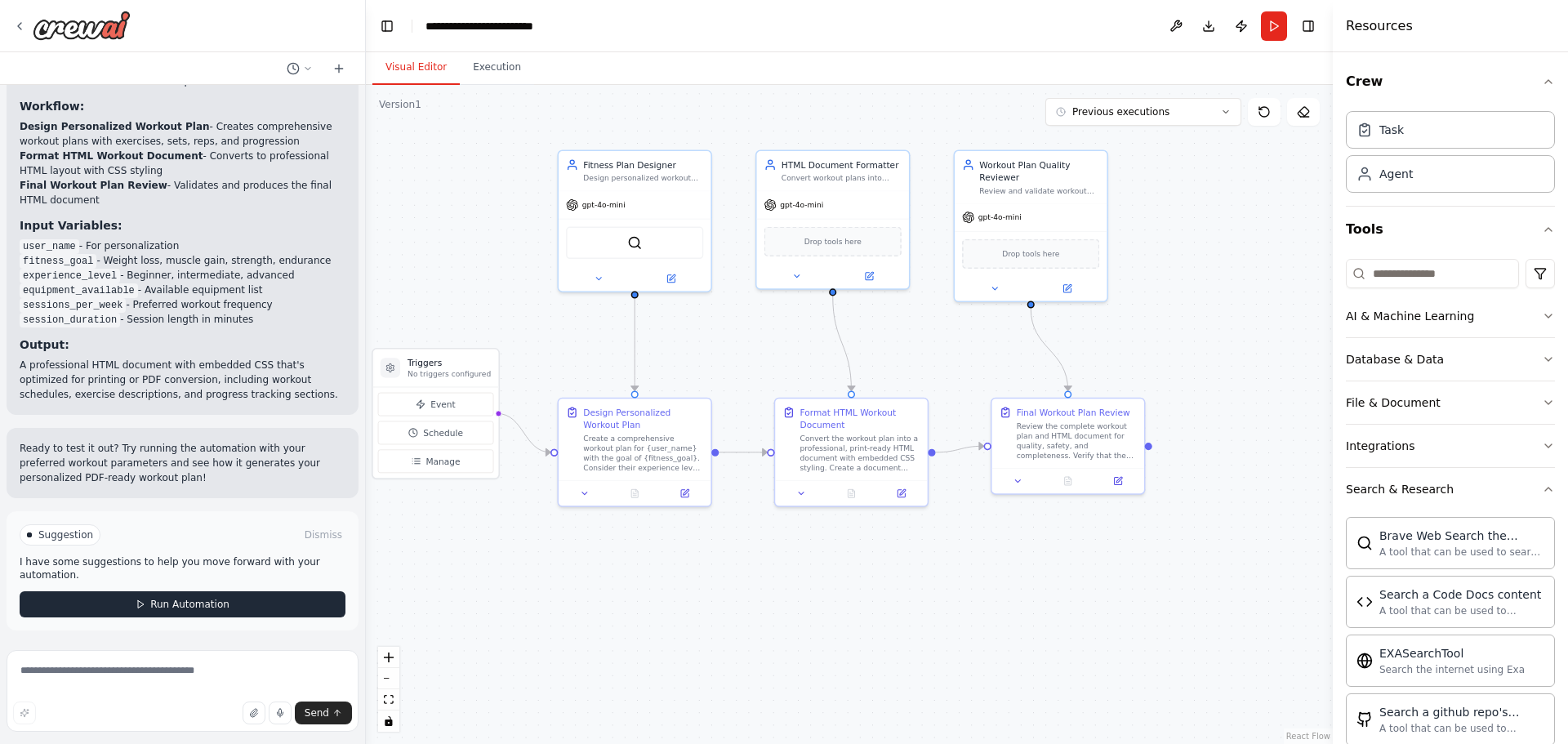
click at [173, 603] on span "Run Automation" at bounding box center [189, 604] width 79 height 13
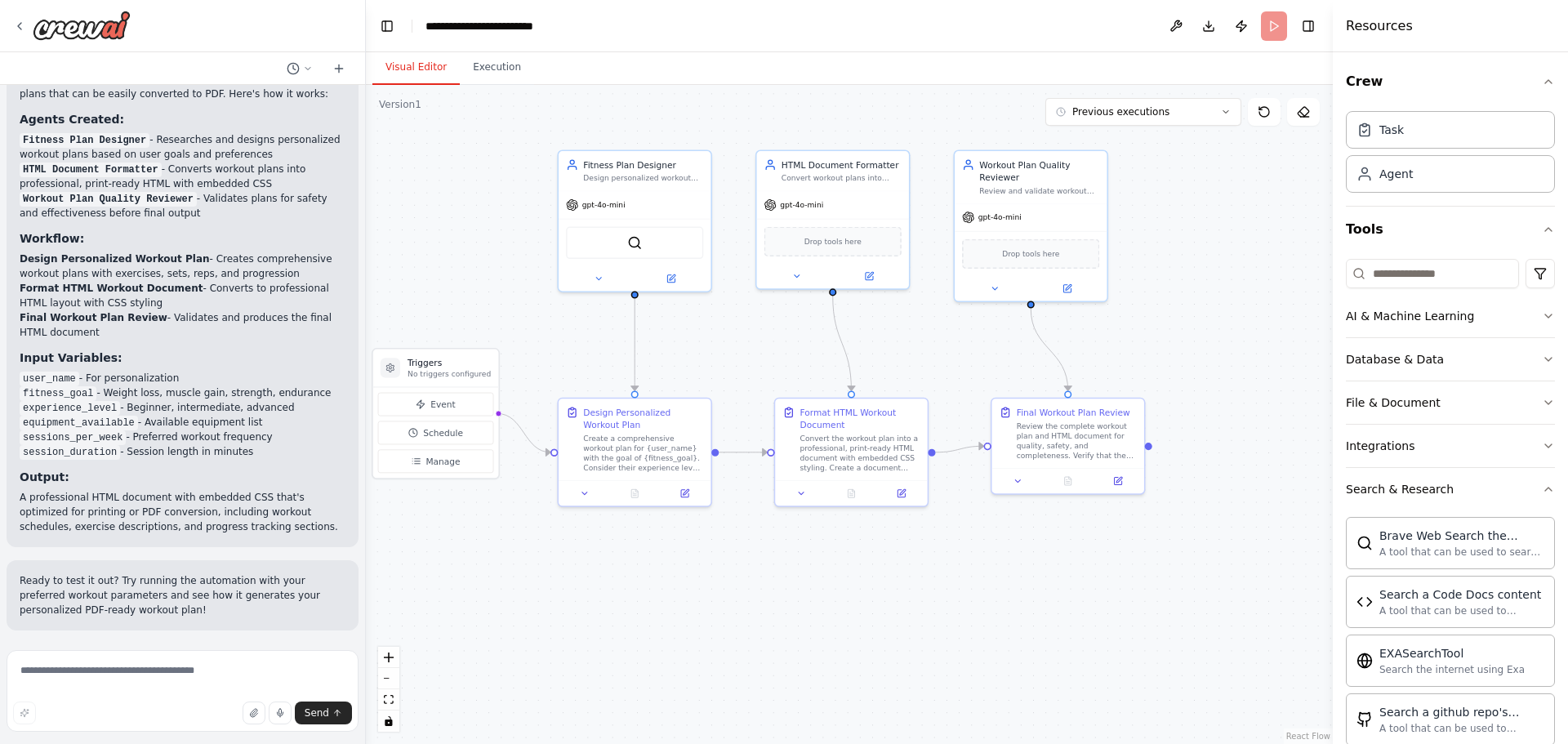
scroll to position [10108, 0]
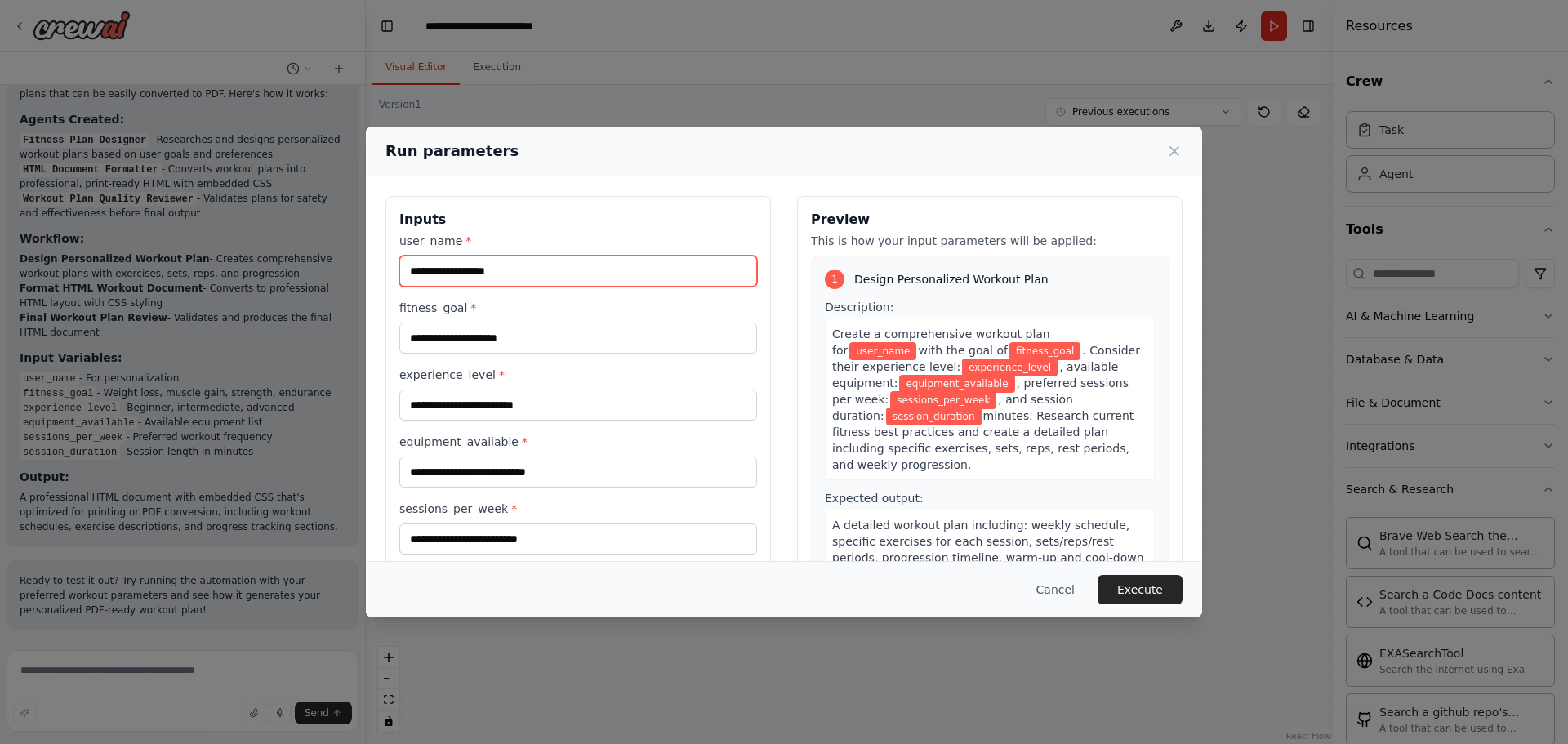
click at [483, 276] on input "user_name *" at bounding box center [578, 270] width 358 height 31
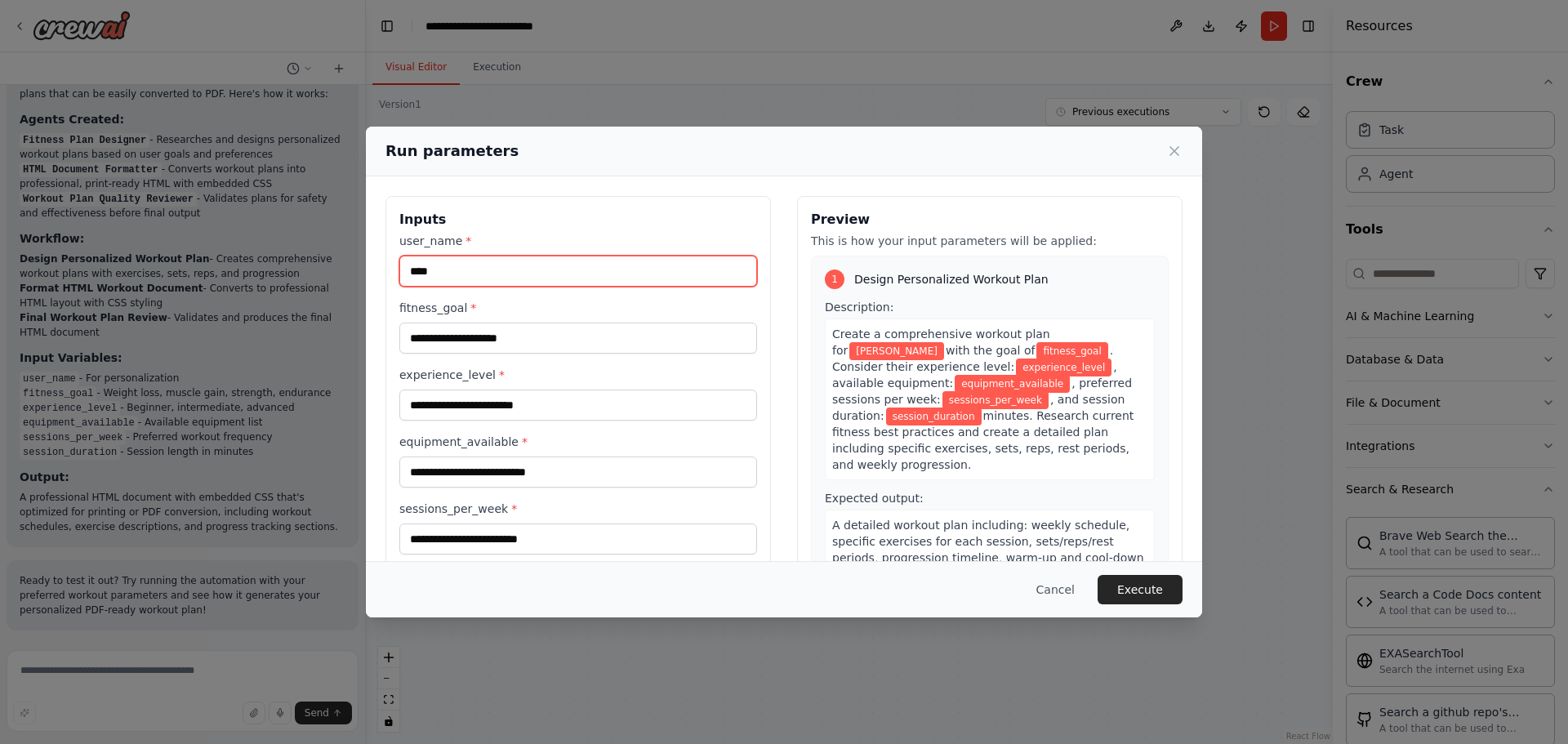
type input "****"
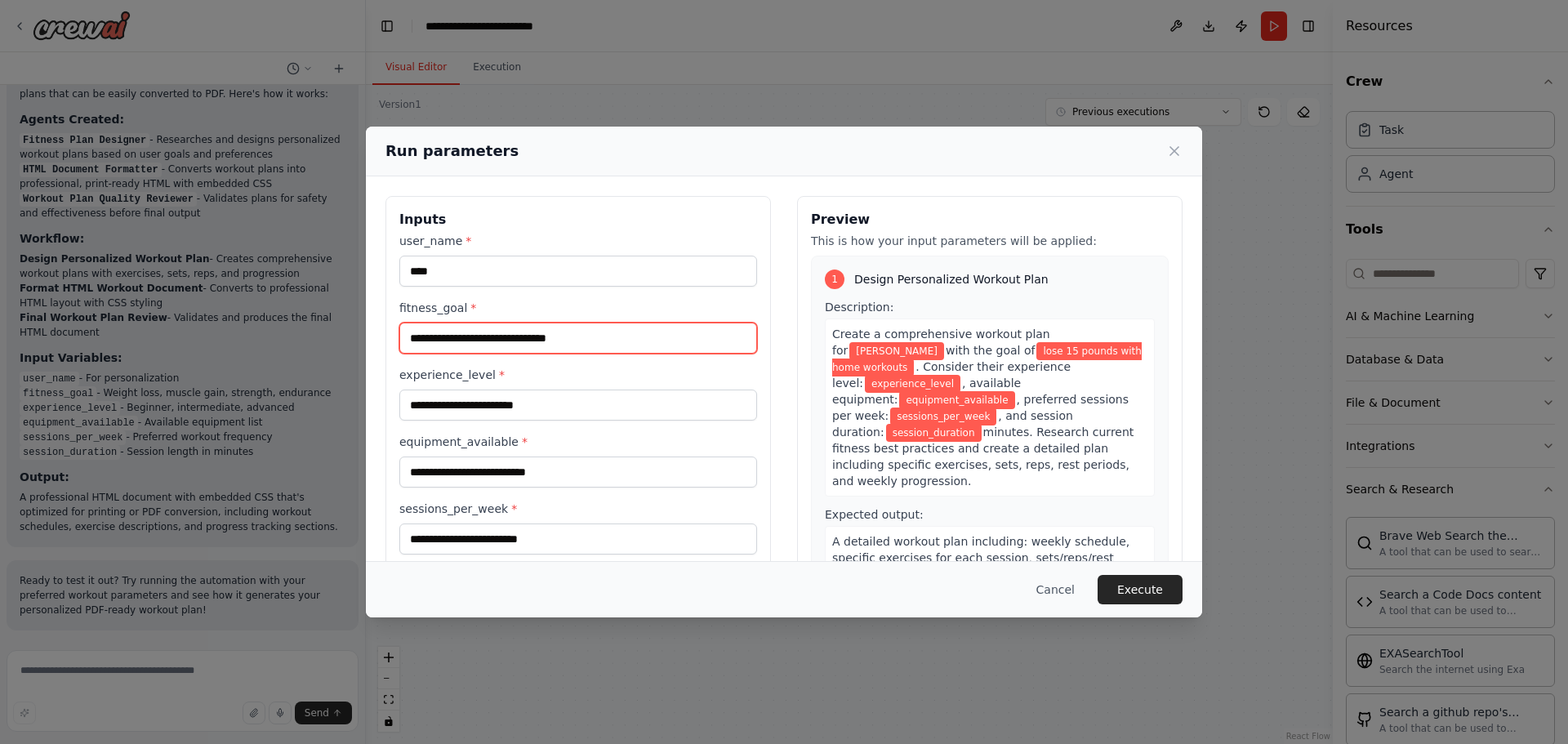
type input "**********"
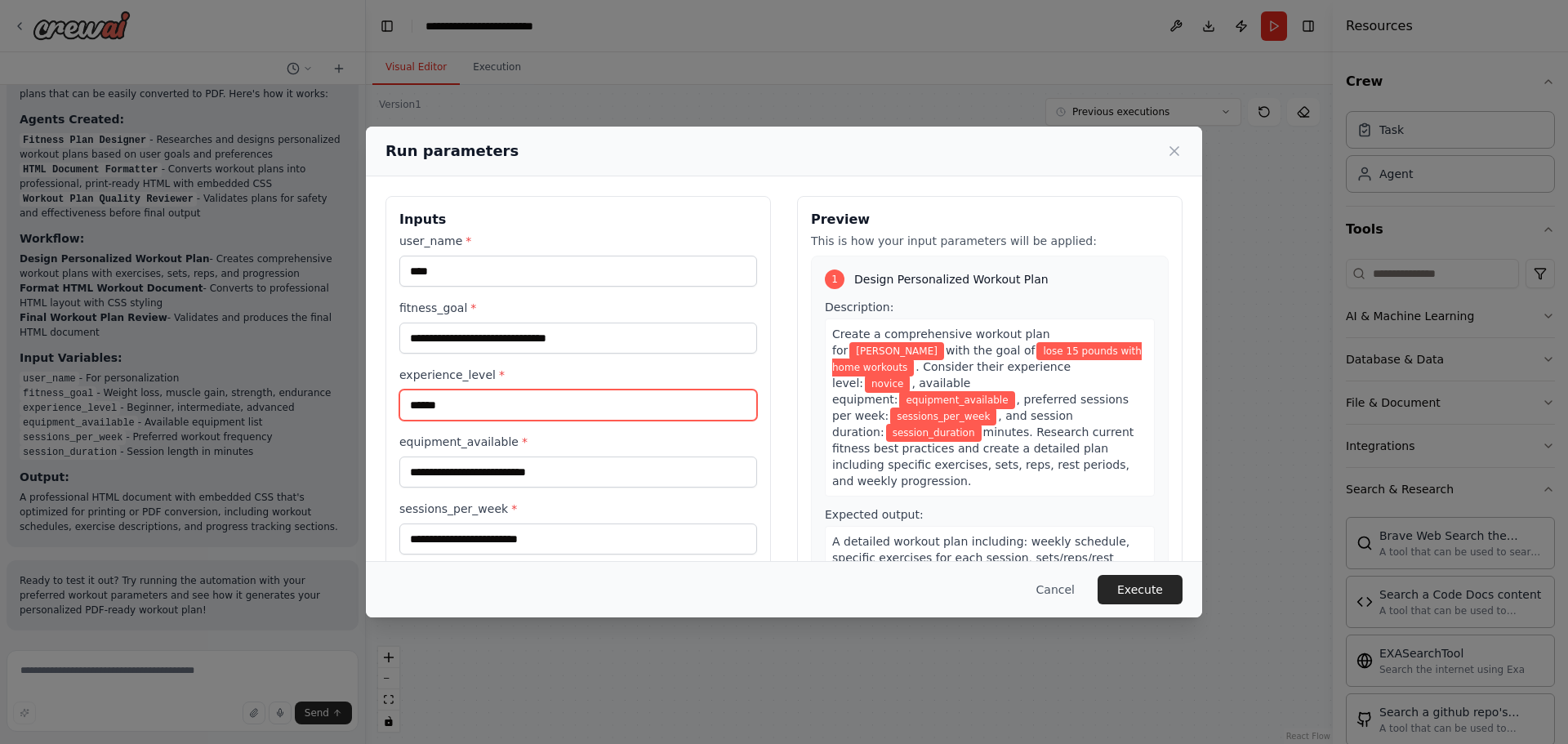
type input "******"
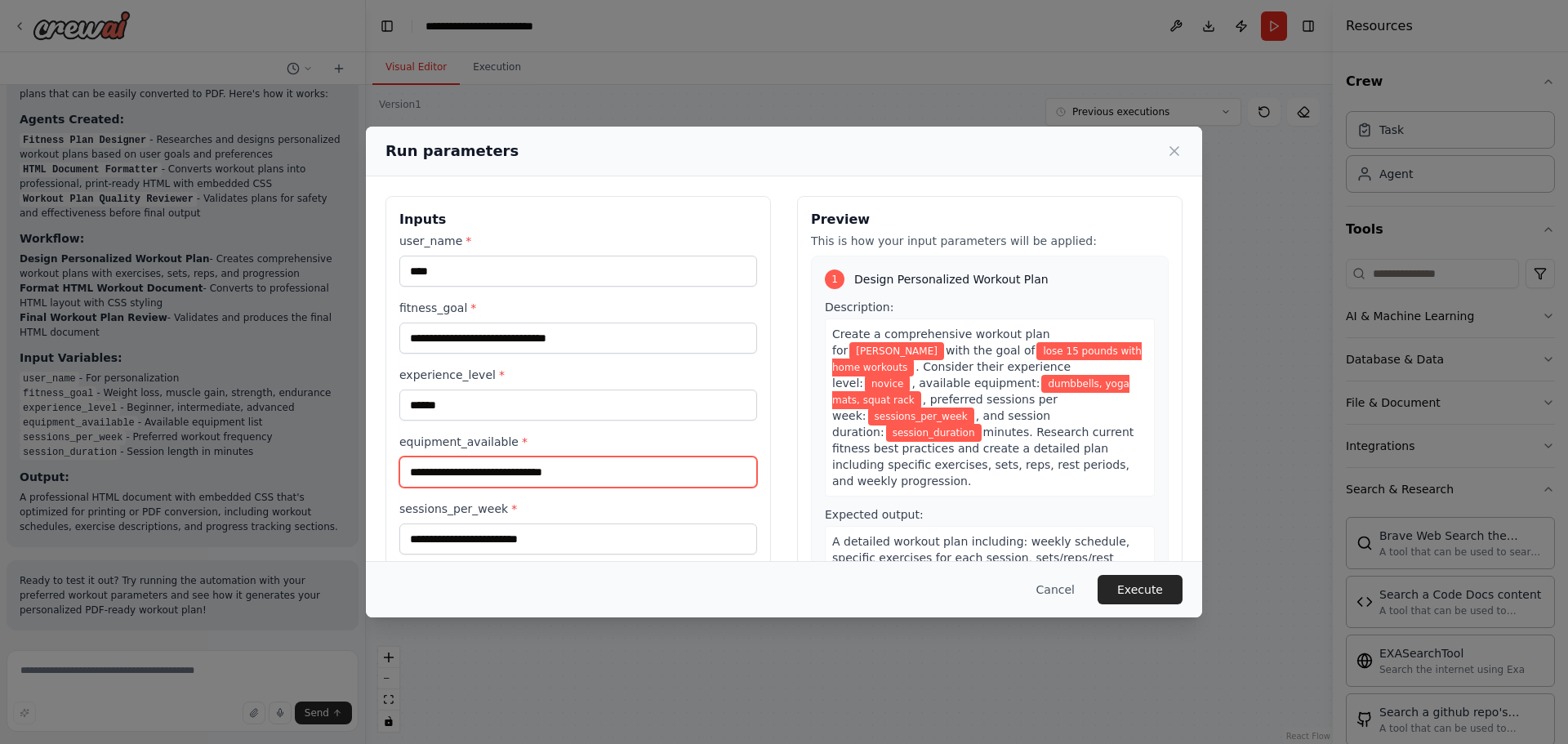
type input "**********"
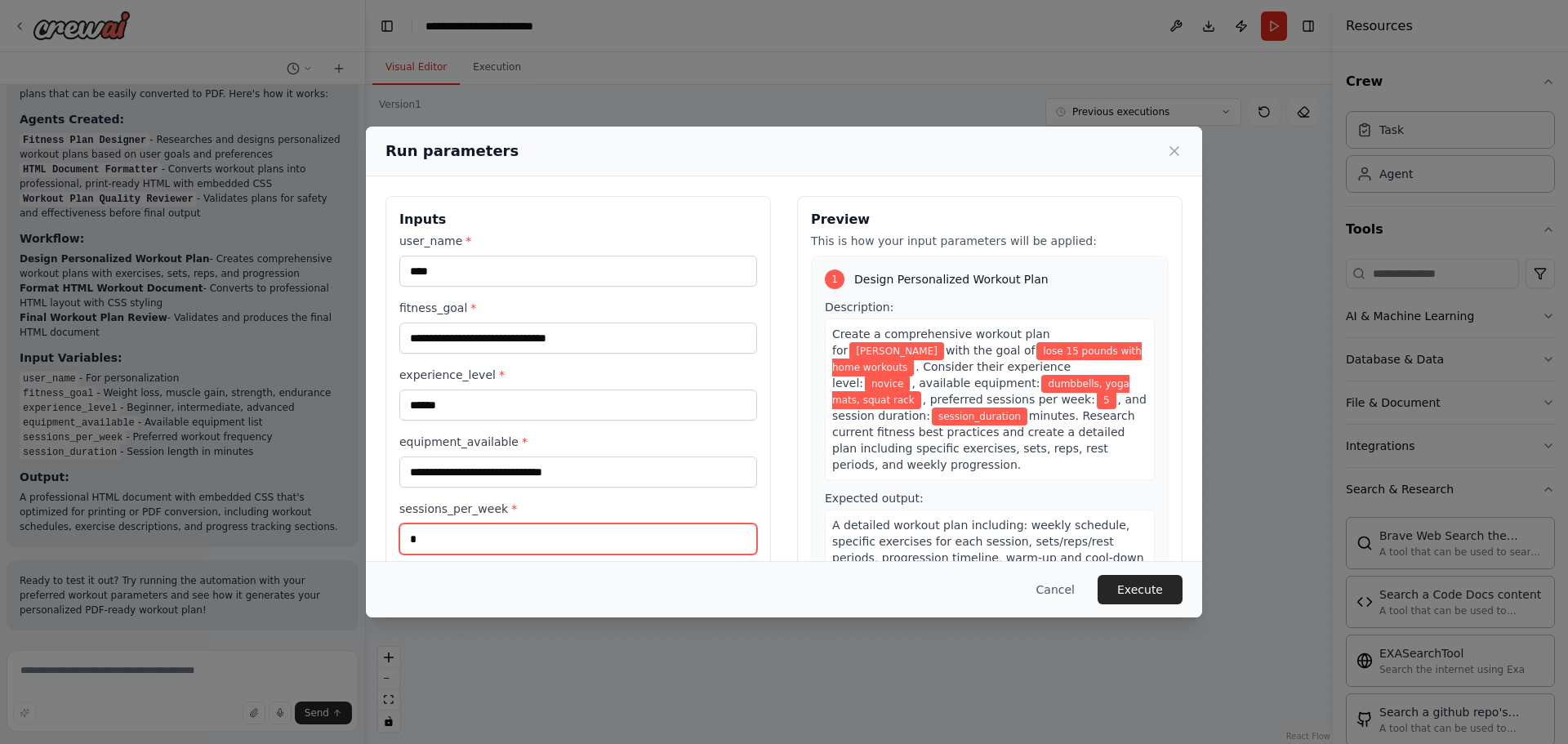
type input "*"
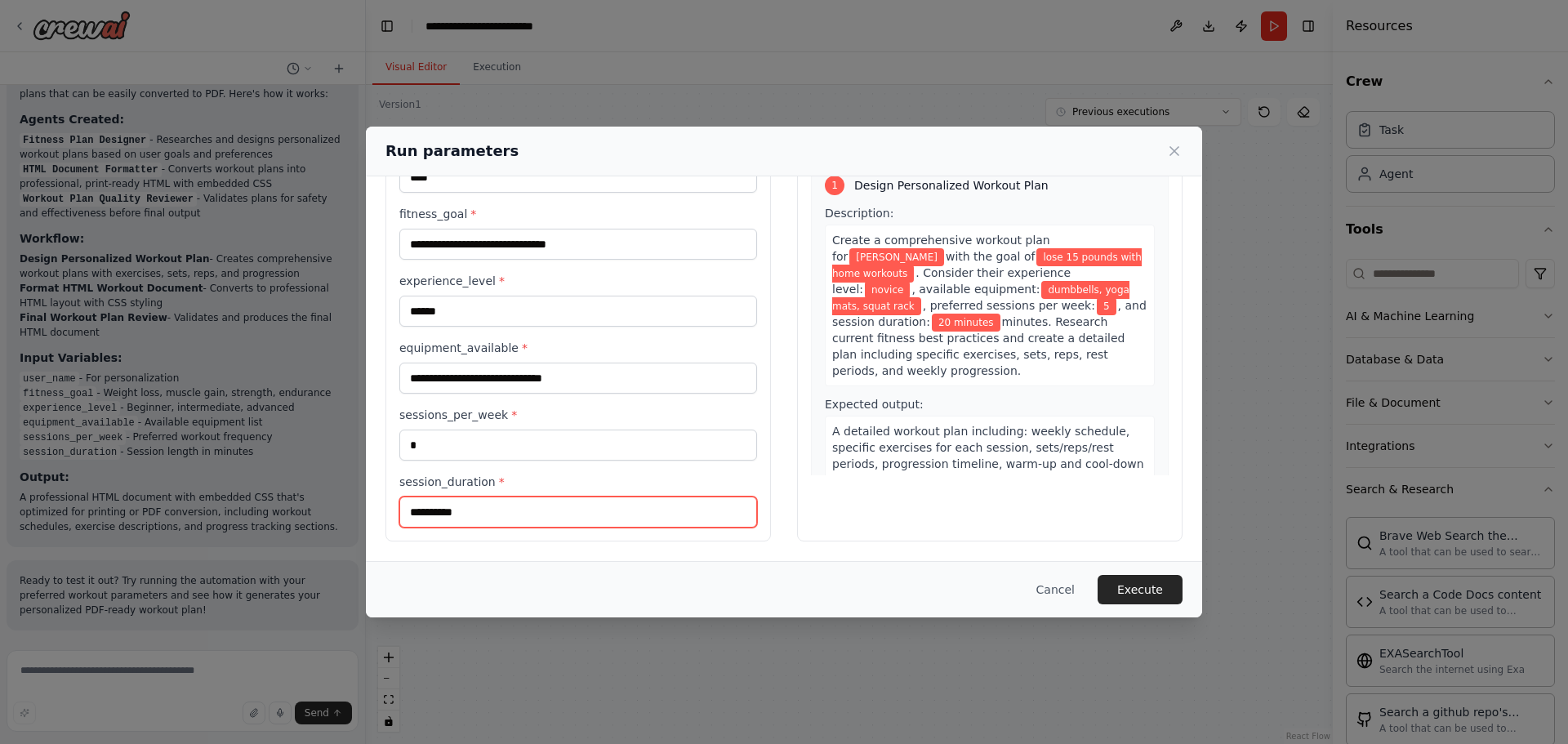
type input "**********"
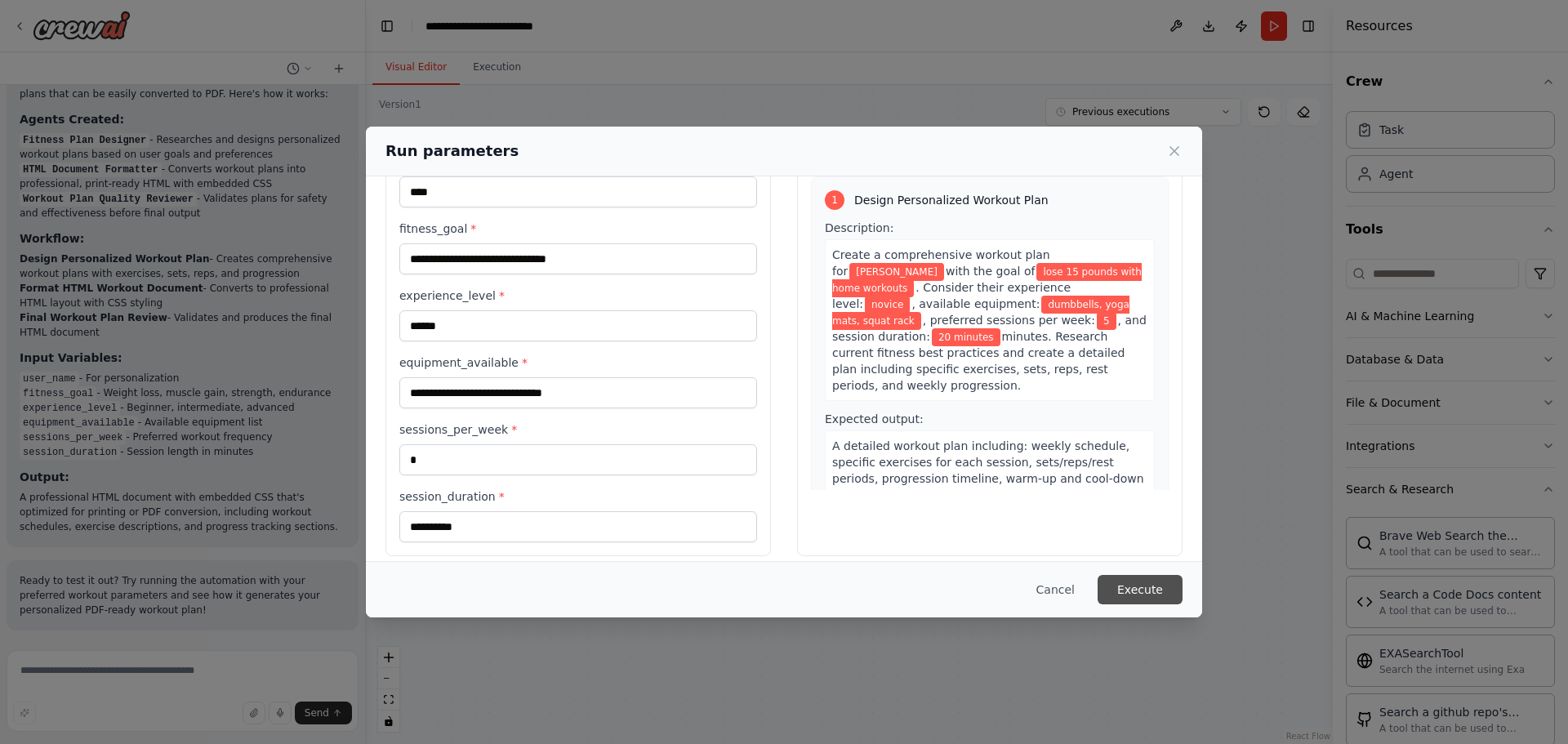
click at [1134, 585] on button "Execute" at bounding box center [1140, 589] width 85 height 30
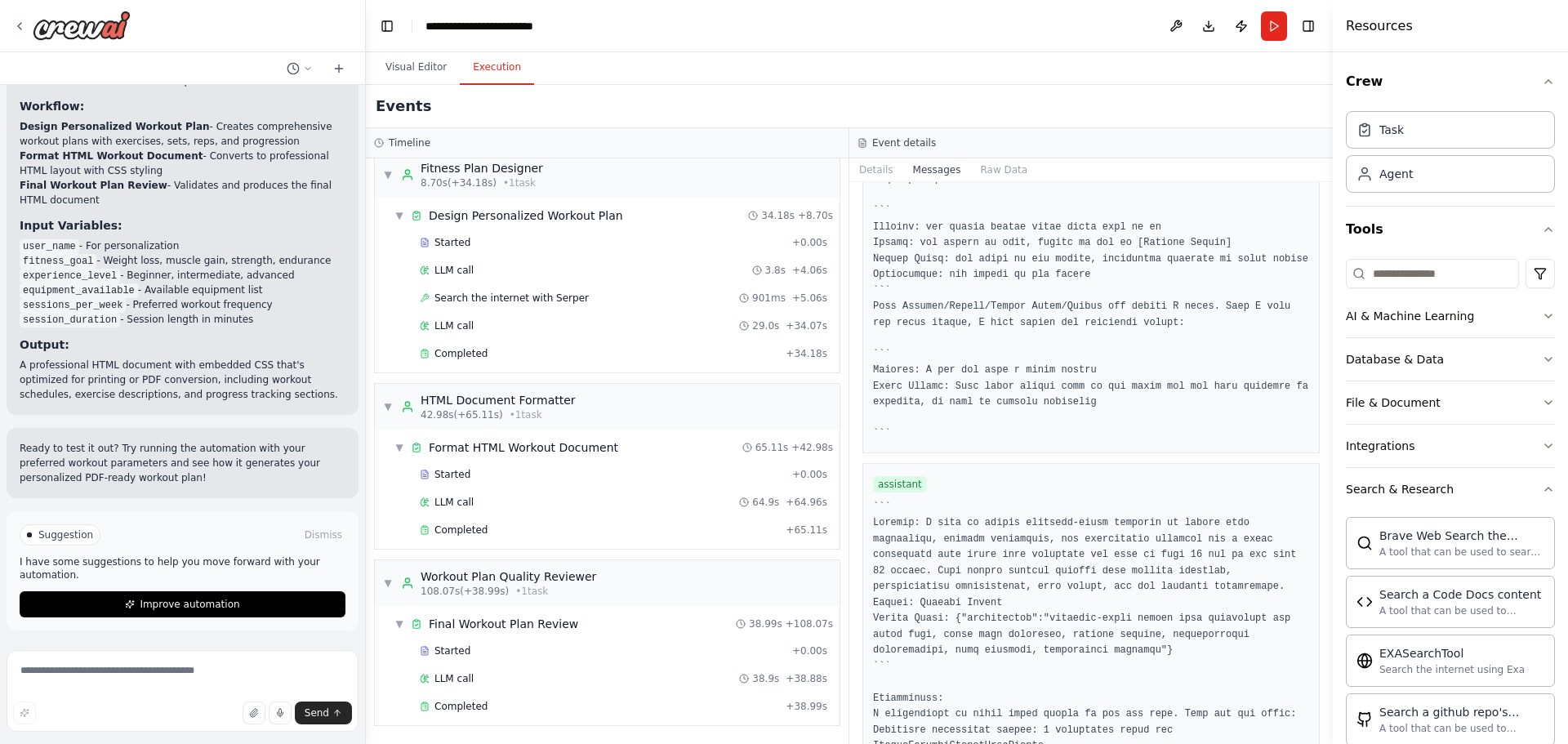
scroll to position [1582, 0]
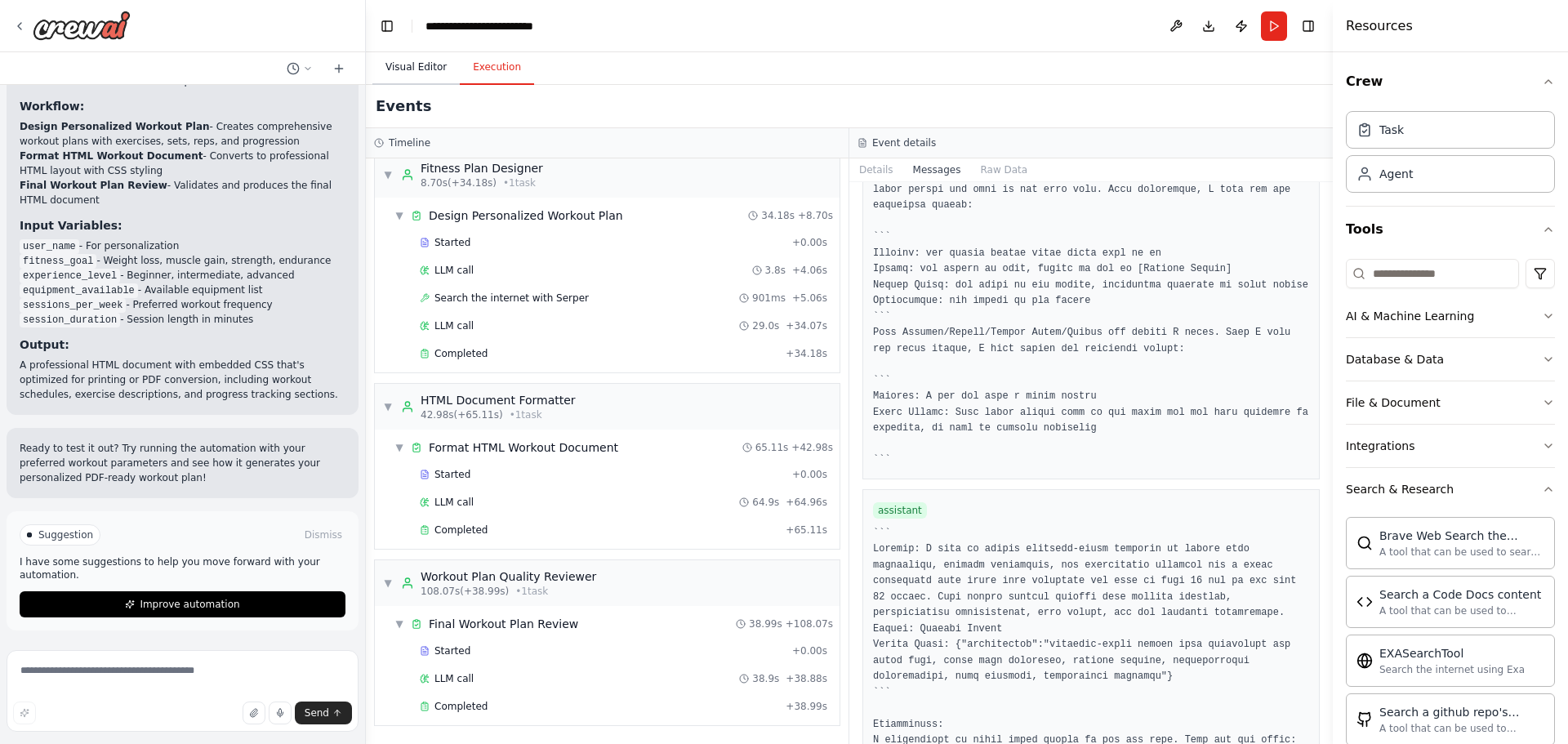
click at [419, 68] on button "Visual Editor" at bounding box center [416, 67] width 88 height 34
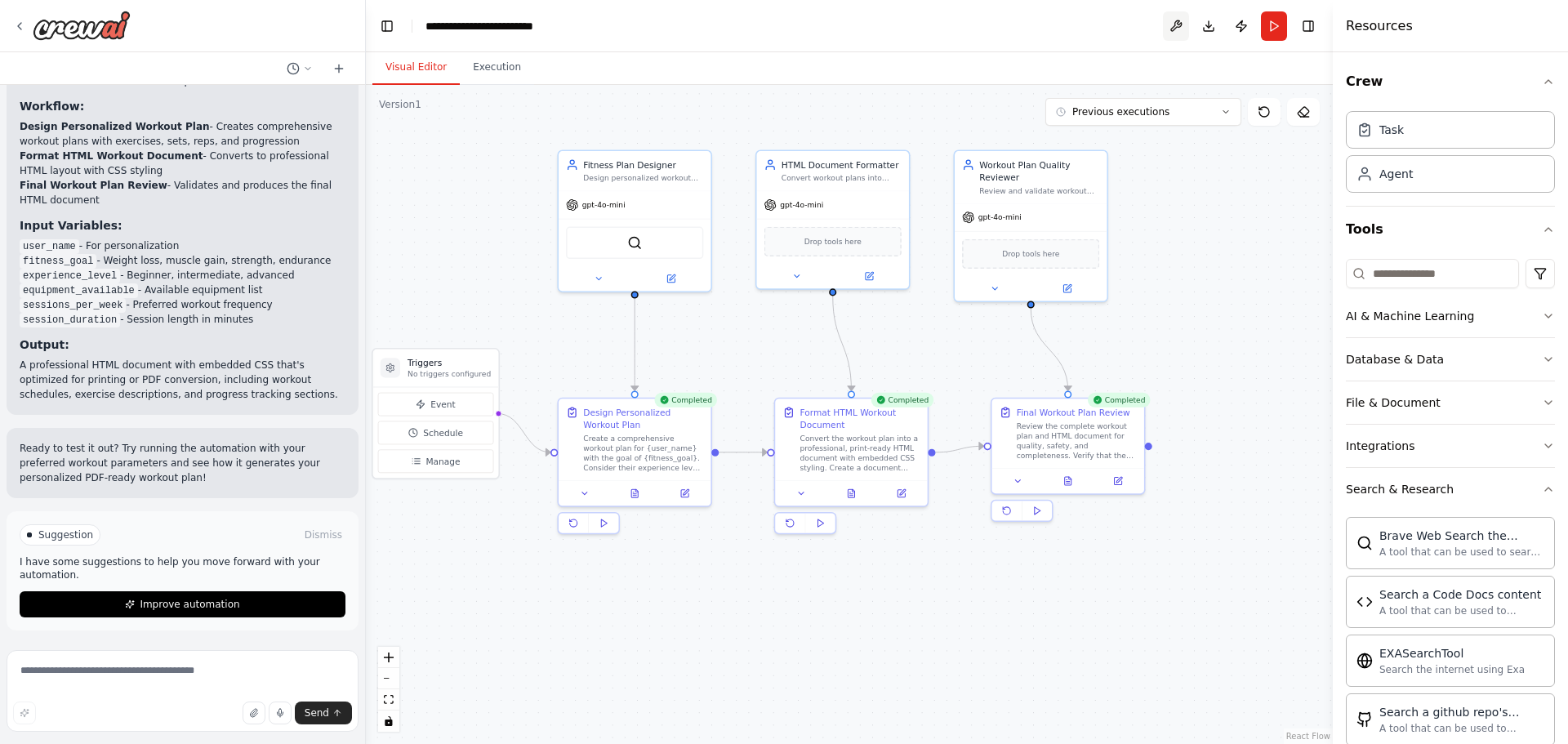
click at [1177, 24] on button at bounding box center [1176, 26] width 26 height 30
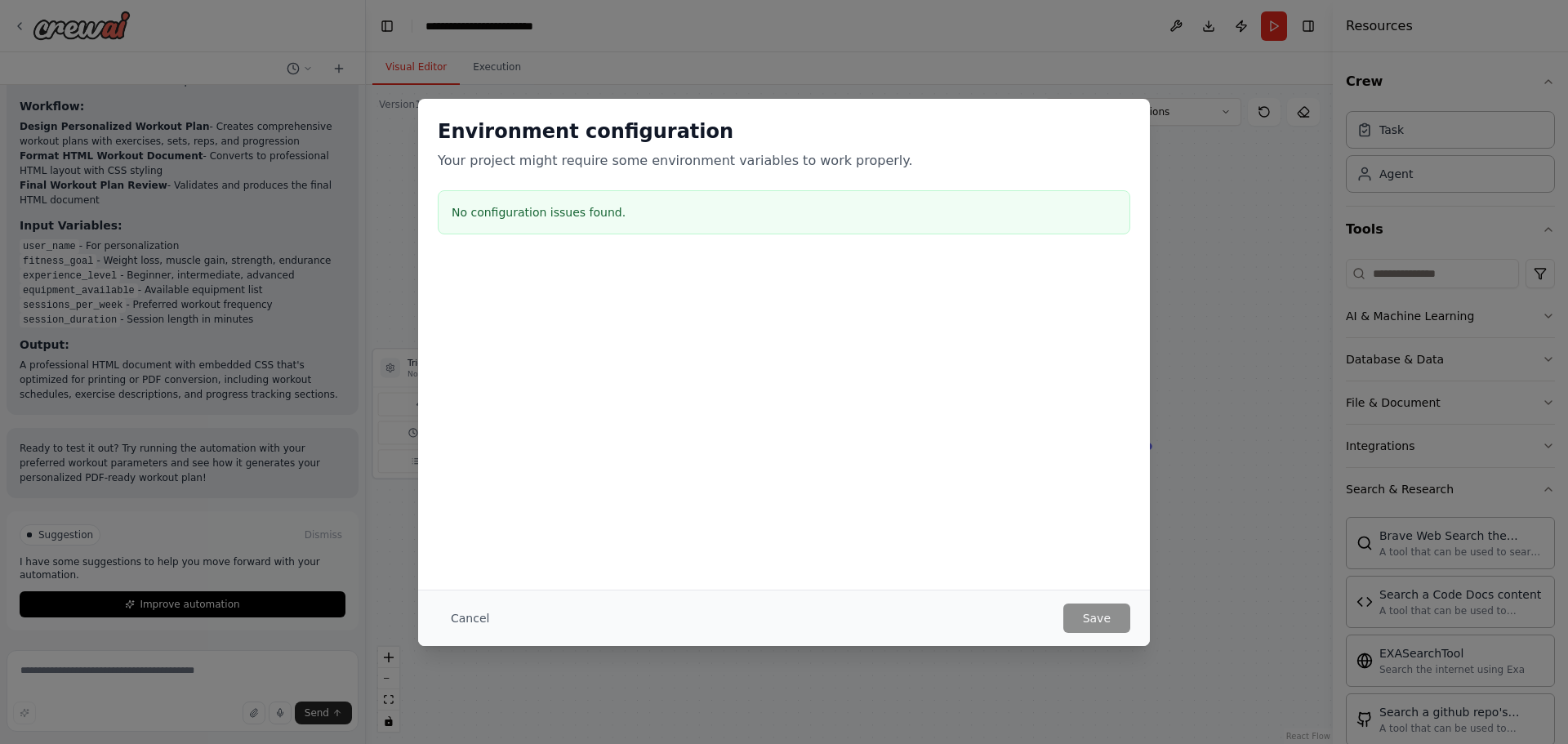
click at [462, 626] on button "Cancel" at bounding box center [469, 618] width 64 height 30
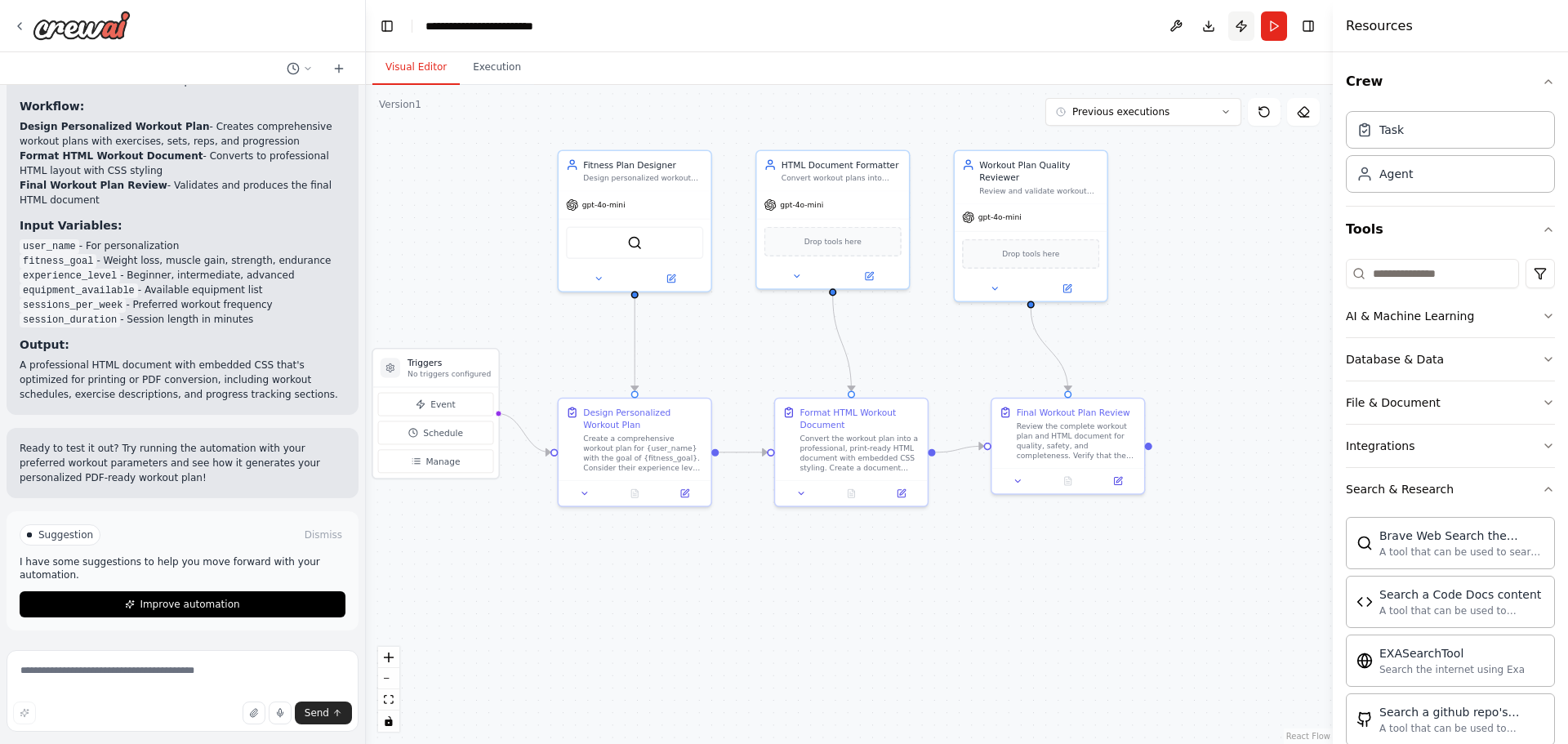
click at [1242, 23] on button "Publish" at bounding box center [1242, 26] width 26 height 30
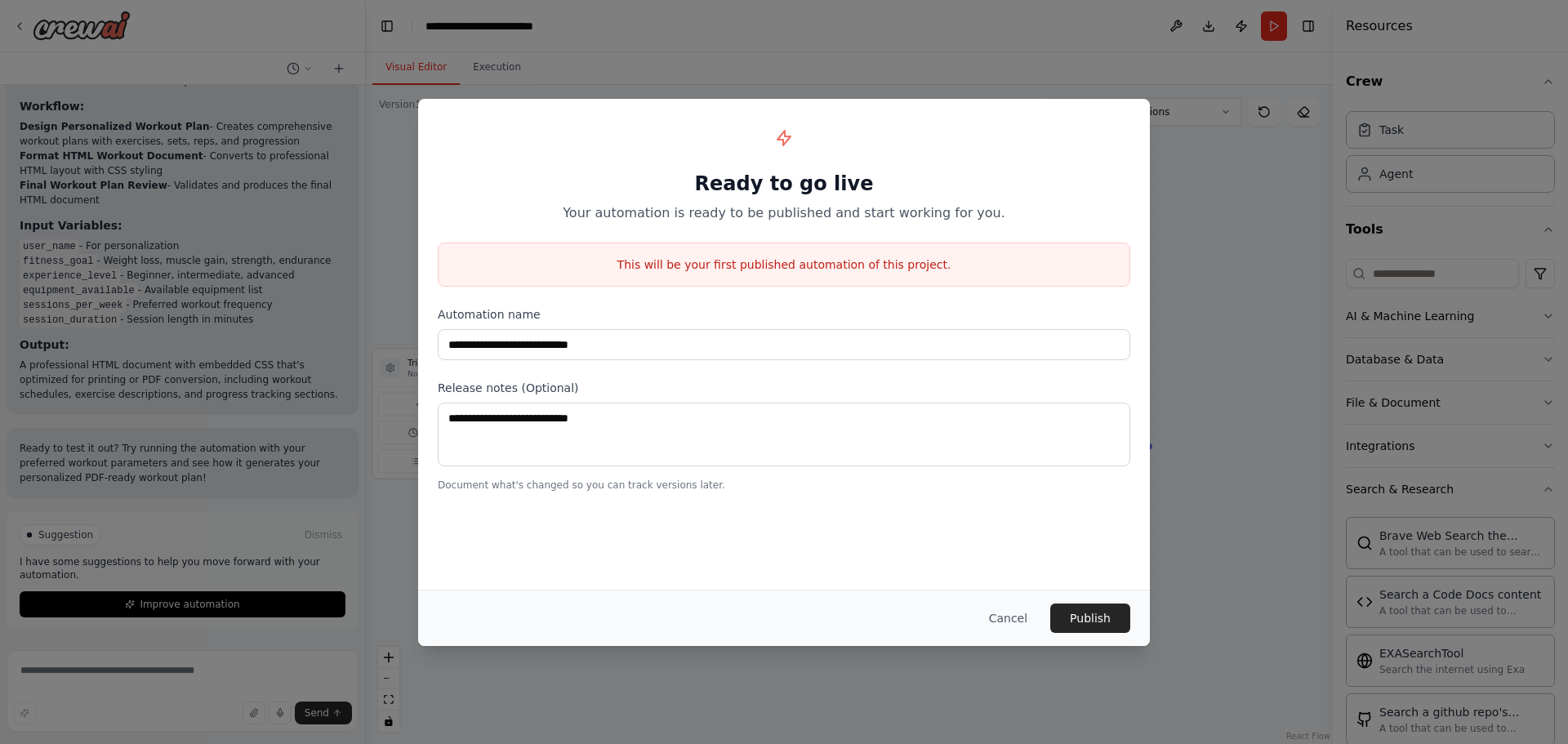
drag, startPoint x: 1015, startPoint y: 611, endPoint x: 1067, endPoint y: 542, distance: 86.4
click at [1015, 611] on button "Cancel" at bounding box center [1007, 618] width 64 height 30
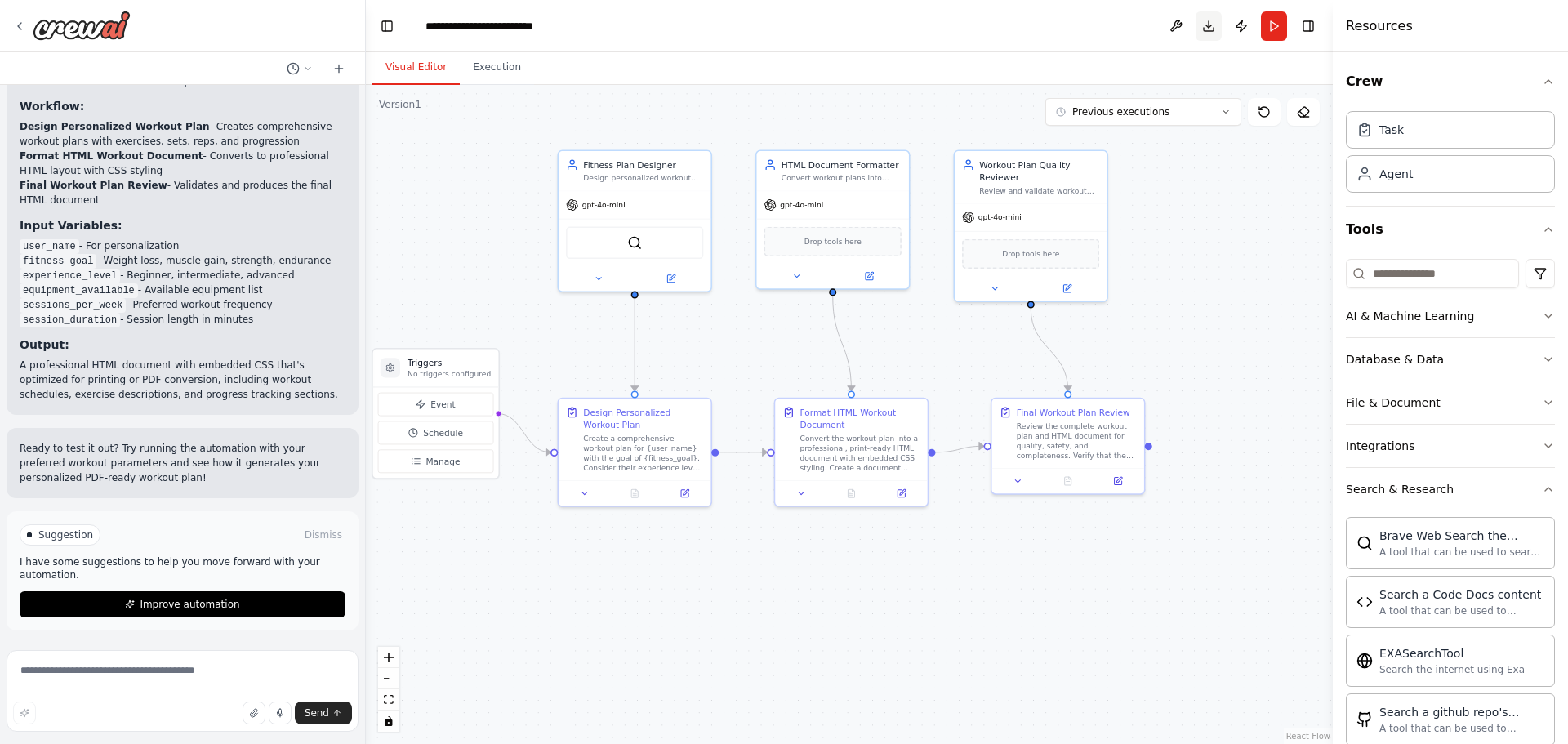
click at [1214, 22] on button "Download" at bounding box center [1209, 26] width 26 height 30
click at [1266, 27] on button "Run" at bounding box center [1274, 26] width 26 height 30
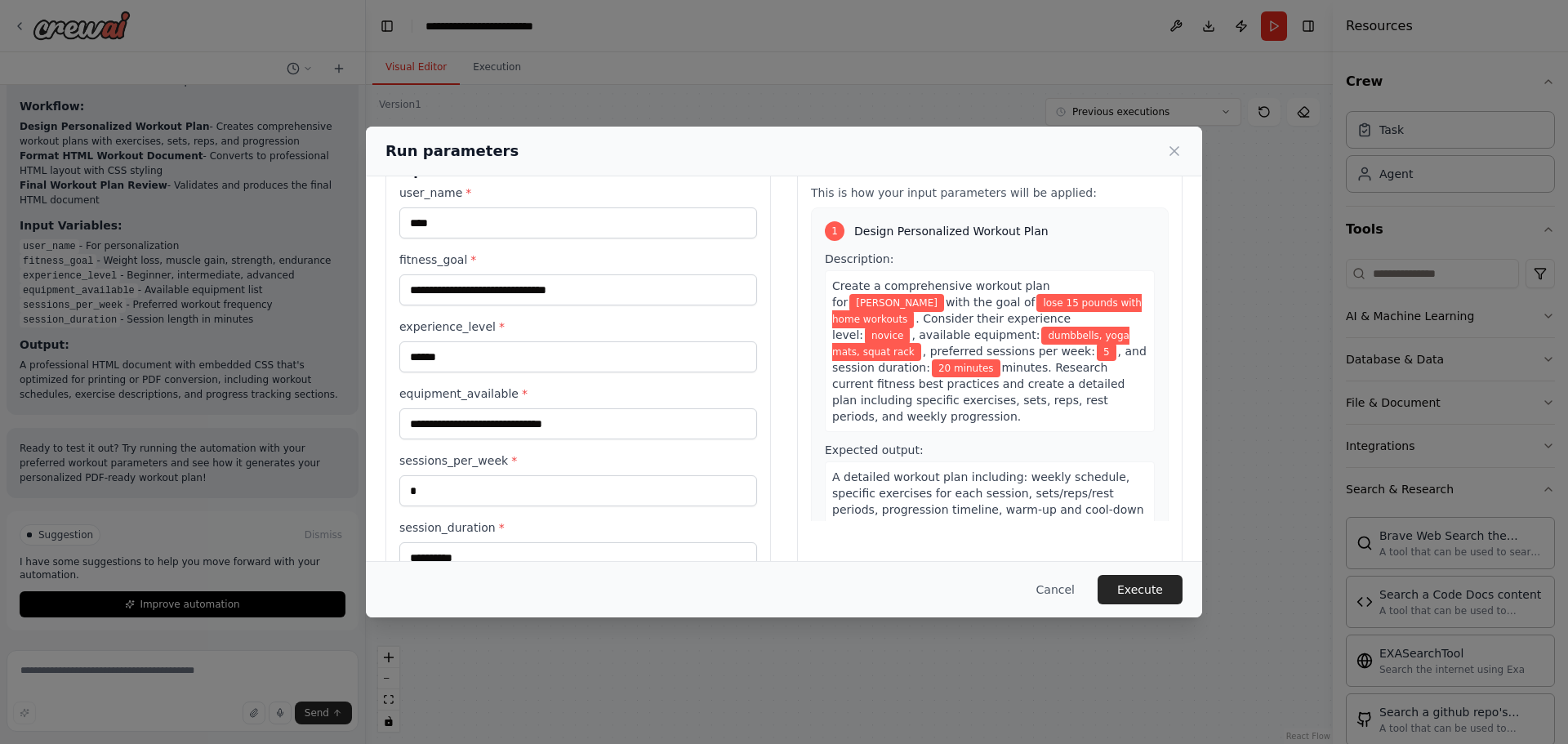
scroll to position [94, 0]
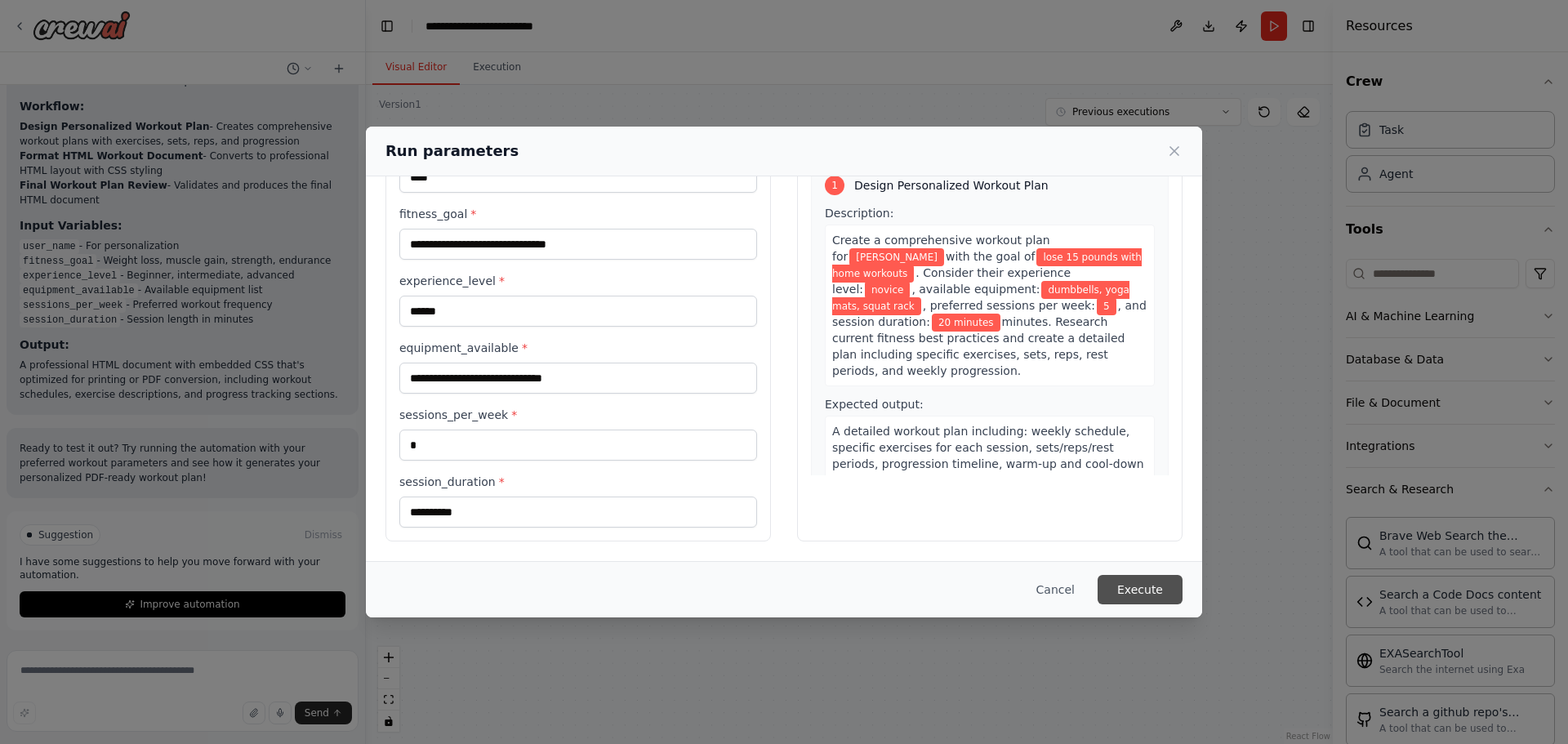
click at [1131, 586] on button "Execute" at bounding box center [1140, 589] width 85 height 30
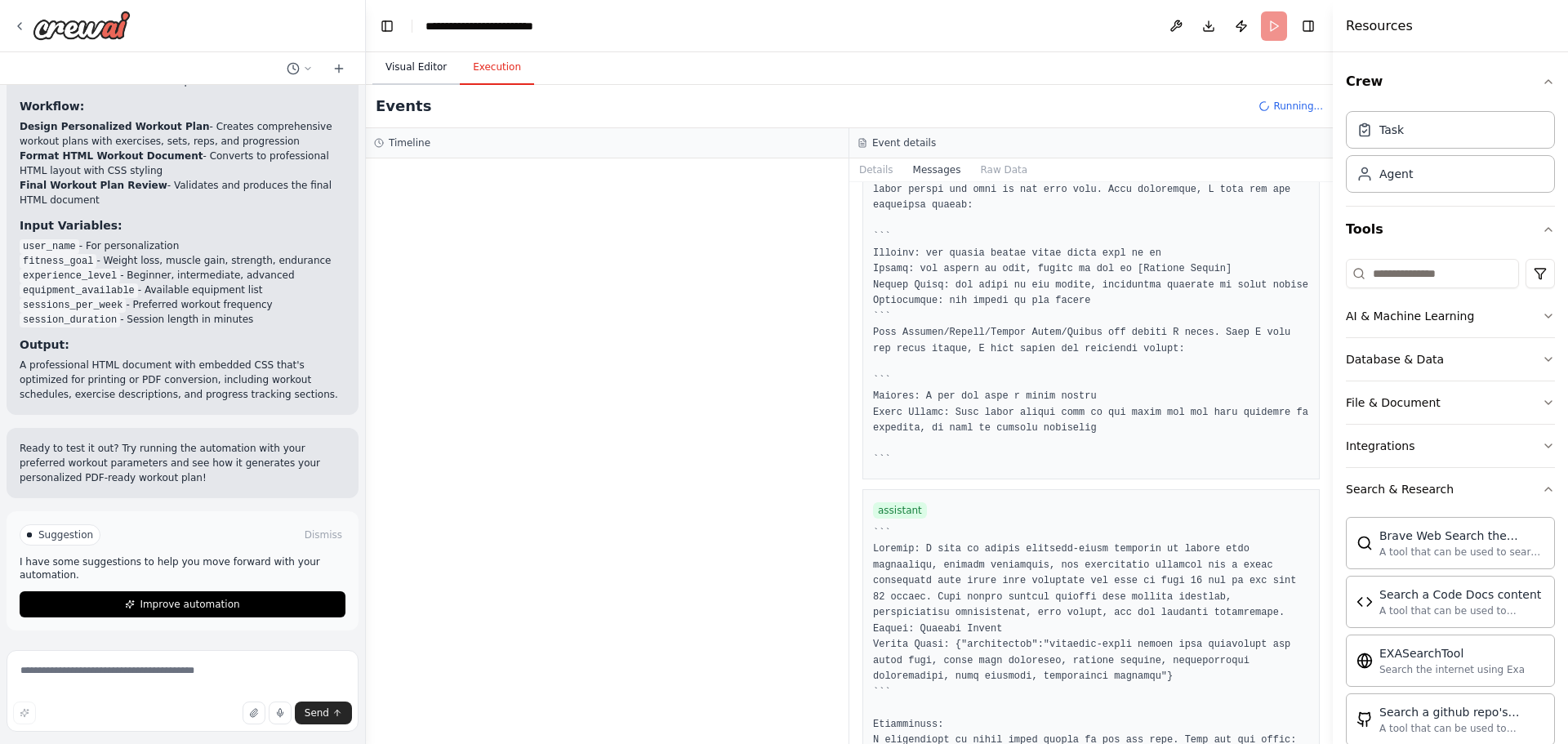
click at [429, 69] on button "Visual Editor" at bounding box center [416, 67] width 88 height 34
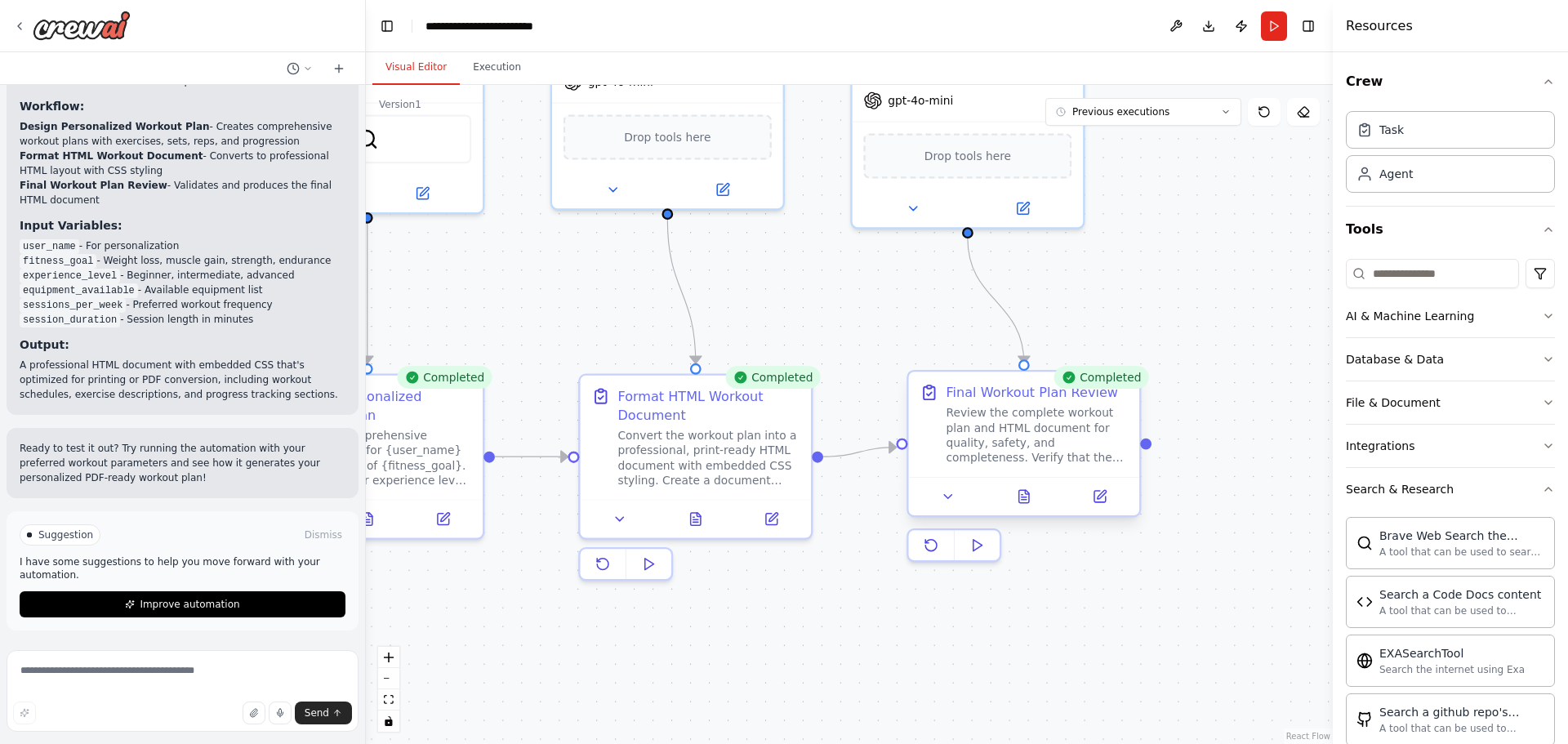
click at [1002, 452] on div "Review the complete workout plan and HTML document for quality, safety, and com…" at bounding box center [1036, 435] width 182 height 61
click at [936, 497] on button at bounding box center [948, 496] width 64 height 23
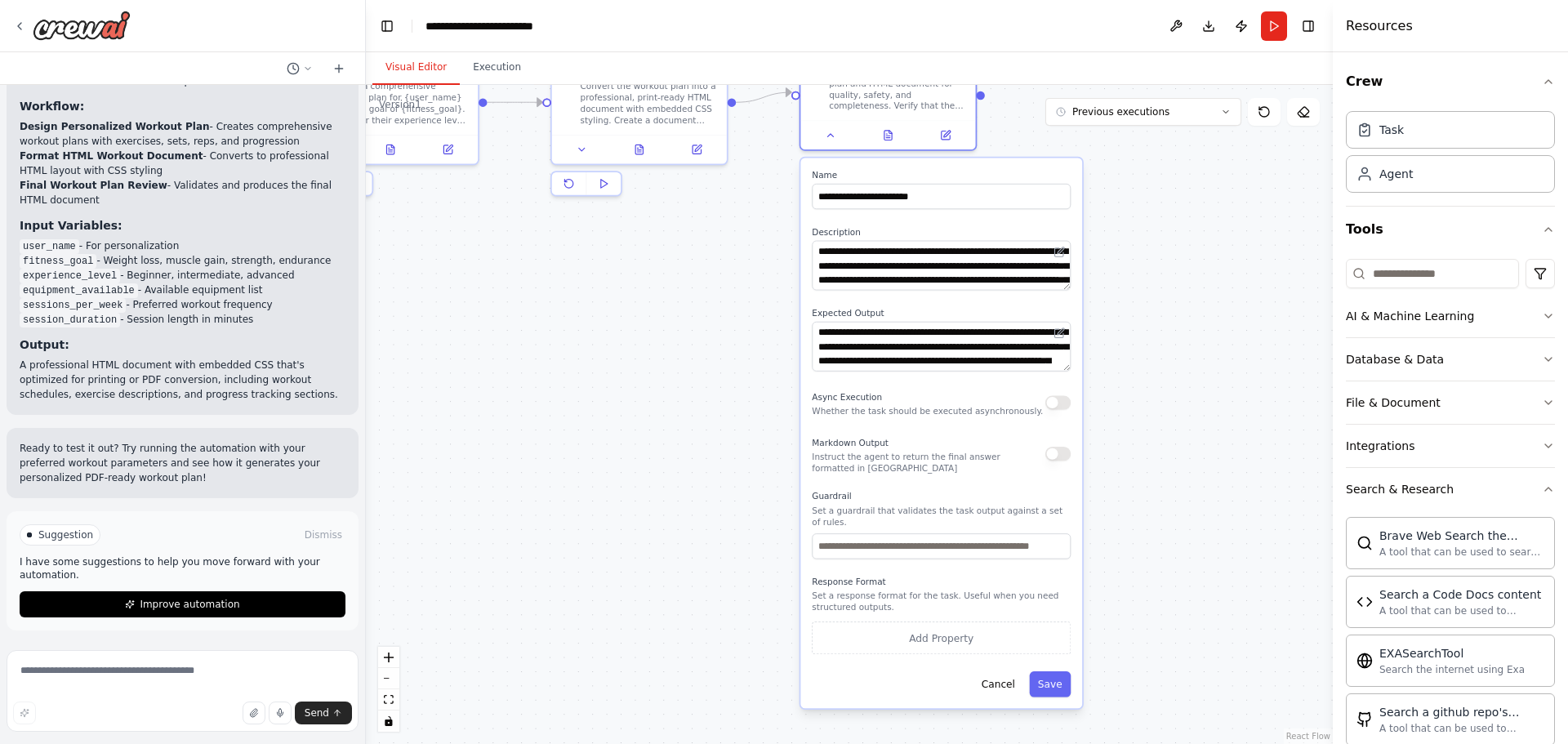
drag, startPoint x: 1229, startPoint y: 553, endPoint x: 1098, endPoint y: 169, distance: 405.7
click at [1114, 158] on div ".deletable-edge-delete-btn { width: 20px; height: 20px; border: 0px solid #ffff…" at bounding box center [849, 414] width 967 height 659
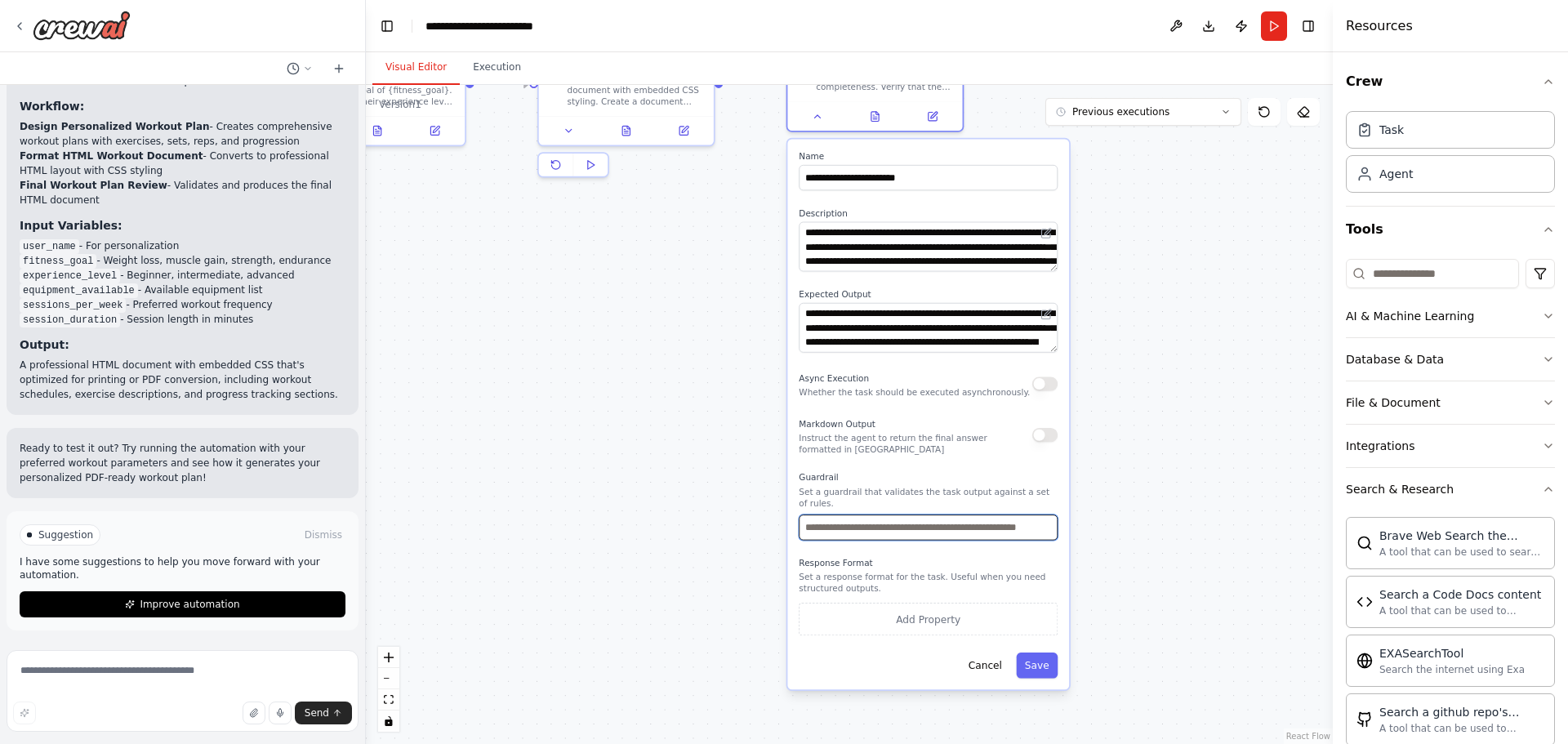
click at [935, 519] on input "text" at bounding box center [928, 527] width 259 height 25
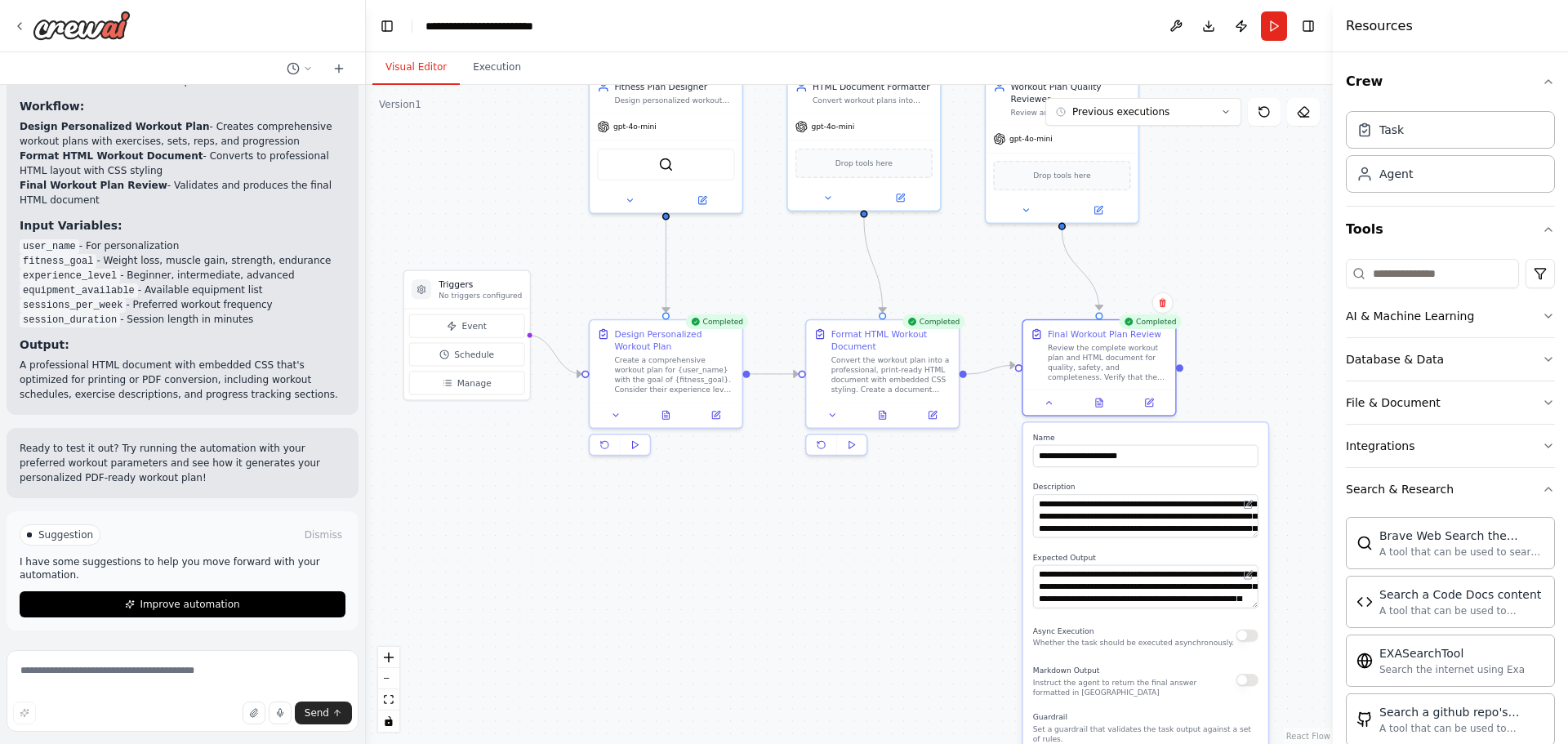
drag, startPoint x: 725, startPoint y: 365, endPoint x: 951, endPoint y: 624, distance: 343.7
click at [951, 624] on div ".deletable-edge-delete-btn { width: 20px; height: 20px; border: 0px solid #ffff…" at bounding box center [849, 414] width 967 height 659
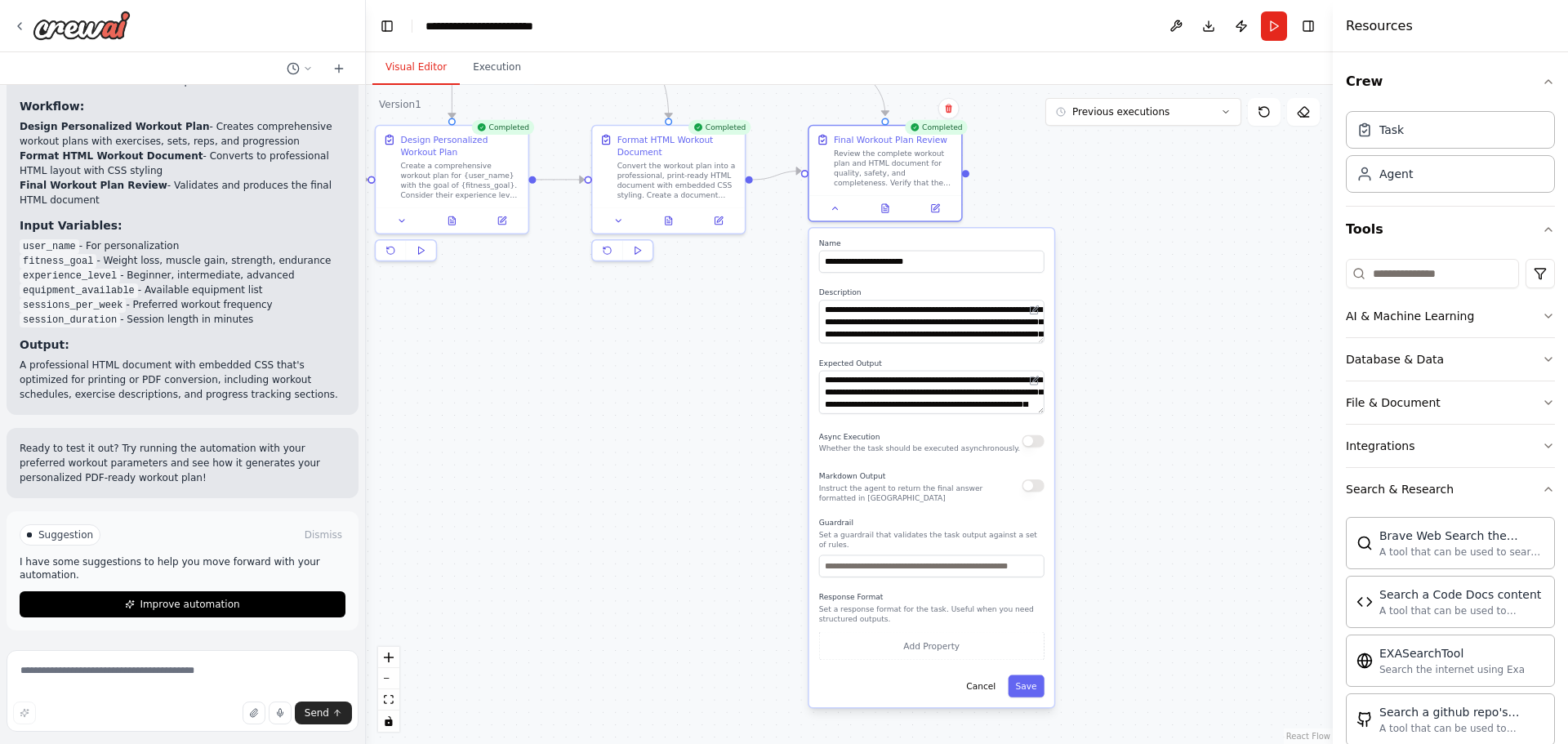
drag, startPoint x: 853, startPoint y: 507, endPoint x: 665, endPoint y: 342, distance: 250.1
click at [665, 345] on div ".deletable-edge-delete-btn { width: 20px; height: 20px; border: 0px solid #ffff…" at bounding box center [849, 414] width 967 height 659
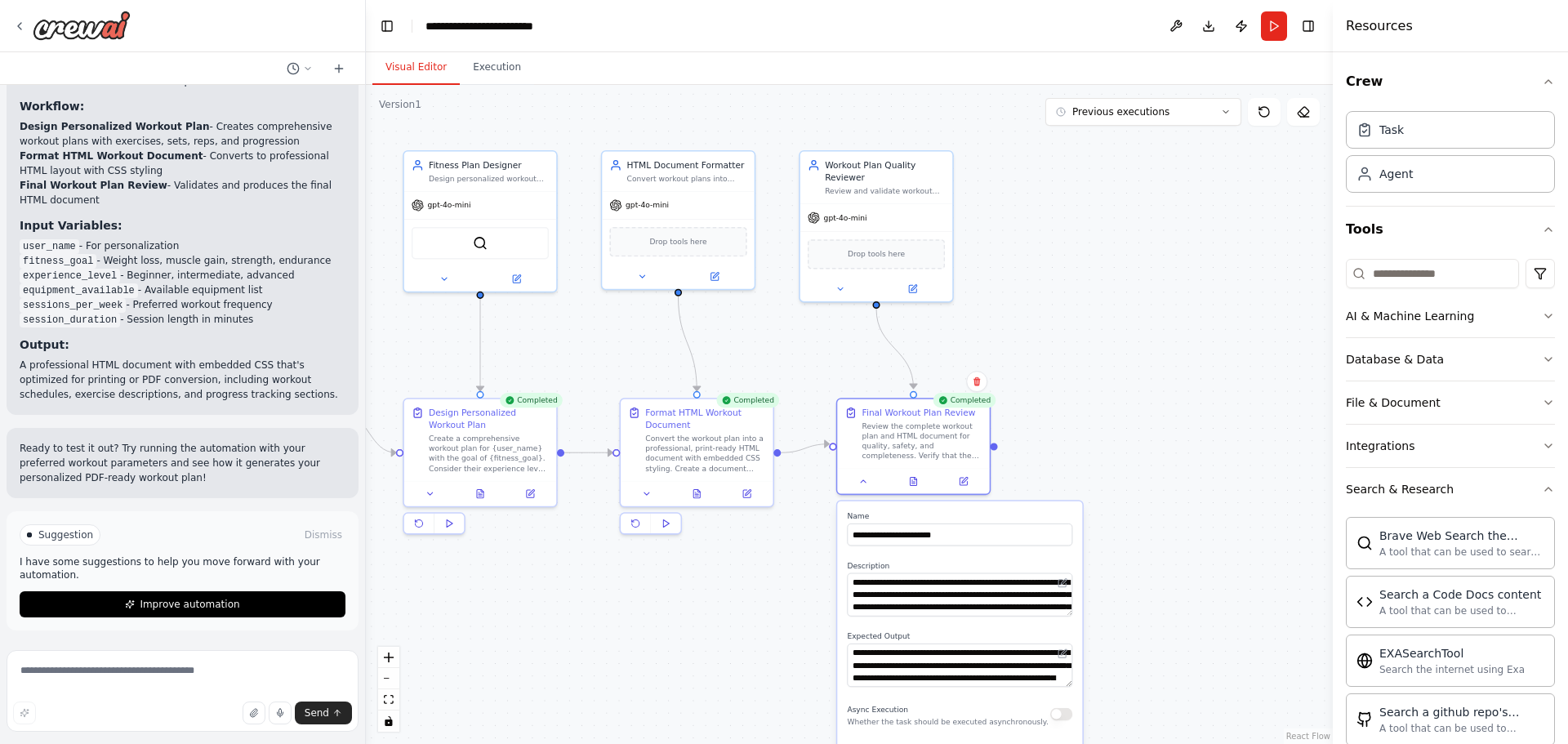
drag, startPoint x: 1098, startPoint y: 370, endPoint x: 1136, endPoint y: 656, distance: 288.5
click at [1136, 656] on div ".deletable-edge-delete-btn { width: 20px; height: 20px; border: 0px solid #ffff…" at bounding box center [849, 414] width 967 height 659
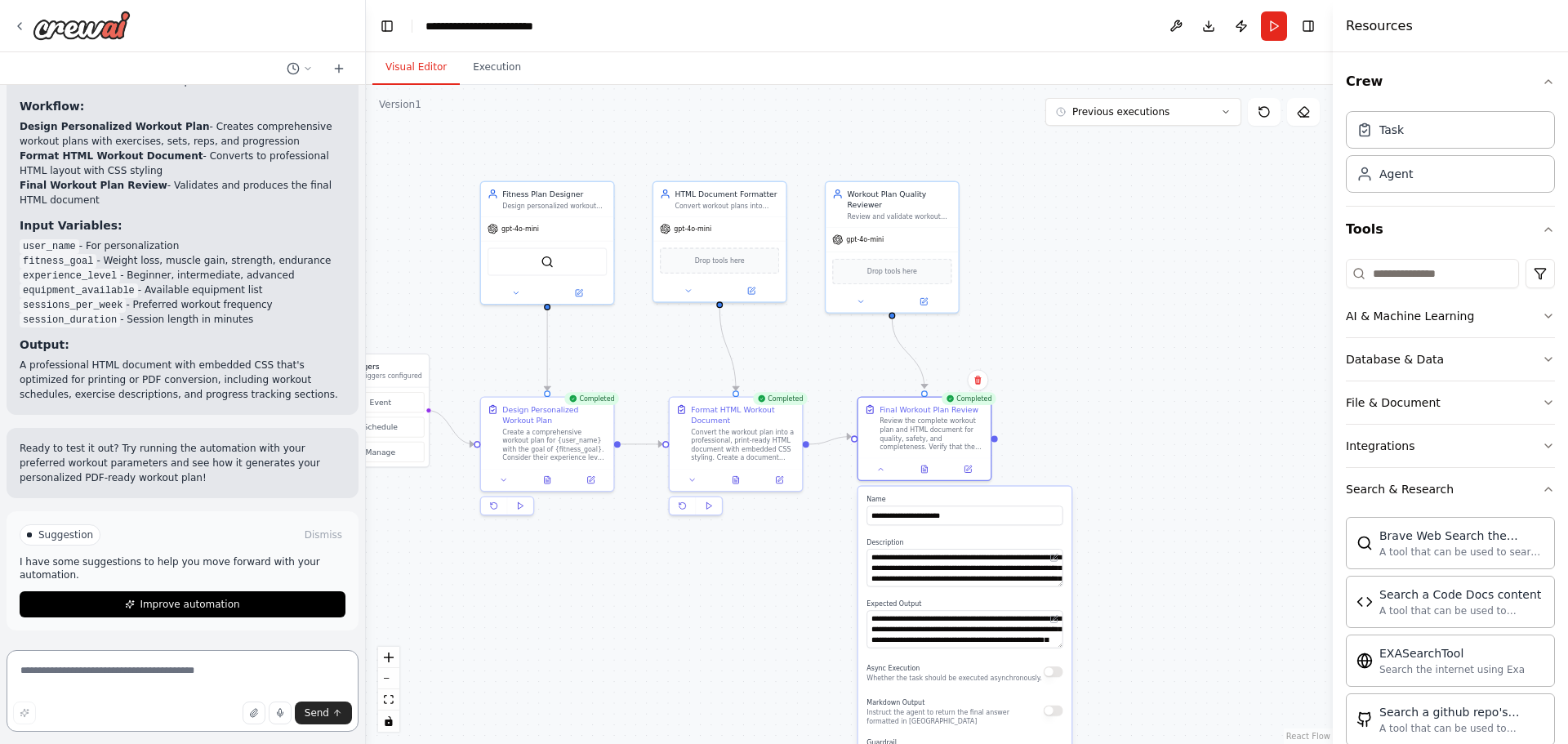
click at [228, 689] on textarea at bounding box center [182, 691] width 352 height 82
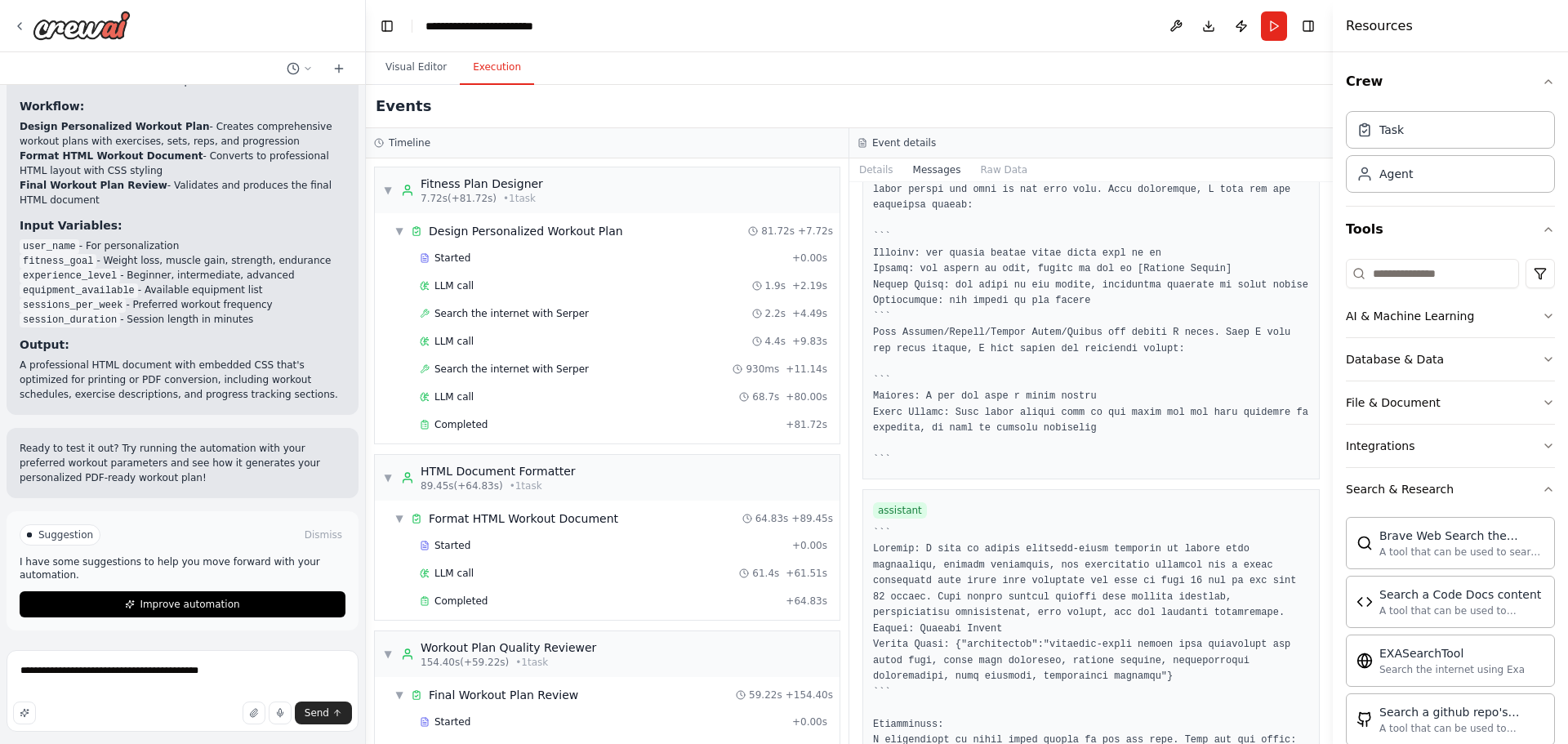
drag, startPoint x: 506, startPoint y: 82, endPoint x: 516, endPoint y: 70, distance: 15.6
click at [513, 72] on button "Execution" at bounding box center [497, 67] width 75 height 34
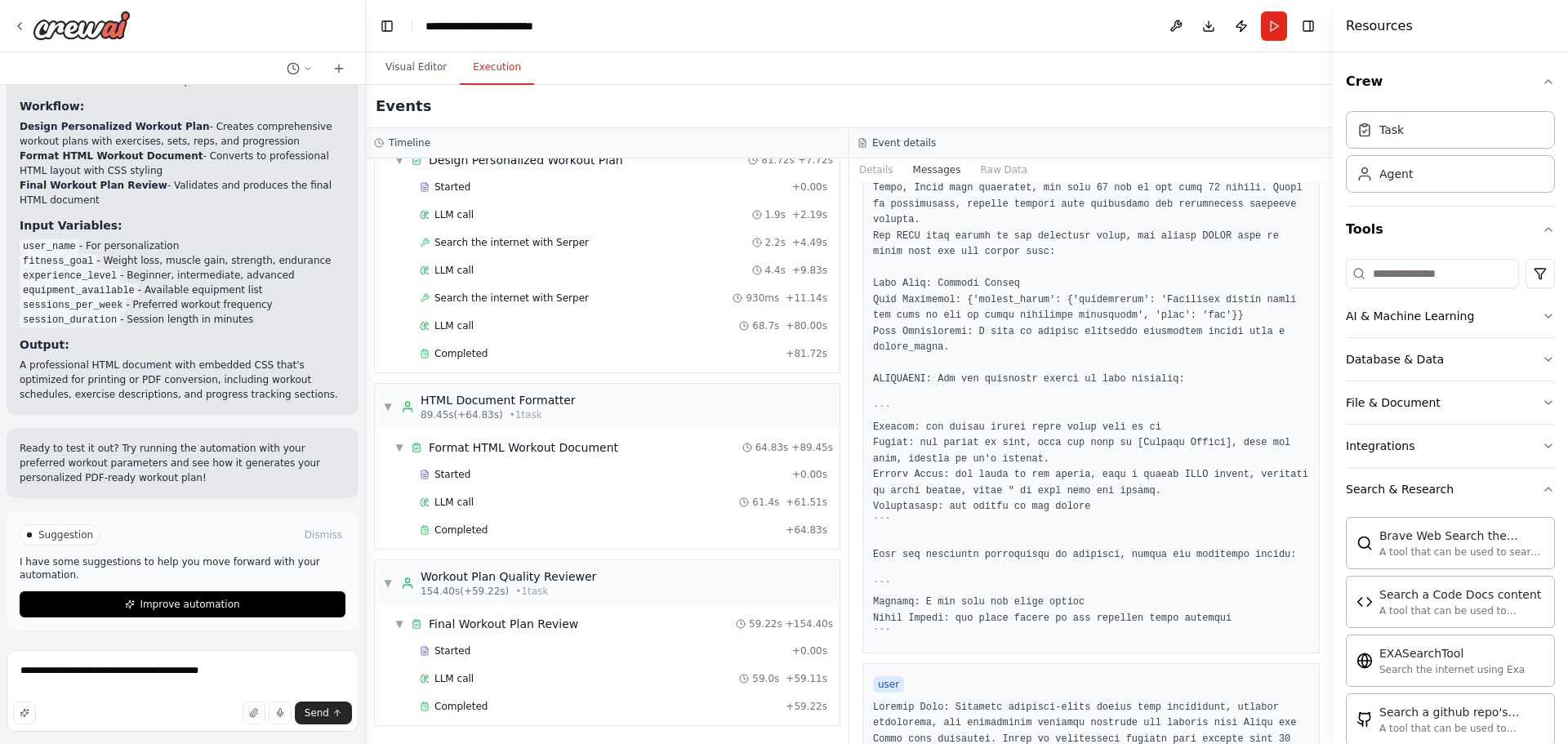
scroll to position [194, 0]
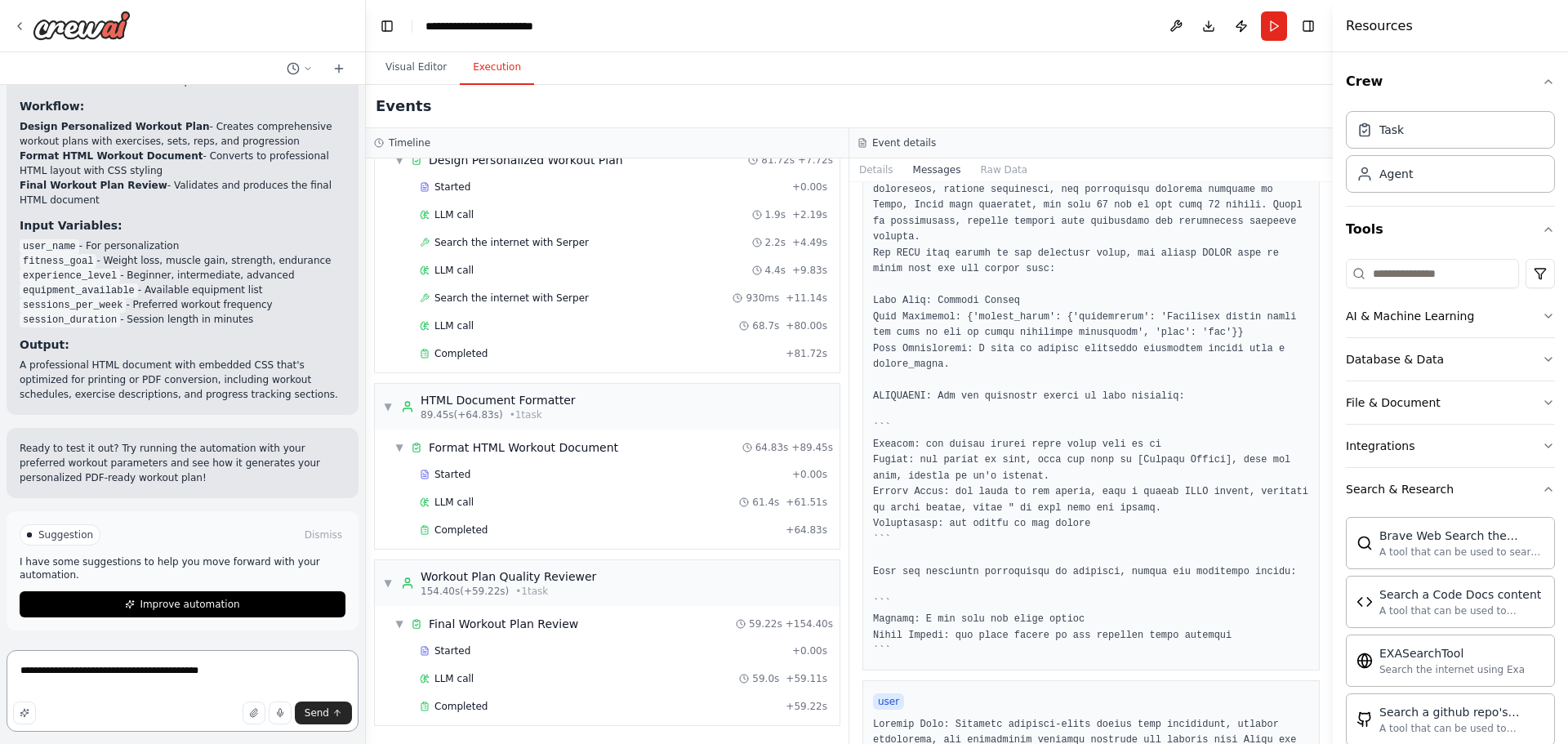
click at [213, 679] on textarea "**********" at bounding box center [182, 691] width 352 height 82
click at [225, 671] on textarea "**********" at bounding box center [182, 691] width 352 height 82
paste textarea "**********"
type textarea "**********"
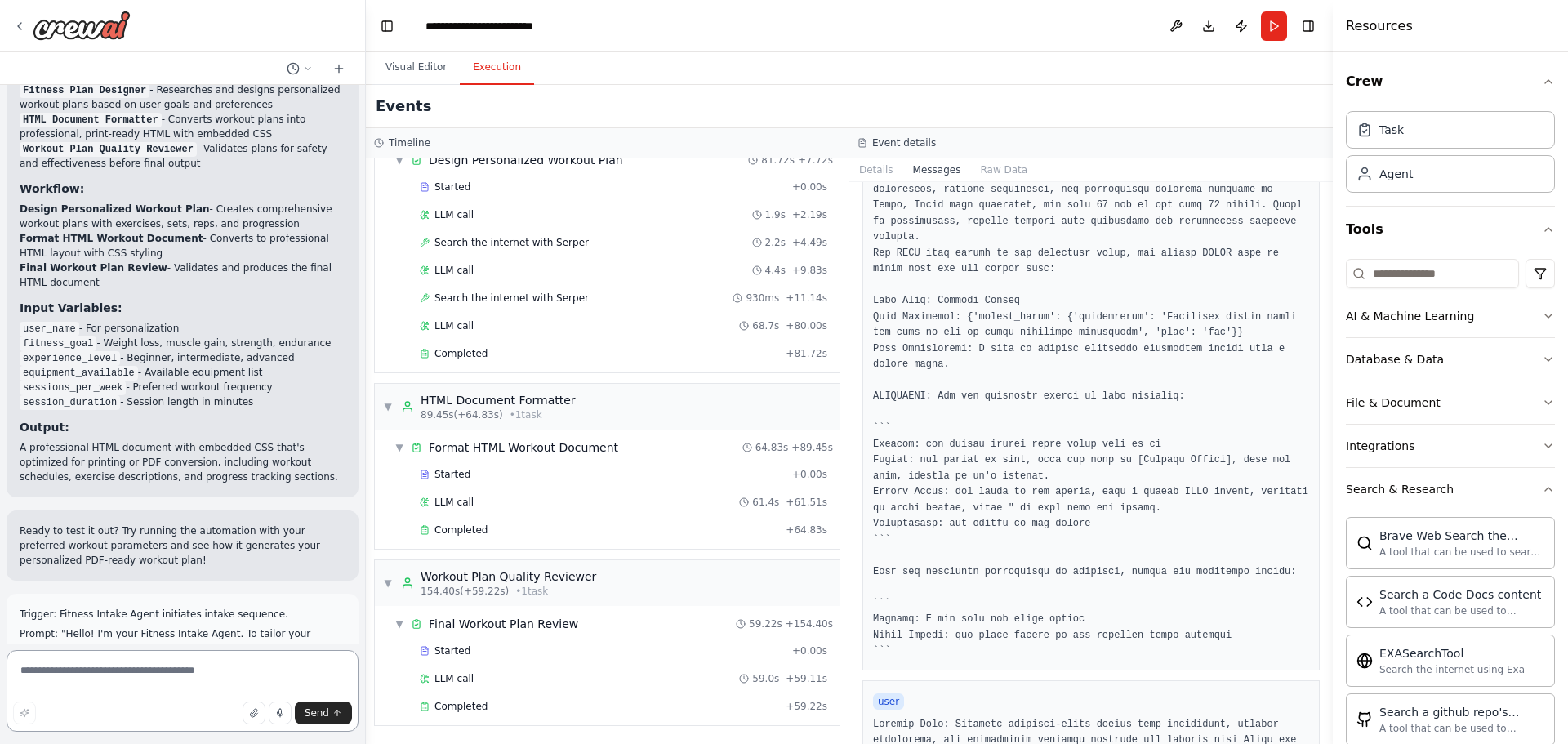
scroll to position [10393, 0]
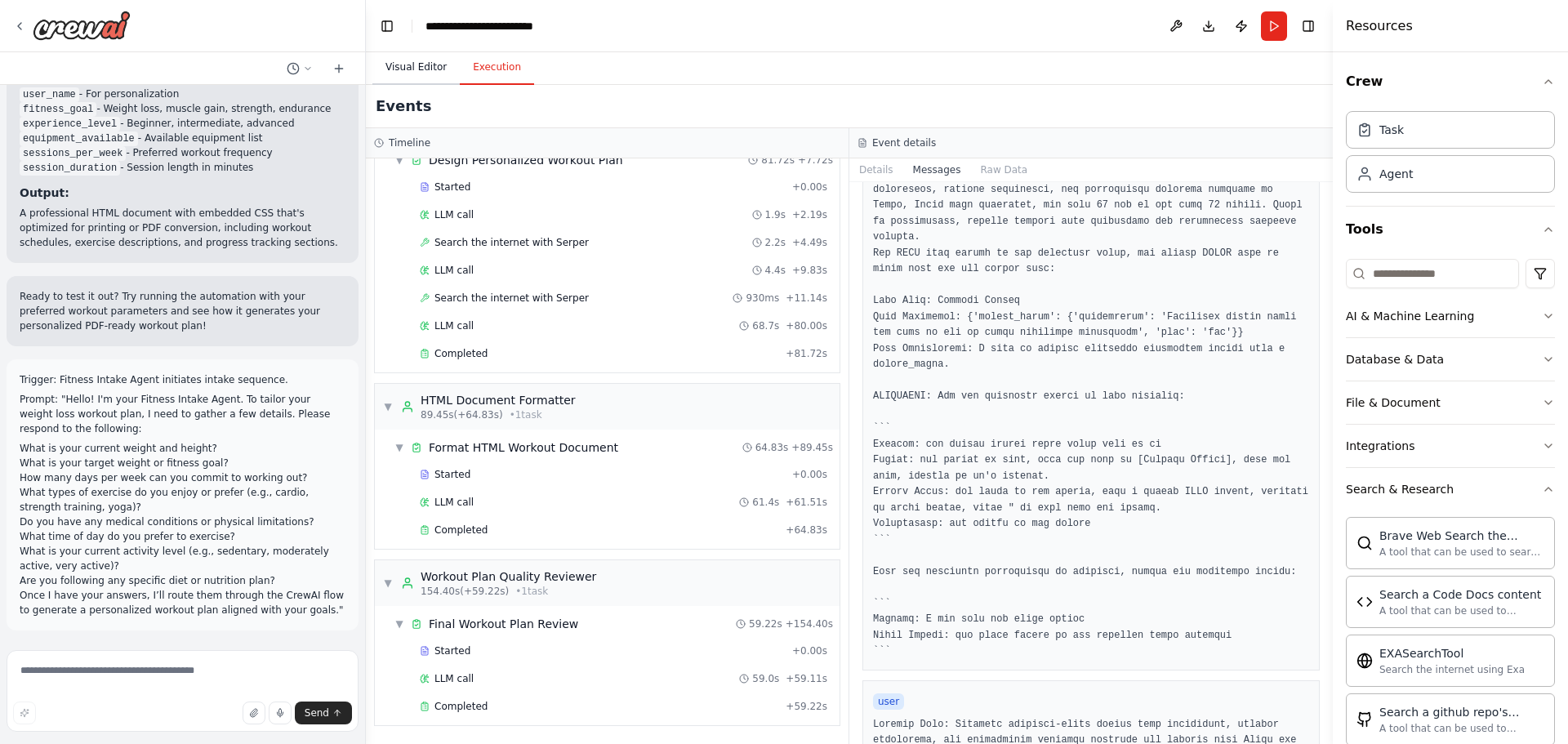
click at [421, 60] on button "Visual Editor" at bounding box center [416, 67] width 88 height 34
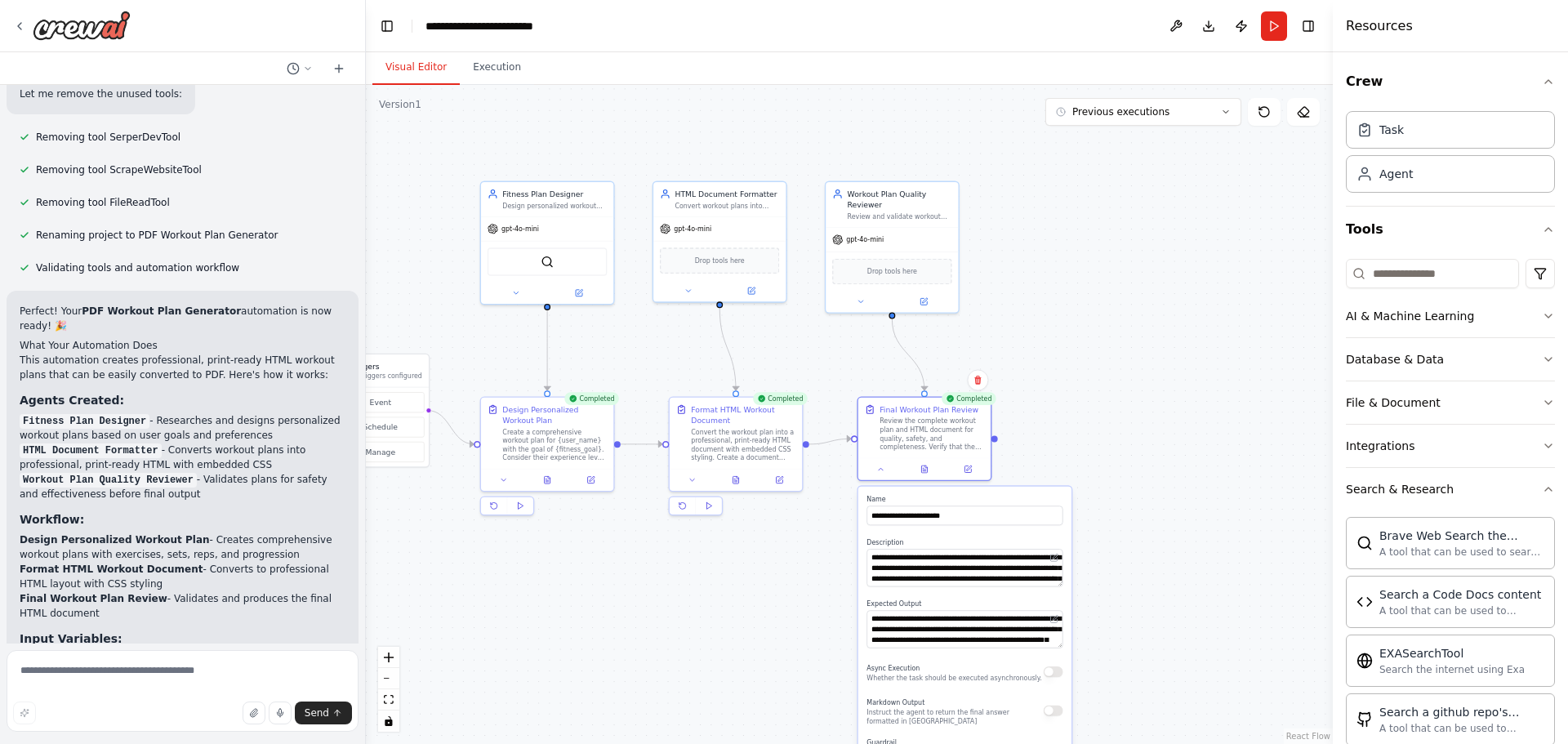
scroll to position [9945, 0]
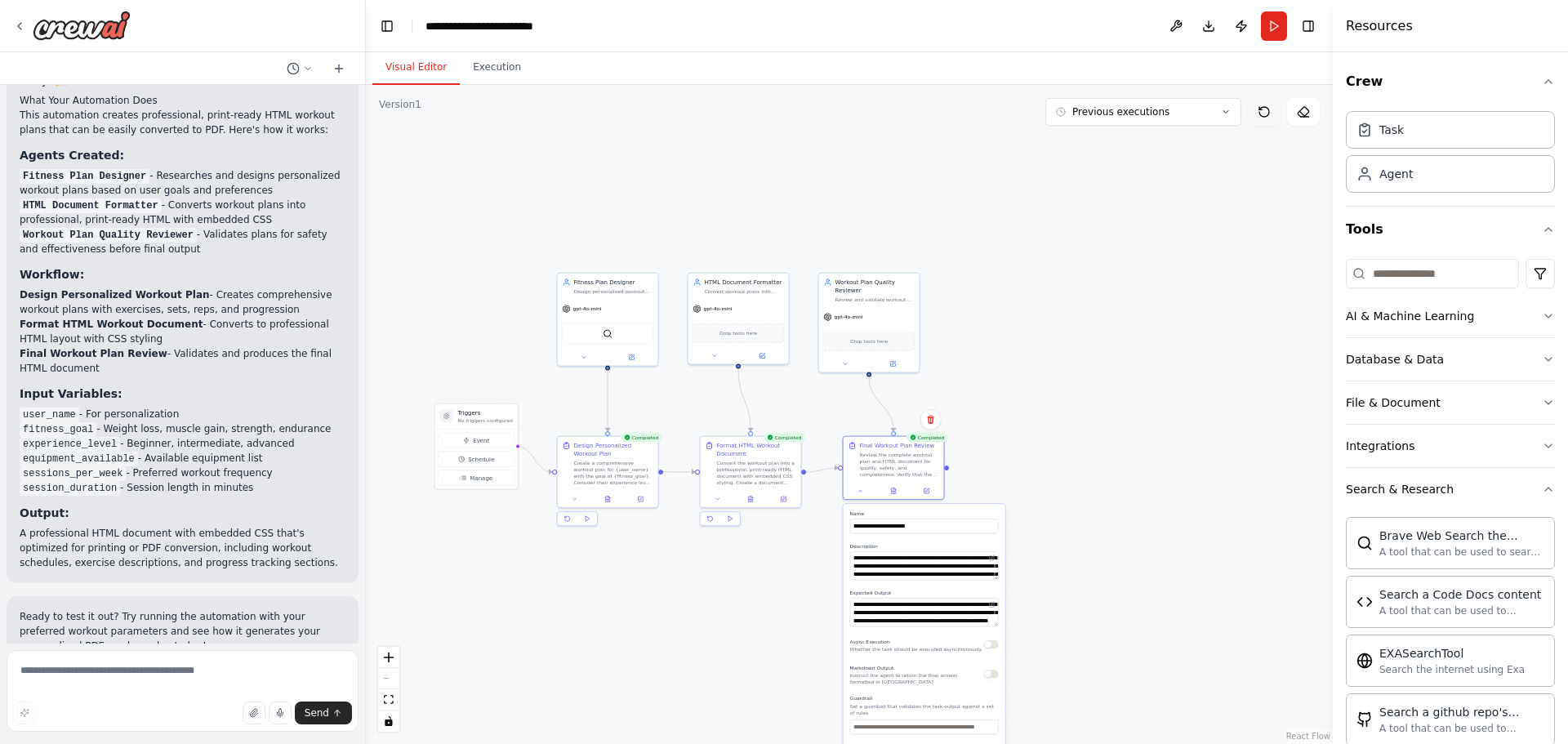
click at [1277, 107] on button at bounding box center [1264, 112] width 33 height 28
click at [1271, 114] on button at bounding box center [1264, 112] width 33 height 28
click at [1269, 115] on icon at bounding box center [1264, 112] width 10 height 10
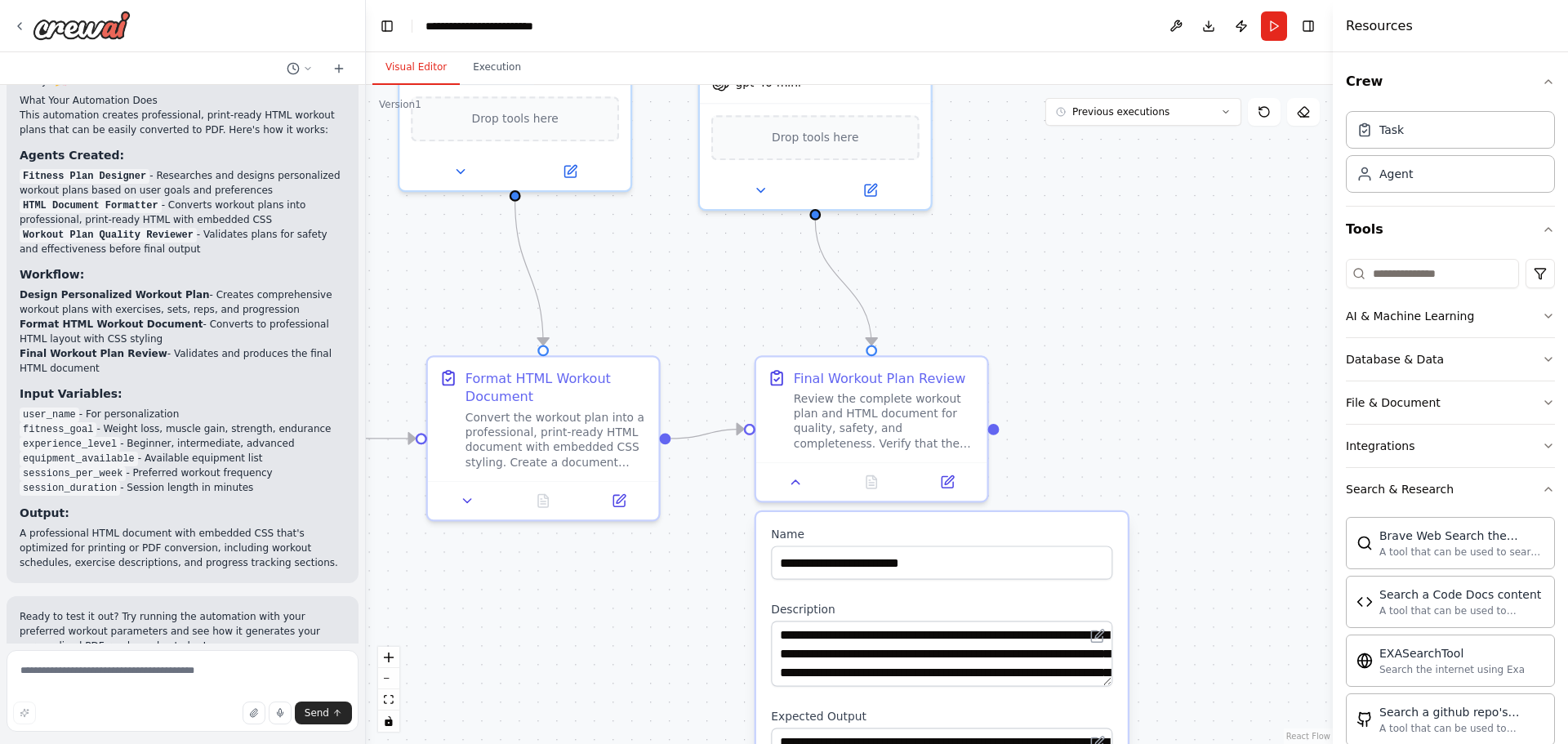
drag, startPoint x: 966, startPoint y: 417, endPoint x: 1073, endPoint y: 259, distance: 190.8
click at [1216, 175] on div ".deletable-edge-delete-btn { width: 20px; height: 20px; border: 0px solid #ffff…" at bounding box center [849, 414] width 967 height 659
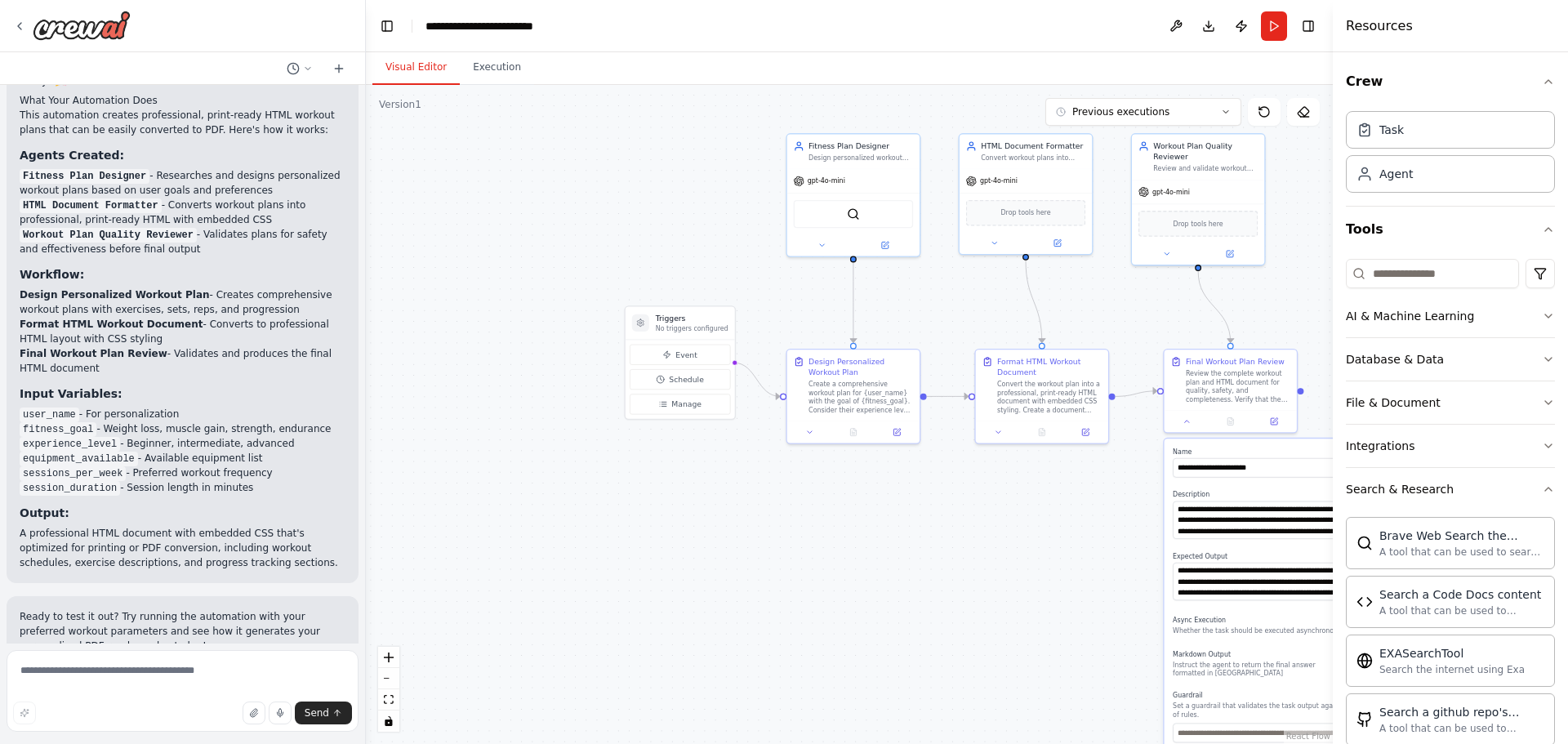
drag, startPoint x: 537, startPoint y: 595, endPoint x: 838, endPoint y: 489, distance: 319.1
click at [1013, 544] on div ".deletable-edge-delete-btn { width: 20px; height: 20px; border: 0px solid #ffff…" at bounding box center [849, 414] width 967 height 659
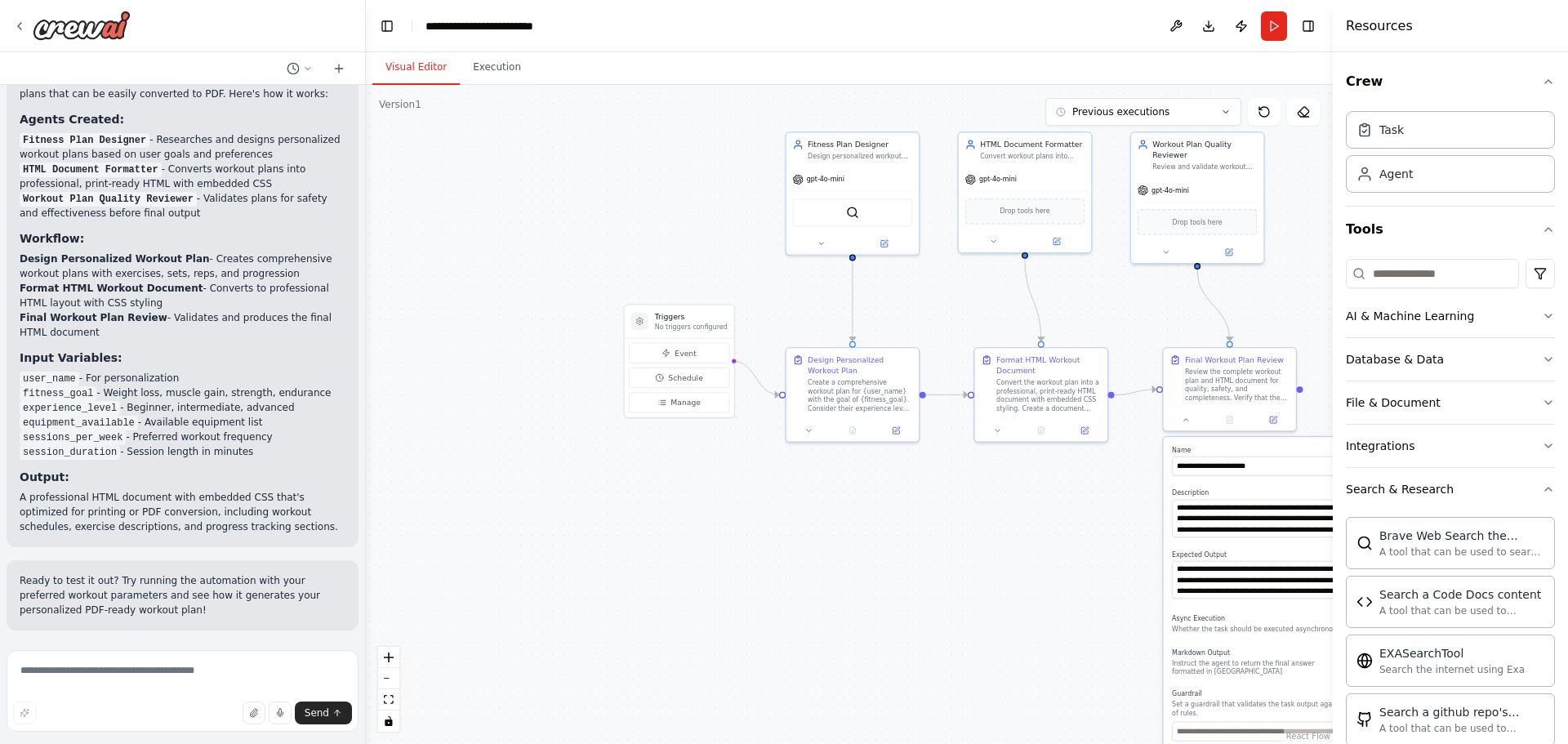
scroll to position [10108, 0]
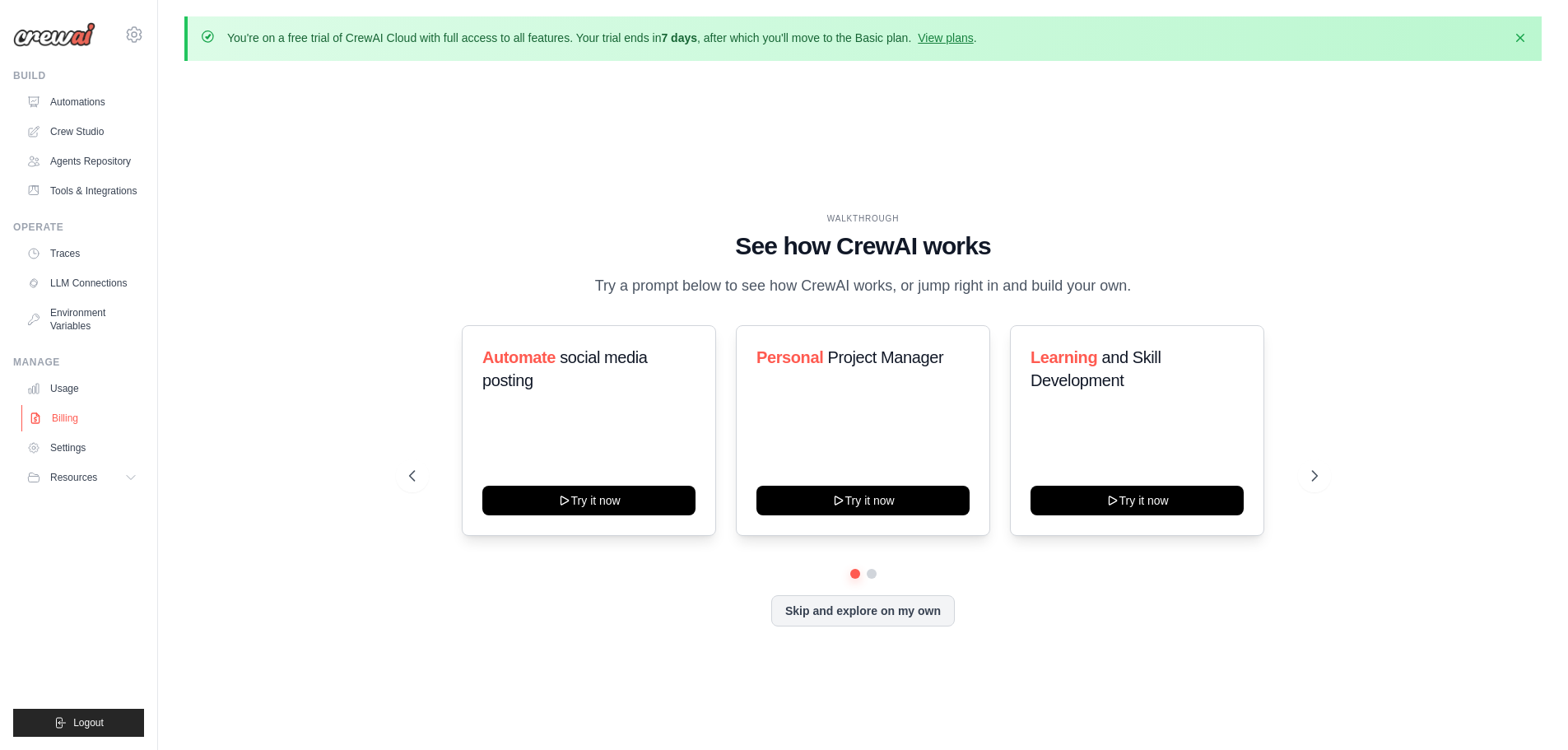
click at [63, 413] on link "Billing" at bounding box center [84, 418] width 124 height 26
click at [66, 389] on link "Usage" at bounding box center [84, 388] width 124 height 26
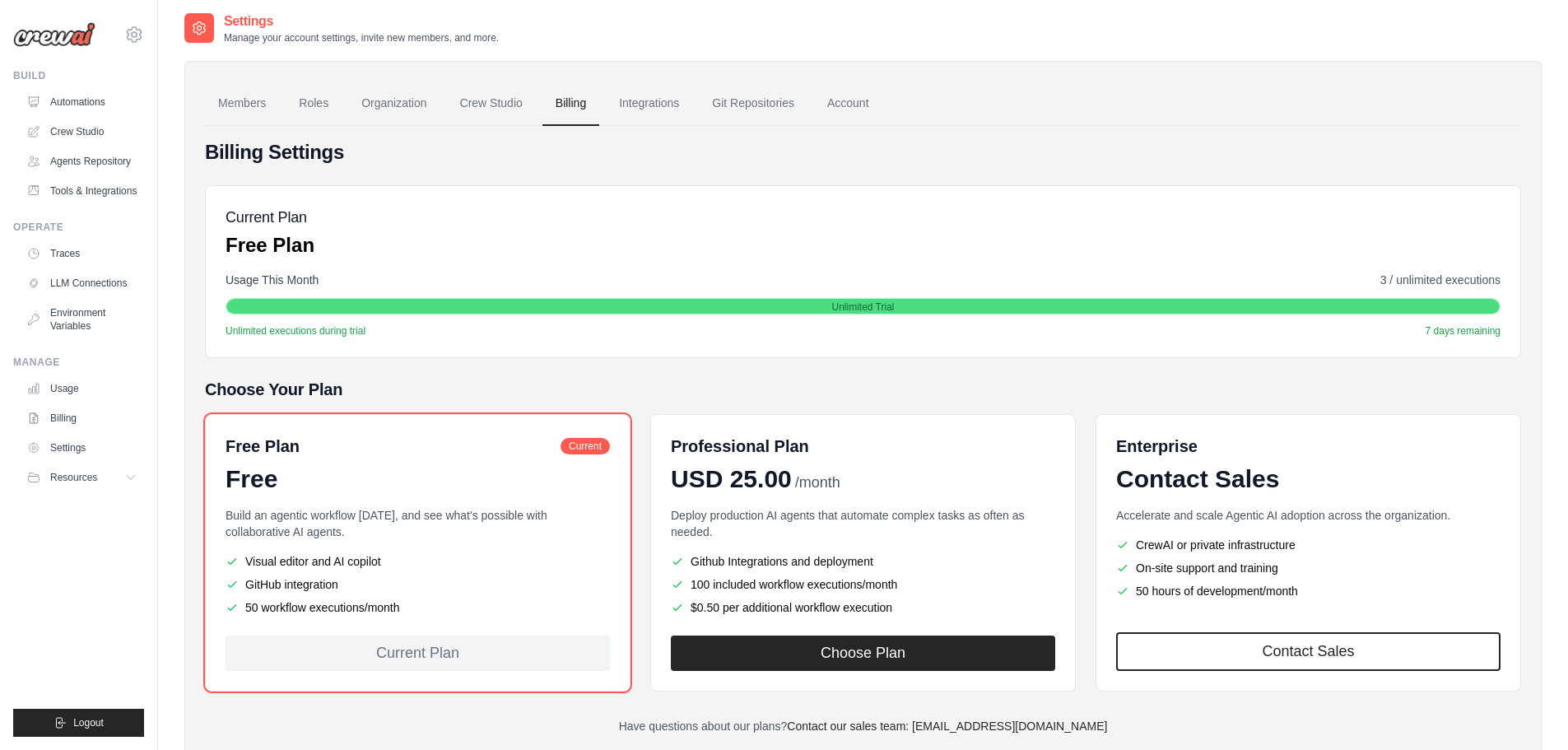
scroll to position [110, 0]
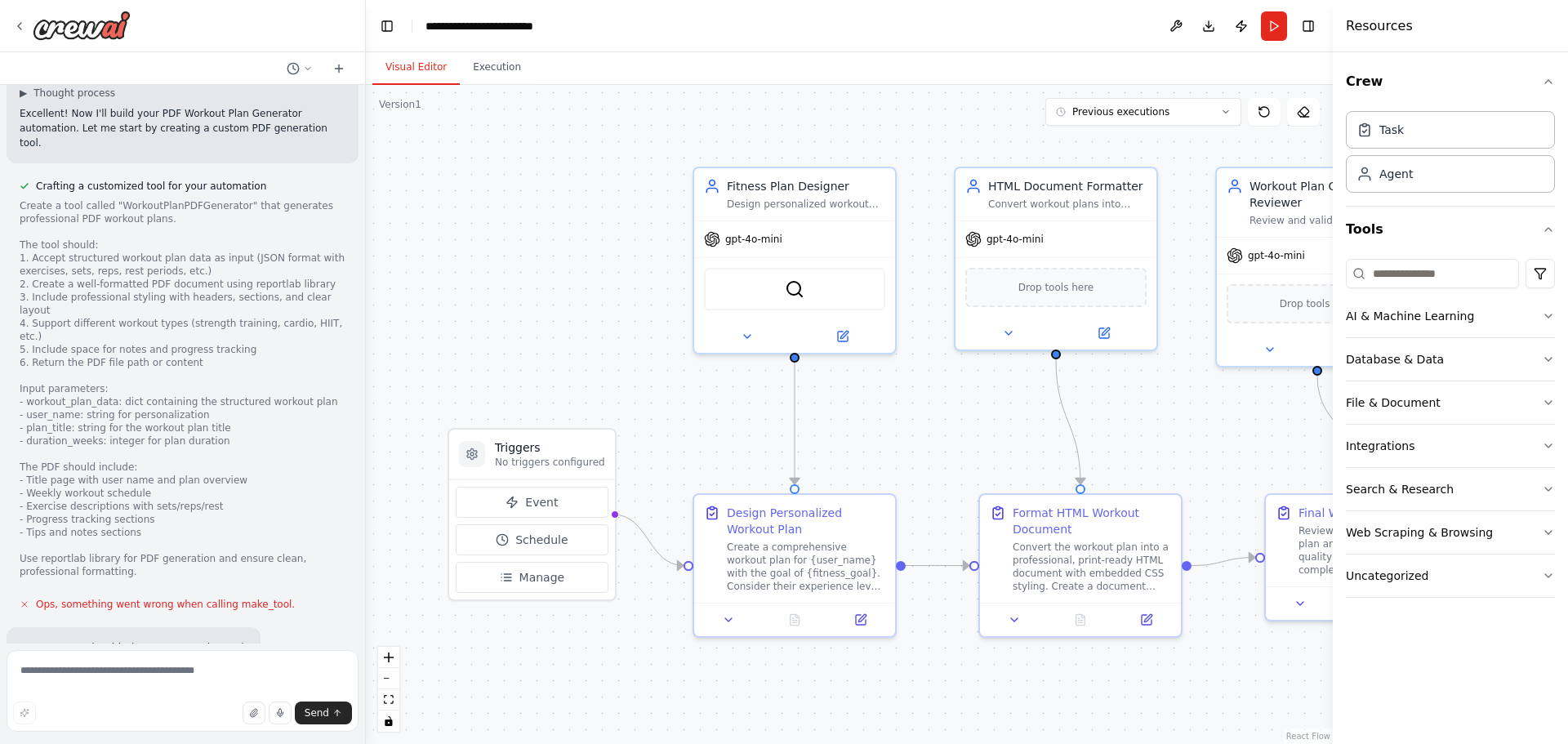
scroll to position [7157, 0]
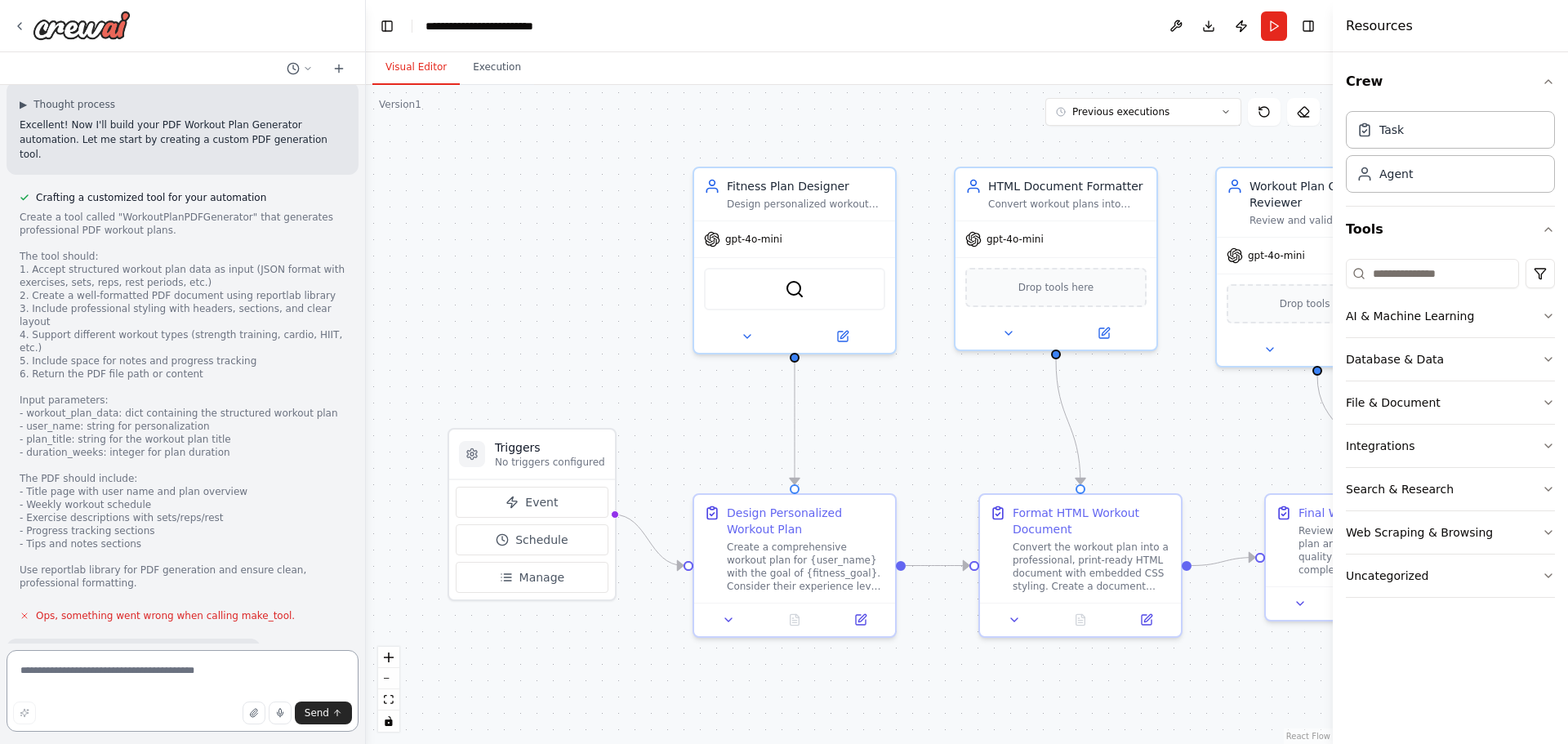
click at [175, 678] on textarea at bounding box center [182, 691] width 352 height 82
paste textarea "**********"
type textarea "**********"
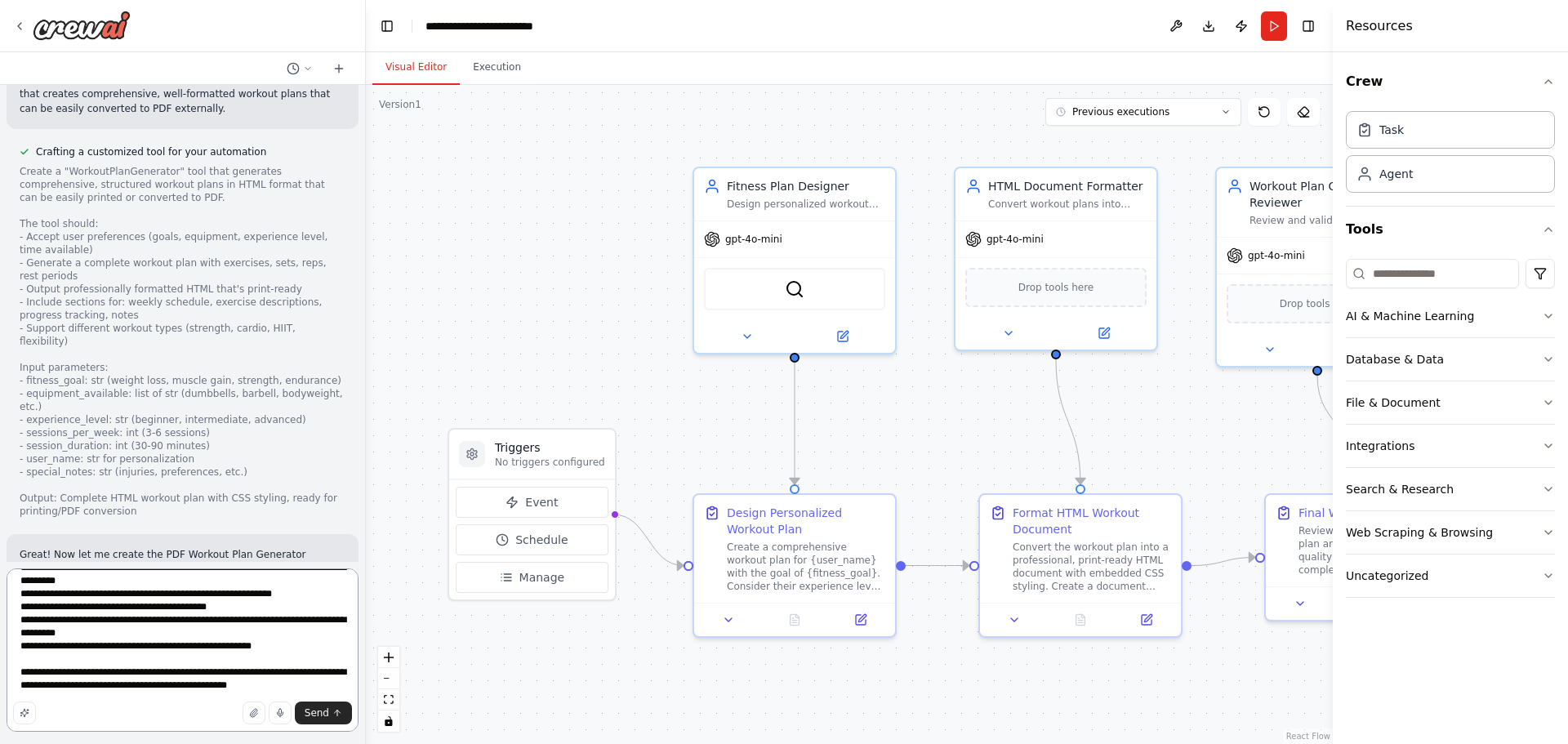
scroll to position [8054, 0]
click at [160, 620] on textarea "**********" at bounding box center [182, 649] width 352 height 163
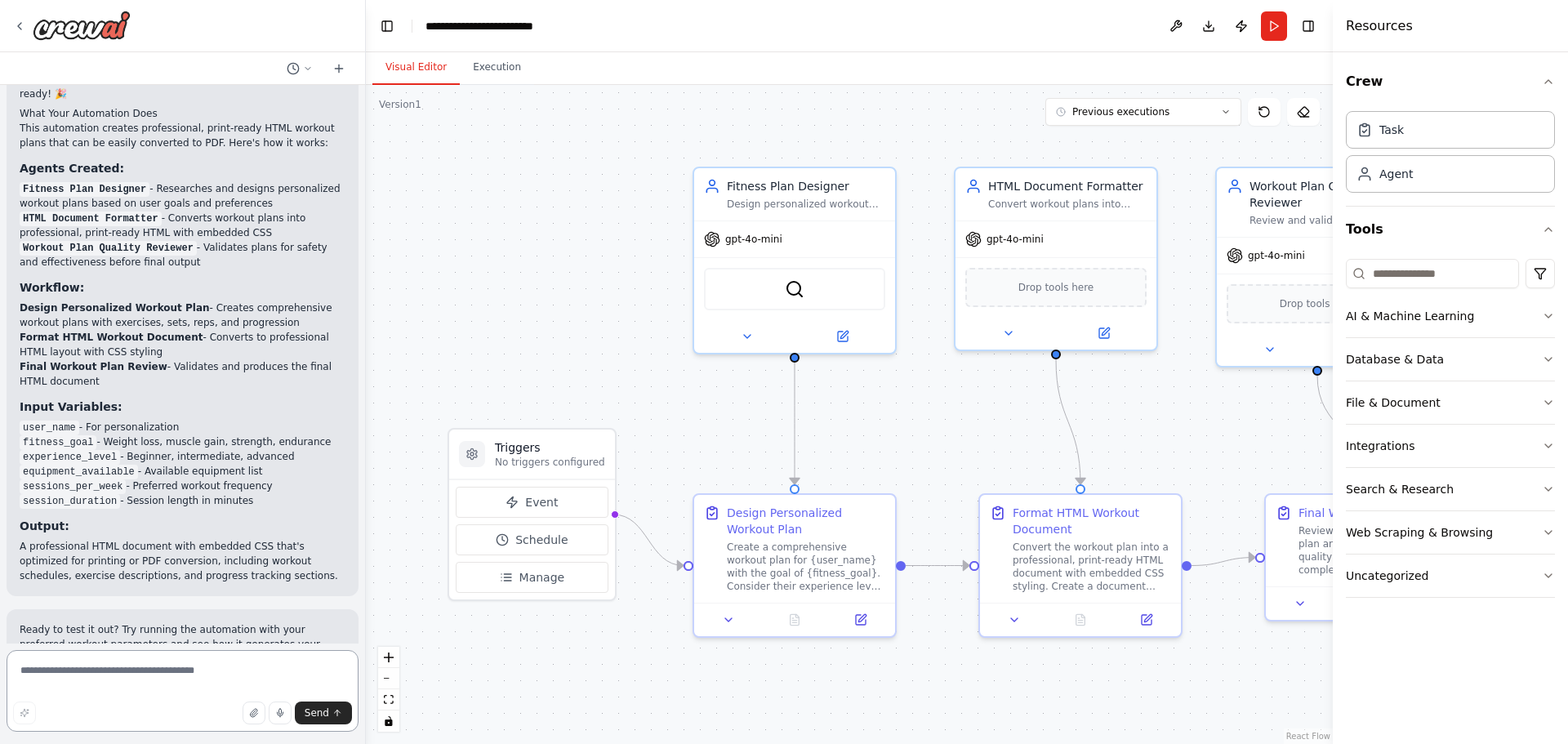
scroll to position [10014, 0]
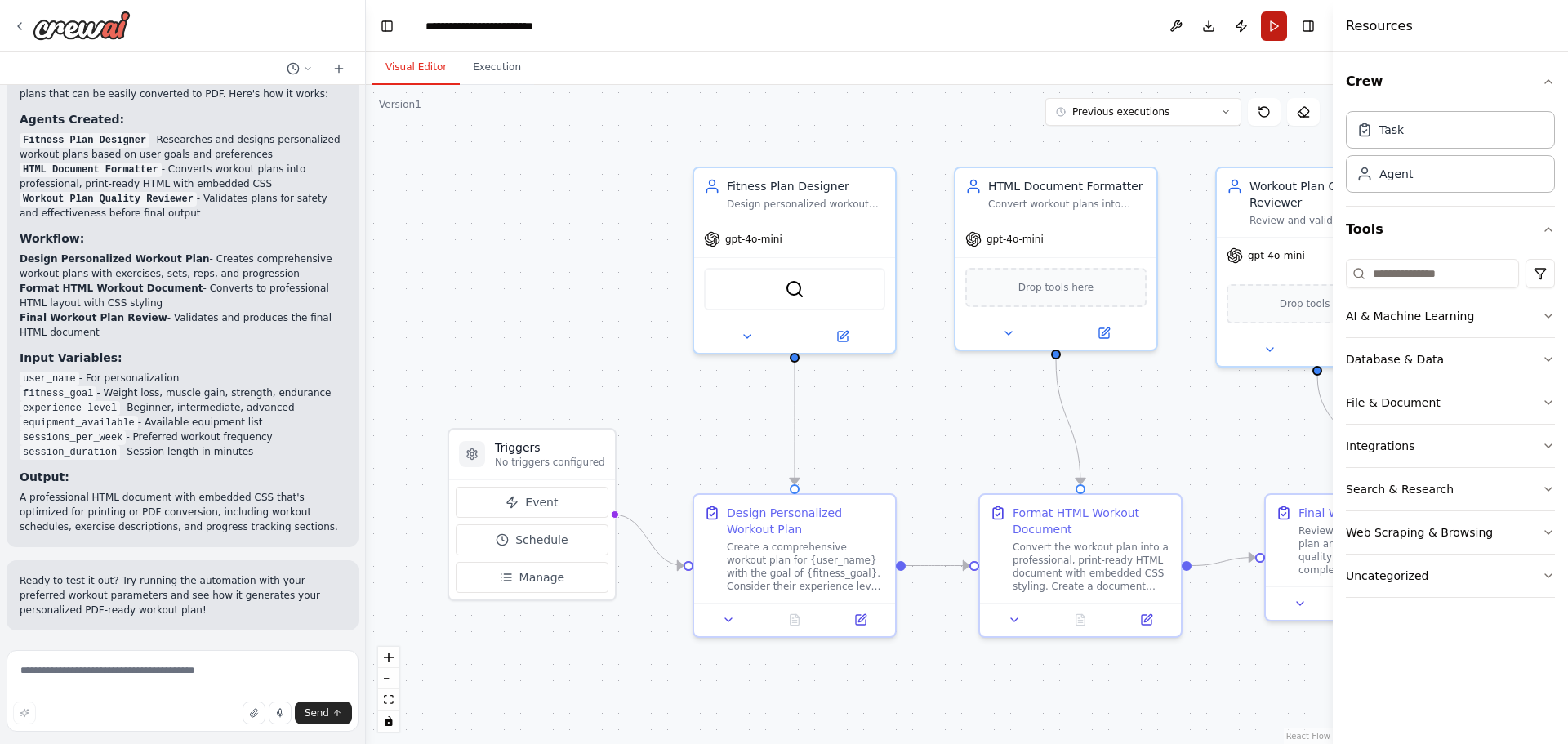
click at [1276, 25] on button "Run" at bounding box center [1274, 26] width 26 height 30
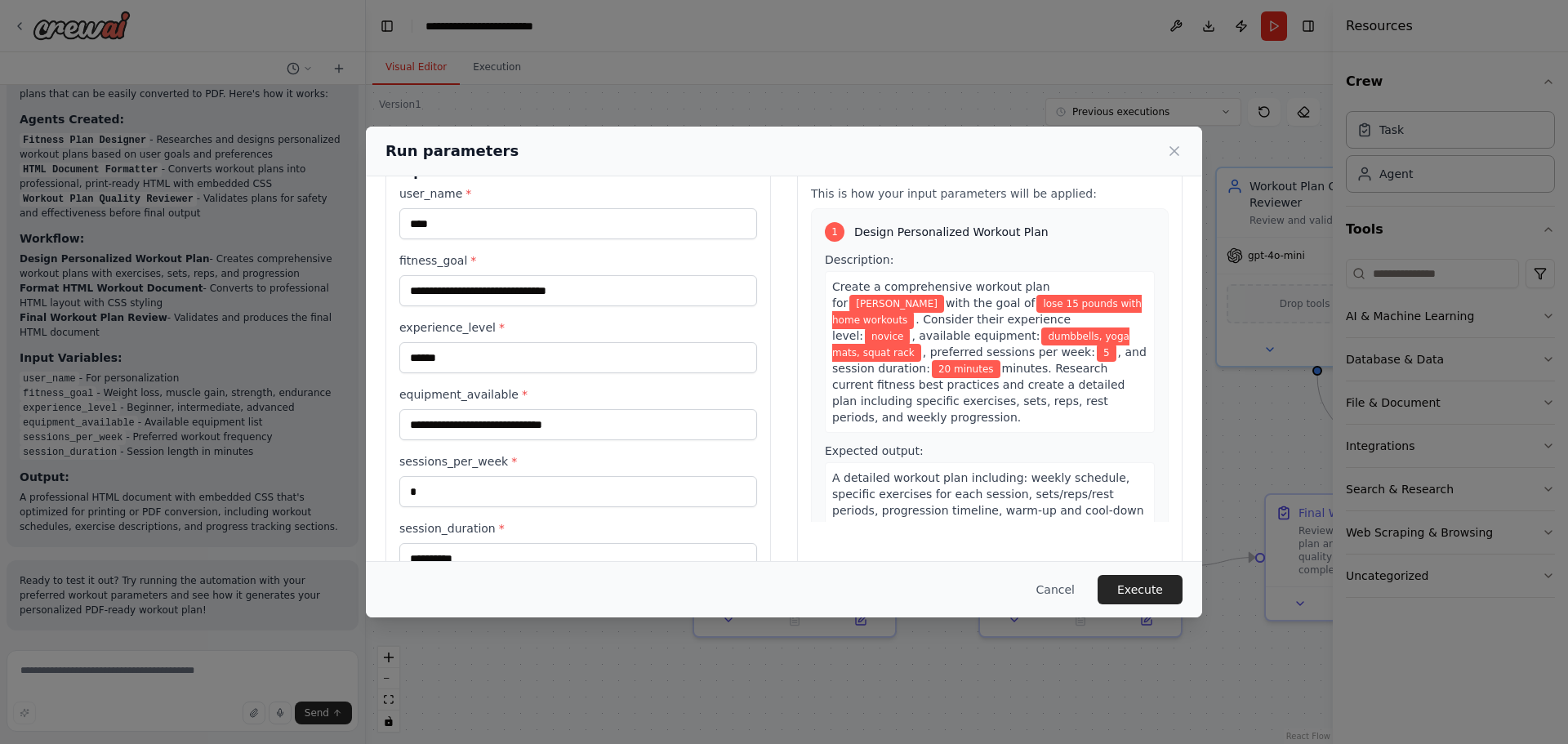
scroll to position [94, 0]
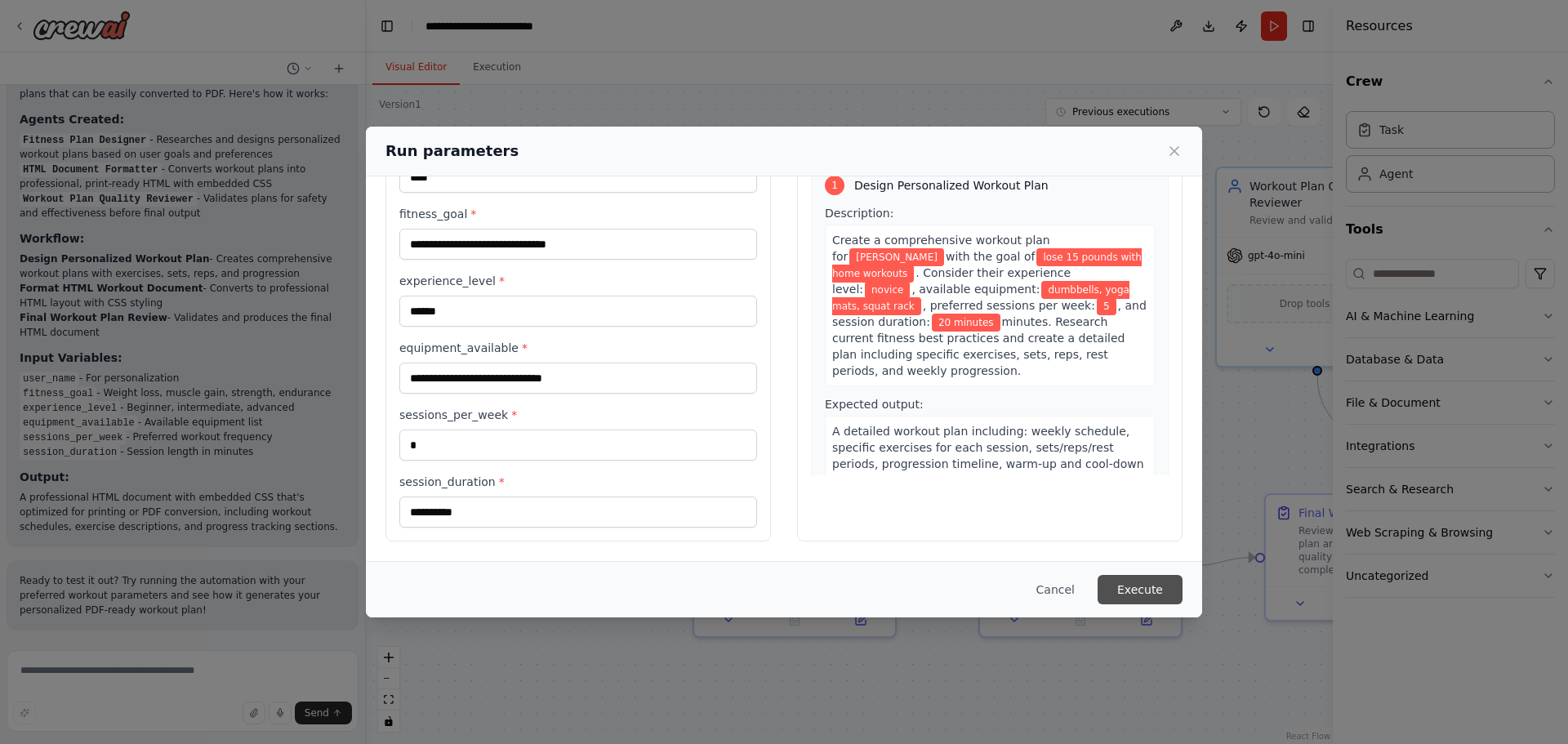
click at [1144, 582] on button "Execute" at bounding box center [1140, 589] width 85 height 30
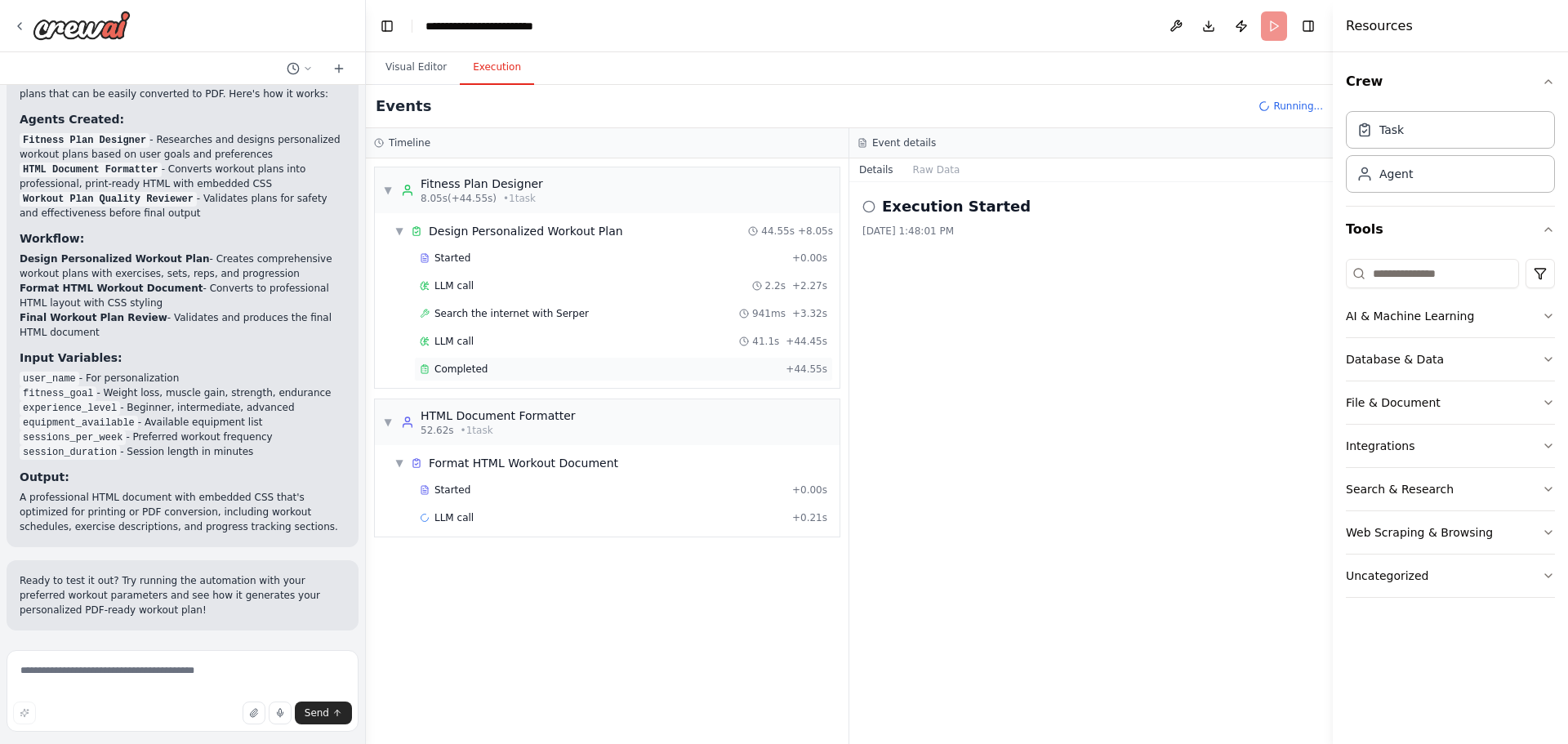
click at [462, 367] on span "Completed" at bounding box center [461, 369] width 53 height 13
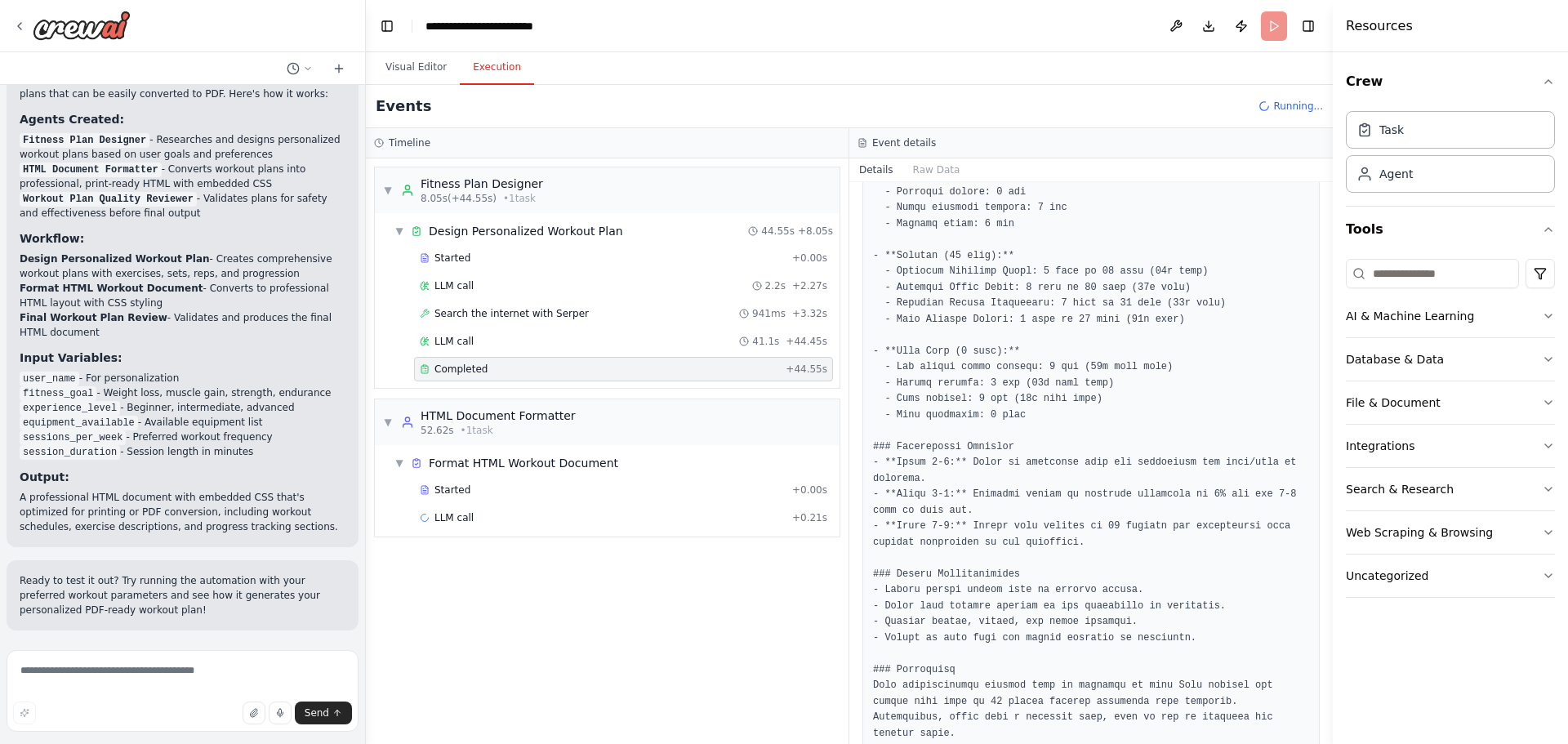
scroll to position [2153, 0]
click at [535, 310] on span "Search the internet with Serper" at bounding box center [511, 313] width 154 height 13
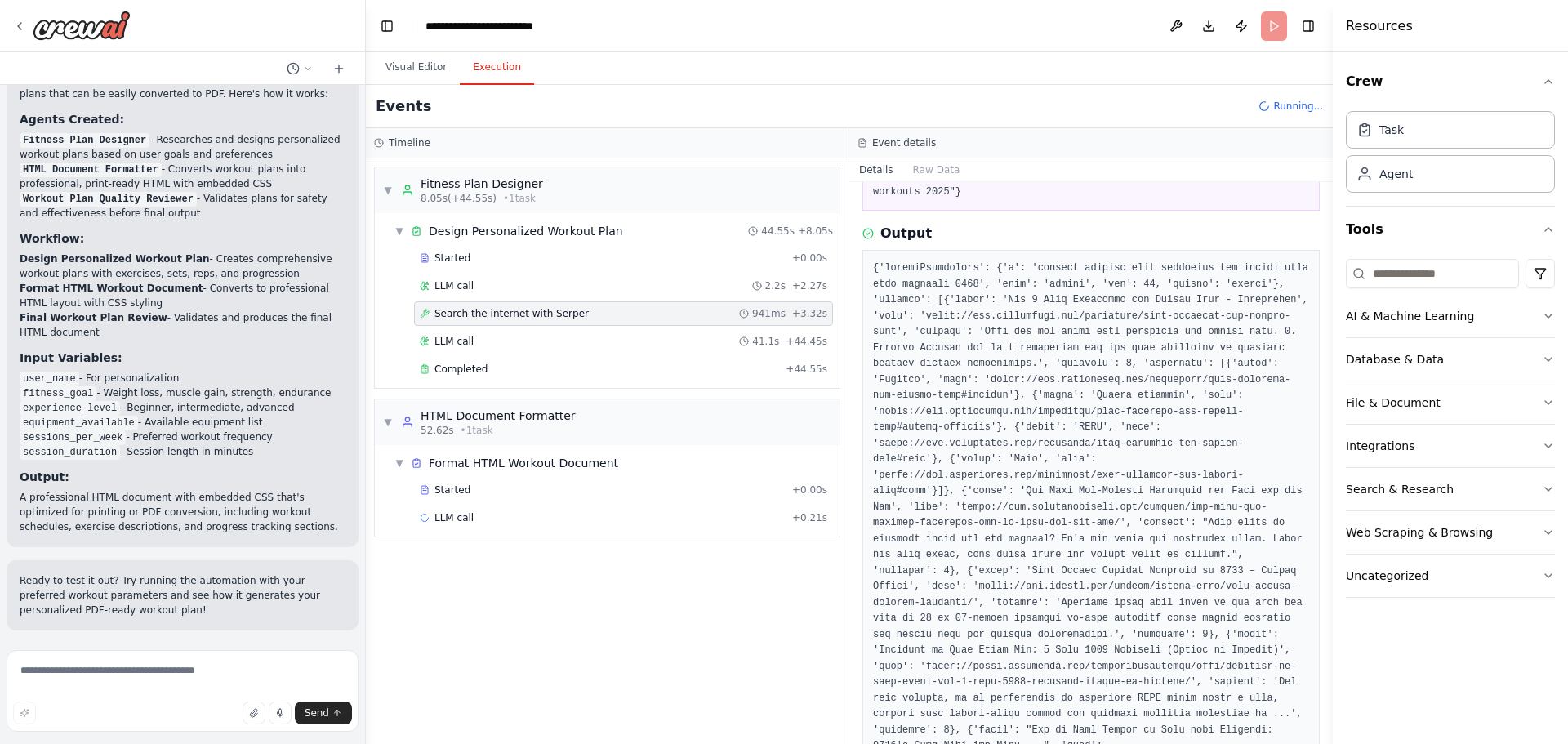
scroll to position [326, 0]
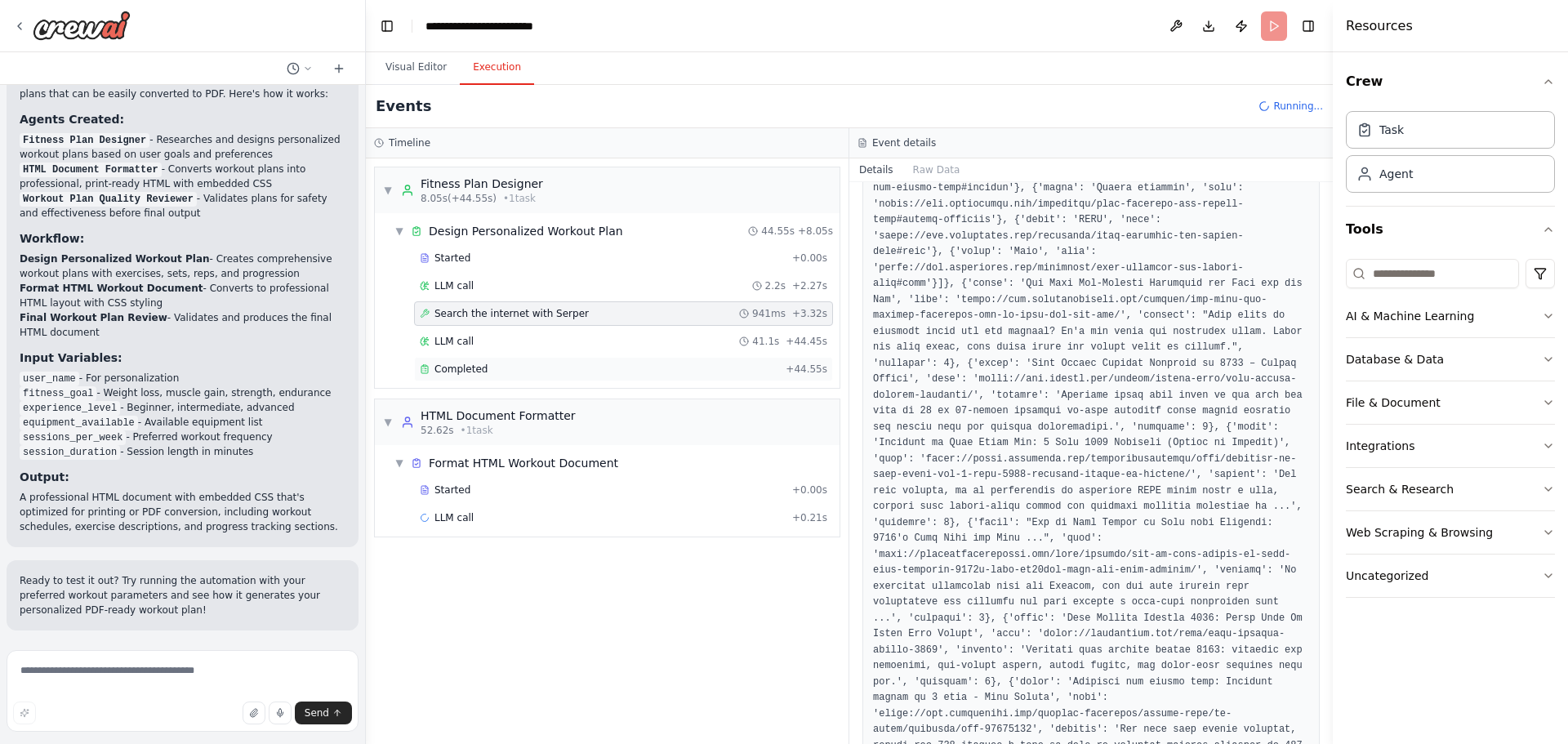
click at [490, 362] on div "Completed + 44.55s" at bounding box center [623, 369] width 419 height 24
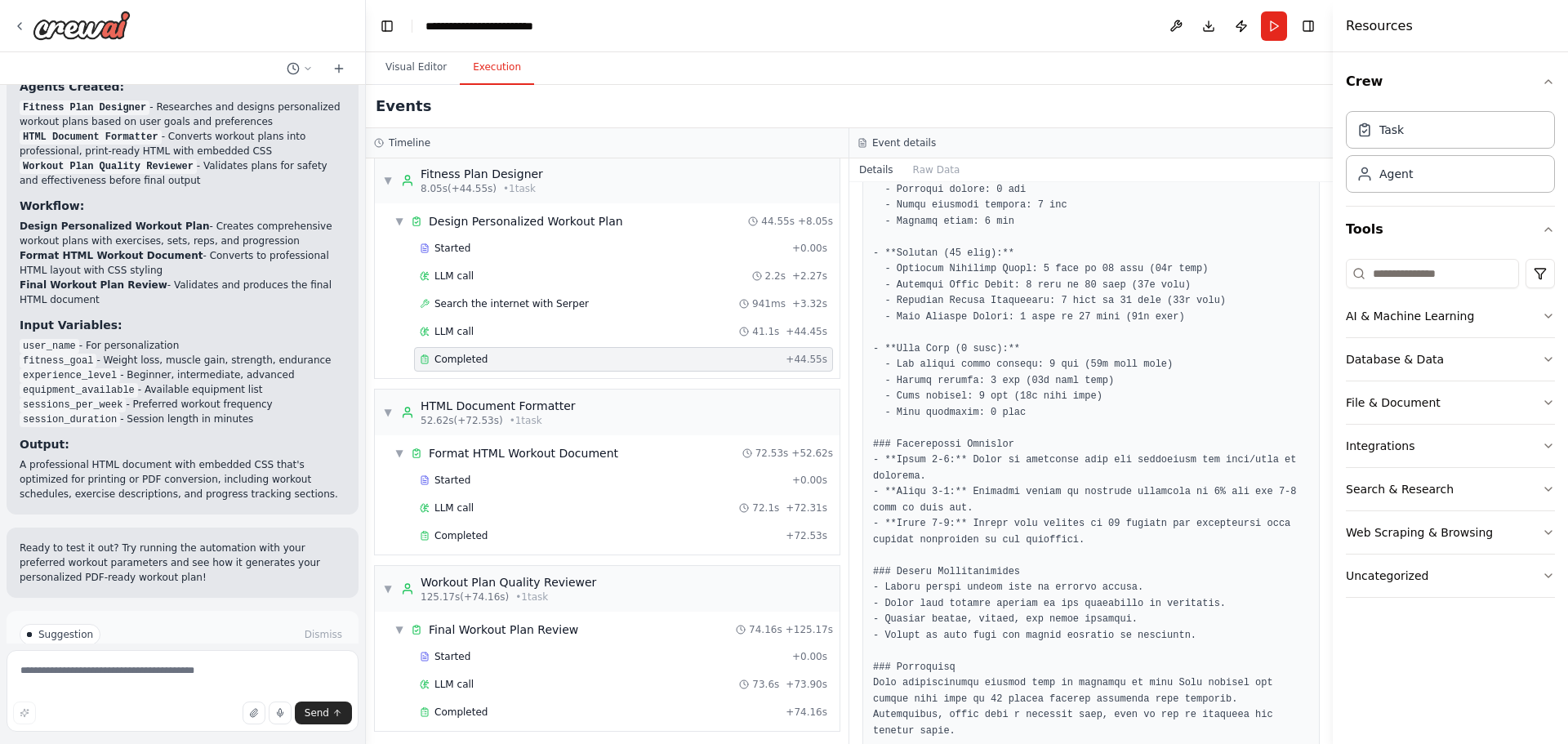
scroll to position [16, 0]
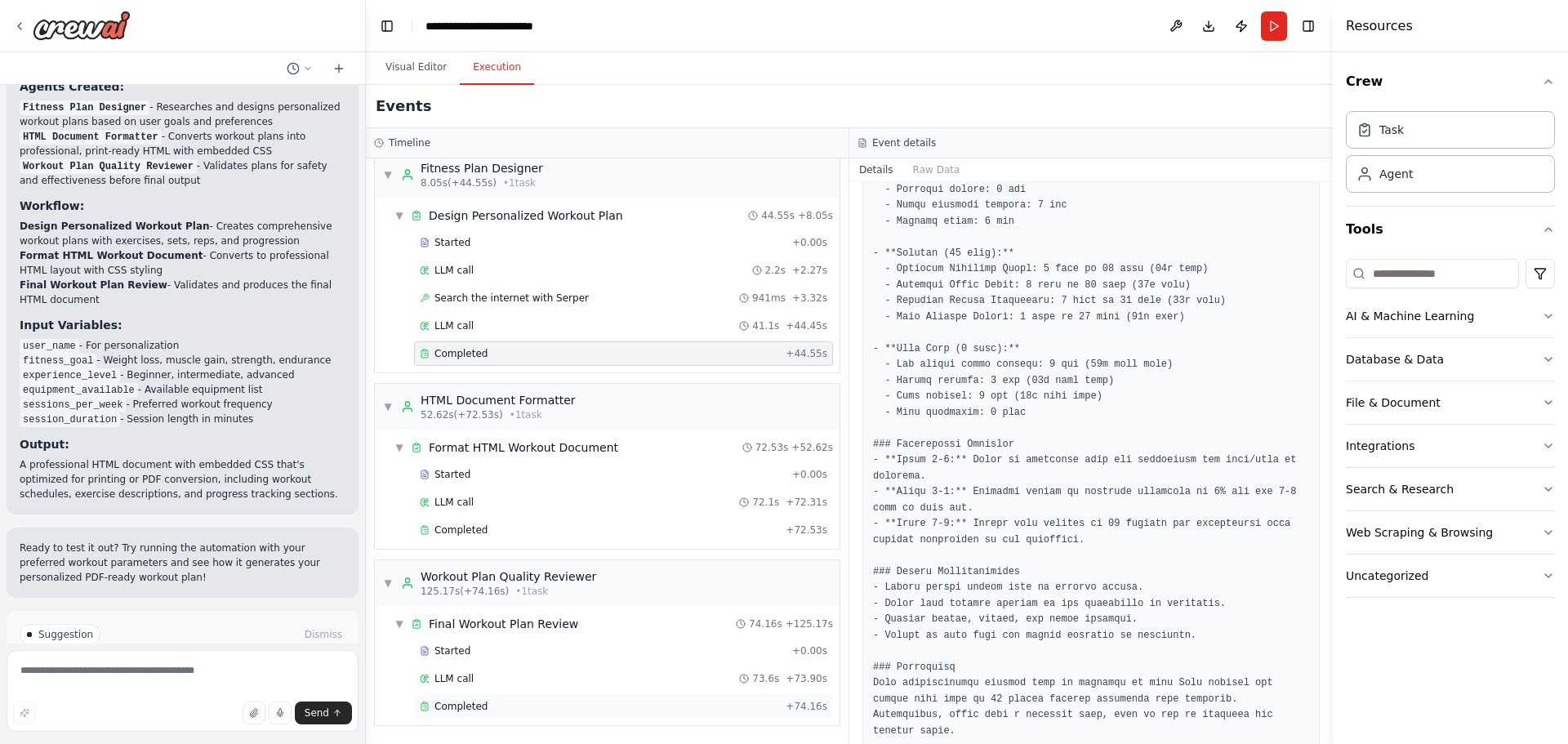
click at [581, 709] on div "Completed" at bounding box center [599, 706] width 359 height 13
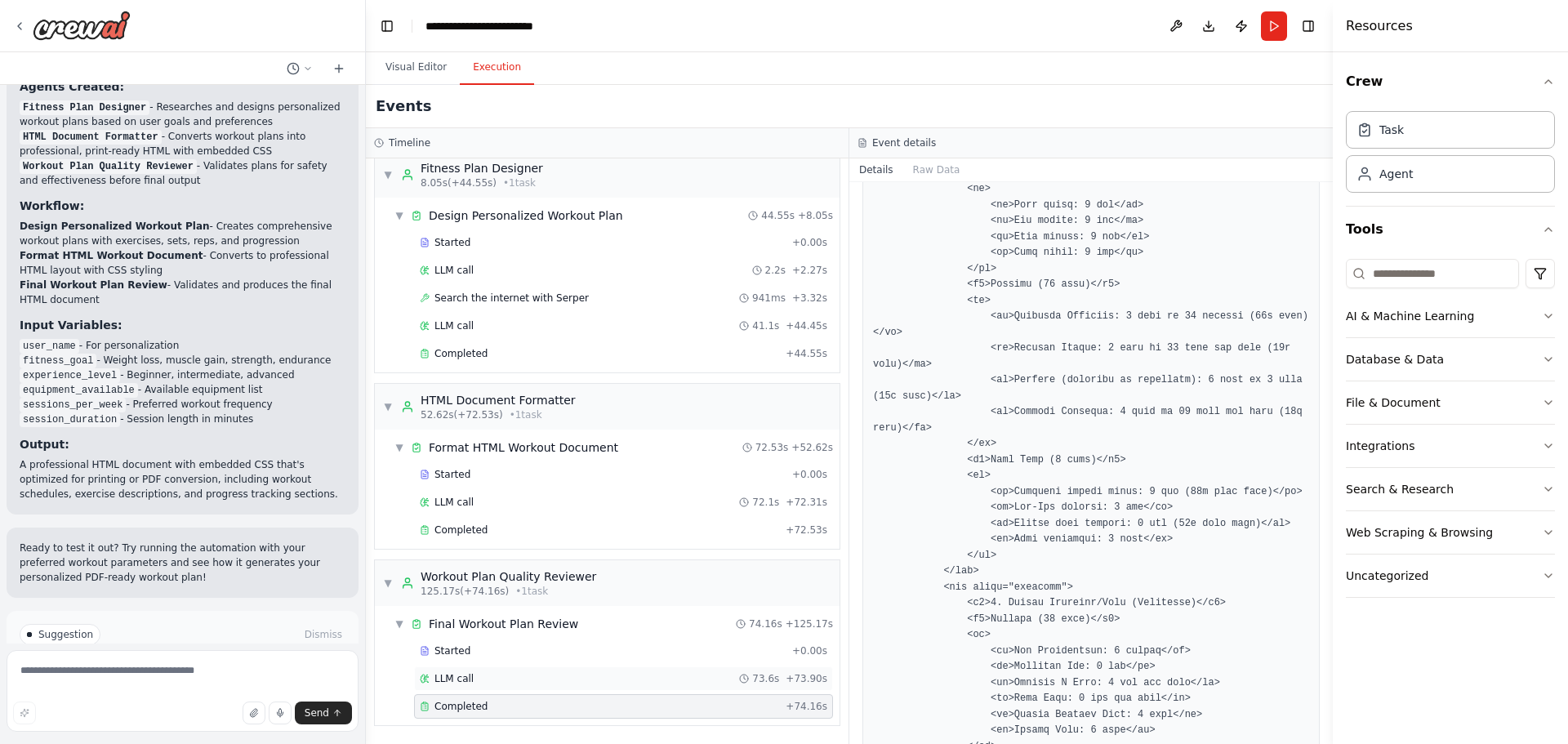
click at [581, 687] on div "LLM call 73.6s + 73.90s" at bounding box center [623, 679] width 419 height 24
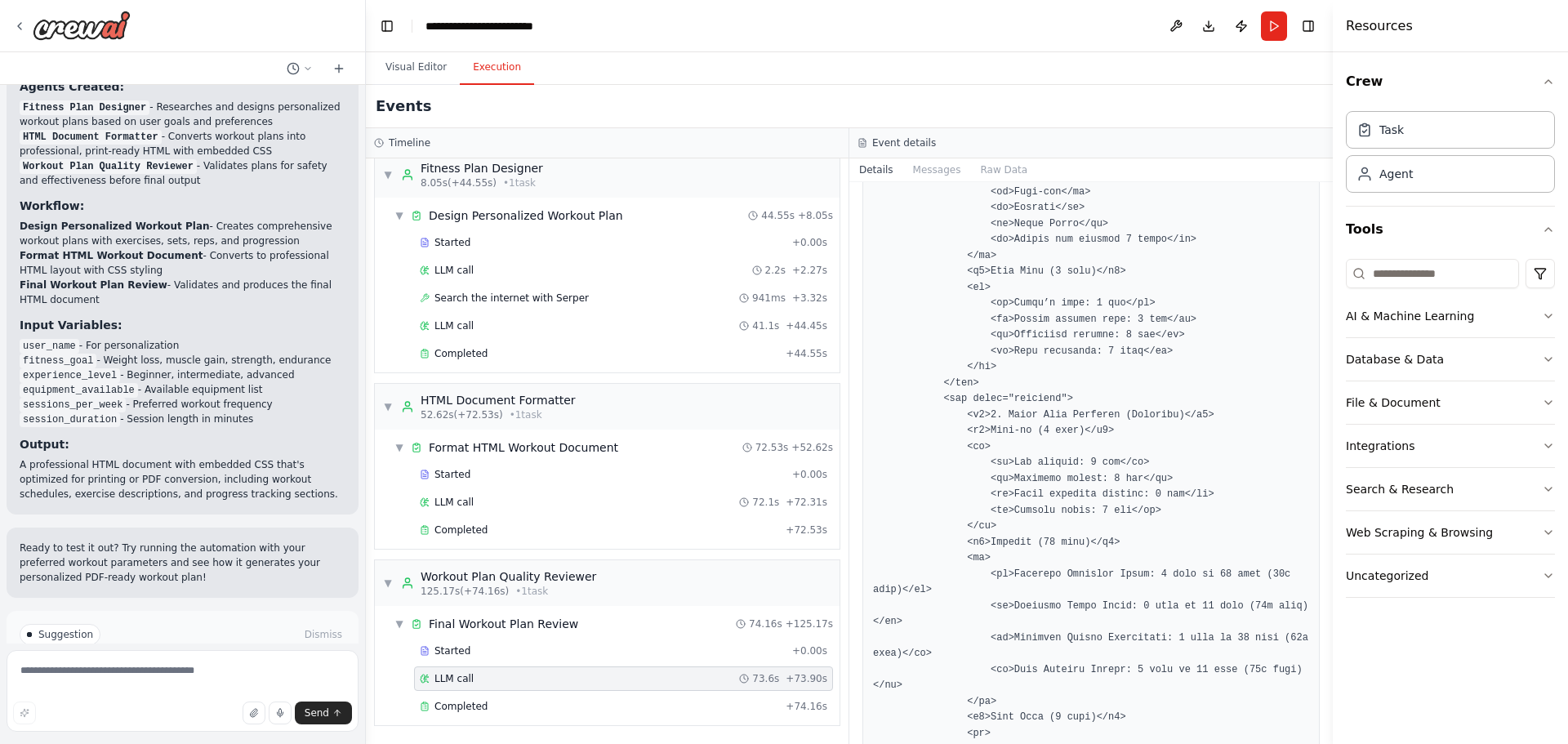
scroll to position [3673, 0]
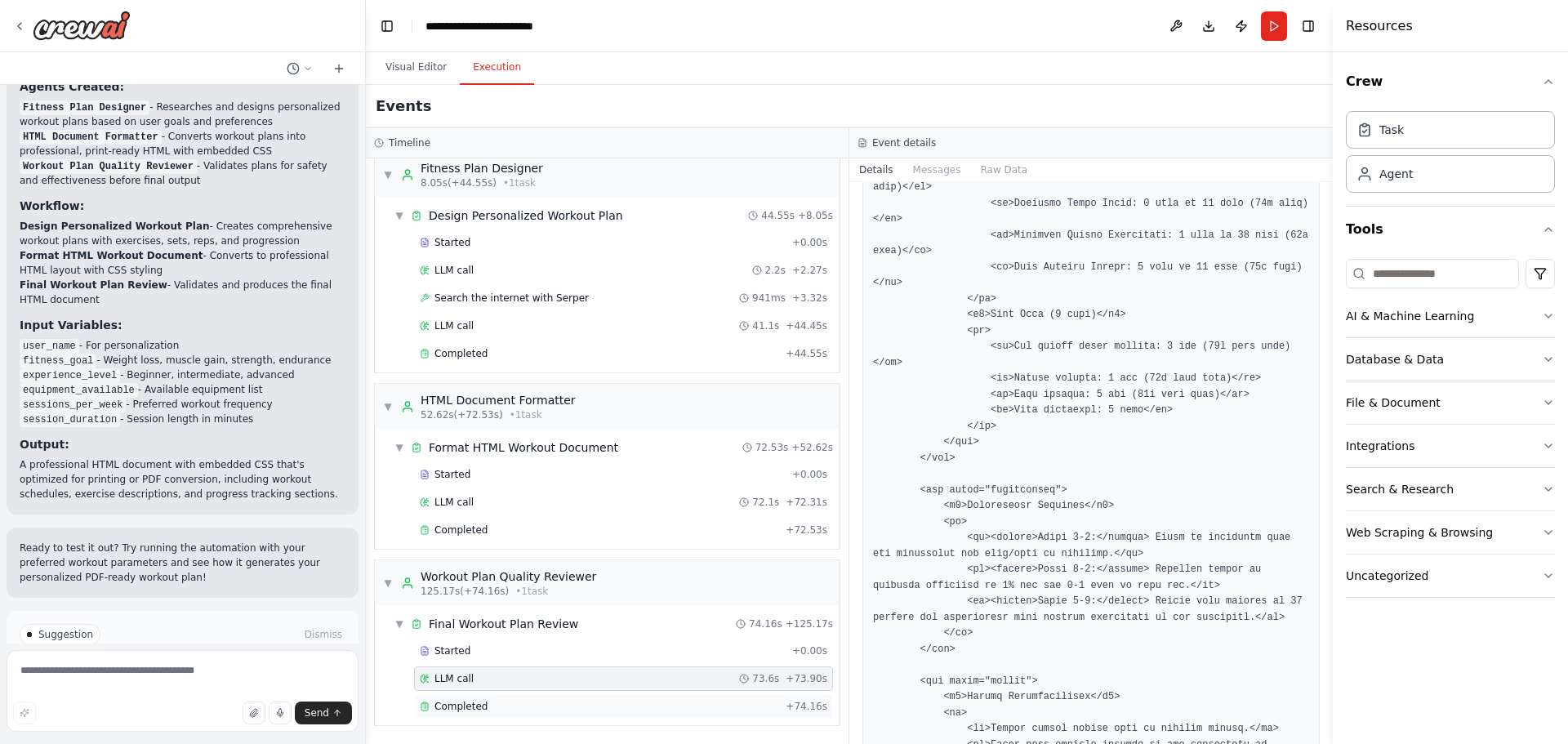
click at [550, 704] on div "Completed" at bounding box center [599, 706] width 359 height 13
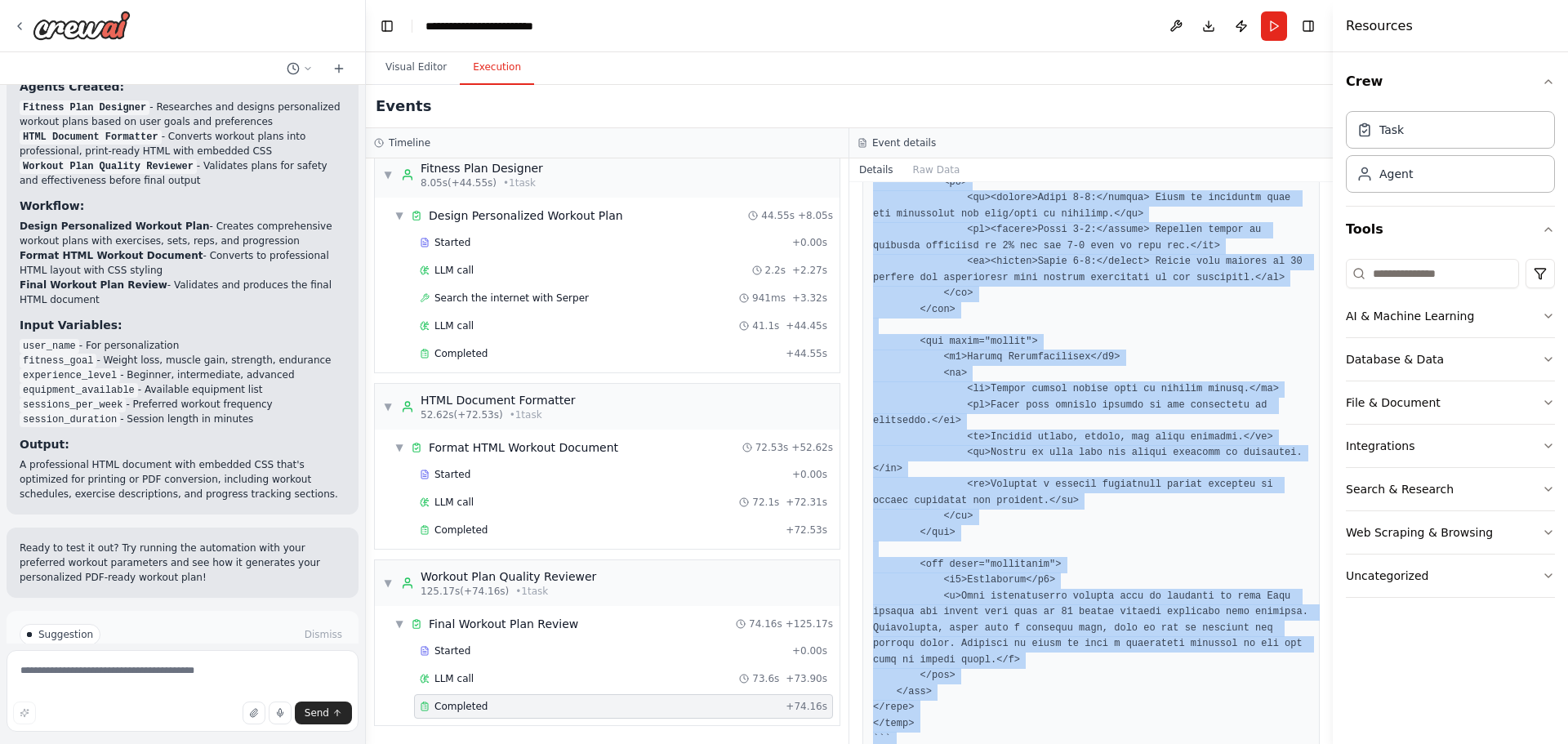
scroll to position [4175, 0]
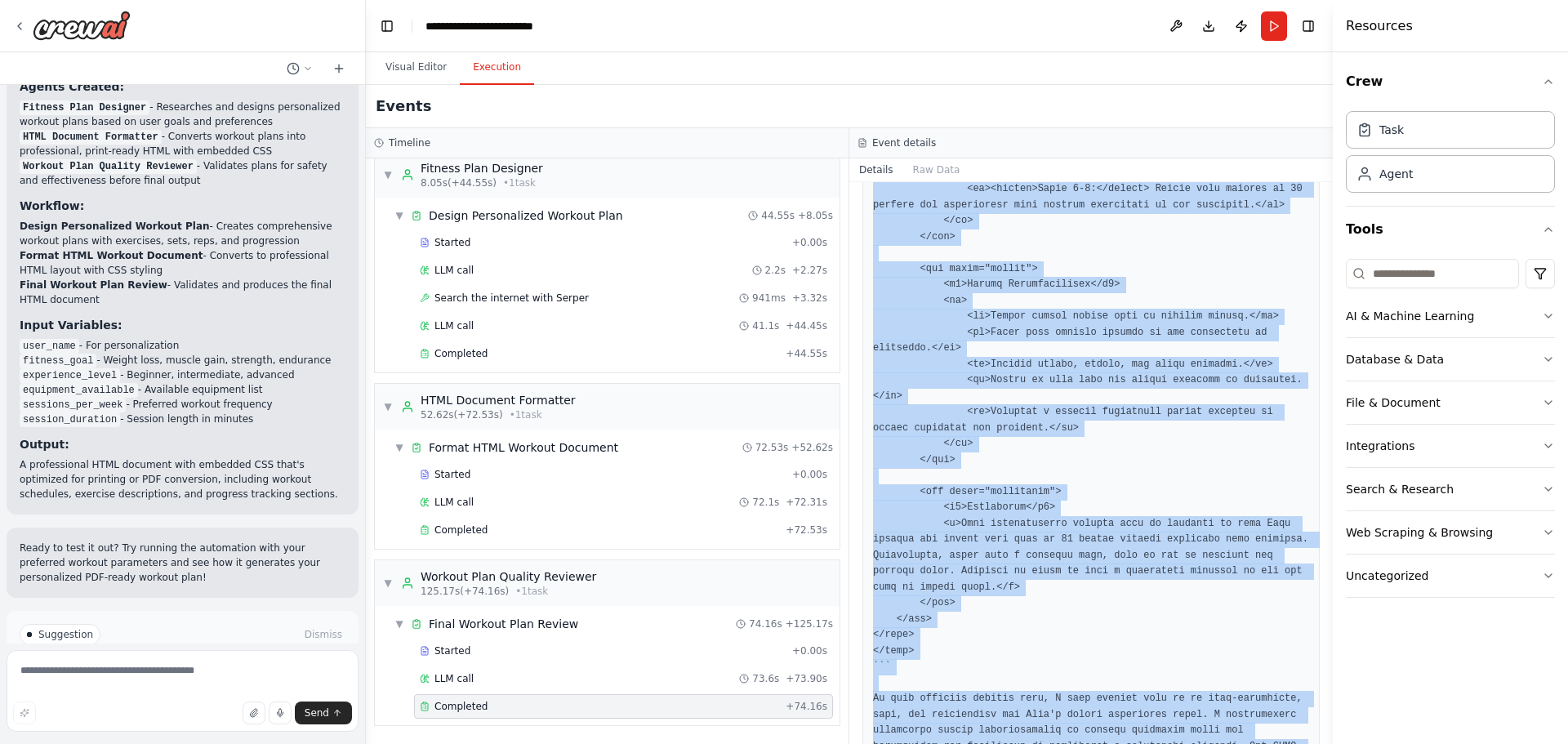
drag, startPoint x: 869, startPoint y: 425, endPoint x: 1062, endPoint y: 781, distance: 405.0
click at [1062, 743] on html "generate images based of a series of questions asked focused around cars and ca…" at bounding box center [784, 381] width 1568 height 764
drag, startPoint x: 1032, startPoint y: 632, endPoint x: 950, endPoint y: 586, distance: 94.0
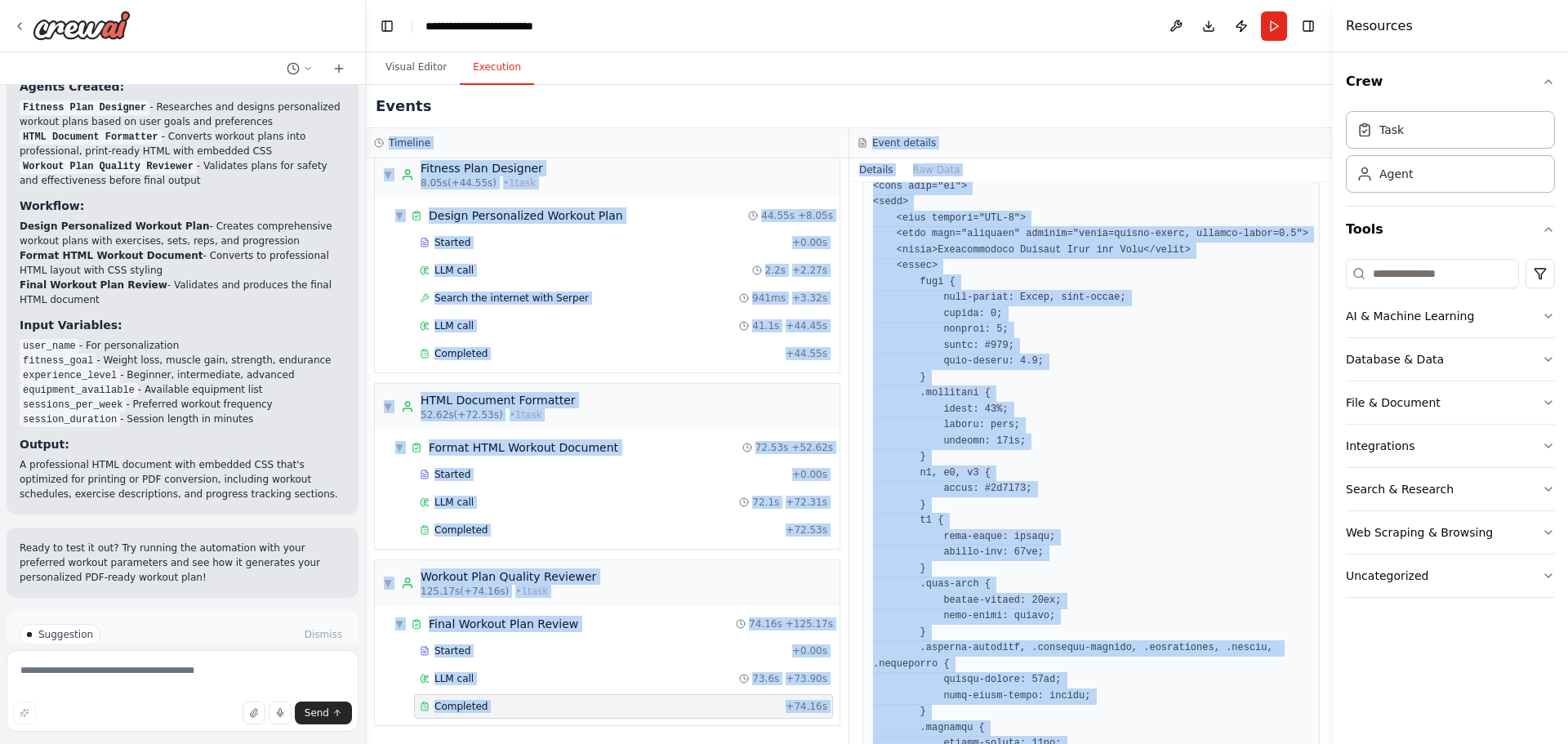
scroll to position [0, 0]
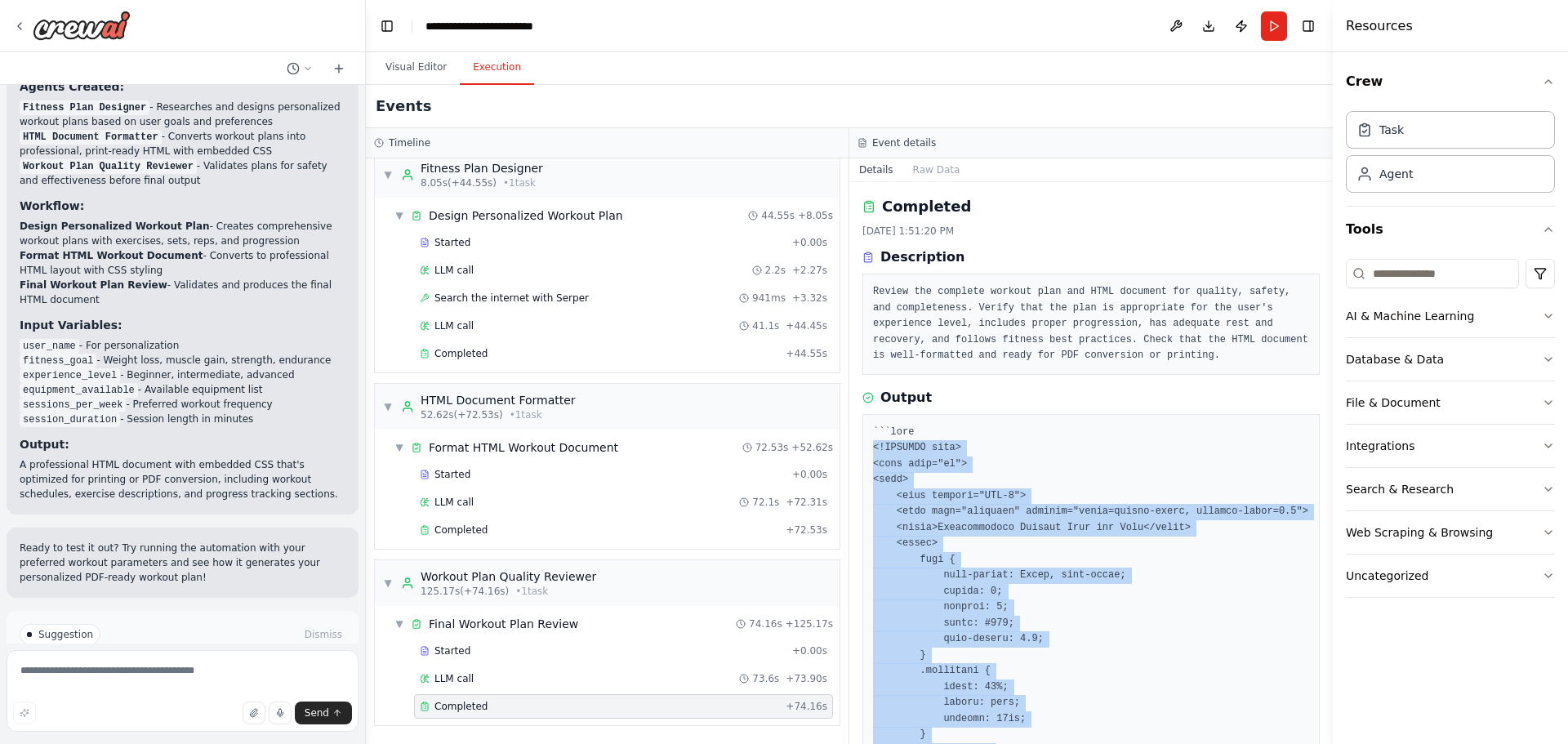
drag, startPoint x: 908, startPoint y: 574, endPoint x: 877, endPoint y: 452, distance: 125.9
copy pre "<!DOCTYPE html> <html lang="en"> <head> <meta charset="UTF-8"> <meta name="view…"
